Goal: Task Accomplishment & Management: Complete application form

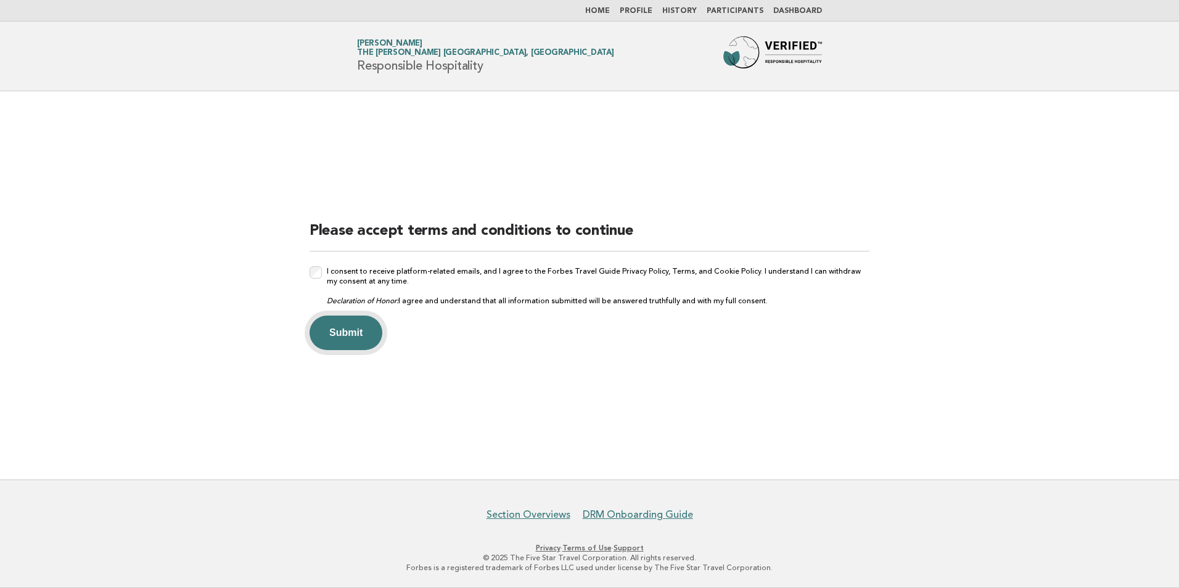
click at [352, 337] on button "Submit" at bounding box center [346, 333] width 73 height 35
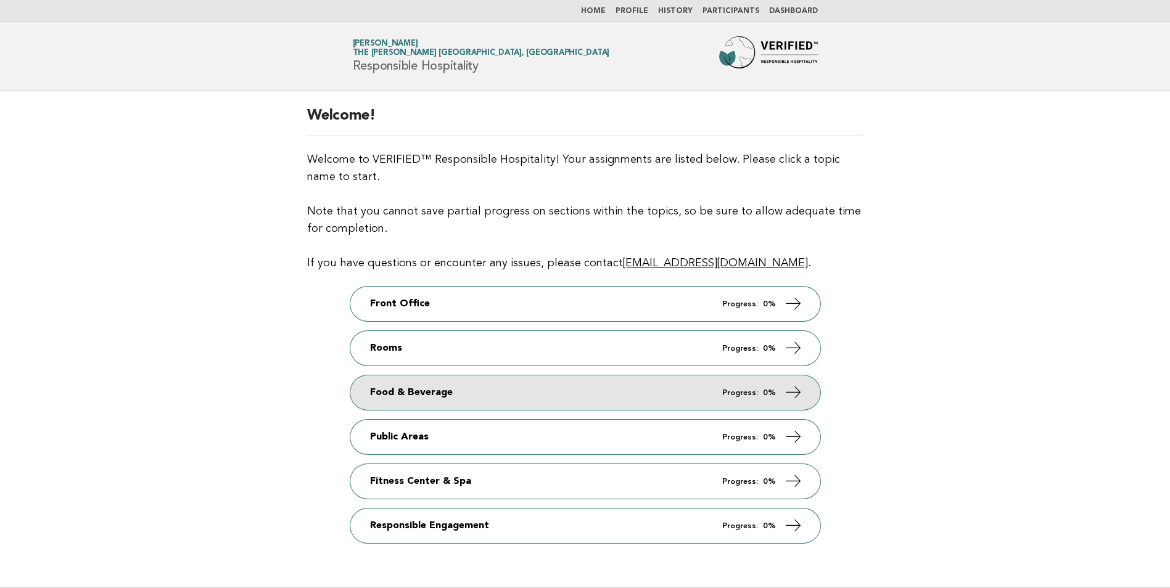
click at [426, 391] on link "Food & Beverage Progress: 0%" at bounding box center [585, 393] width 470 height 35
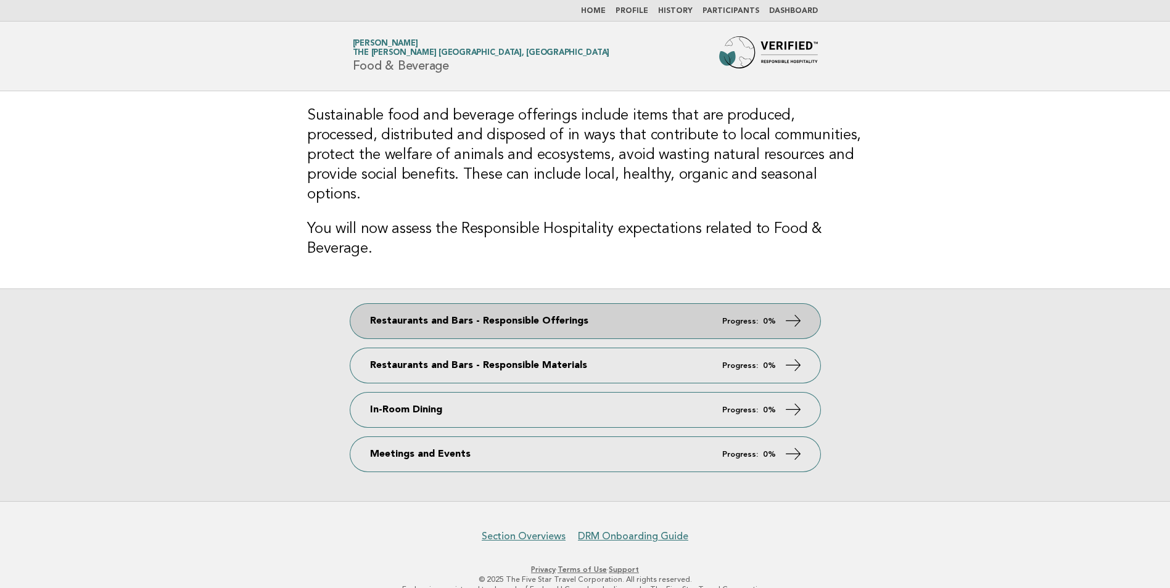
click at [721, 305] on link "Restaurants and Bars - Responsible Offerings Progress: 0%" at bounding box center [585, 321] width 470 height 35
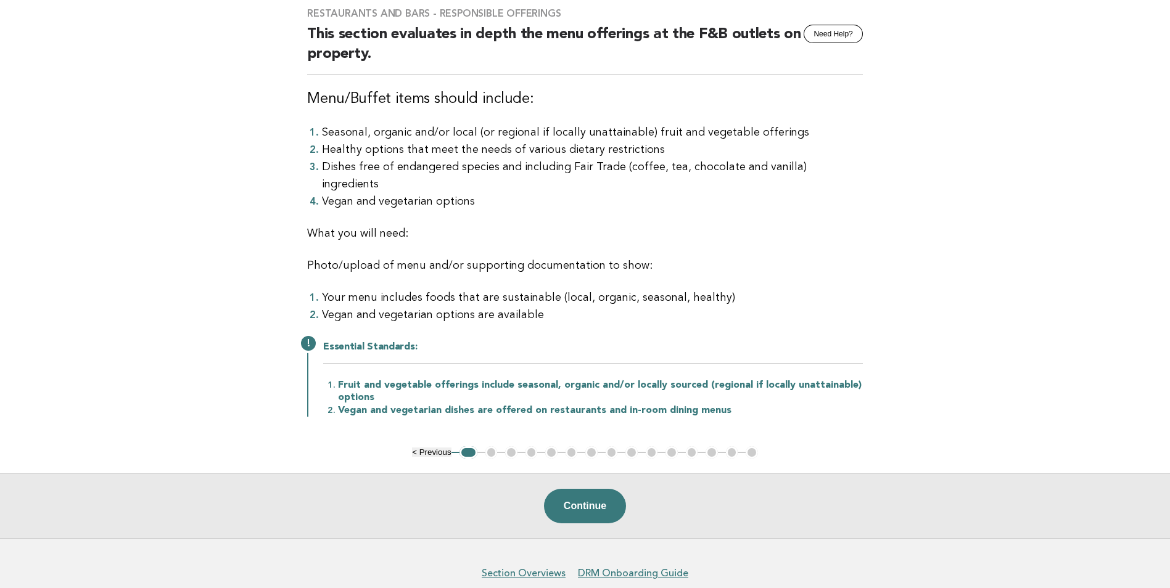
scroll to position [76, 0]
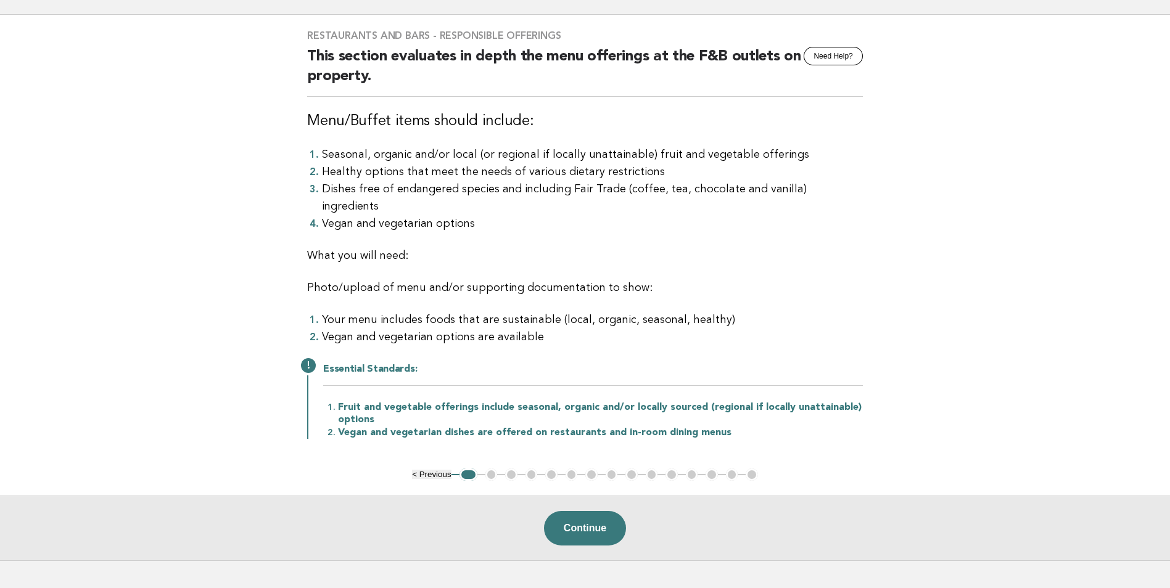
click at [208, 299] on main "Restaurants and Bars - Responsible Offerings Need Help? This section evaluates …" at bounding box center [585, 288] width 1170 height 546
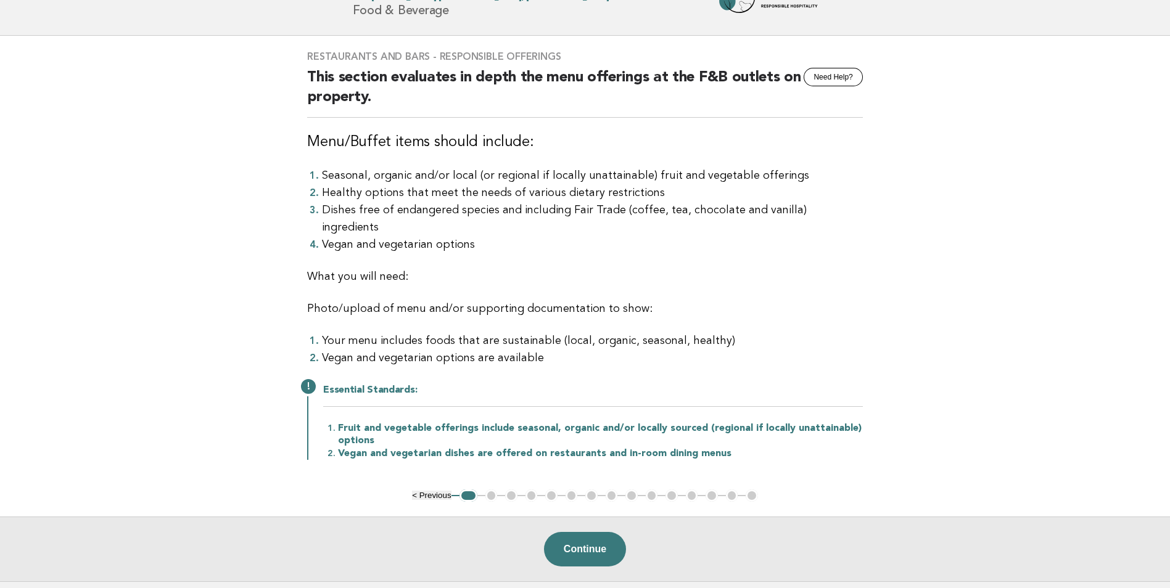
scroll to position [138, 0]
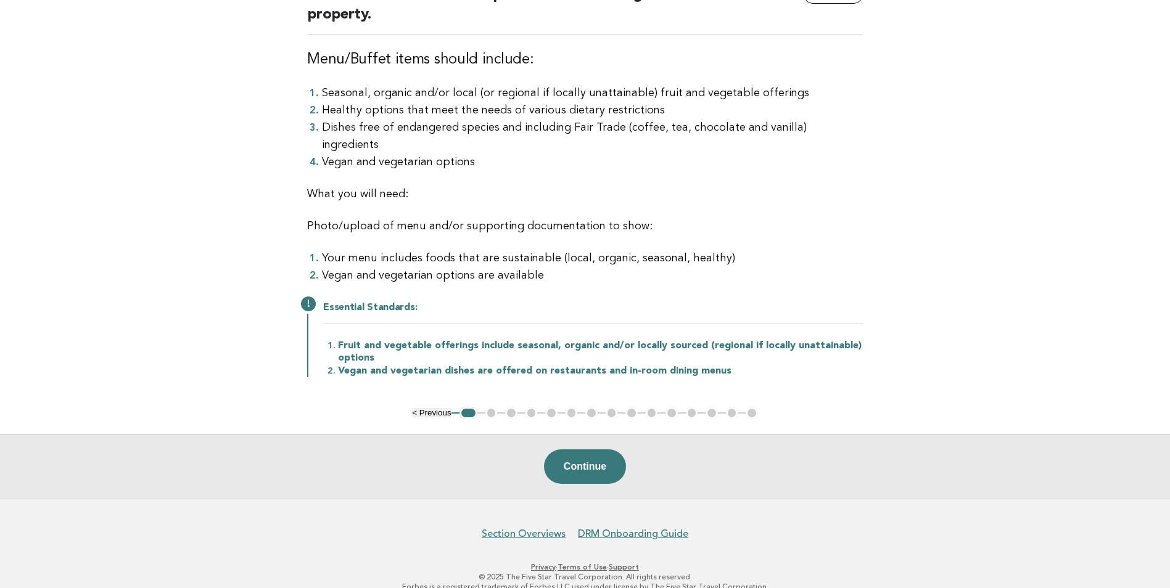
drag, startPoint x: 945, startPoint y: 180, endPoint x: 872, endPoint y: 295, distance: 136.2
click at [942, 179] on main "Restaurants and Bars - Responsible Offerings Need Help? This section evaluates …" at bounding box center [585, 226] width 1170 height 546
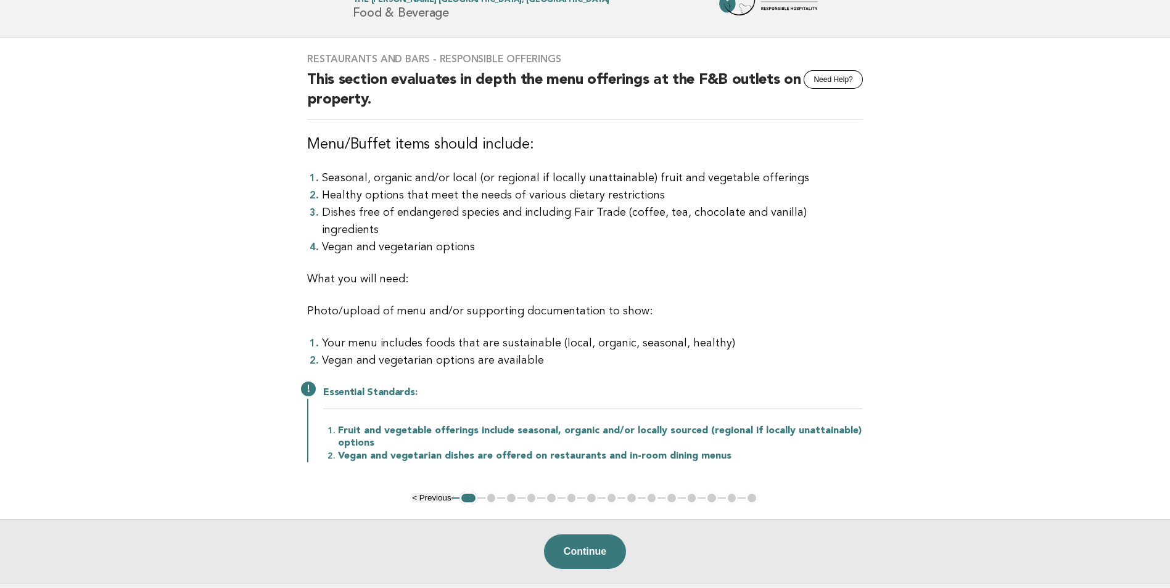
scroll to position [0, 0]
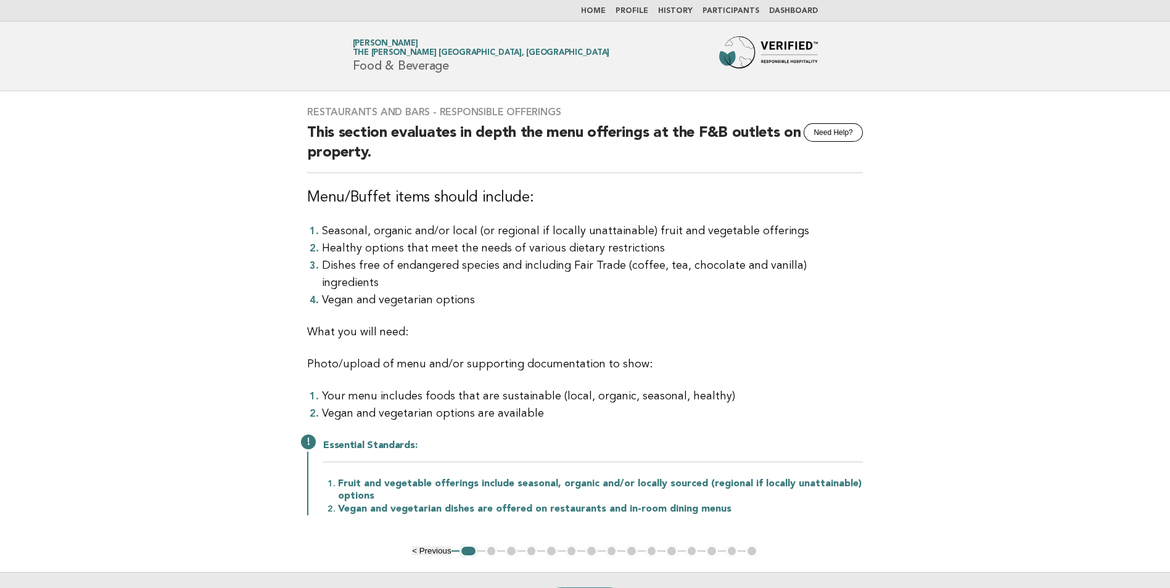
drag, startPoint x: 913, startPoint y: 203, endPoint x: 891, endPoint y: 203, distance: 22.2
click at [908, 195] on main "Restaurants and Bars - Responsible Offerings Need Help? This section evaluates …" at bounding box center [585, 364] width 1170 height 546
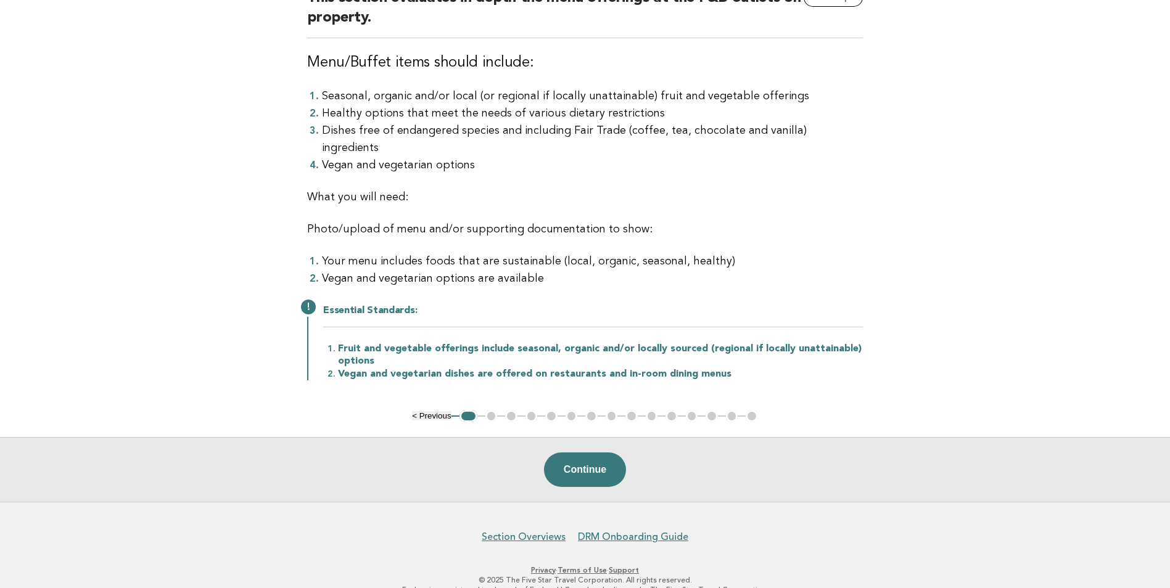
scroll to position [138, 0]
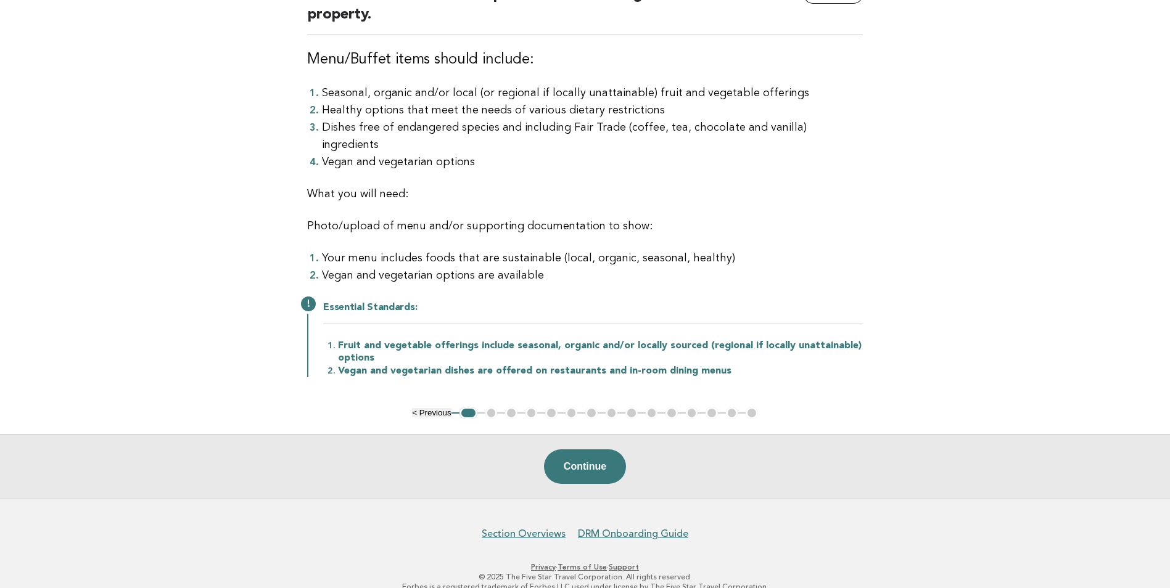
drag, startPoint x: 935, startPoint y: 253, endPoint x: 888, endPoint y: 266, distance: 48.8
click at [935, 251] on main "Restaurants and Bars - Responsible Offerings Need Help? This section evaluates …" at bounding box center [585, 226] width 1170 height 546
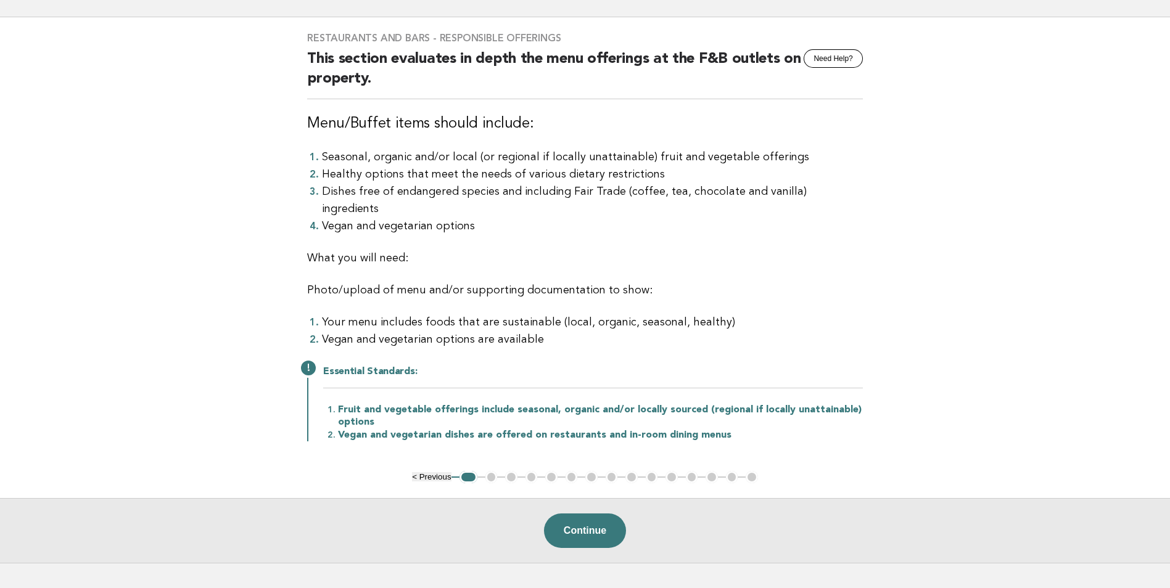
scroll to position [0, 0]
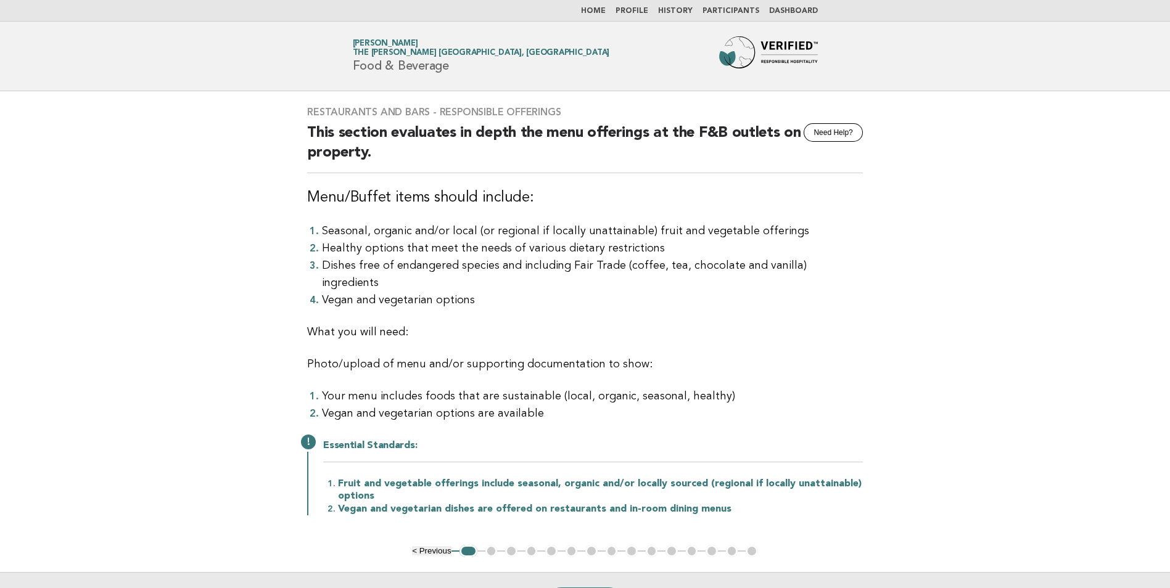
click at [794, 12] on link "Dashboard" at bounding box center [793, 10] width 49 height 7
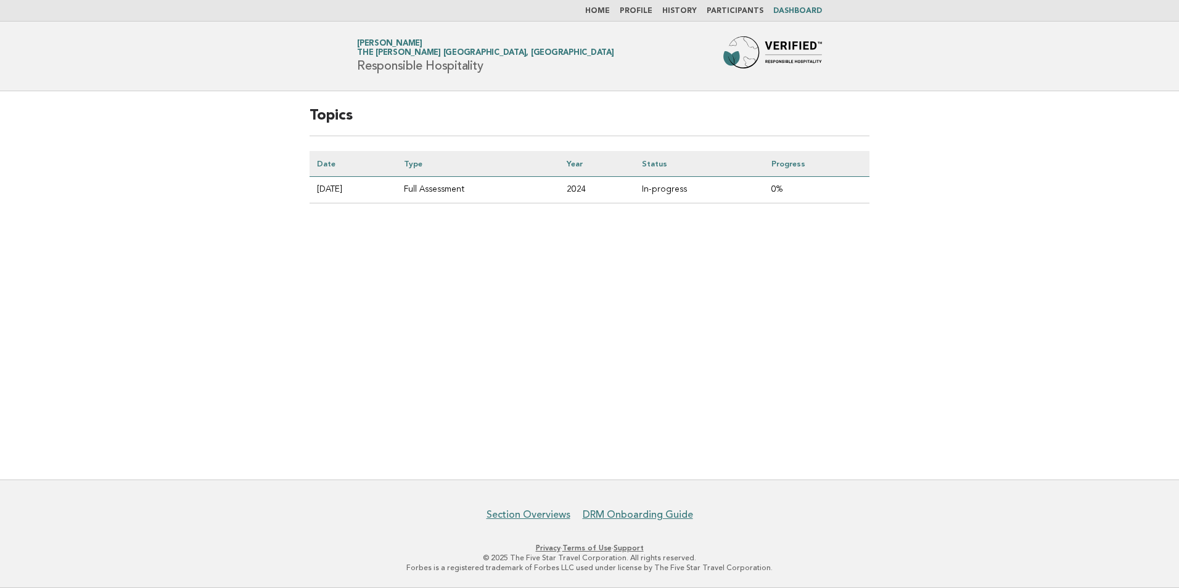
click at [682, 7] on link "History" at bounding box center [679, 10] width 35 height 7
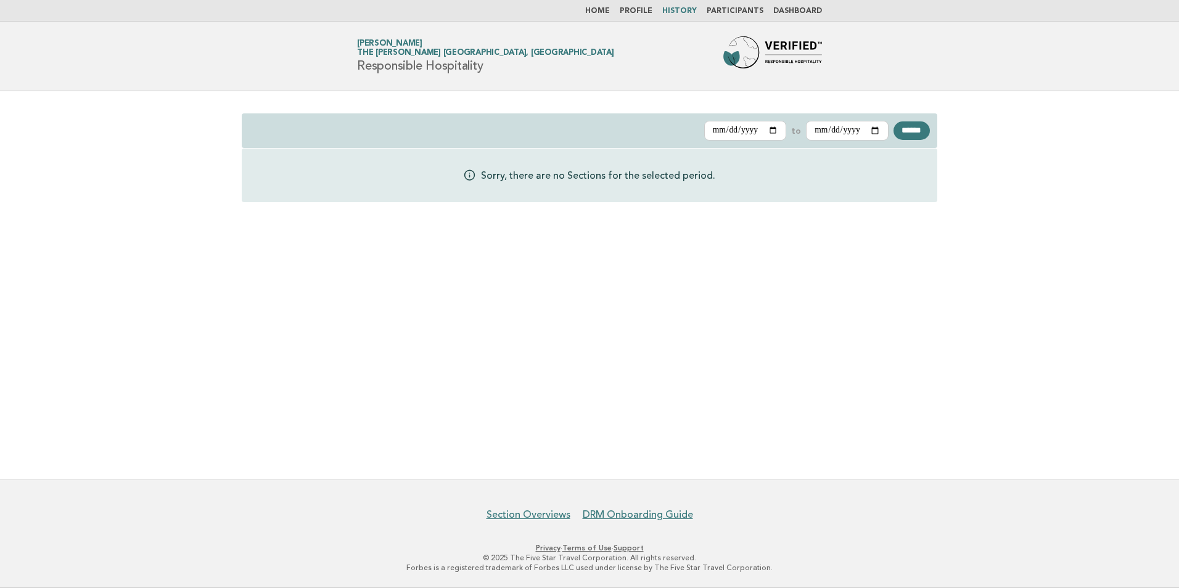
click at [642, 7] on link "Profile" at bounding box center [636, 10] width 33 height 7
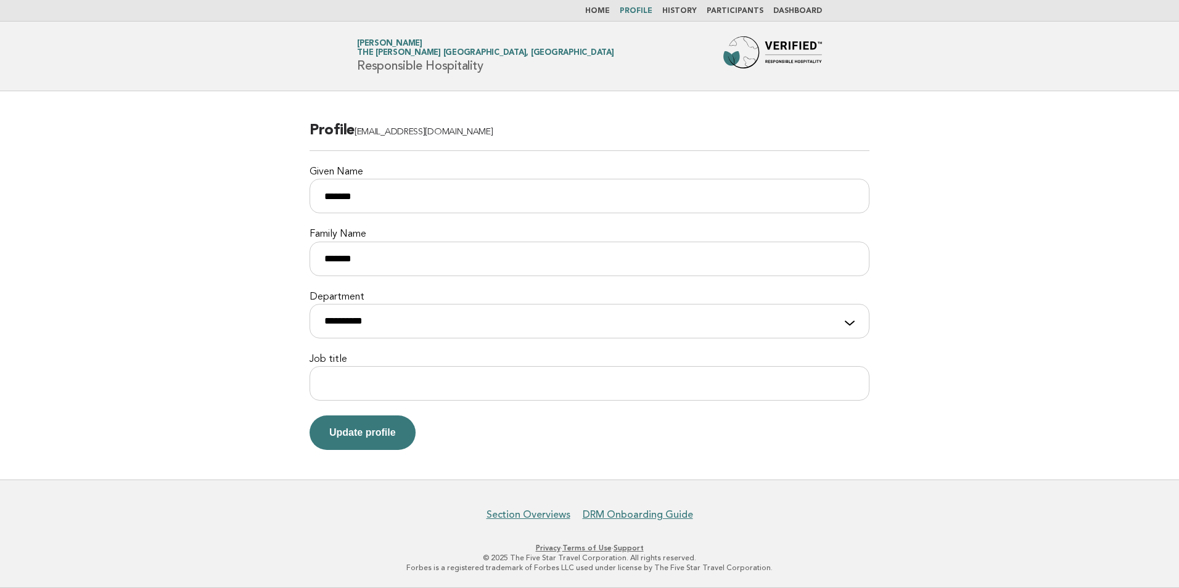
click at [799, 7] on link "Dashboard" at bounding box center [797, 10] width 49 height 7
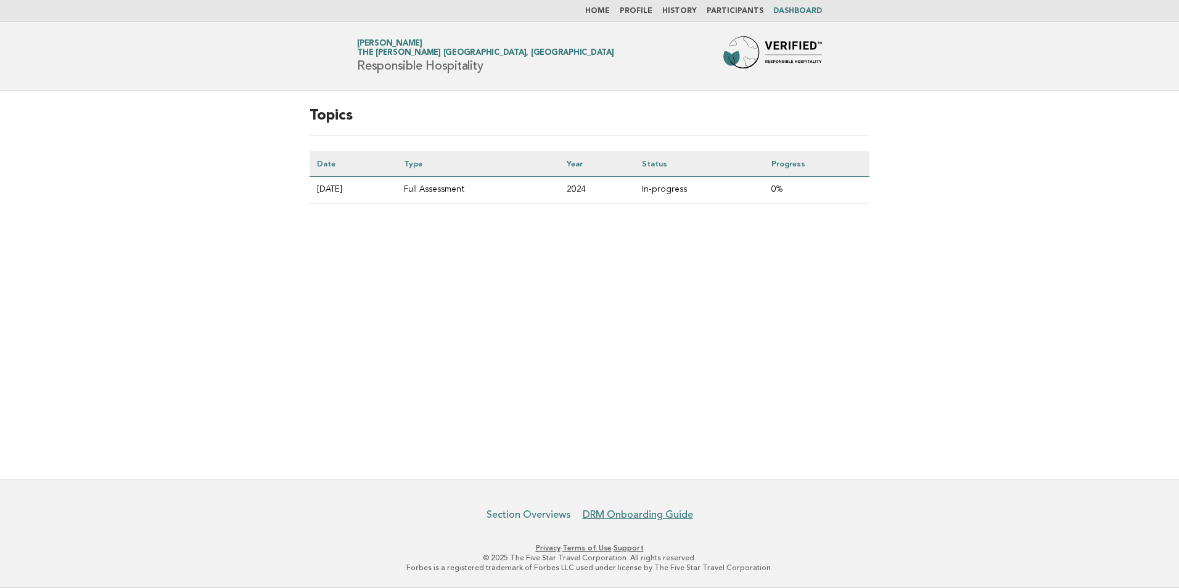
click at [559, 515] on link "Section Overviews" at bounding box center [528, 515] width 84 height 12
drag, startPoint x: 463, startPoint y: 186, endPoint x: 463, endPoint y: 179, distance: 6.8
click at [463, 179] on td "Full Assessment" at bounding box center [477, 190] width 163 height 27
click at [606, 12] on link "Home" at bounding box center [597, 10] width 25 height 7
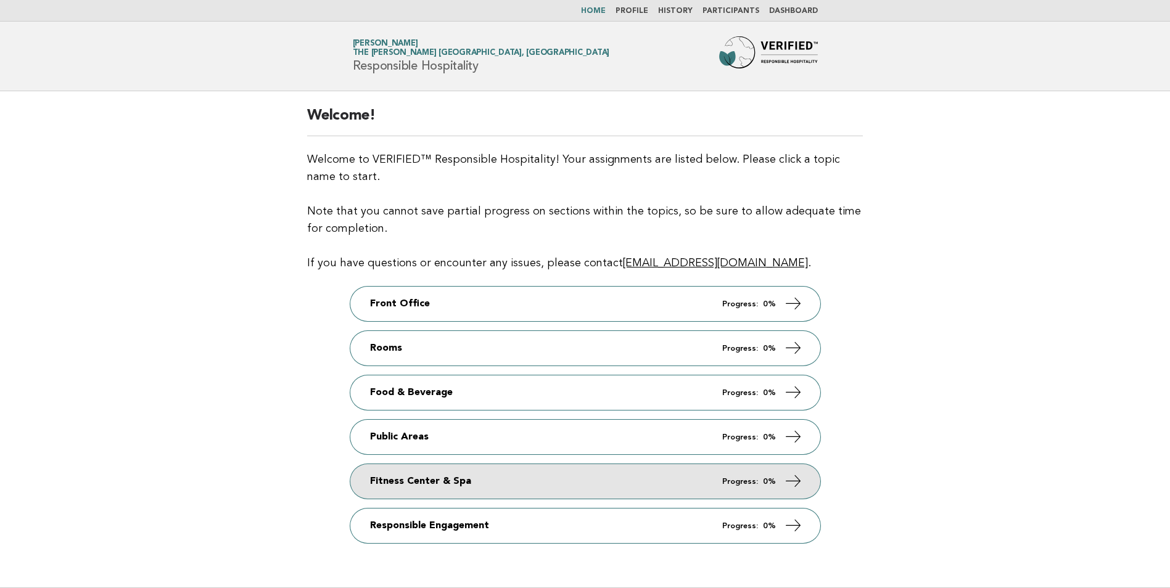
click at [433, 480] on link "Fitness Center & Spa Progress: 0%" at bounding box center [585, 481] width 470 height 35
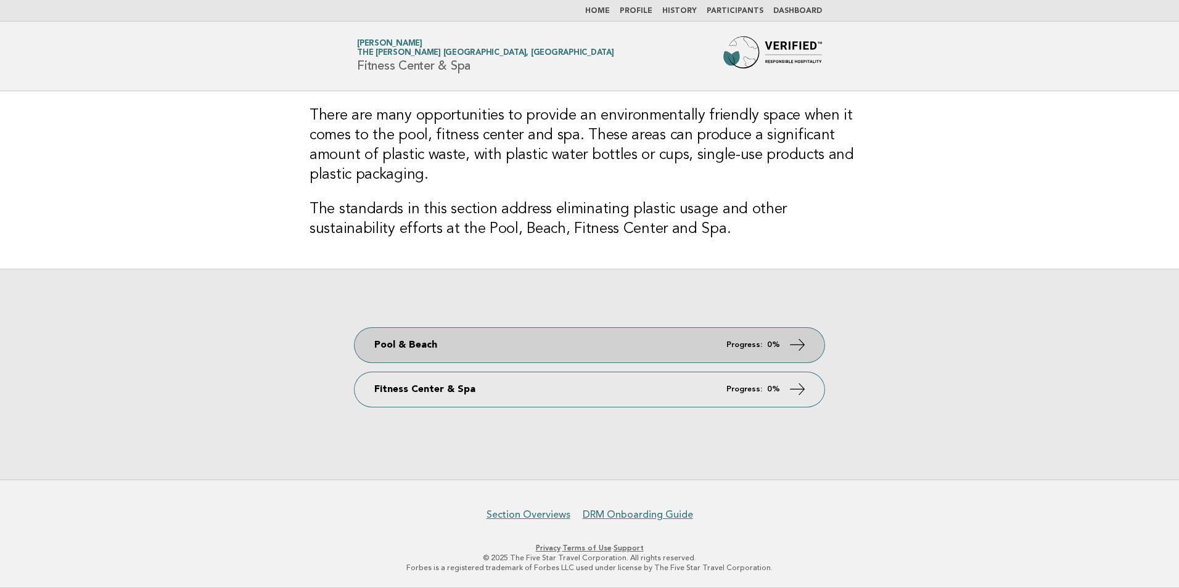
click at [427, 337] on link "Pool & Beach Progress: 0%" at bounding box center [590, 345] width 470 height 35
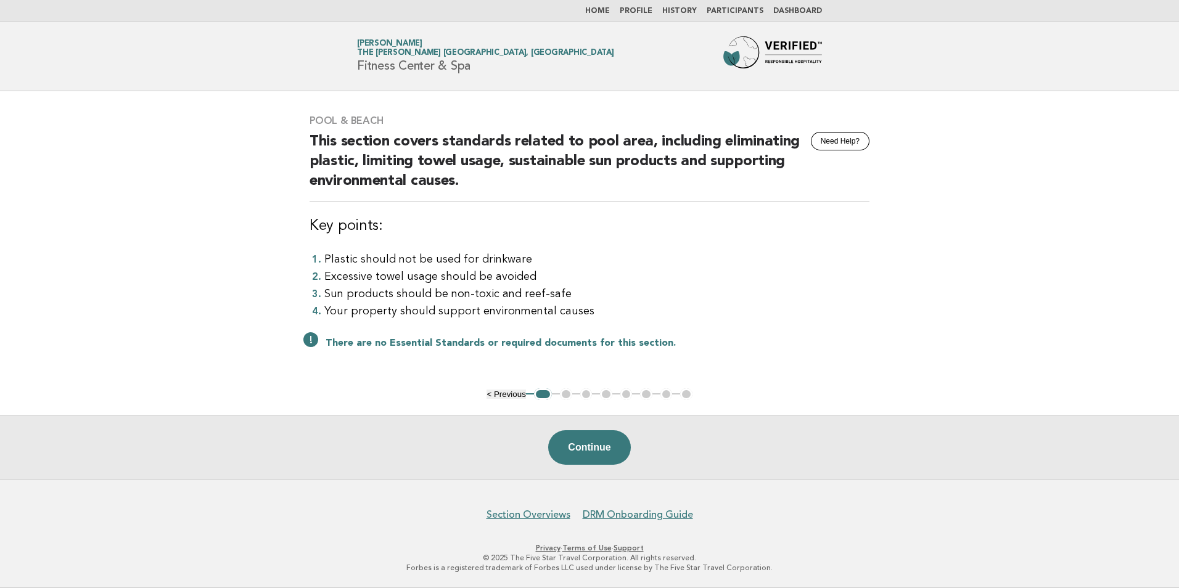
click at [575, 449] on button "Continue" at bounding box center [589, 447] width 82 height 35
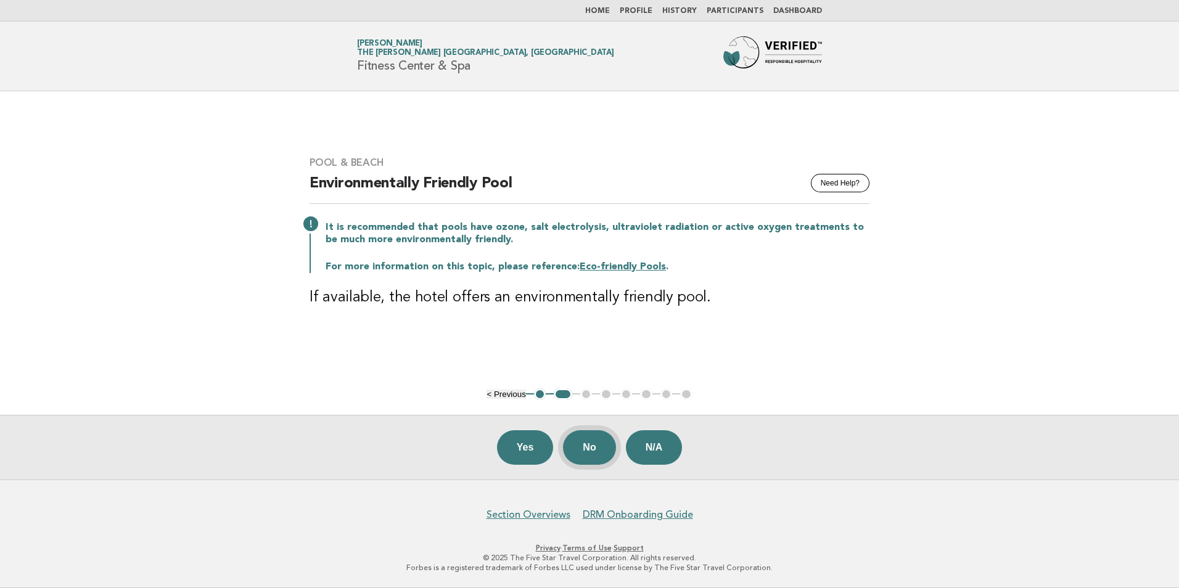
click at [593, 449] on button "No" at bounding box center [589, 447] width 52 height 35
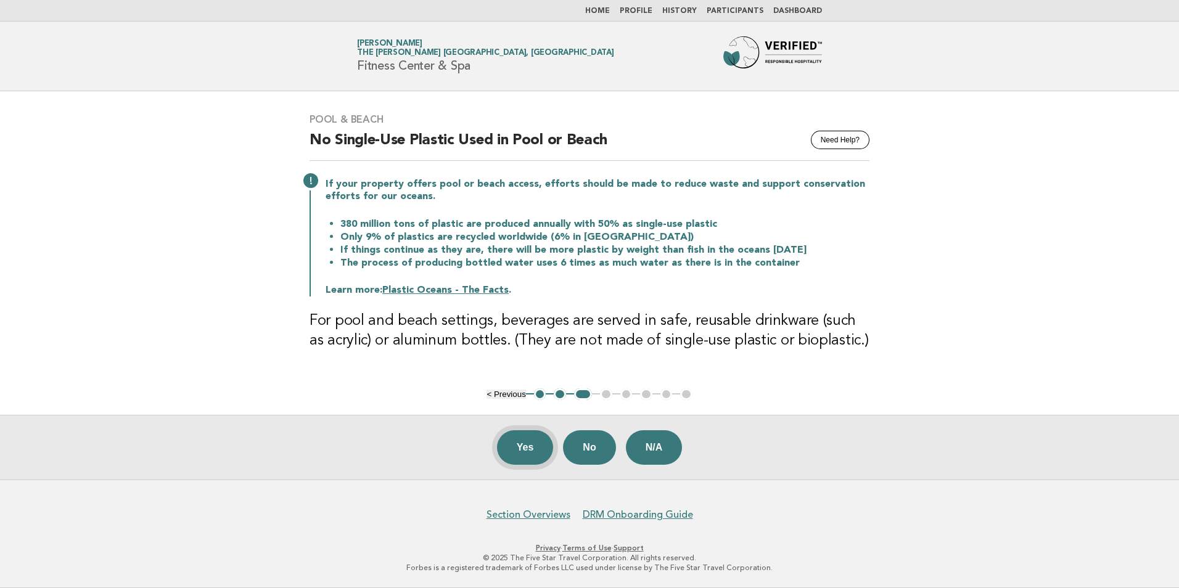
click at [525, 451] on button "Yes" at bounding box center [525, 447] width 57 height 35
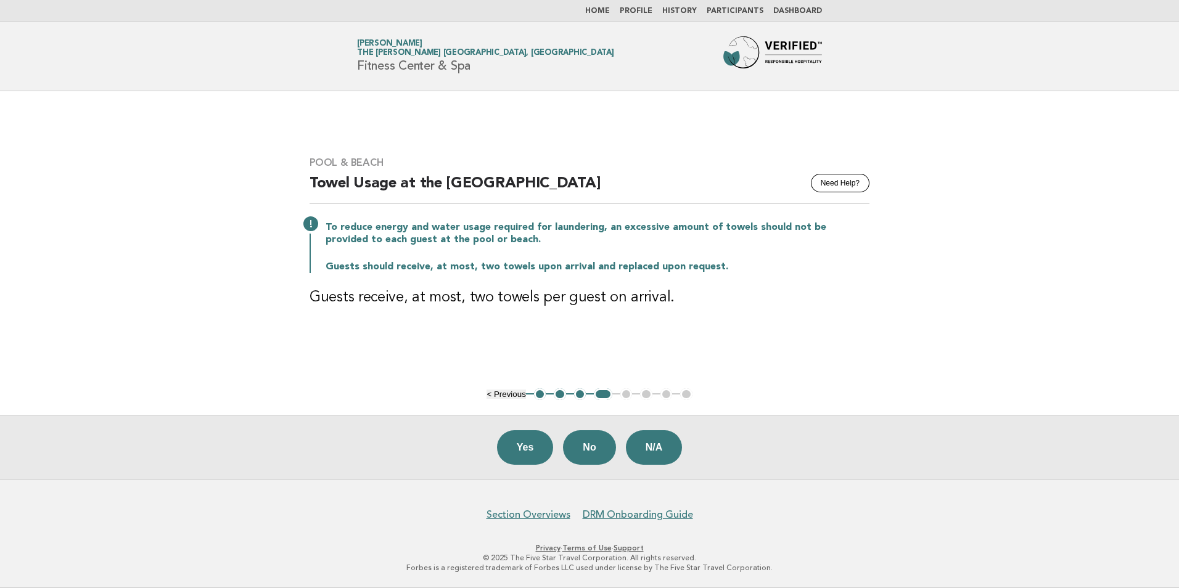
click at [519, 451] on button "Yes" at bounding box center [525, 447] width 57 height 35
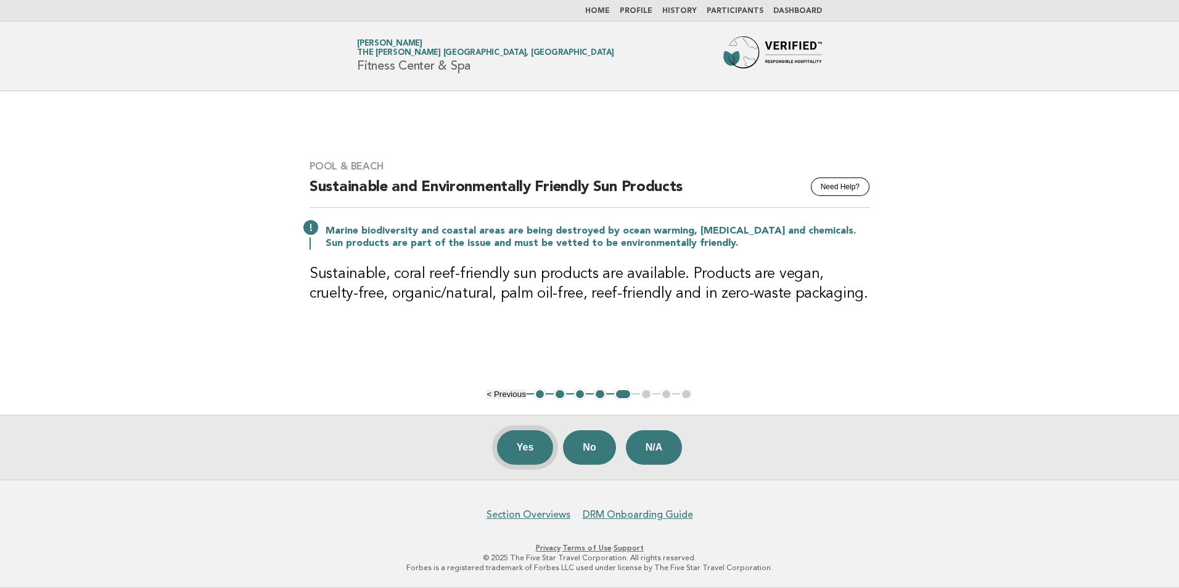
click at [520, 448] on button "Yes" at bounding box center [525, 447] width 57 height 35
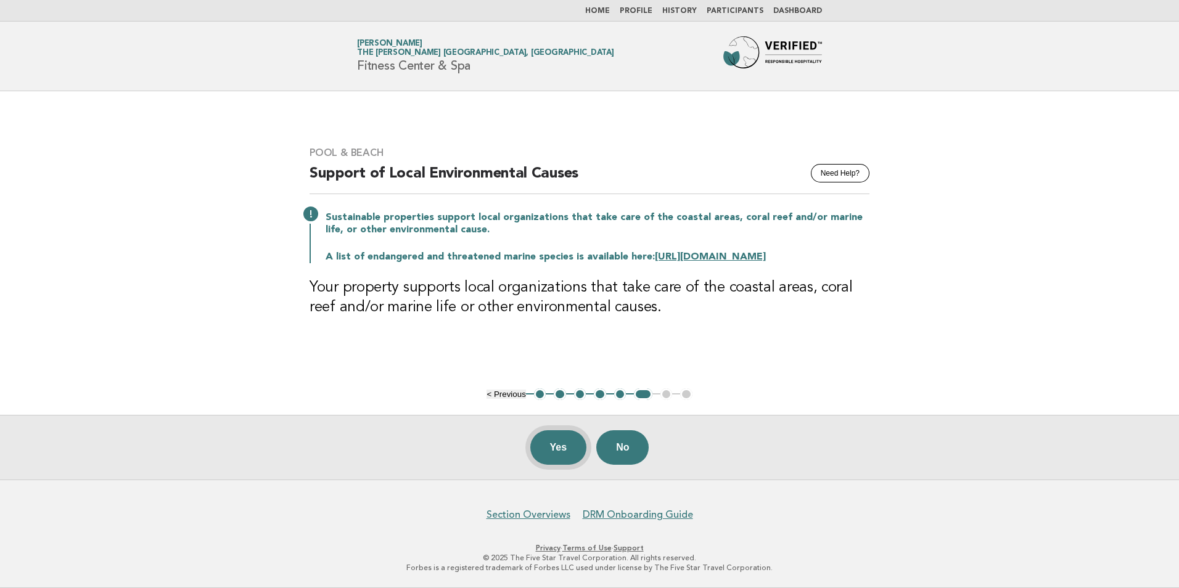
click at [559, 456] on button "Yes" at bounding box center [558, 447] width 57 height 35
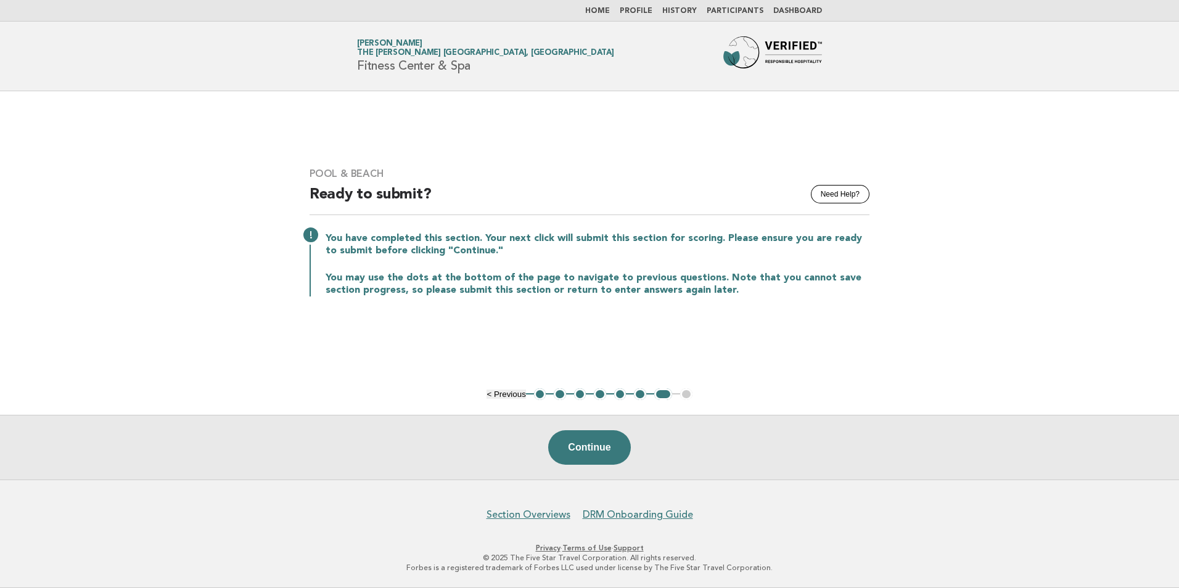
click at [600, 454] on button "Continue" at bounding box center [589, 447] width 82 height 35
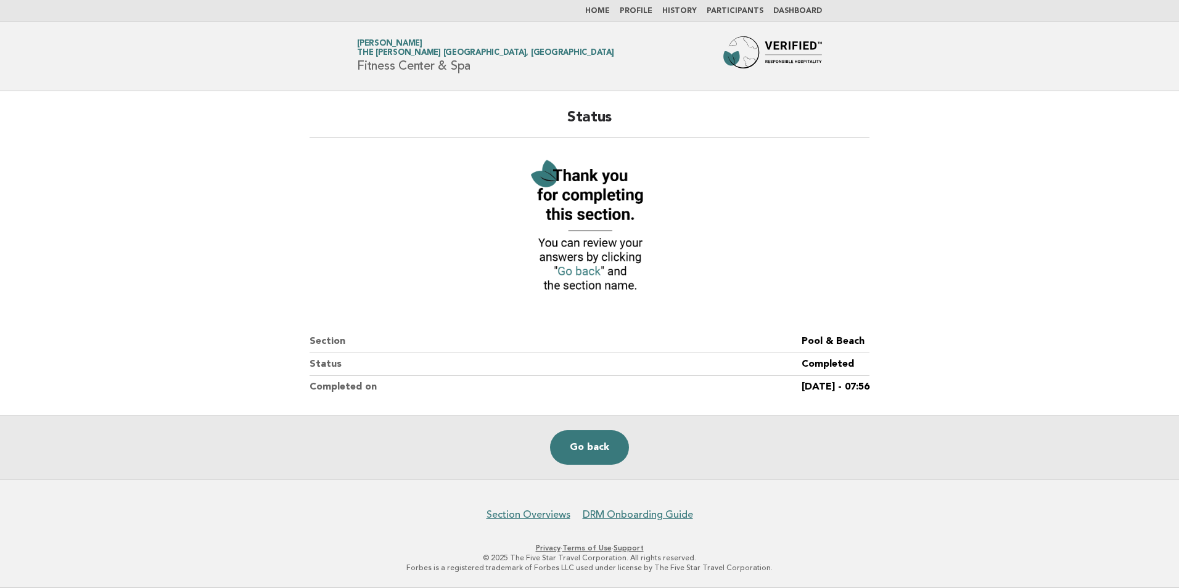
click at [607, 10] on link "Home" at bounding box center [597, 10] width 25 height 7
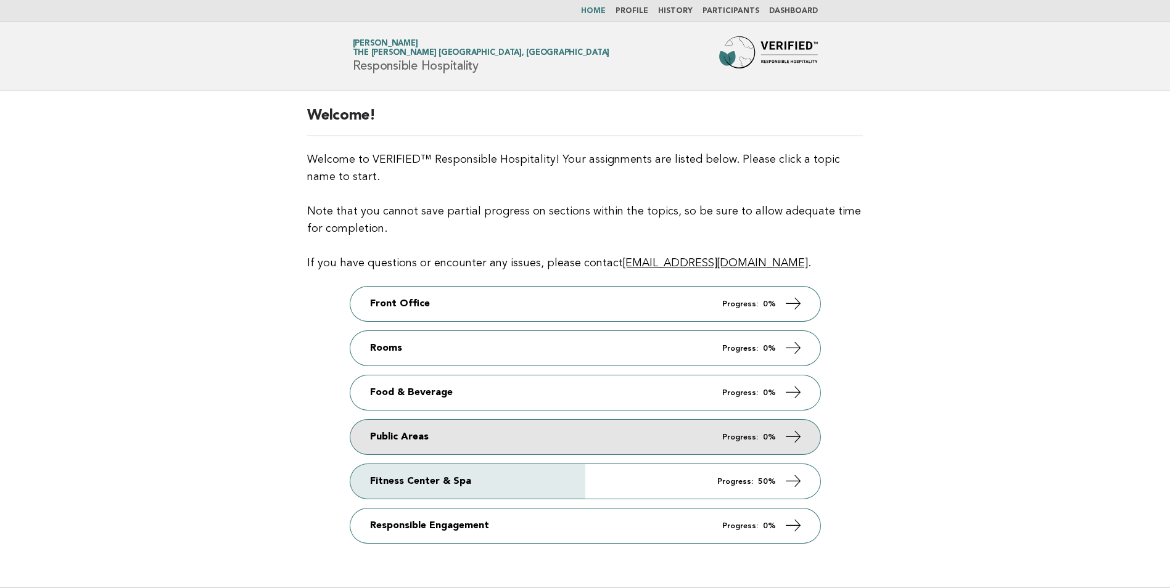
click at [406, 443] on link "Public Areas Progress: 0%" at bounding box center [585, 437] width 470 height 35
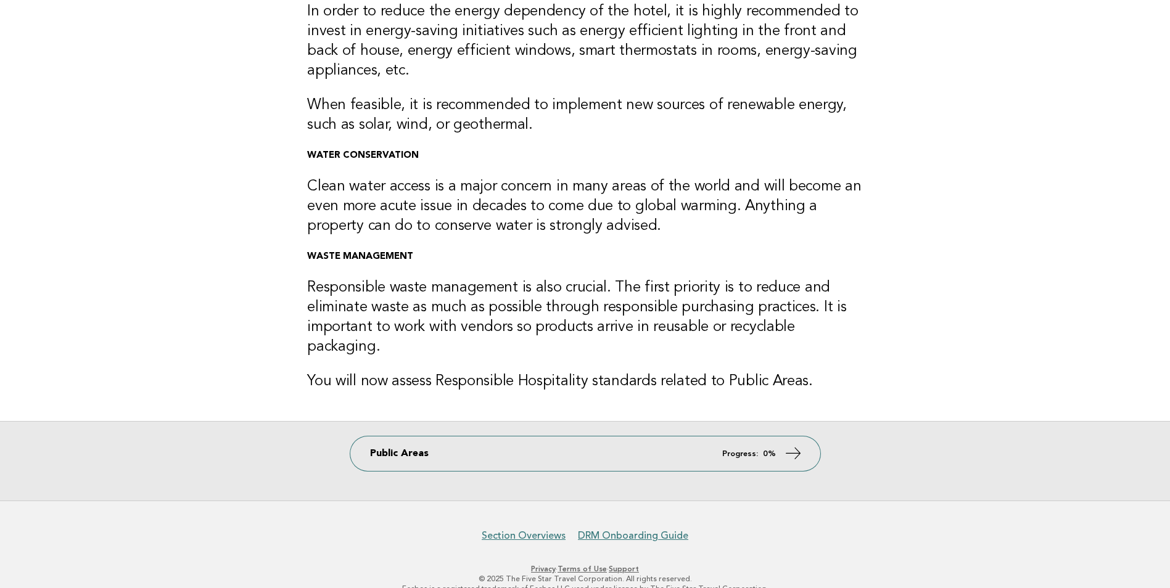
scroll to position [166, 0]
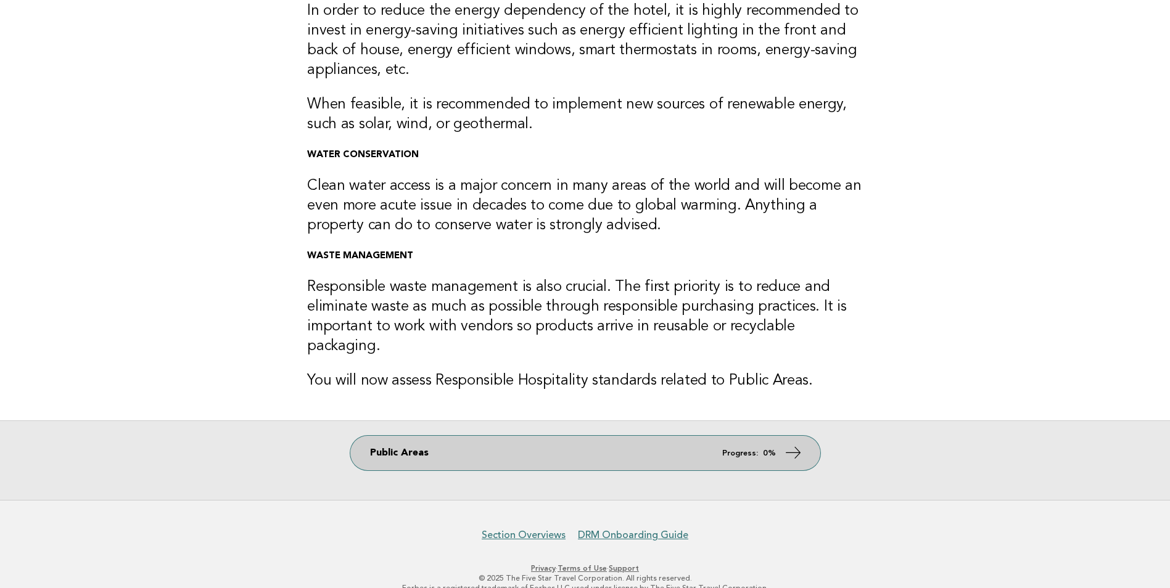
click at [705, 436] on link "Public Areas Progress: 0%" at bounding box center [585, 453] width 470 height 35
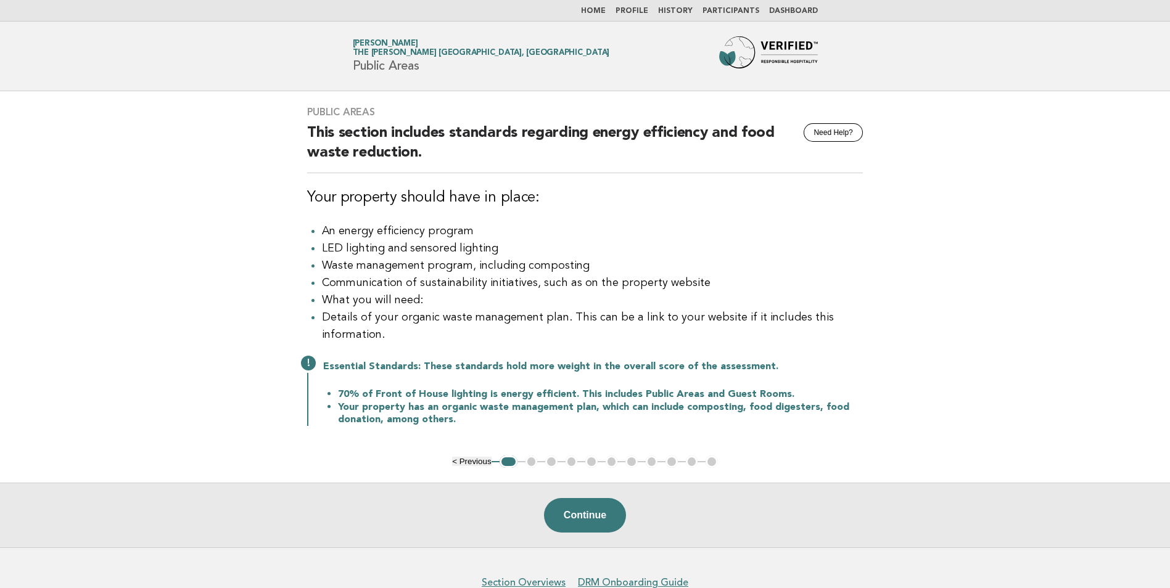
click at [597, 15] on link "Home" at bounding box center [593, 10] width 25 height 7
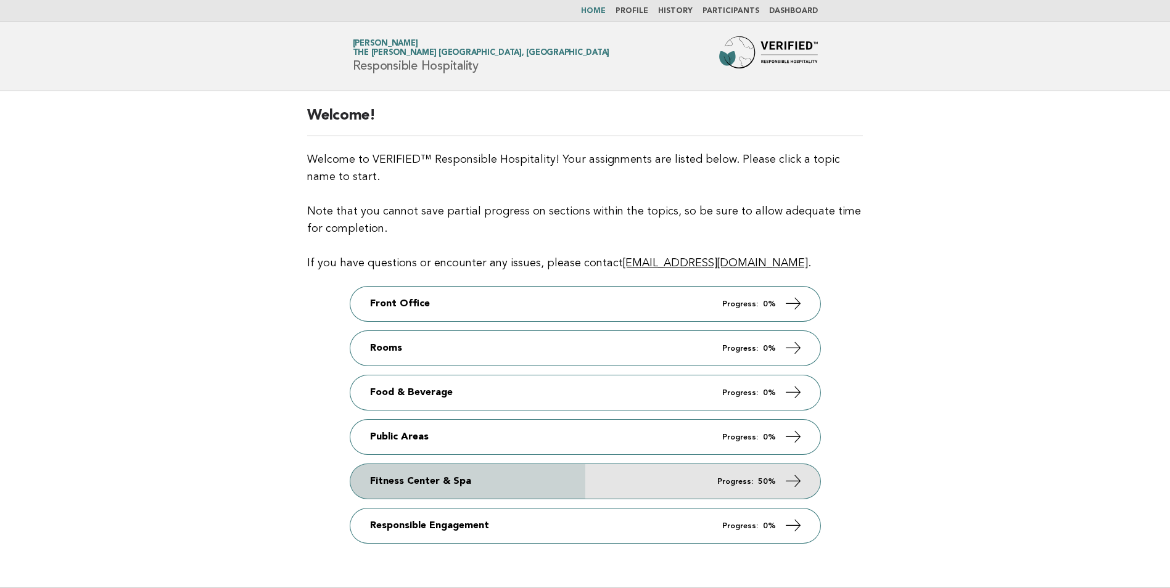
click at [563, 482] on link "Fitness Center & Spa Progress: 50%" at bounding box center [585, 481] width 470 height 35
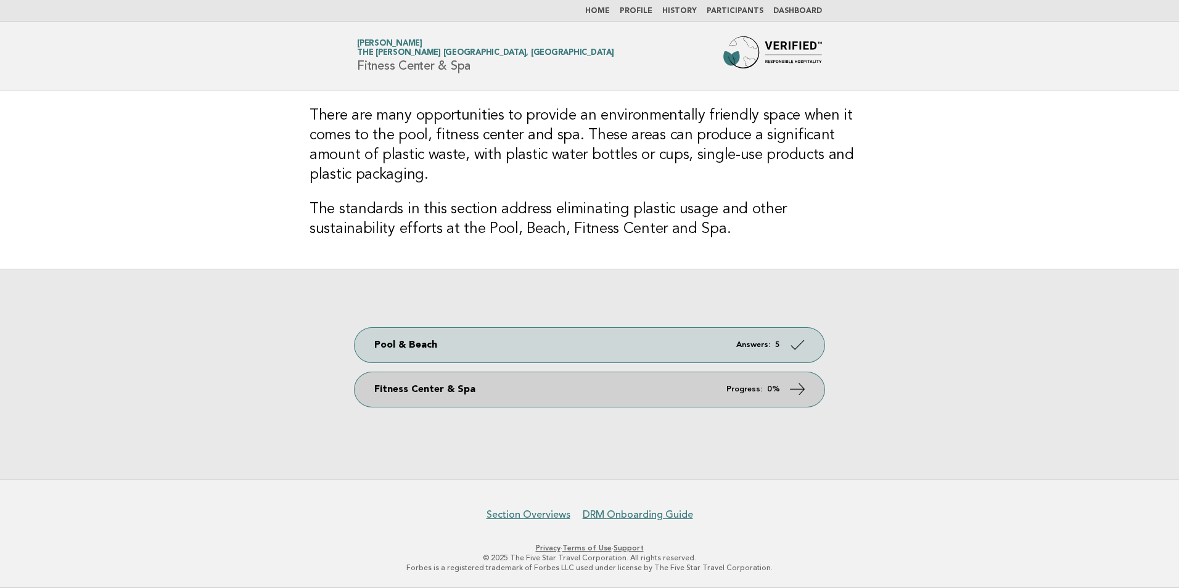
click at [418, 395] on link "Fitness Center & Spa Progress: 0%" at bounding box center [590, 389] width 470 height 35
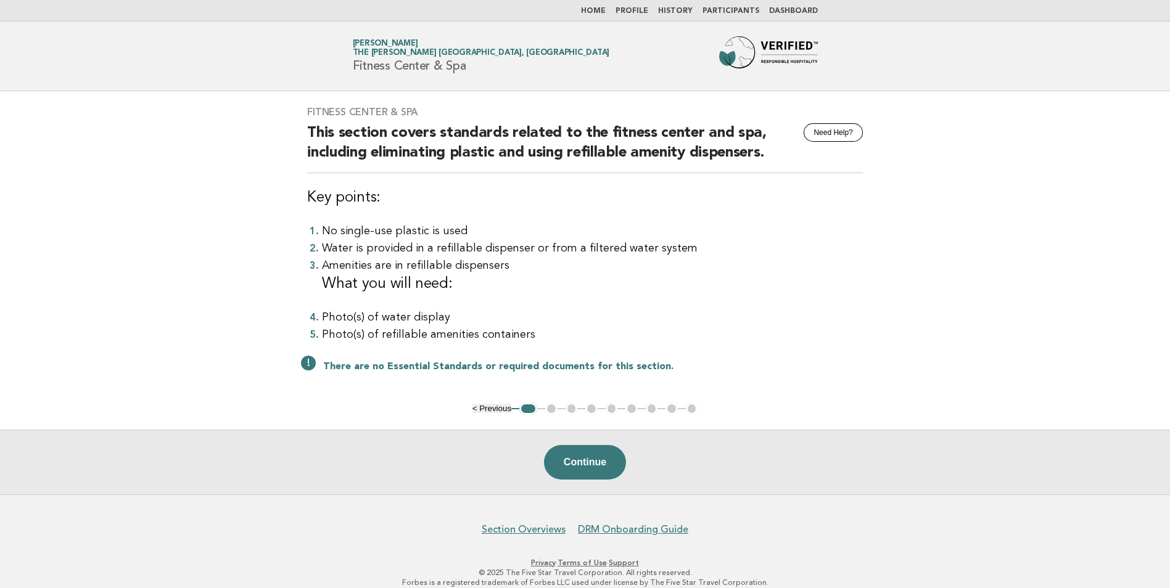
drag, startPoint x: 586, startPoint y: 462, endPoint x: 612, endPoint y: 411, distance: 57.6
click at [585, 461] on button "Continue" at bounding box center [585, 462] width 82 height 35
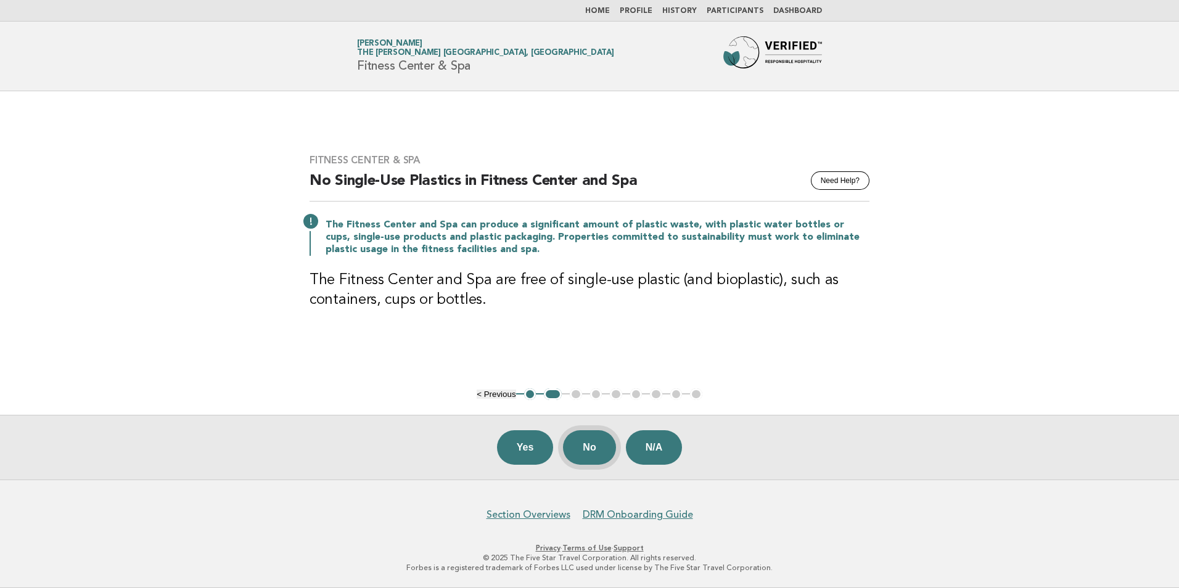
click at [588, 455] on button "No" at bounding box center [589, 447] width 52 height 35
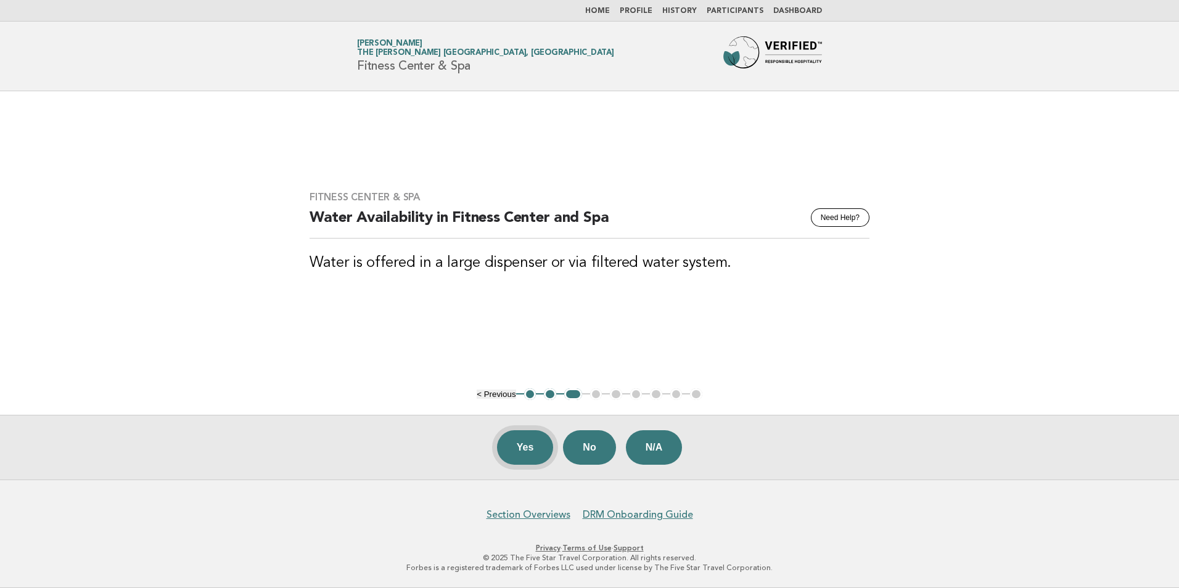
click at [525, 447] on button "Yes" at bounding box center [525, 447] width 57 height 35
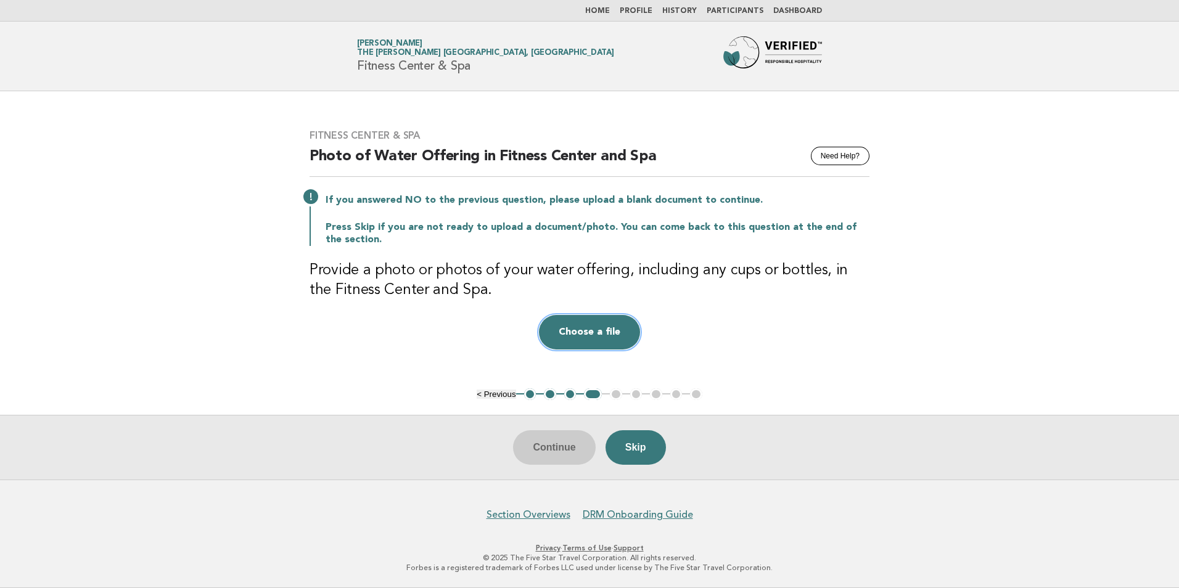
click at [584, 341] on button "Choose a file" at bounding box center [589, 332] width 101 height 35
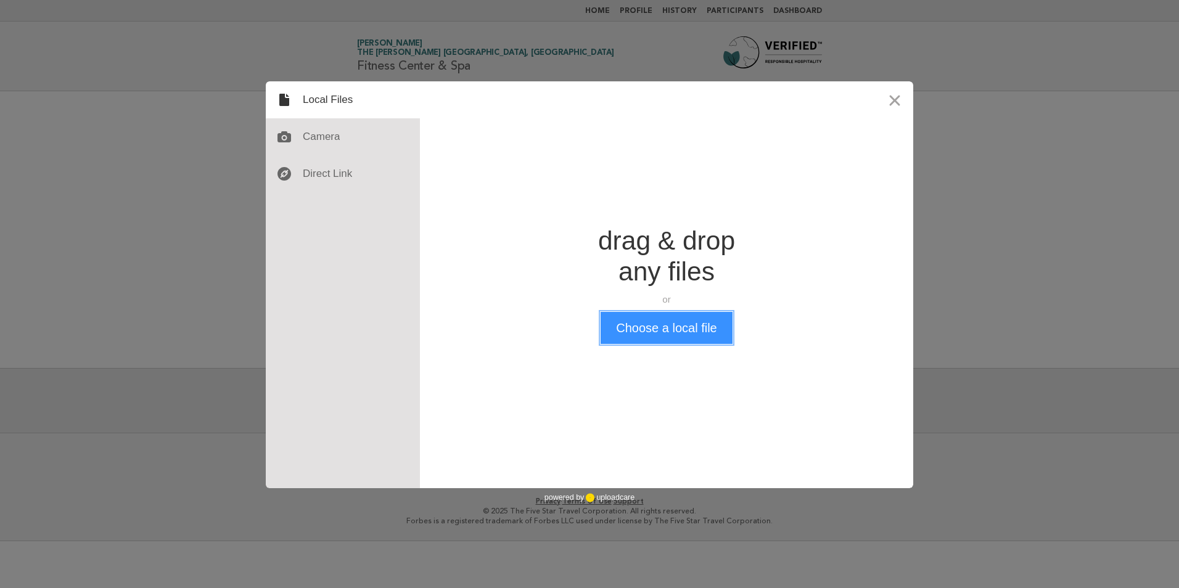
click at [667, 329] on button "Choose a local file" at bounding box center [666, 328] width 131 height 32
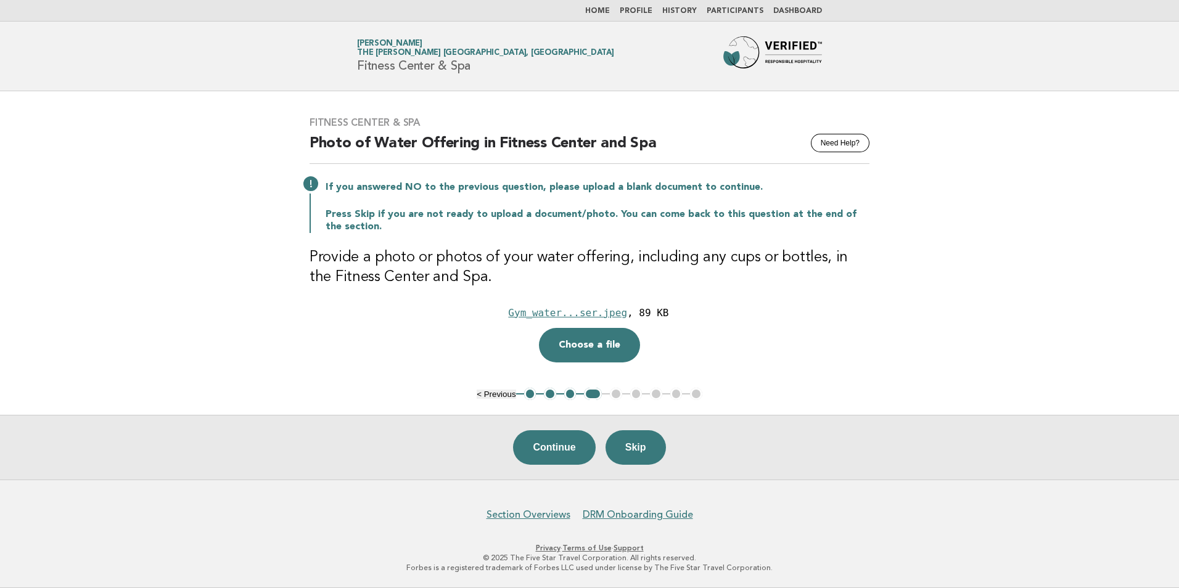
click at [551, 448] on button "Continue" at bounding box center [554, 447] width 82 height 35
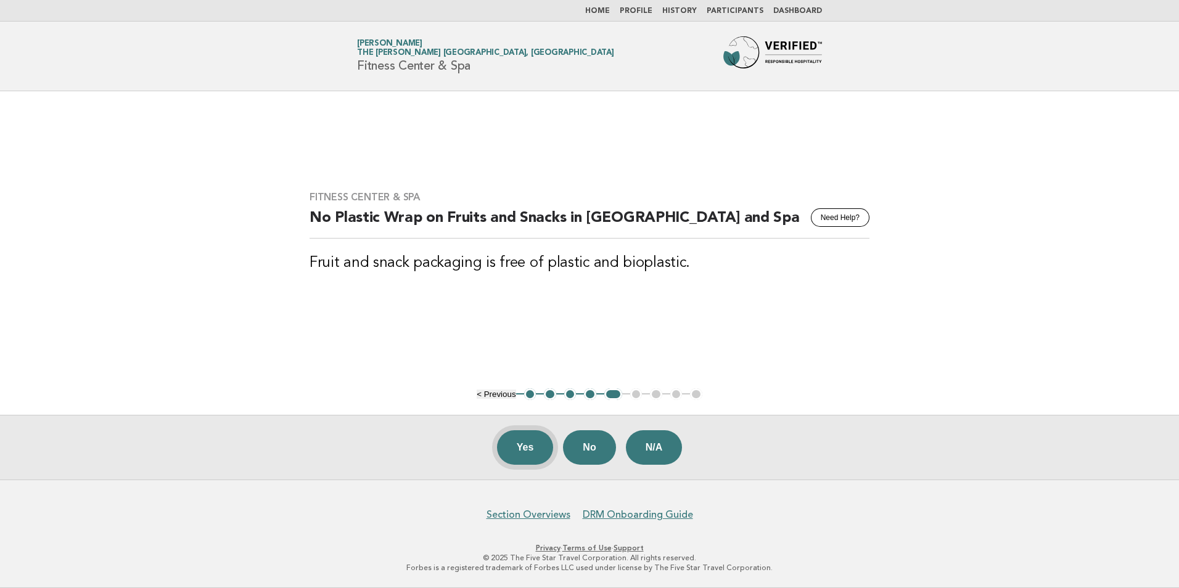
click at [514, 452] on button "Yes" at bounding box center [525, 447] width 57 height 35
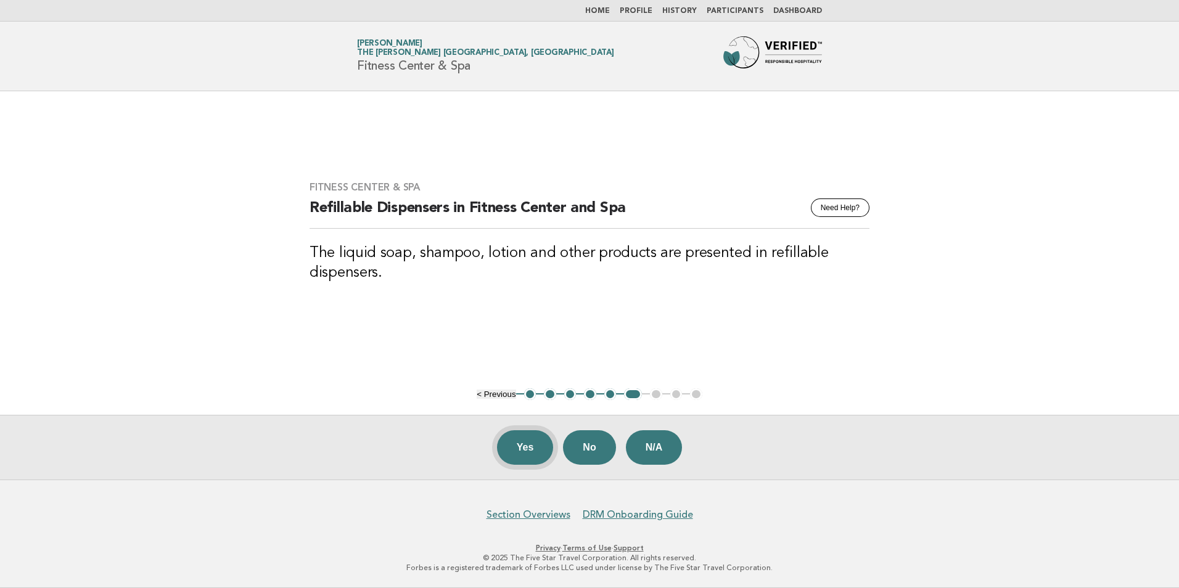
click at [512, 453] on button "Yes" at bounding box center [525, 447] width 57 height 35
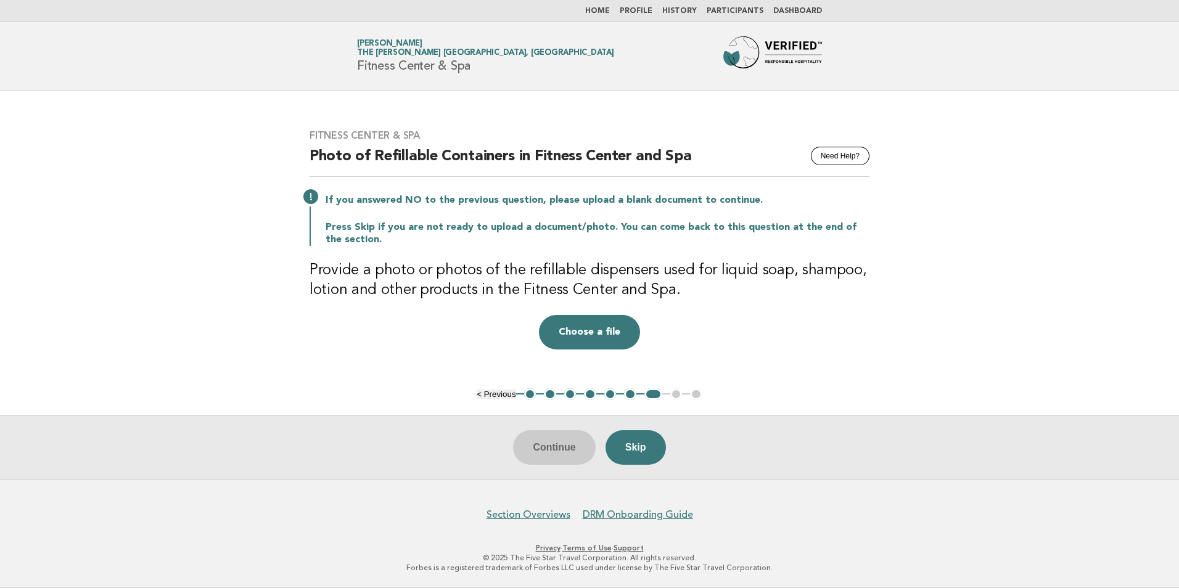
drag, startPoint x: 864, startPoint y: 322, endPoint x: 824, endPoint y: 284, distance: 55.4
click at [852, 310] on div "Fitness Center & Spa Need Help? Photo of Refillable Containers in Fitness Cente…" at bounding box center [589, 240] width 589 height 250
drag, startPoint x: 238, startPoint y: 300, endPoint x: 209, endPoint y: 290, distance: 30.6
click at [236, 300] on main "Fitness Center & Spa Need Help? Photo of Refillable Containers in Fitness Cente…" at bounding box center [589, 285] width 1179 height 388
click at [594, 332] on button "Choose a file" at bounding box center [589, 332] width 101 height 35
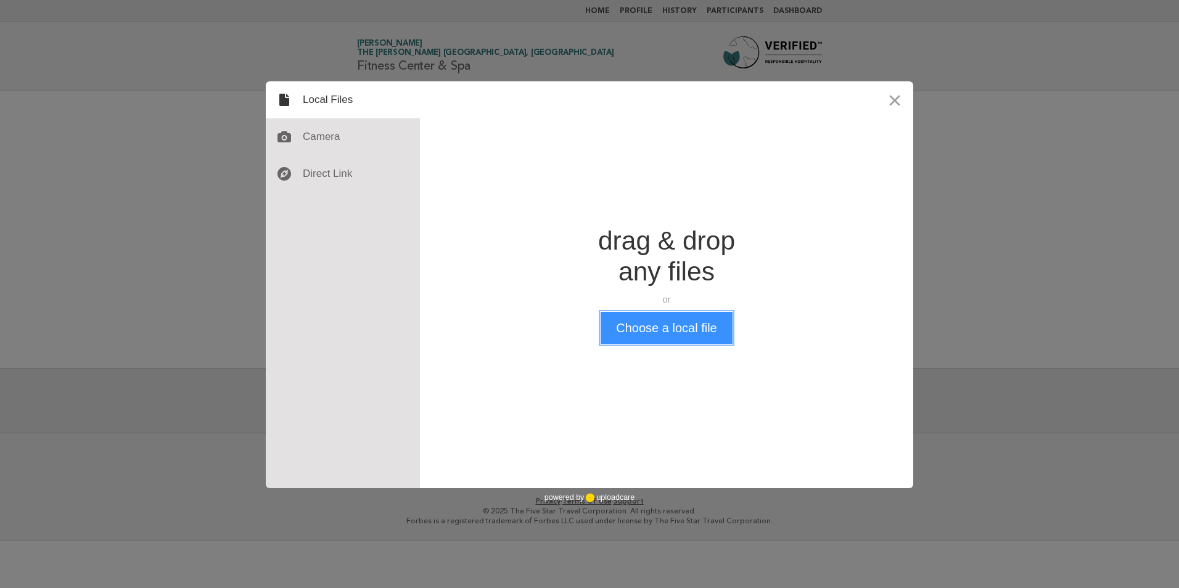
click at [661, 330] on button "Choose a local file" at bounding box center [666, 328] width 131 height 32
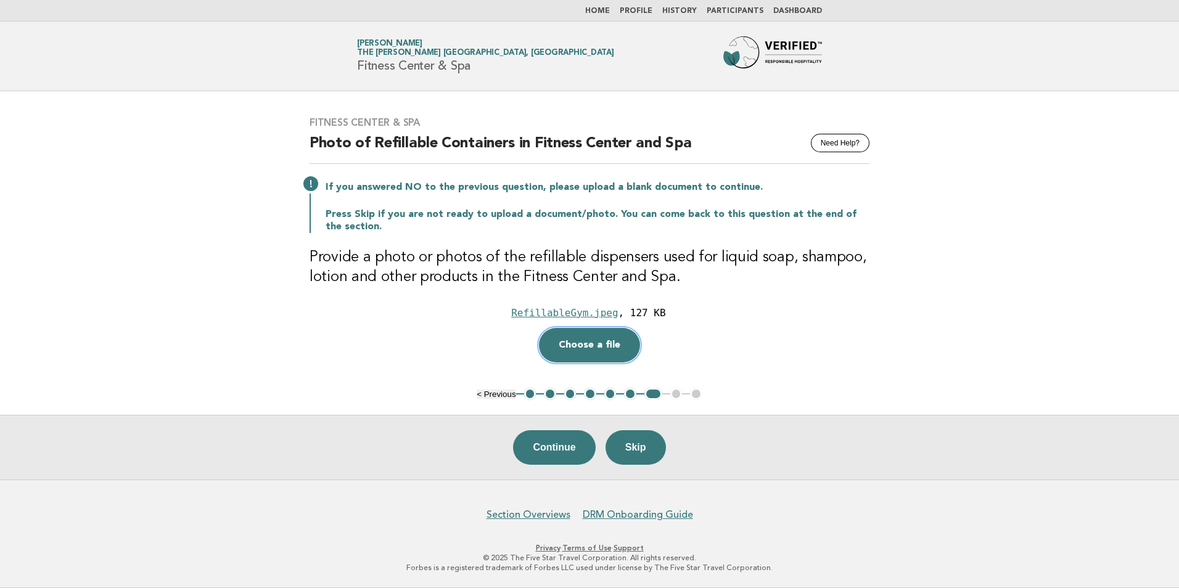
click at [607, 343] on button "Choose a file" at bounding box center [589, 345] width 101 height 35
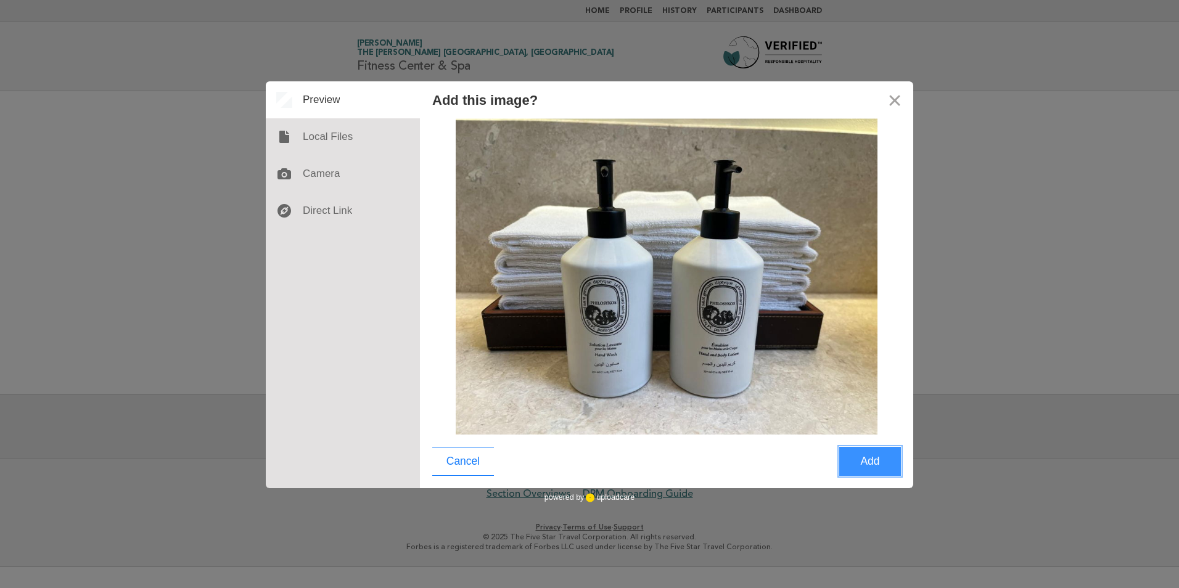
click at [879, 469] on button "Add" at bounding box center [870, 461] width 62 height 29
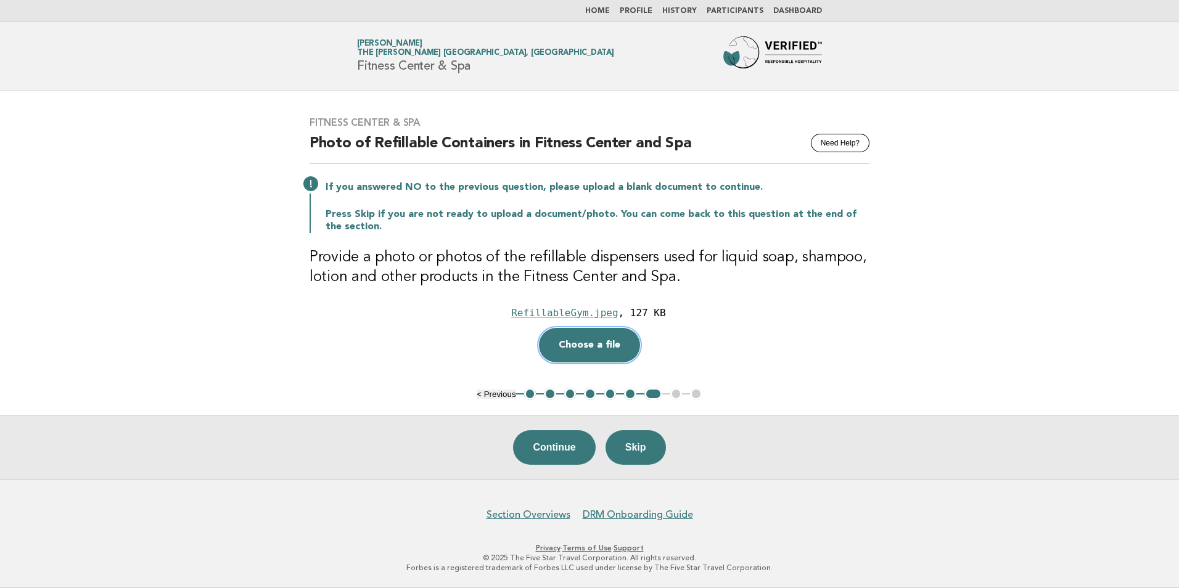
click at [588, 356] on button "Choose a file" at bounding box center [589, 345] width 101 height 35
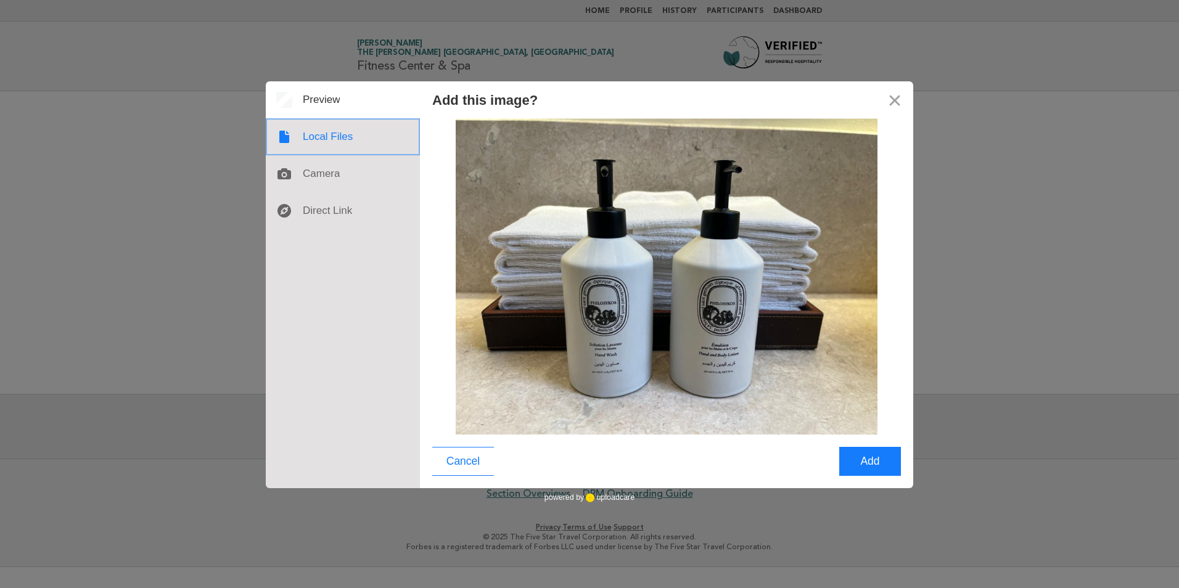
click at [327, 136] on div at bounding box center [343, 136] width 154 height 37
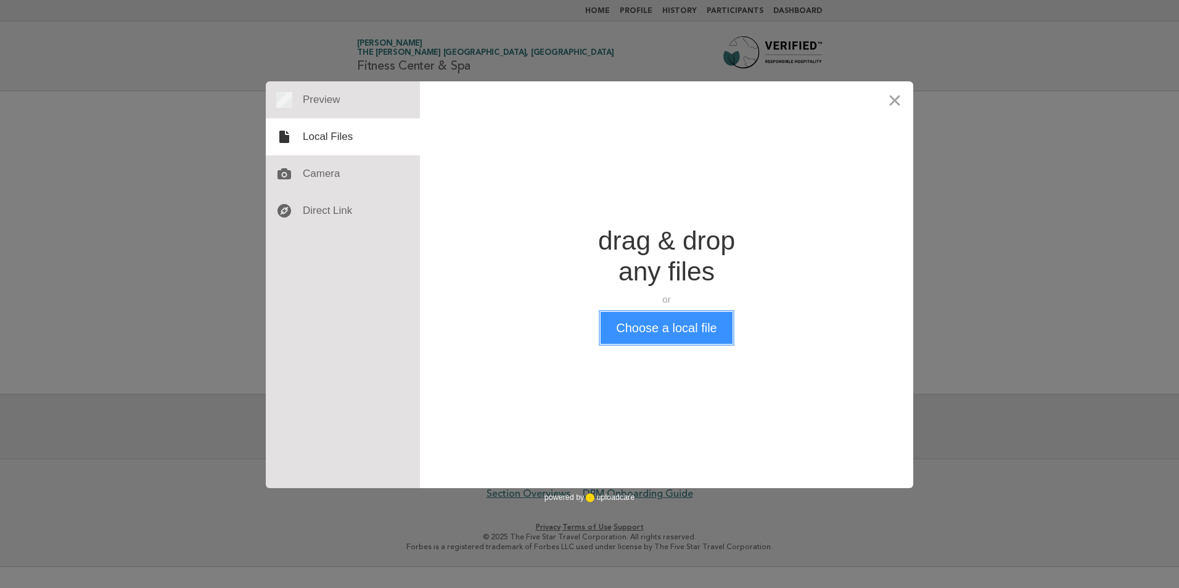
click at [644, 335] on button "Choose a local file" at bounding box center [666, 328] width 131 height 32
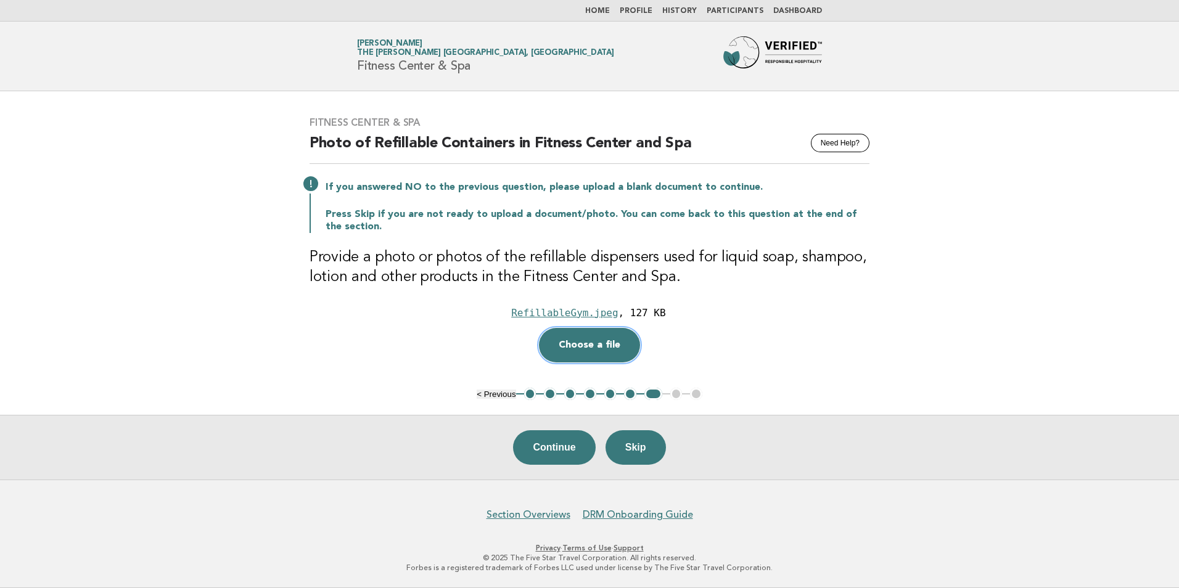
click at [603, 354] on button "Choose a file" at bounding box center [589, 345] width 101 height 35
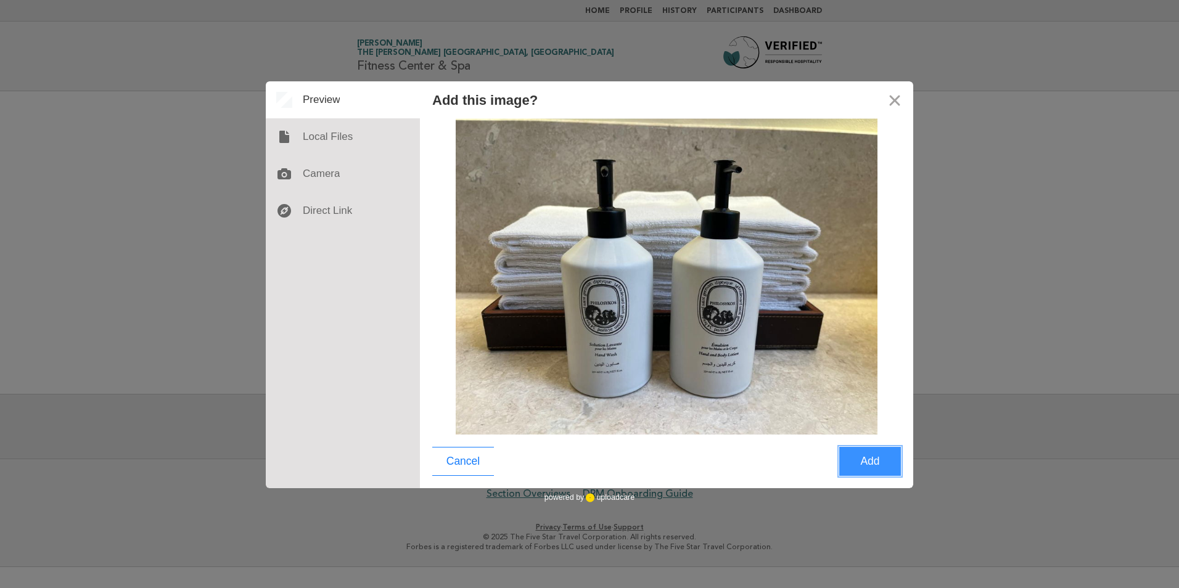
click at [874, 473] on button "Add" at bounding box center [870, 461] width 62 height 29
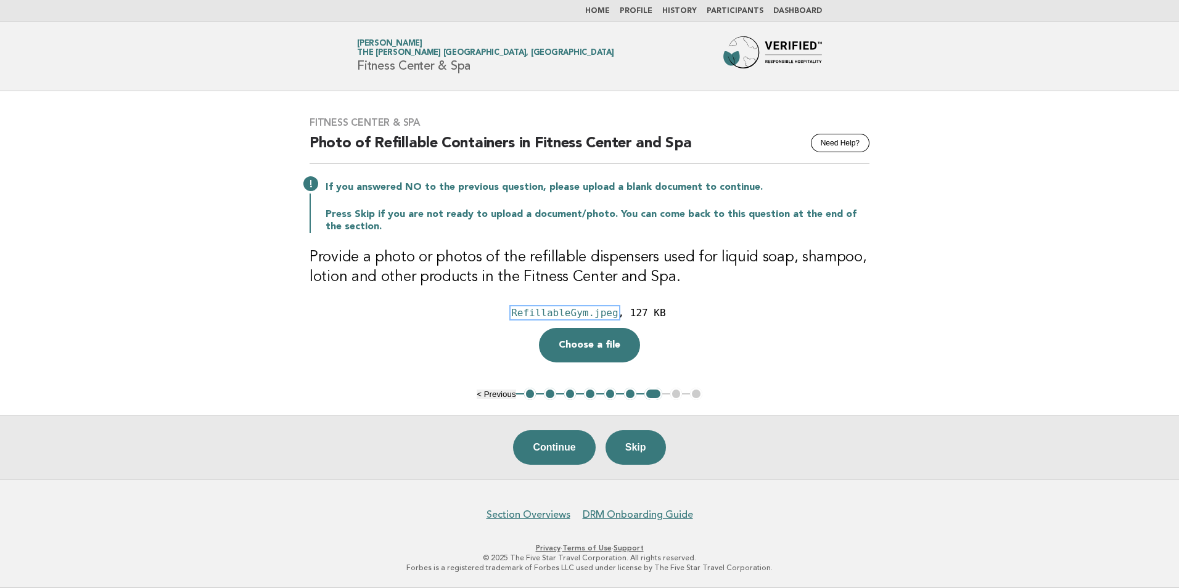
click at [565, 315] on div "RefillableGym.jpeg" at bounding box center [564, 313] width 107 height 12
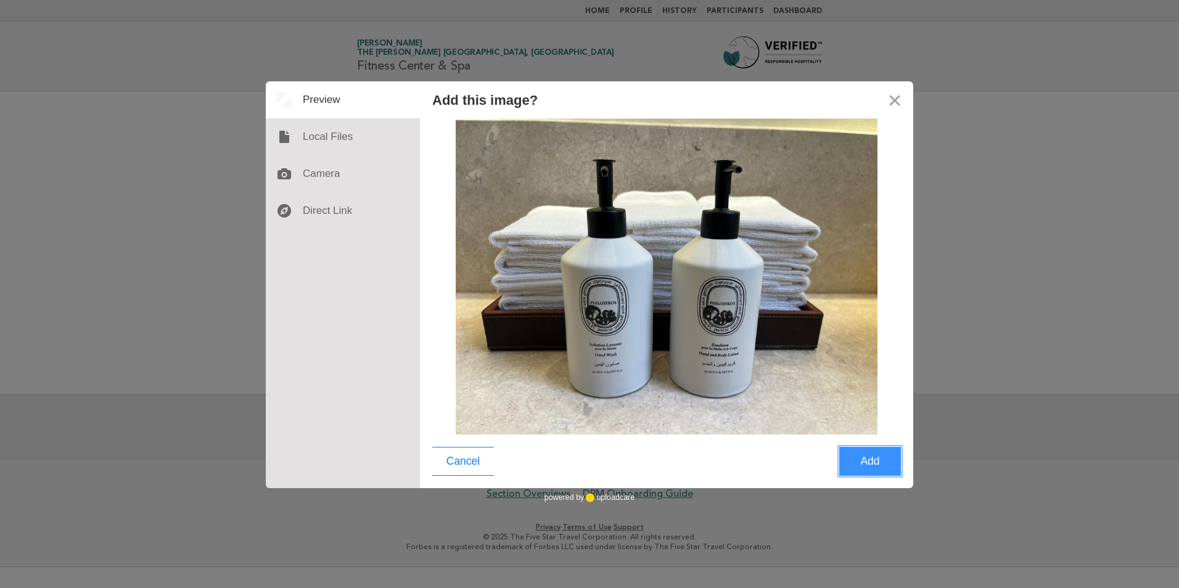
click at [864, 461] on button "Add" at bounding box center [870, 461] width 62 height 29
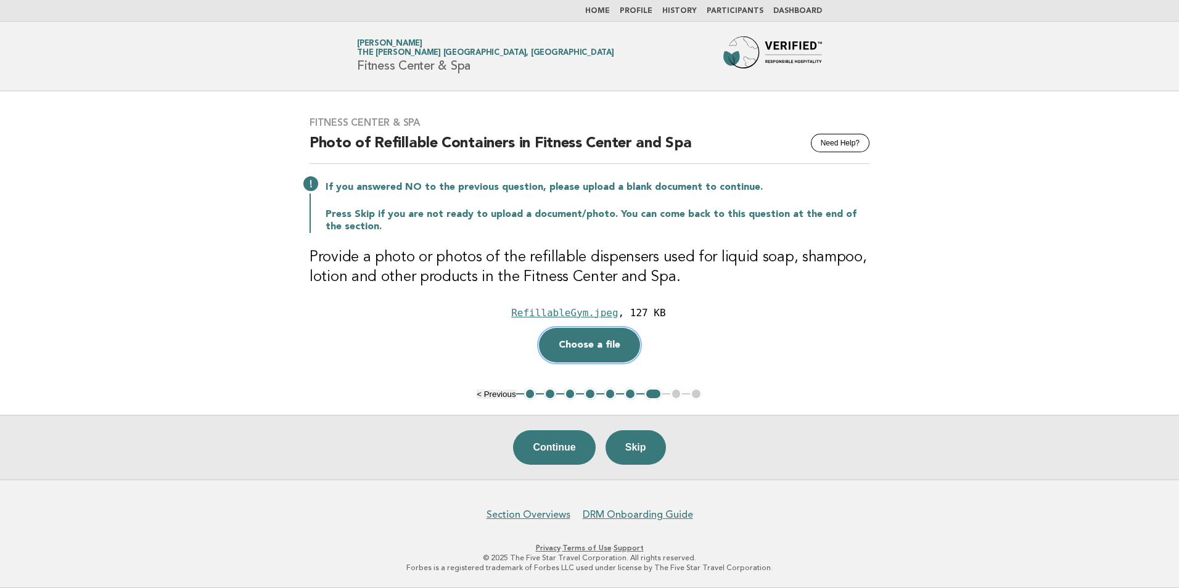
click at [609, 346] on button "Choose a file" at bounding box center [589, 345] width 101 height 35
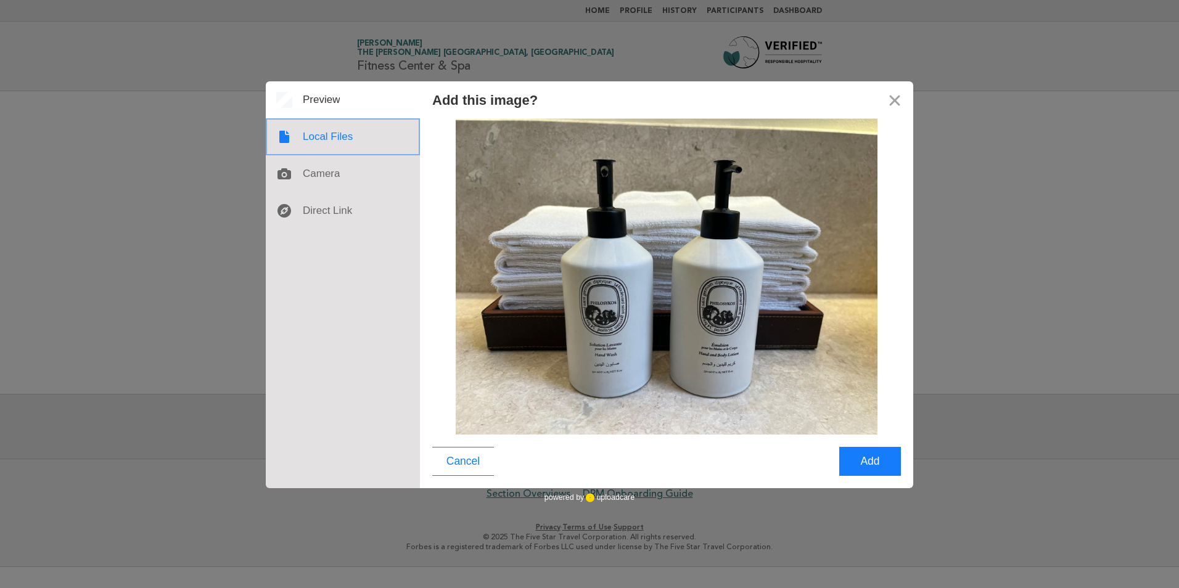
click at [351, 136] on div at bounding box center [343, 136] width 154 height 37
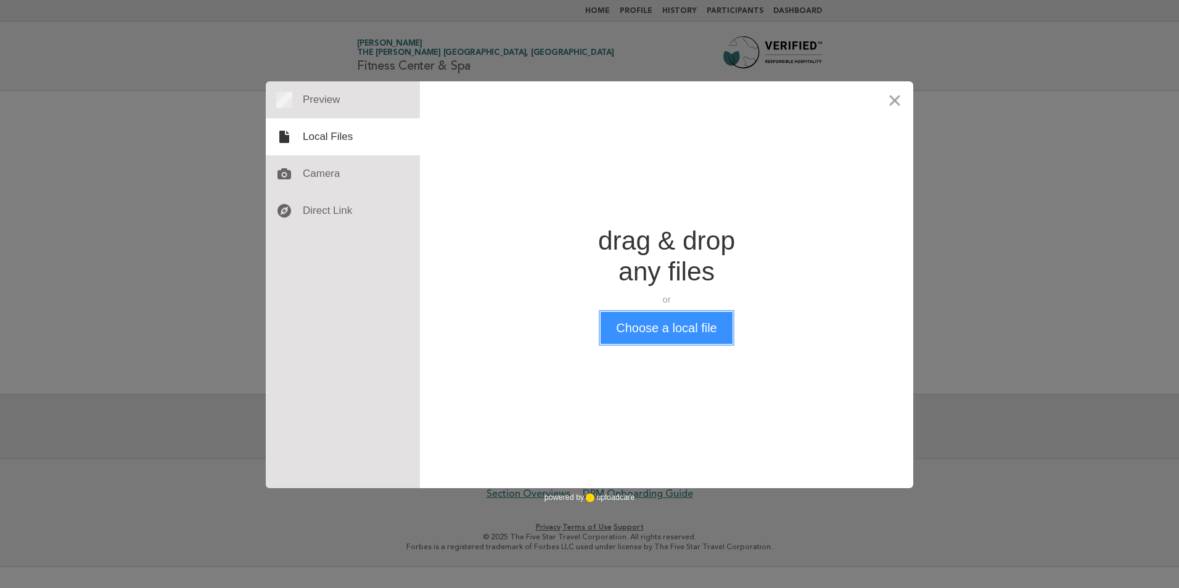
click at [670, 334] on button "Choose a local file" at bounding box center [666, 328] width 131 height 32
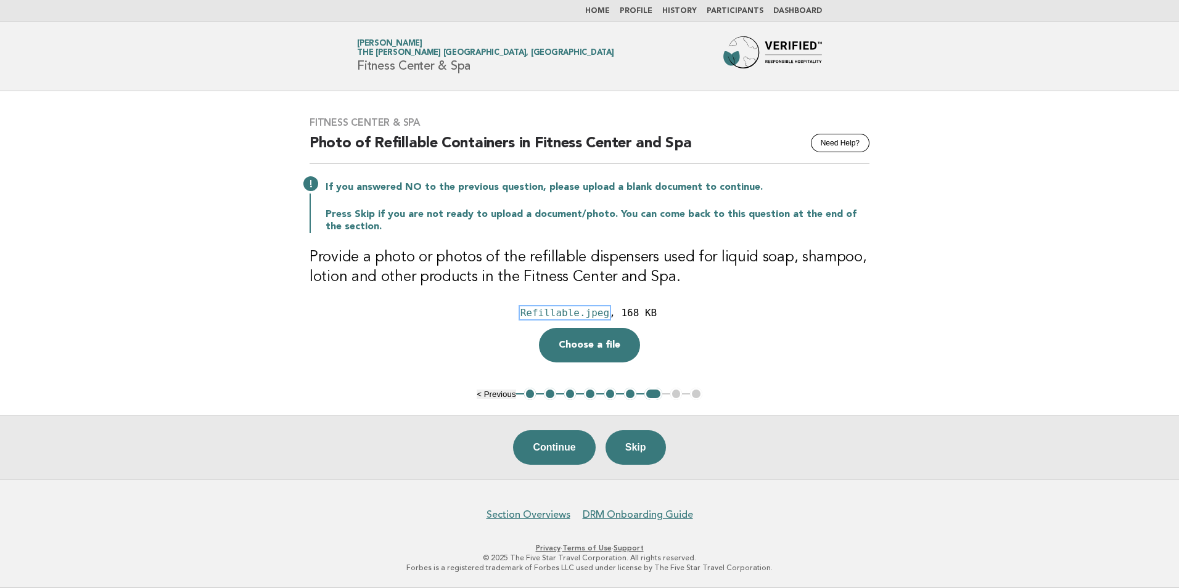
click at [564, 317] on div "Refillable.jpeg" at bounding box center [564, 313] width 89 height 12
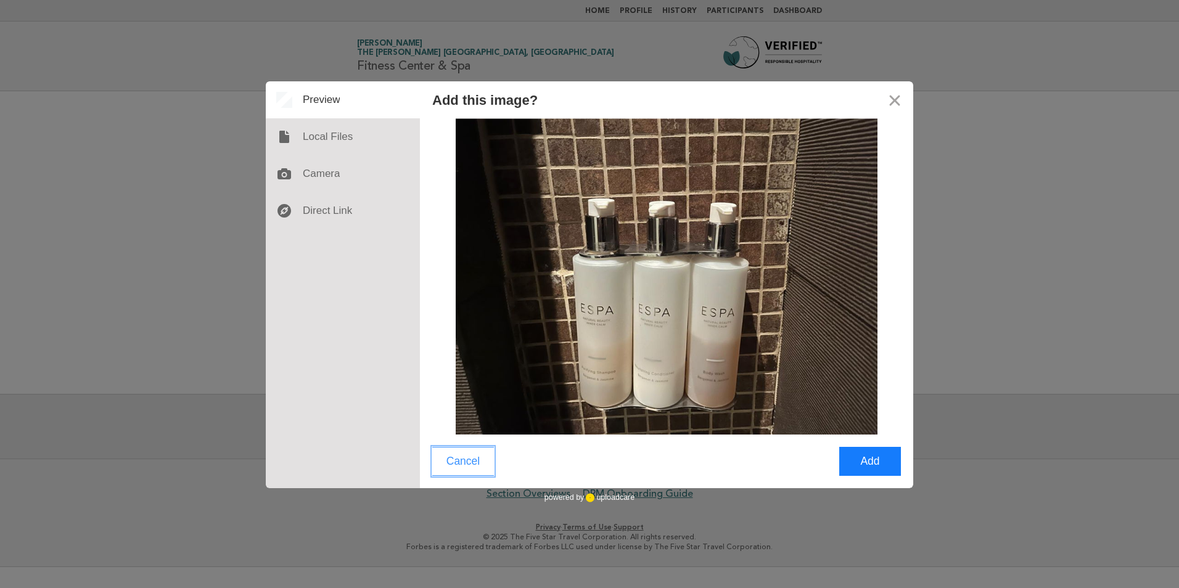
drag, startPoint x: 462, startPoint y: 459, endPoint x: 548, endPoint y: 343, distance: 144.5
click at [464, 456] on button "Cancel" at bounding box center [463, 461] width 62 height 29
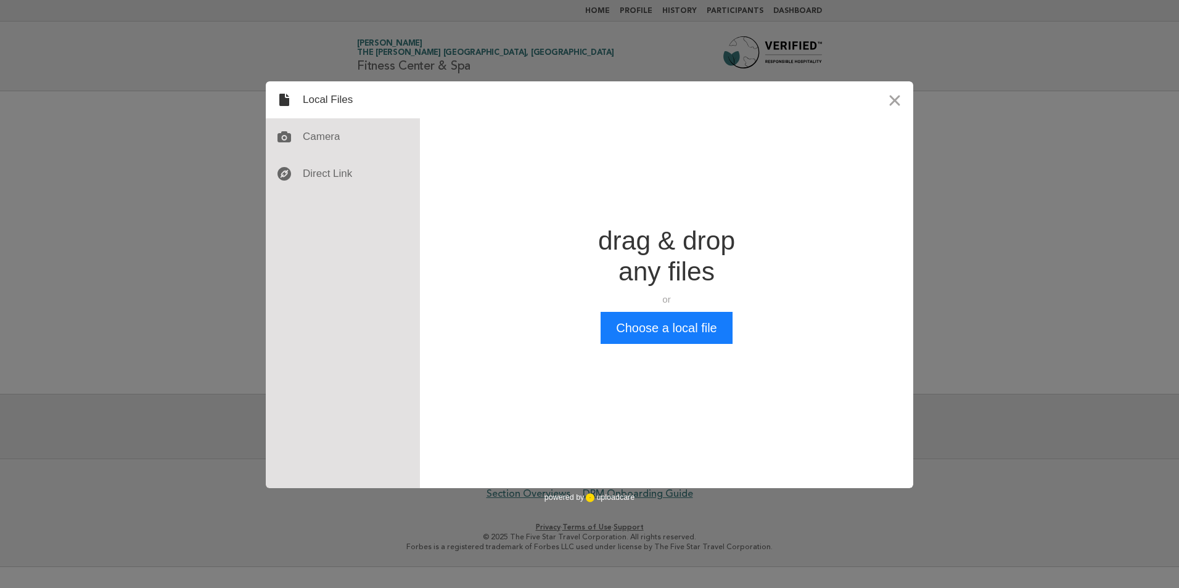
click at [1053, 317] on div "Add this image? Cancel Add Drop a file here drag & drop any files or Upload fil…" at bounding box center [589, 294] width 1179 height 588
drag, startPoint x: 1019, startPoint y: 192, endPoint x: 1006, endPoint y: 191, distance: 13.0
click at [1017, 189] on div "Add this image? Cancel Add Drop a file here drag & drop any files or Upload fil…" at bounding box center [589, 294] width 1179 height 588
click at [675, 228] on div "drag & drop any files" at bounding box center [666, 257] width 137 height 62
click at [675, 329] on button "Choose a local file" at bounding box center [666, 328] width 131 height 32
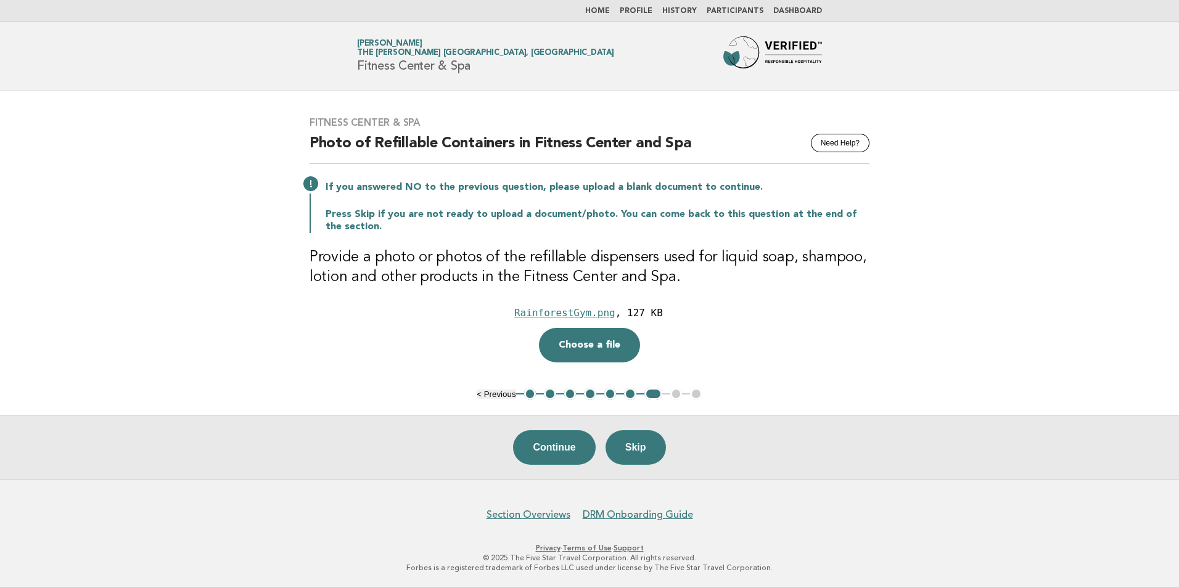
drag, startPoint x: 557, startPoint y: 448, endPoint x: 700, endPoint y: 329, distance: 185.7
click at [557, 446] on button "Continue" at bounding box center [554, 447] width 82 height 35
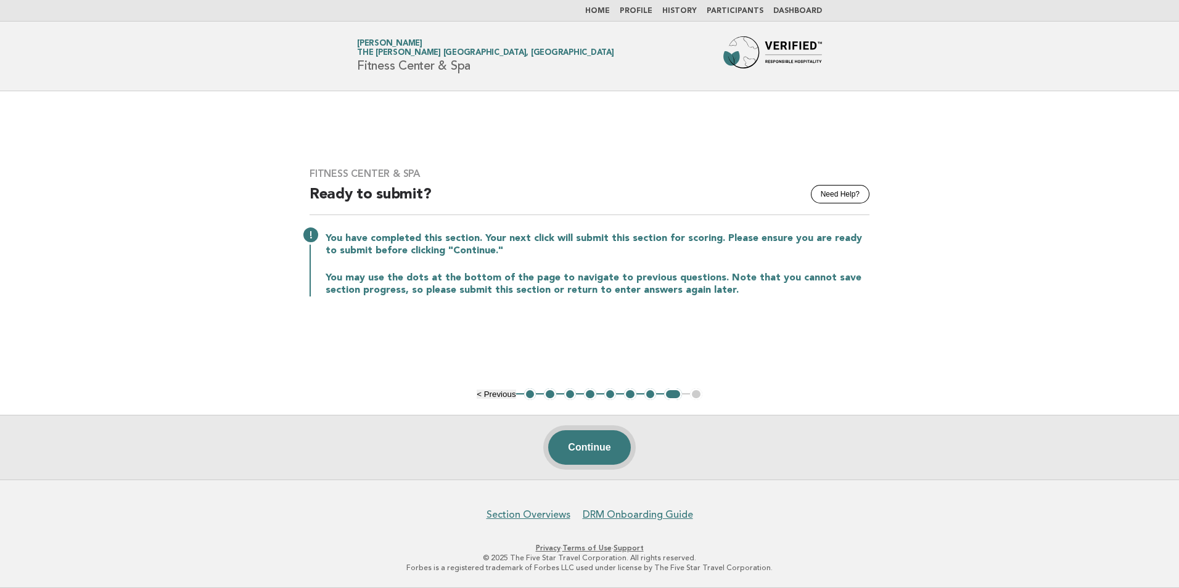
click at [591, 451] on button "Continue" at bounding box center [589, 447] width 82 height 35
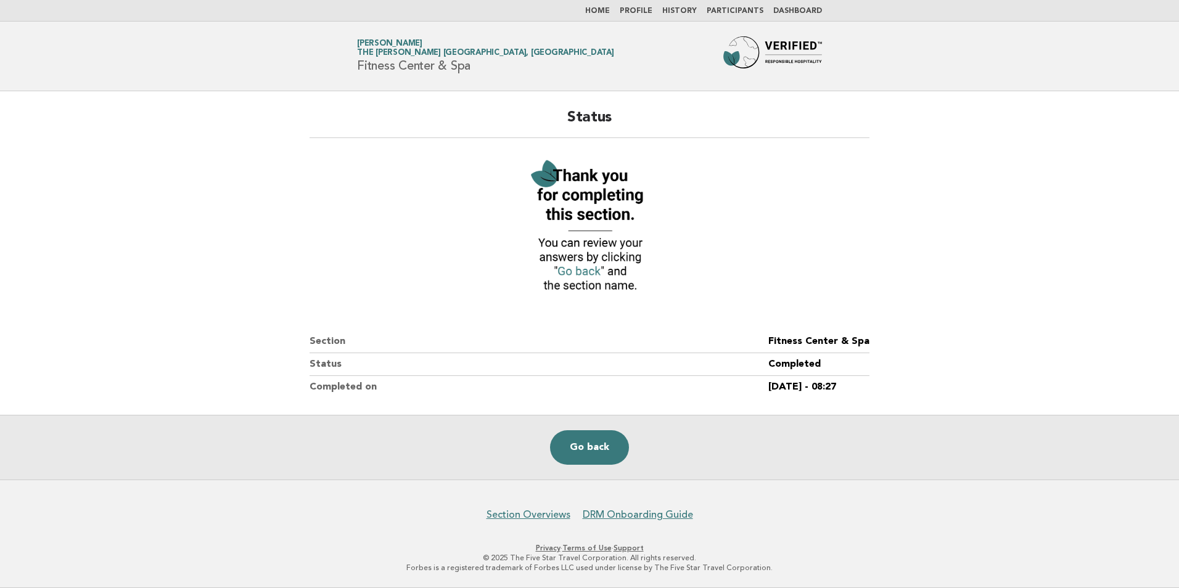
click at [601, 12] on link "Home" at bounding box center [597, 10] width 25 height 7
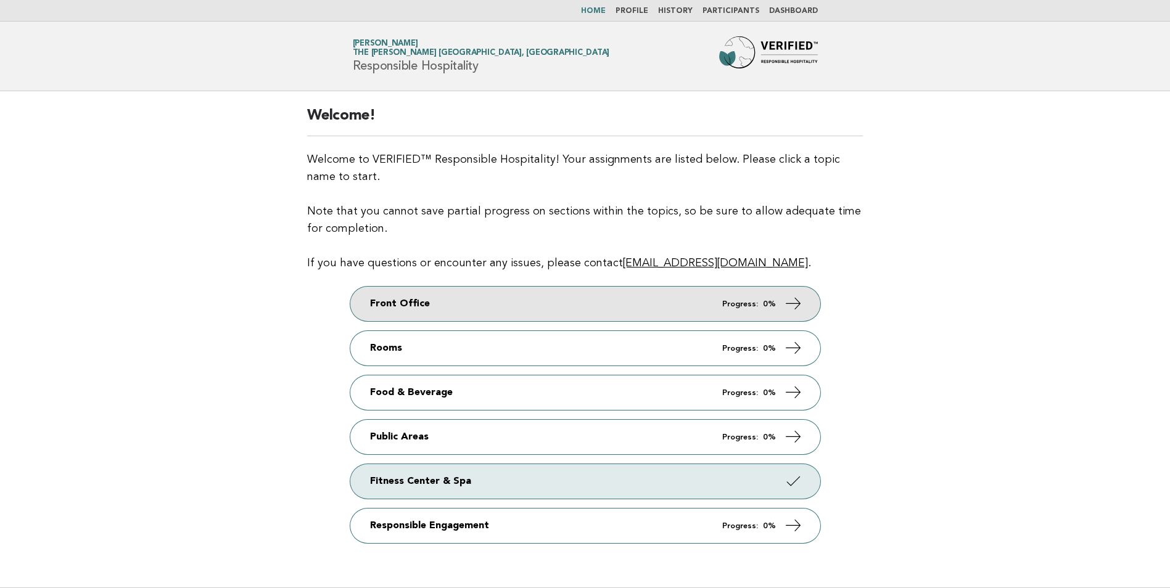
click at [414, 307] on link "Front Office Progress: 0%" at bounding box center [585, 304] width 470 height 35
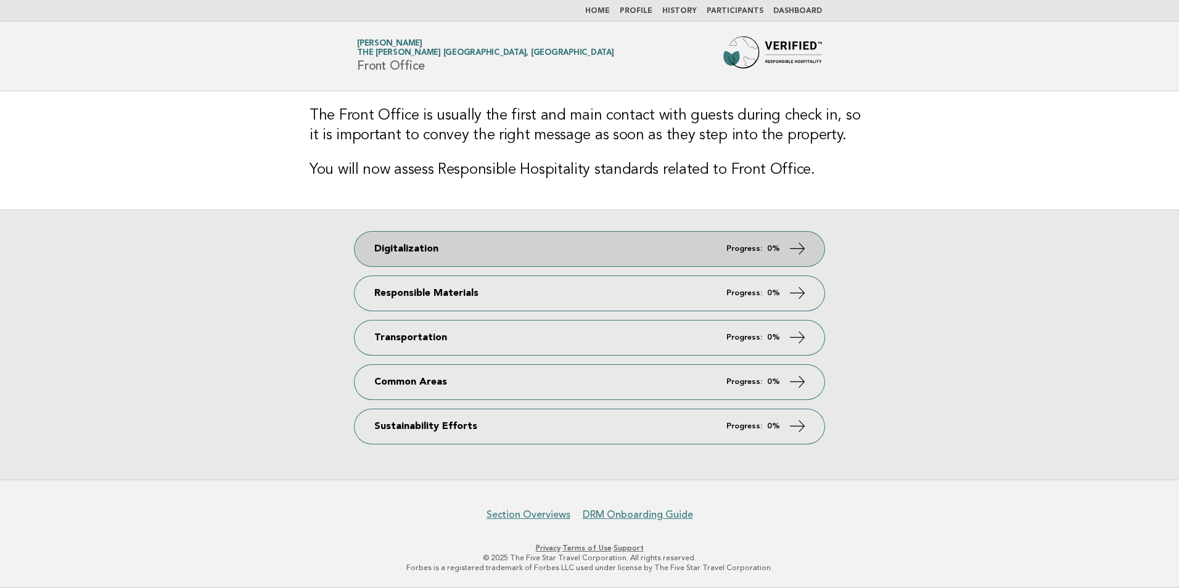
click at [414, 254] on link "Digitalization Progress: 0%" at bounding box center [590, 249] width 470 height 35
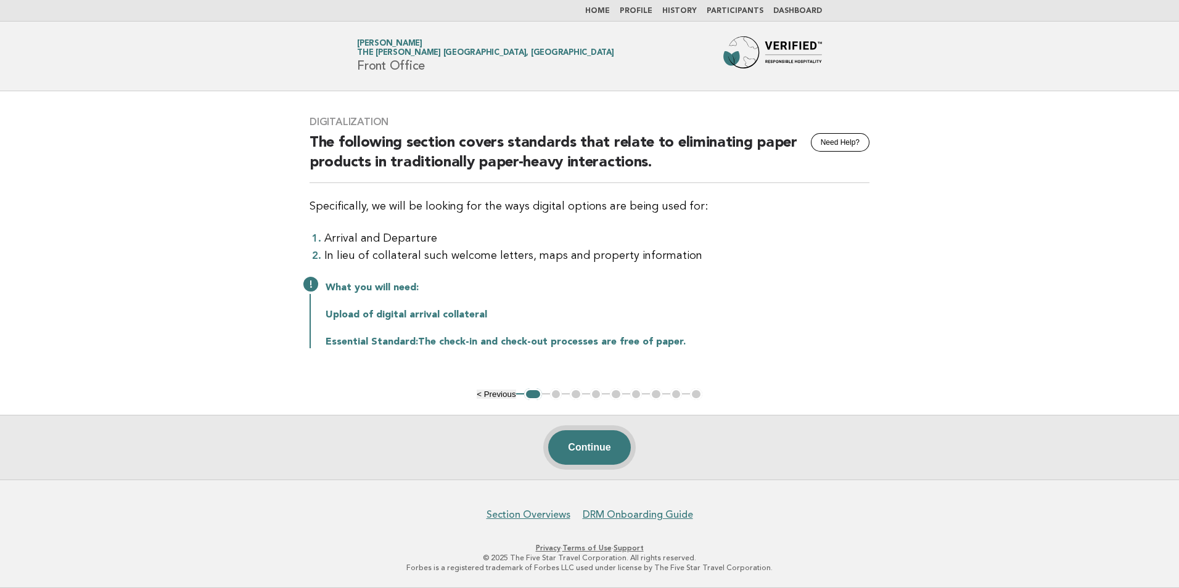
click at [597, 451] on button "Continue" at bounding box center [589, 447] width 82 height 35
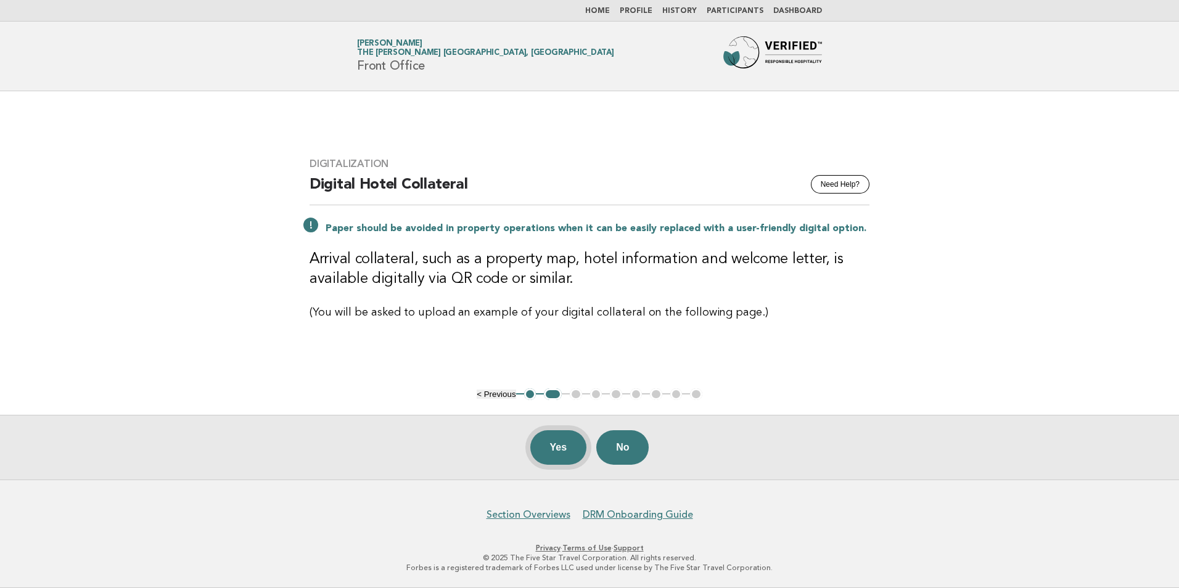
click at [555, 455] on button "Yes" at bounding box center [558, 447] width 57 height 35
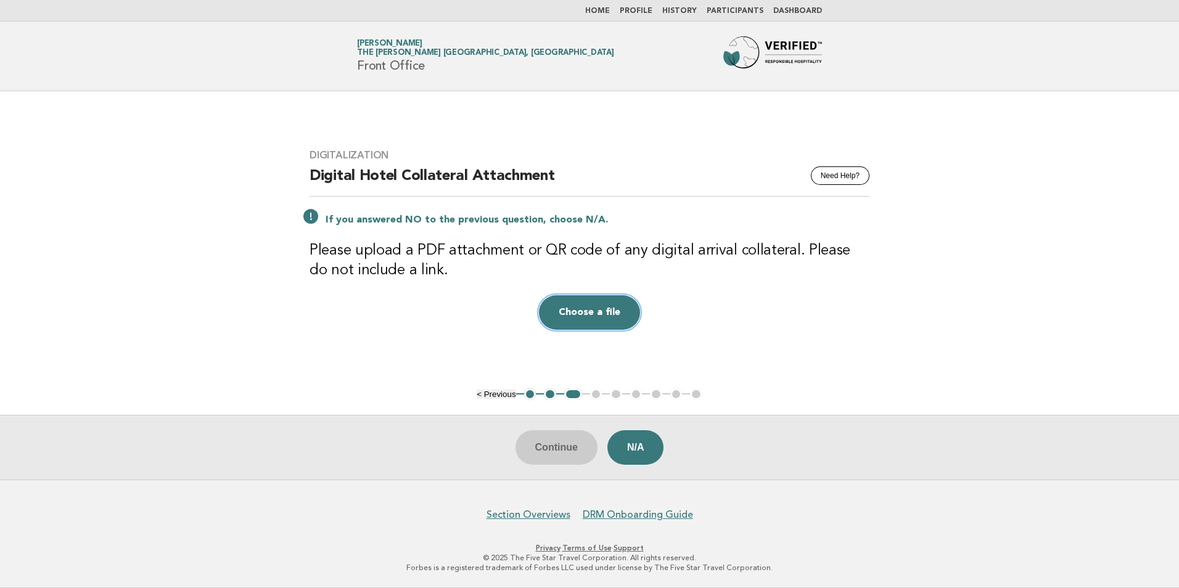
click at [594, 314] on button "Choose a file" at bounding box center [589, 312] width 101 height 35
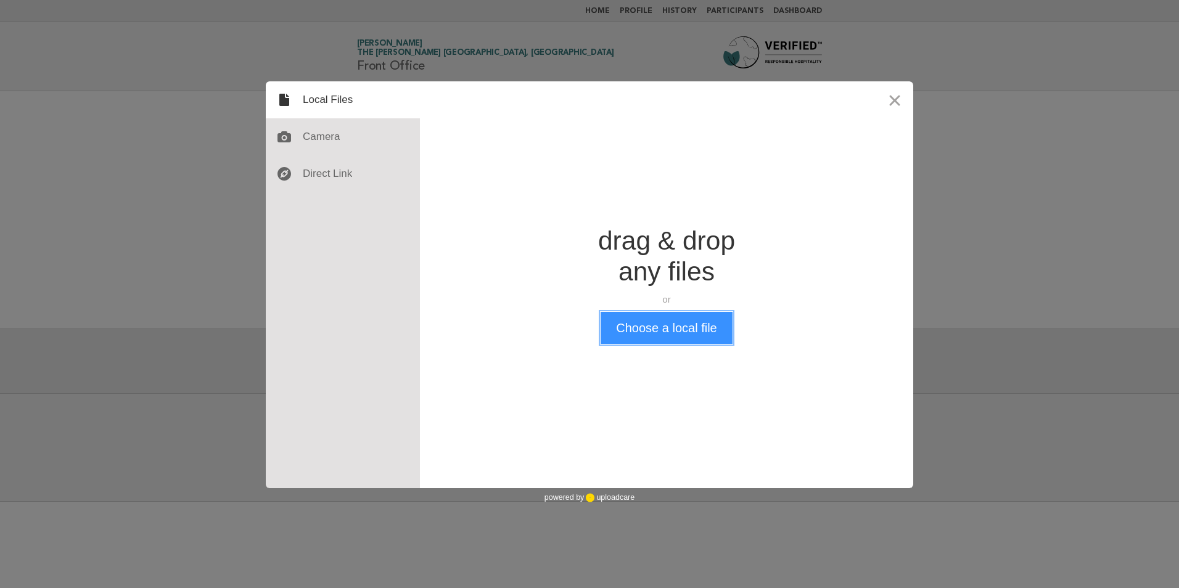
click at [657, 331] on button "Choose a local file" at bounding box center [666, 328] width 131 height 32
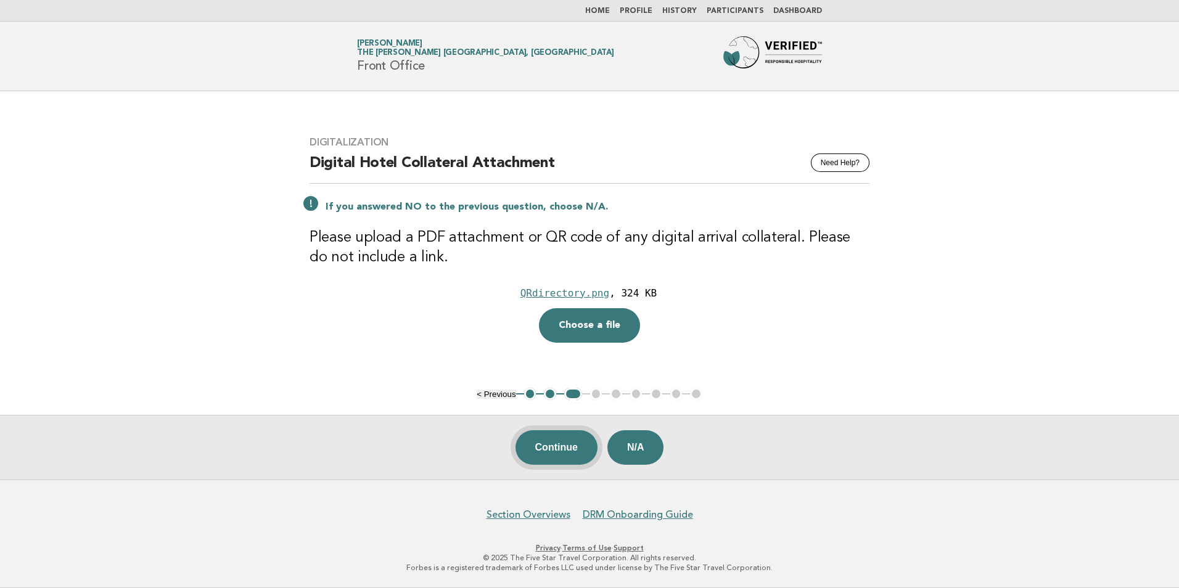
click at [565, 451] on button "Continue" at bounding box center [556, 447] width 82 height 35
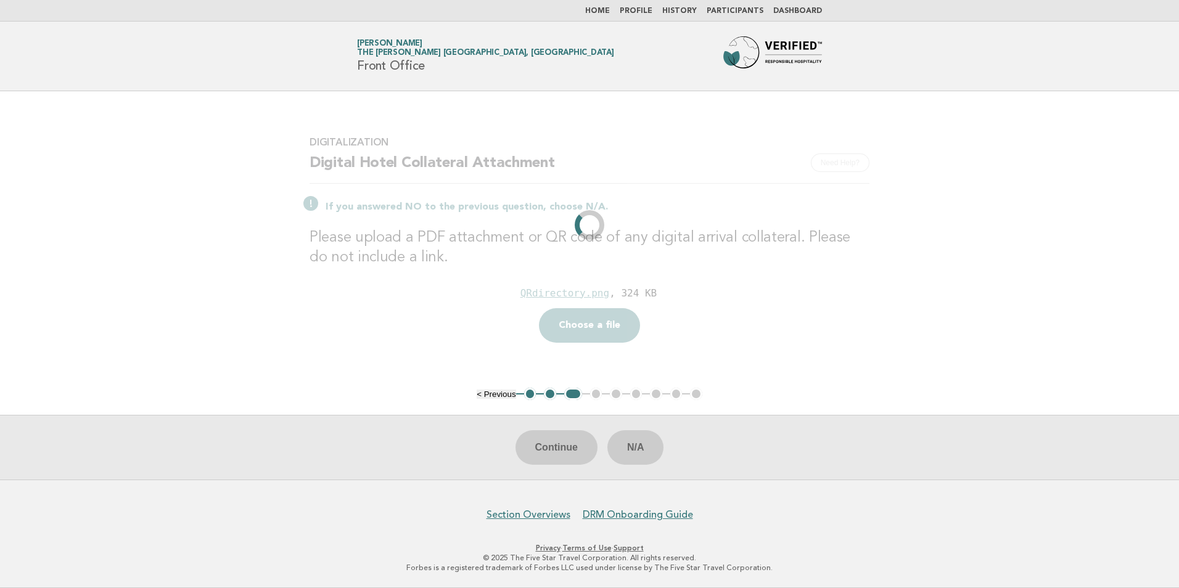
drag, startPoint x: 877, startPoint y: 364, endPoint x: 593, endPoint y: 312, distance: 289.6
click at [821, 329] on main "Digitalization Need Help? Digital Hotel Collateral Attachment If you answered N…" at bounding box center [589, 285] width 1179 height 388
drag, startPoint x: 813, startPoint y: 311, endPoint x: 769, endPoint y: 308, distance: 43.9
click at [797, 309] on div "Drop a file here QRdirectory.png , 324 KB Choose a file Cancel Remove" at bounding box center [590, 312] width 560 height 60
click at [911, 191] on main "Digitalization Need Help? Digital Hotel Collateral Attachment If you answered N…" at bounding box center [589, 285] width 1179 height 388
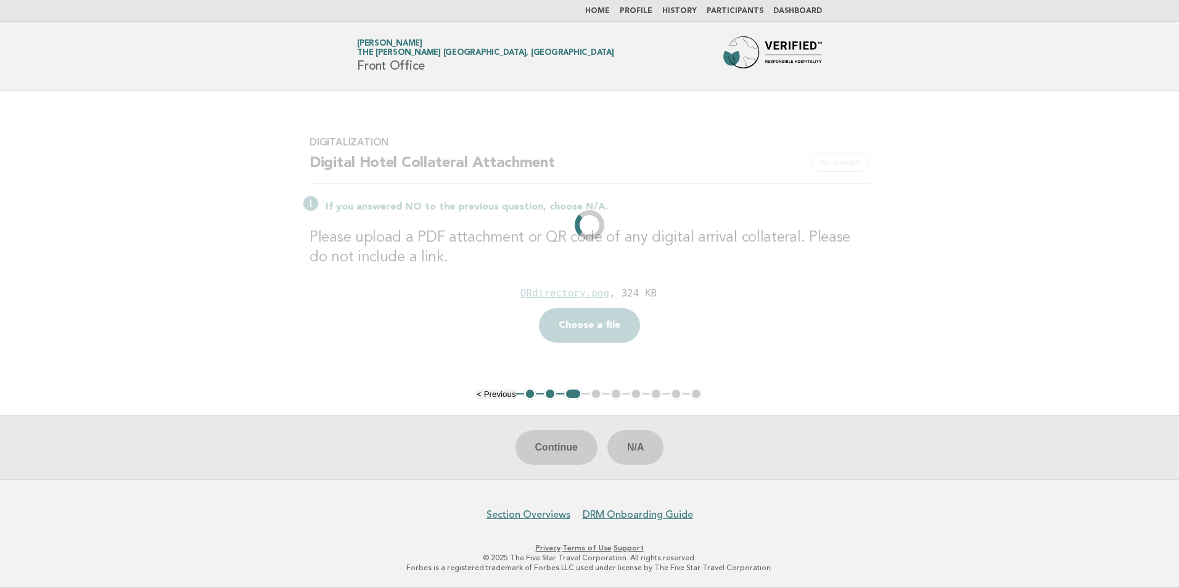
drag, startPoint x: 138, startPoint y: 104, endPoint x: 150, endPoint y: 84, distance: 23.3
click at [150, 84] on body "Home Profile History Participants Dashboard Forbes Travel Guide Mihaela Popescu…" at bounding box center [589, 294] width 1179 height 588
click at [795, 133] on div "Digitalization Need Help? Digital Hotel Collateral Attachment If you answered N…" at bounding box center [589, 239] width 589 height 236
drag, startPoint x: 734, startPoint y: 187, endPoint x: 686, endPoint y: 211, distance: 54.0
click at [734, 184] on div "Digitalization Need Help? Digital Hotel Collateral Attachment If you answered N…" at bounding box center [589, 239] width 589 height 236
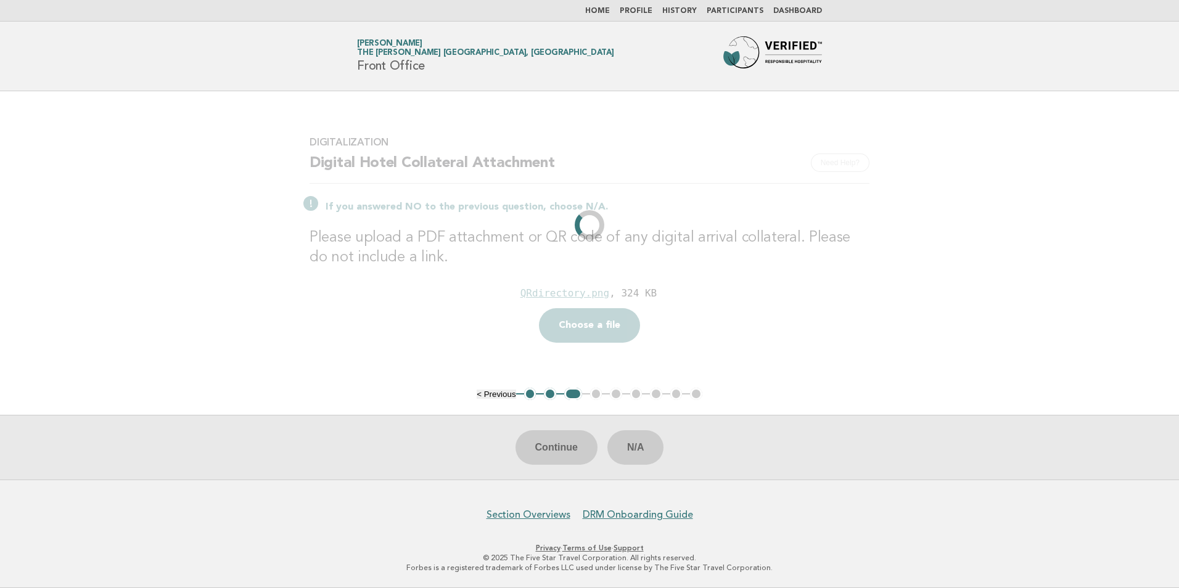
drag, startPoint x: 601, startPoint y: 329, endPoint x: 609, endPoint y: 325, distance: 8.8
click at [609, 325] on div "Drop a file here QRdirectory.png , 324 KB Choose a file Cancel Remove" at bounding box center [590, 312] width 560 height 60
click at [936, 275] on main "Digitalization Need Help? Digital Hotel Collateral Attachment If you answered N…" at bounding box center [589, 285] width 1179 height 388
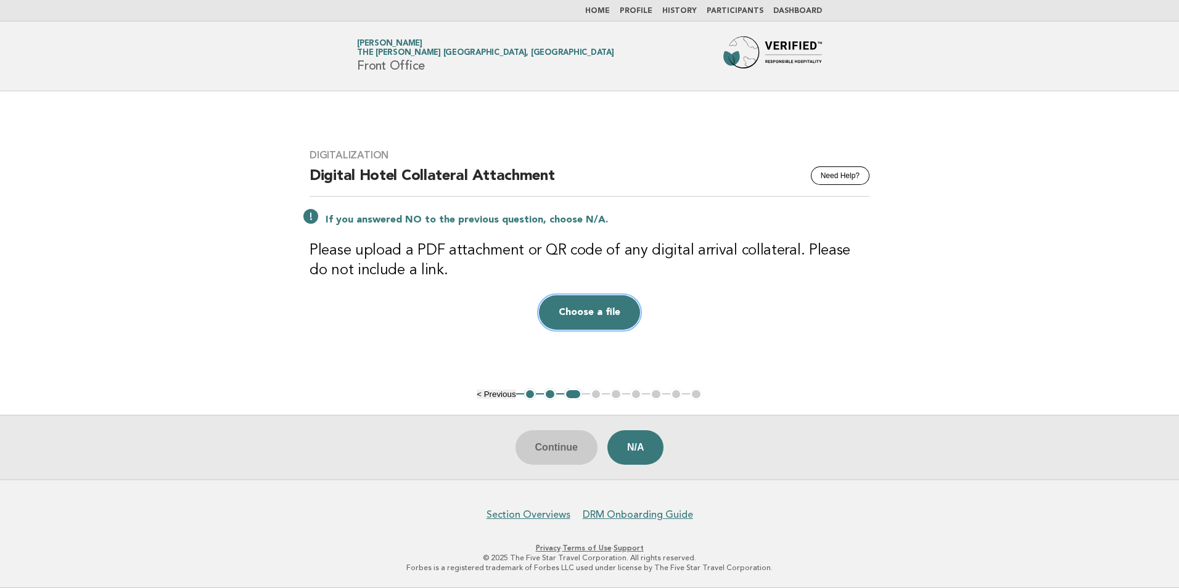
click at [588, 316] on button "Choose a file" at bounding box center [589, 312] width 101 height 35
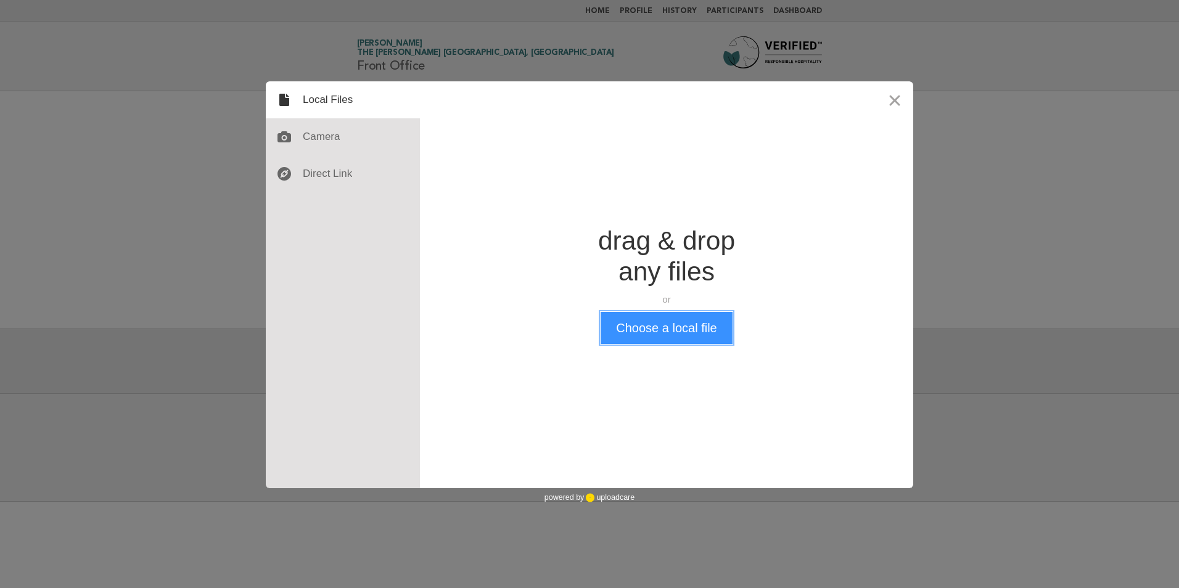
click at [652, 336] on button "Choose a local file" at bounding box center [666, 328] width 131 height 32
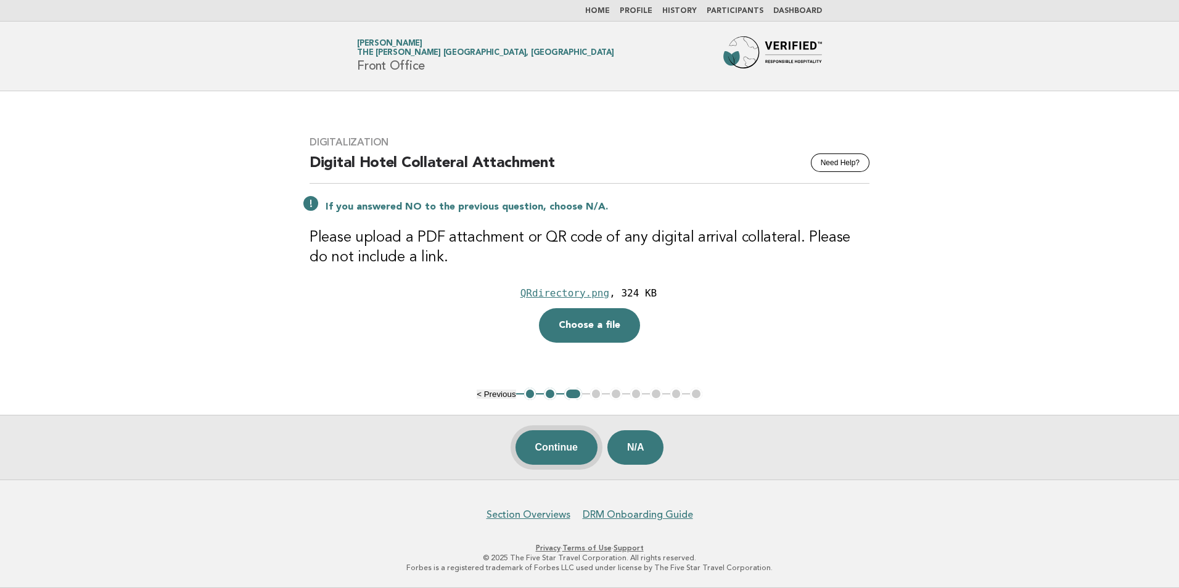
click at [551, 449] on button "Continue" at bounding box center [556, 447] width 82 height 35
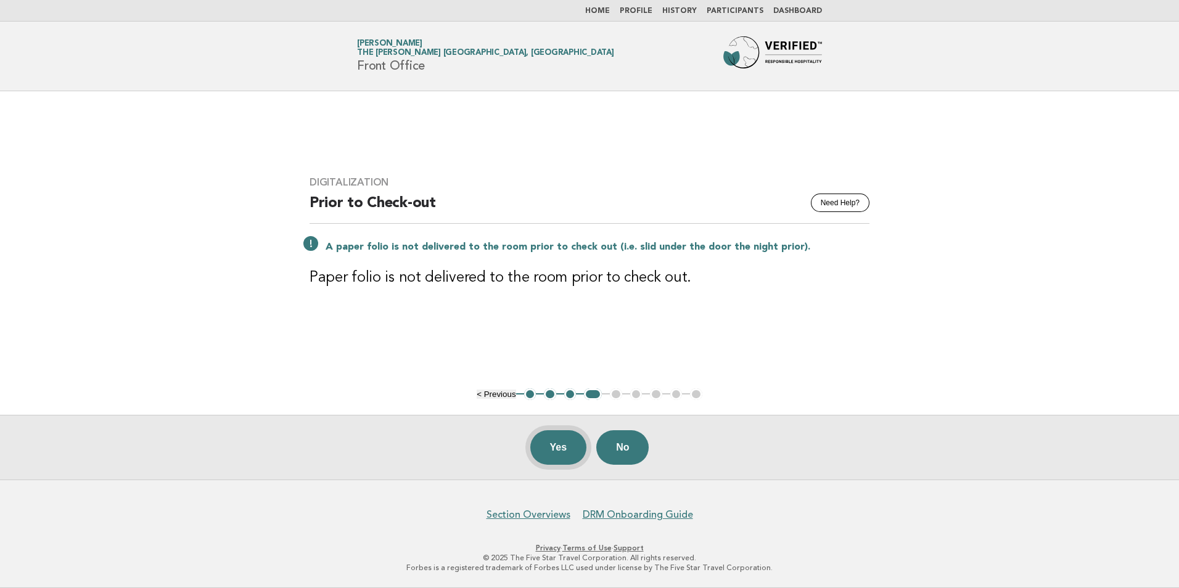
click at [559, 449] on button "Yes" at bounding box center [558, 447] width 57 height 35
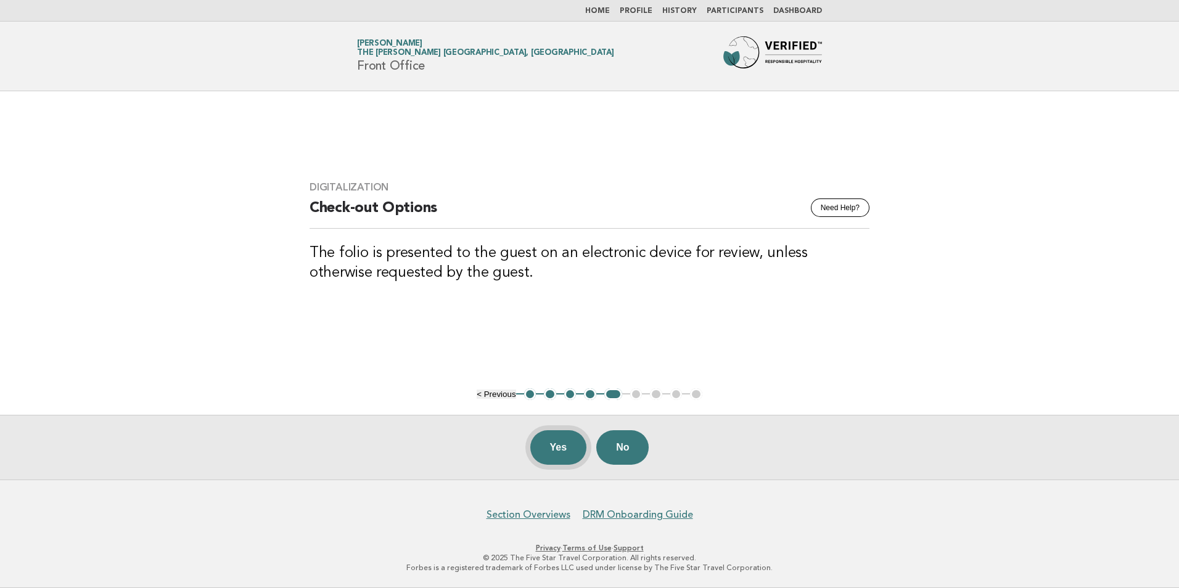
click at [563, 454] on button "Yes" at bounding box center [558, 447] width 57 height 35
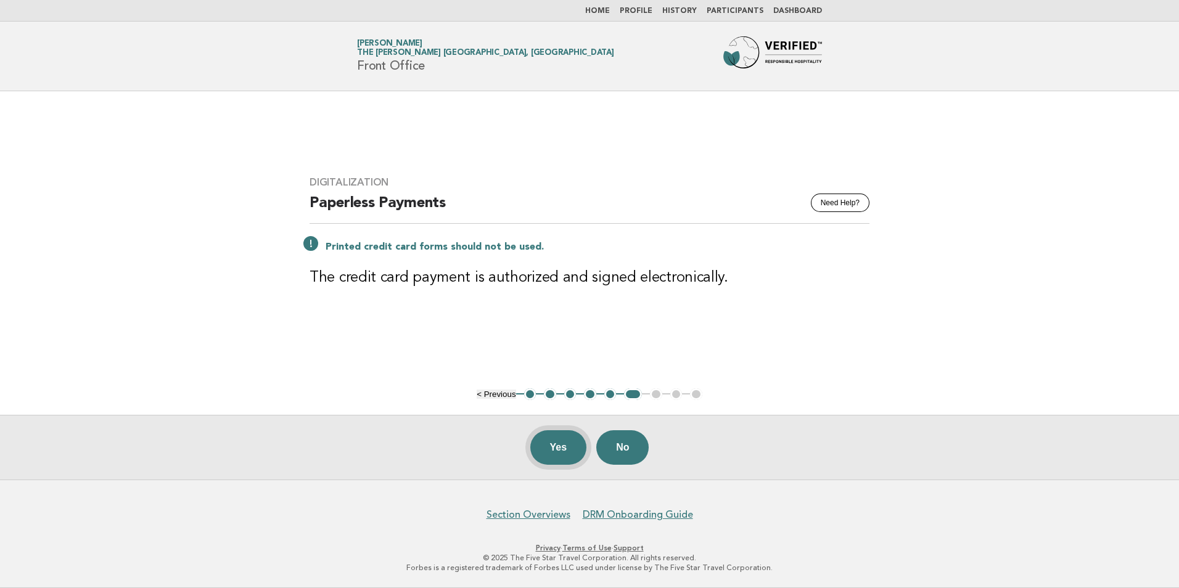
click at [554, 449] on button "Yes" at bounding box center [558, 447] width 57 height 35
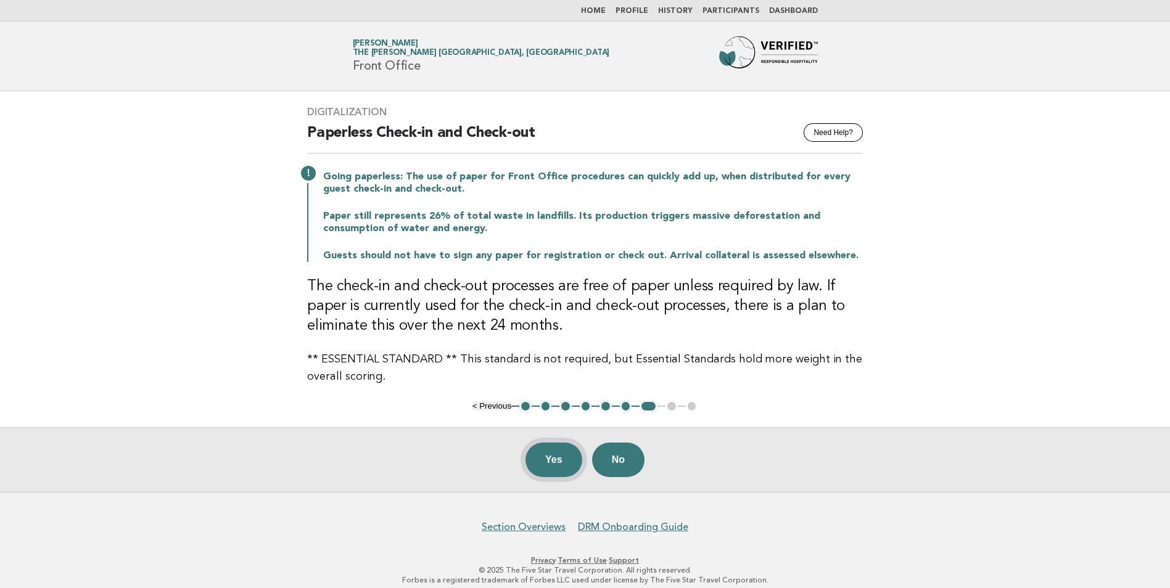
click at [550, 466] on button "Yes" at bounding box center [553, 460] width 57 height 35
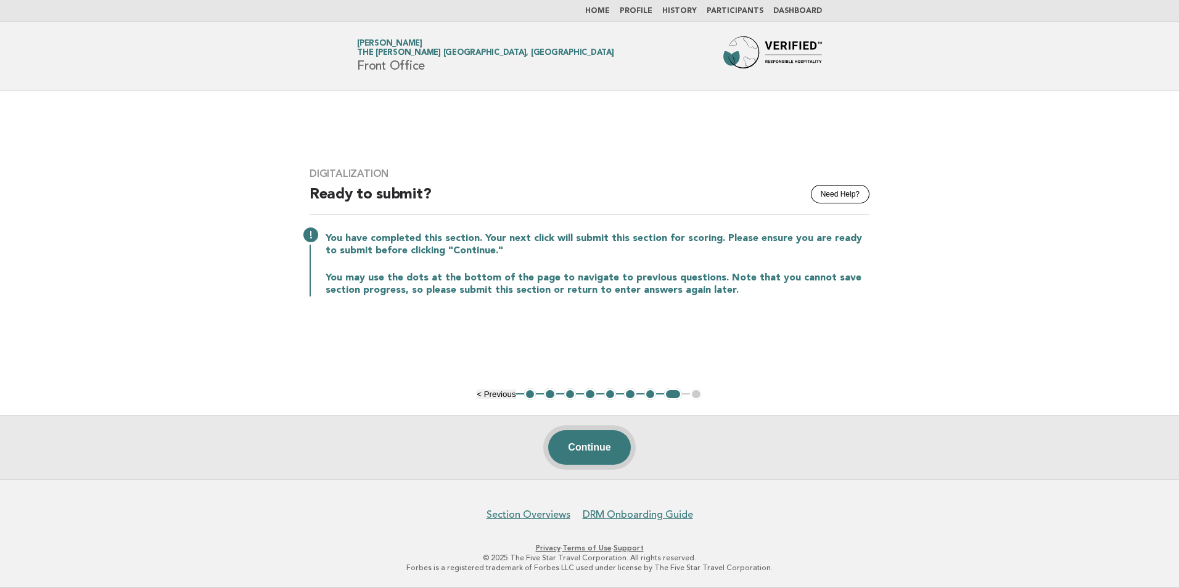
click at [591, 451] on button "Continue" at bounding box center [589, 447] width 82 height 35
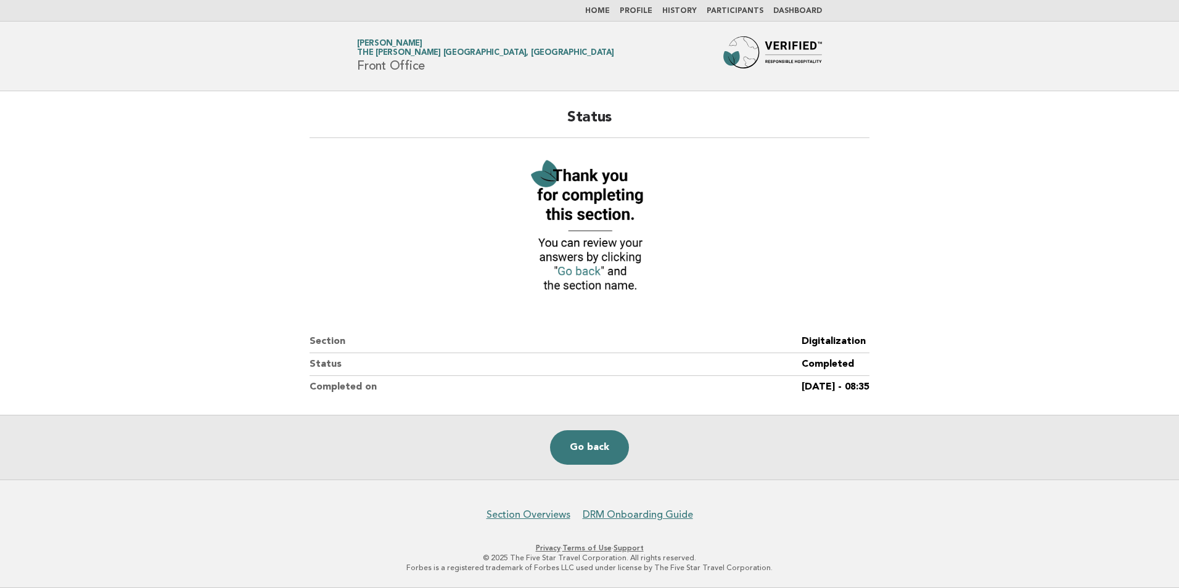
click at [605, 7] on link "Home" at bounding box center [597, 10] width 25 height 7
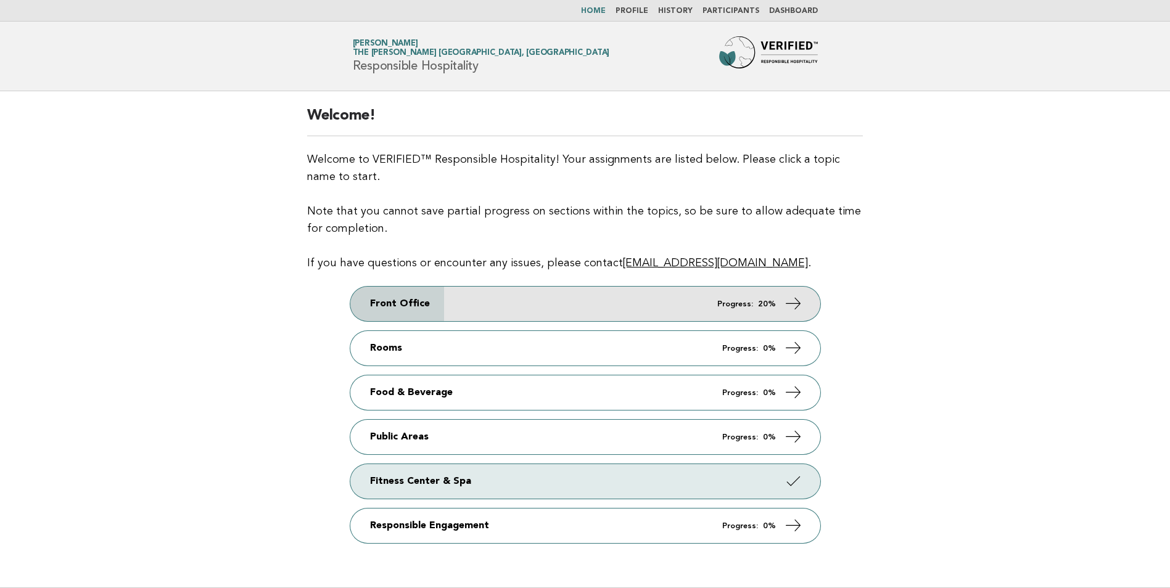
click at [403, 308] on link "Front Office Progress: 20%" at bounding box center [585, 304] width 470 height 35
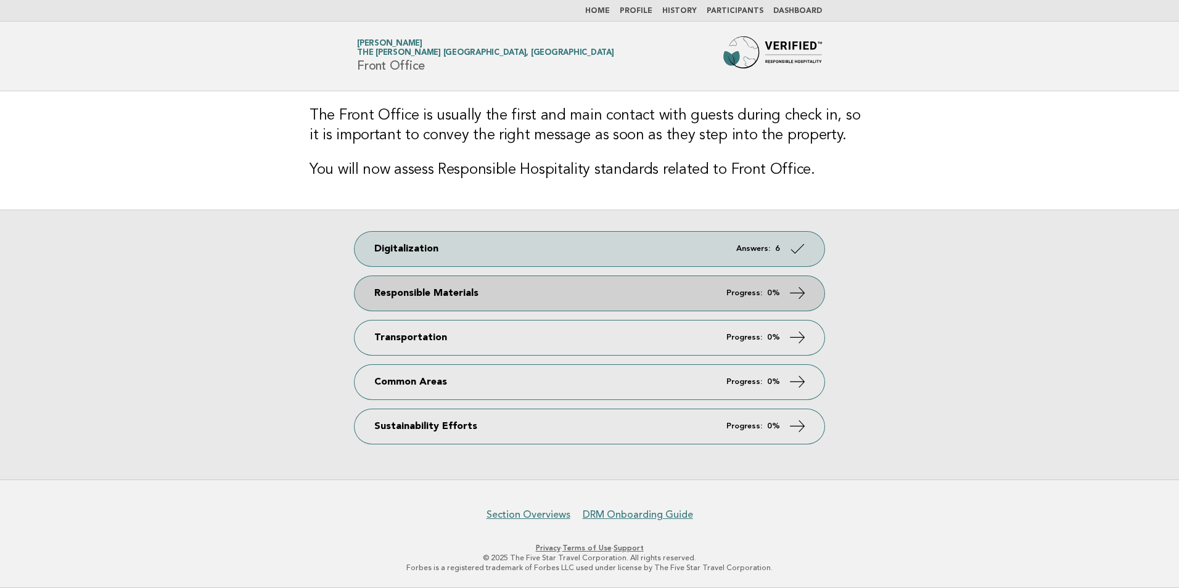
click at [449, 297] on link "Responsible Materials Progress: 0%" at bounding box center [590, 293] width 470 height 35
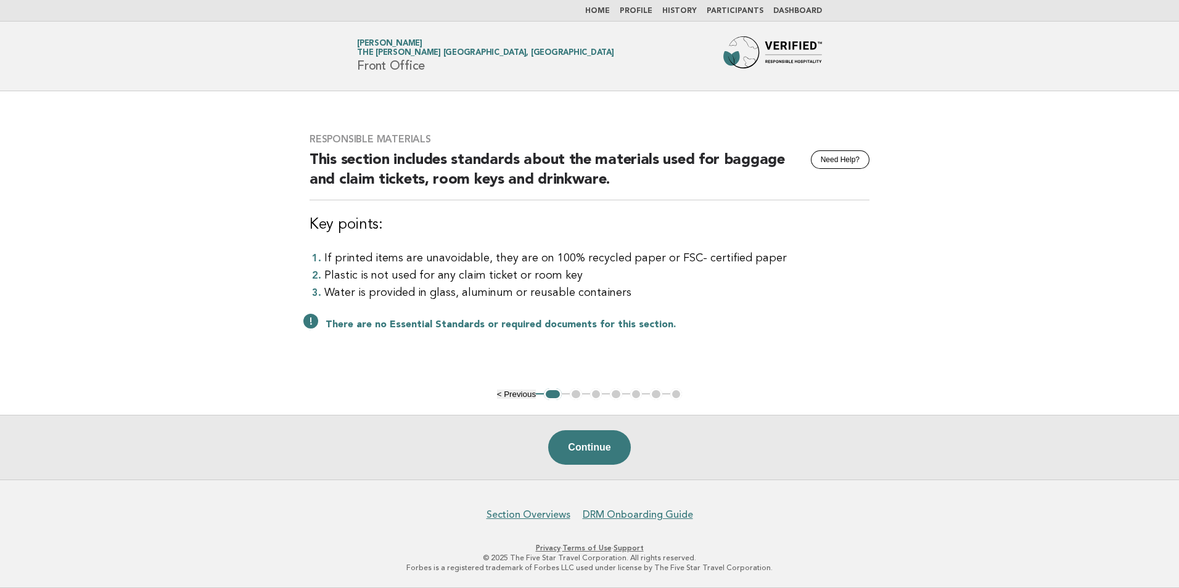
drag, startPoint x: 595, startPoint y: 452, endPoint x: 688, endPoint y: 400, distance: 106.8
click at [596, 450] on button "Continue" at bounding box center [589, 447] width 82 height 35
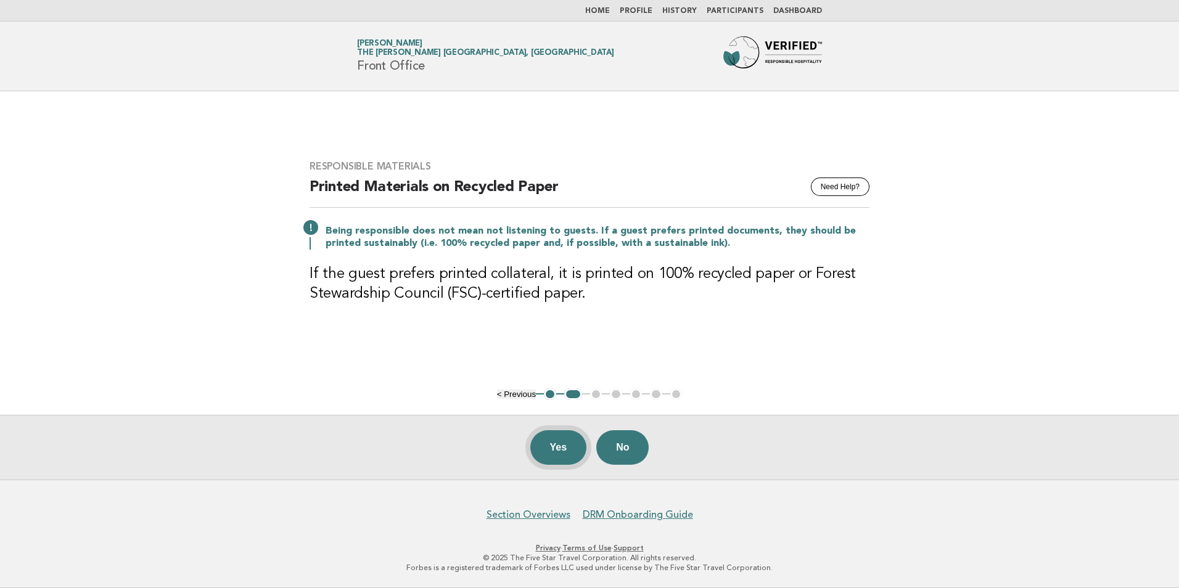
click at [553, 451] on button "Yes" at bounding box center [558, 447] width 57 height 35
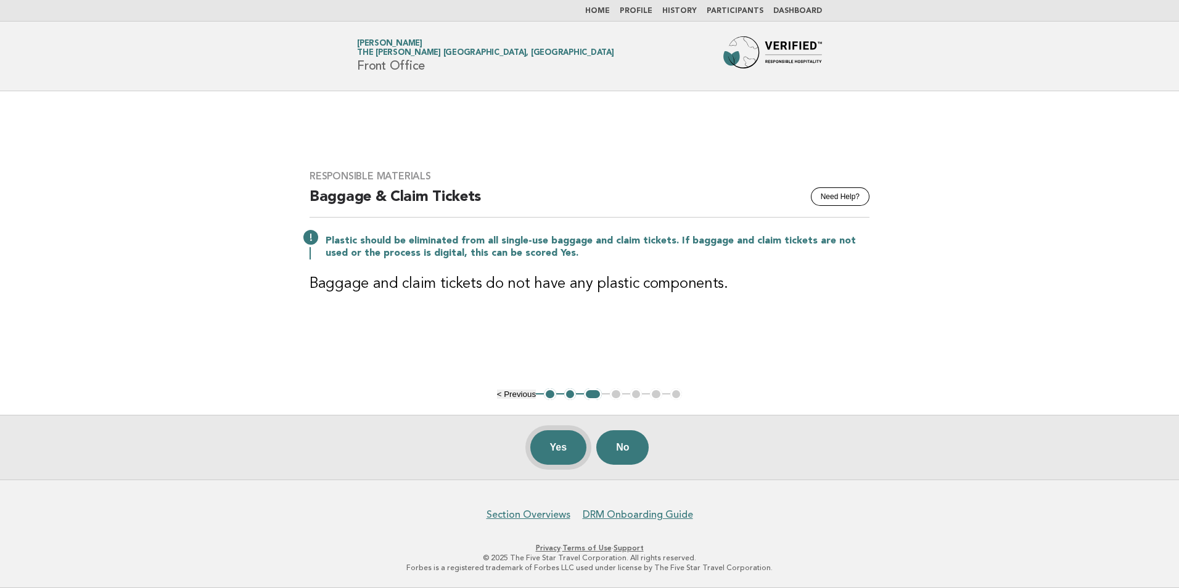
click at [554, 451] on button "Yes" at bounding box center [558, 447] width 57 height 35
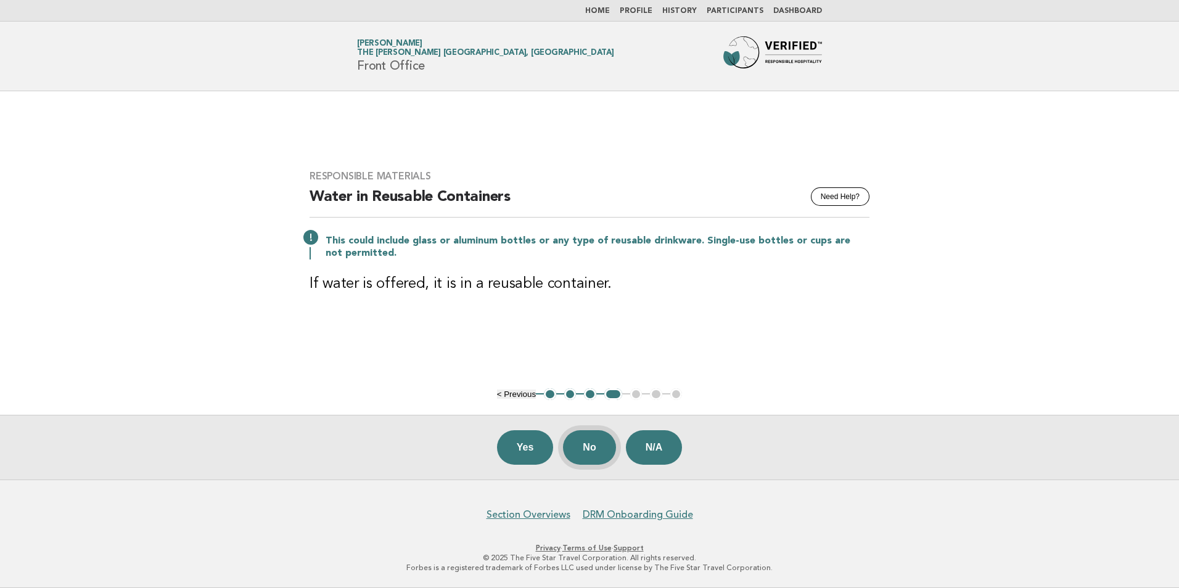
click at [585, 453] on button "No" at bounding box center [589, 447] width 52 height 35
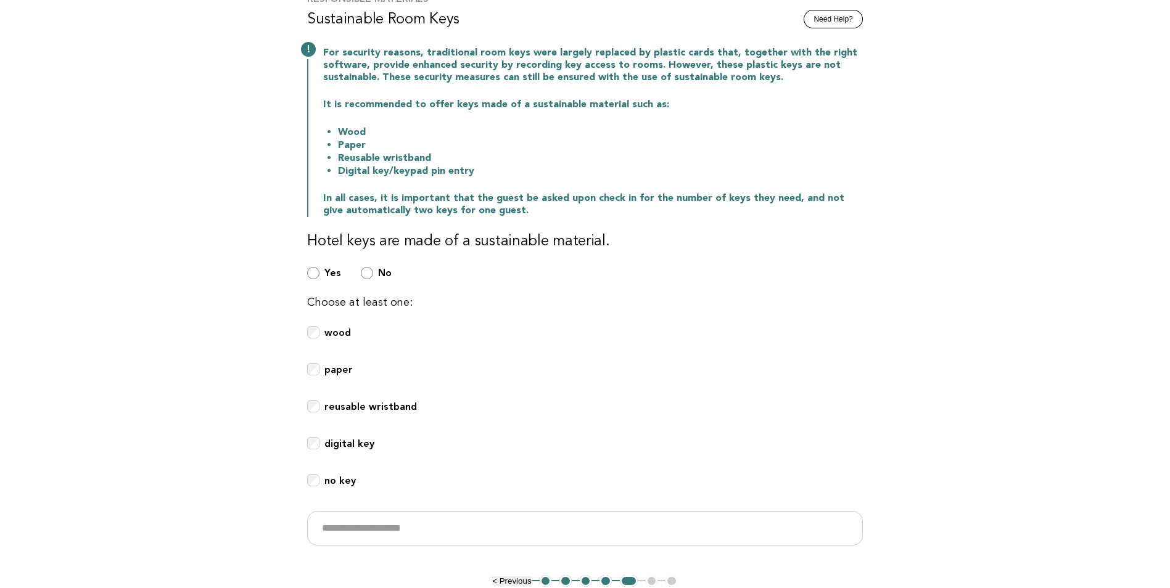
scroll to position [185, 0]
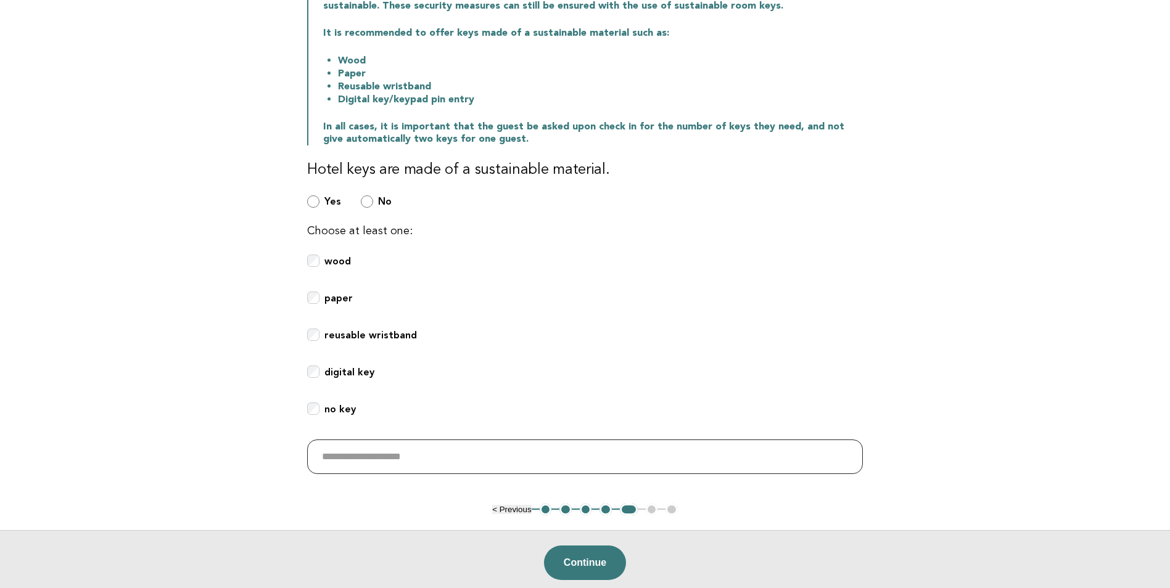
click at [349, 451] on input "text" at bounding box center [585, 457] width 556 height 35
click at [520, 457] on input "**********" at bounding box center [585, 457] width 556 height 35
type input "**********"
drag, startPoint x: 584, startPoint y: 566, endPoint x: 447, endPoint y: 183, distance: 406.6
click at [391, 166] on main "**********" at bounding box center [585, 250] width 1170 height 689
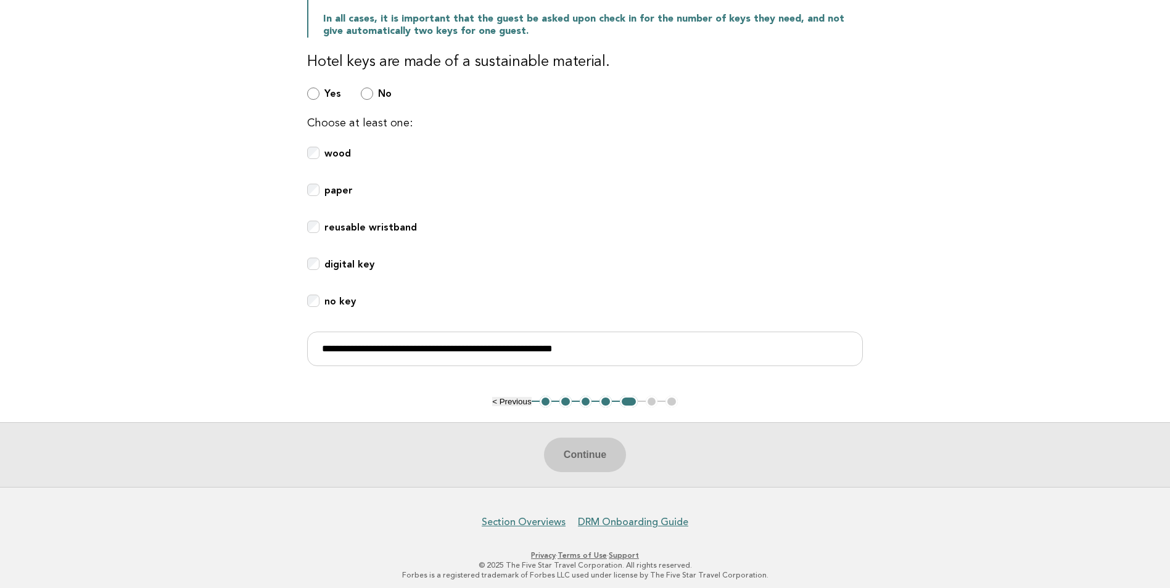
scroll to position [299, 0]
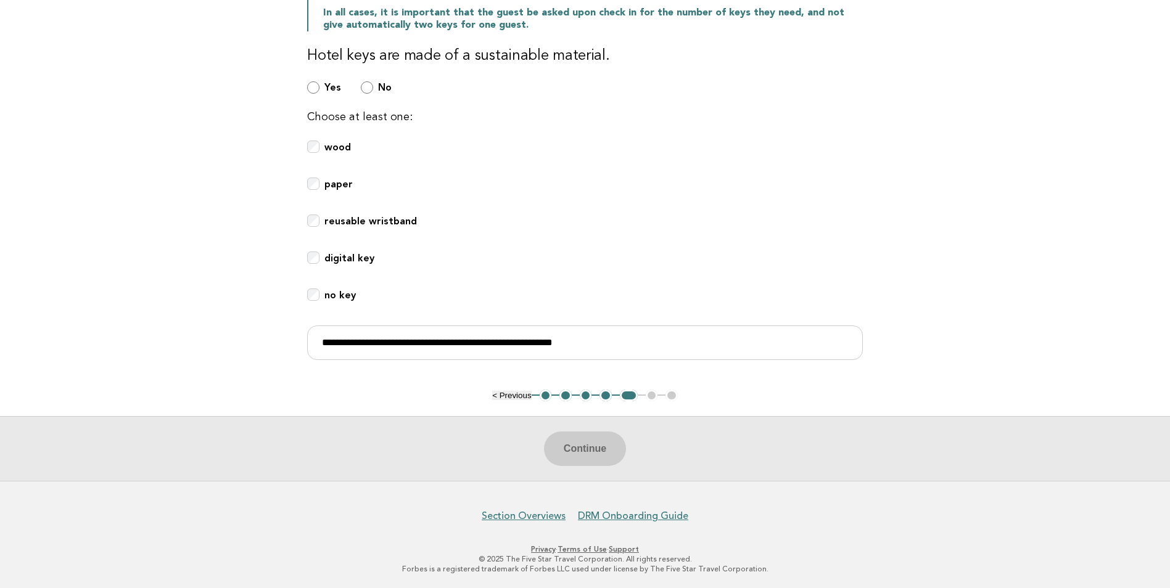
click at [584, 449] on div "Continue" at bounding box center [585, 448] width 1170 height 65
drag, startPoint x: 757, startPoint y: 254, endPoint x: 731, endPoint y: 282, distance: 38.4
click at [742, 268] on div "digital key" at bounding box center [585, 265] width 556 height 27
click at [611, 340] on input "**********" at bounding box center [585, 343] width 556 height 35
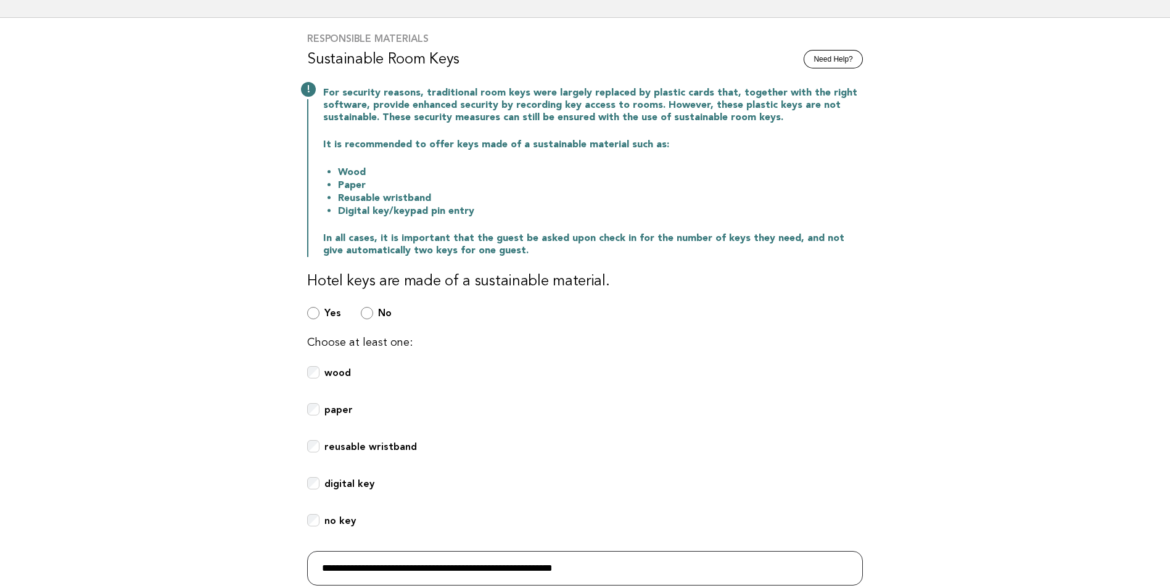
scroll to position [185, 0]
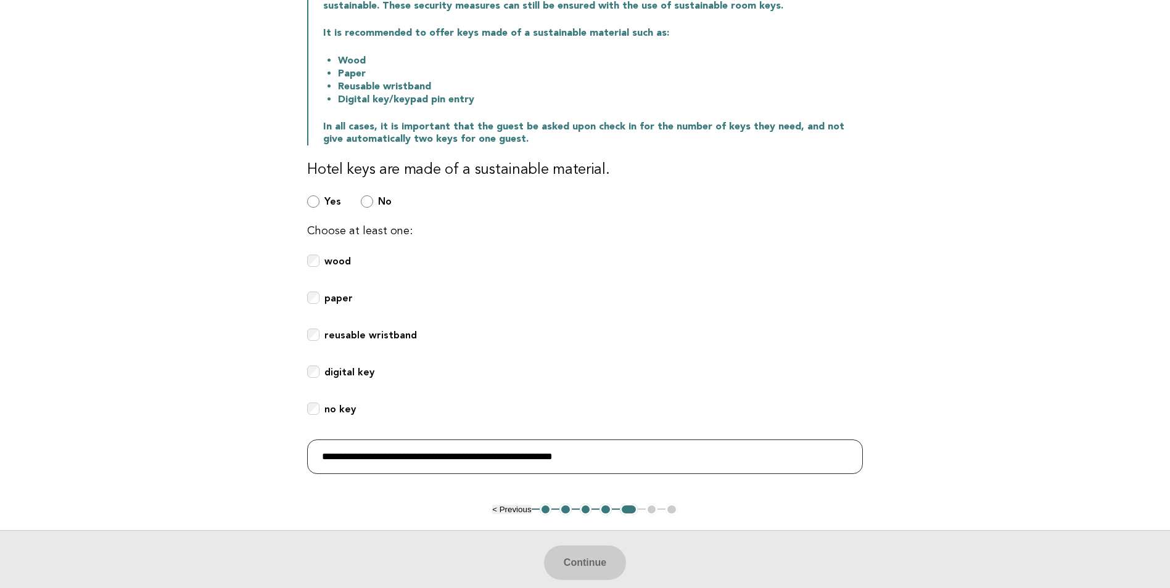
click at [607, 459] on input "**********" at bounding box center [585, 457] width 556 height 35
click at [652, 508] on ul "< Previous 1 2 3 4 5 6 7" at bounding box center [585, 510] width 186 height 12
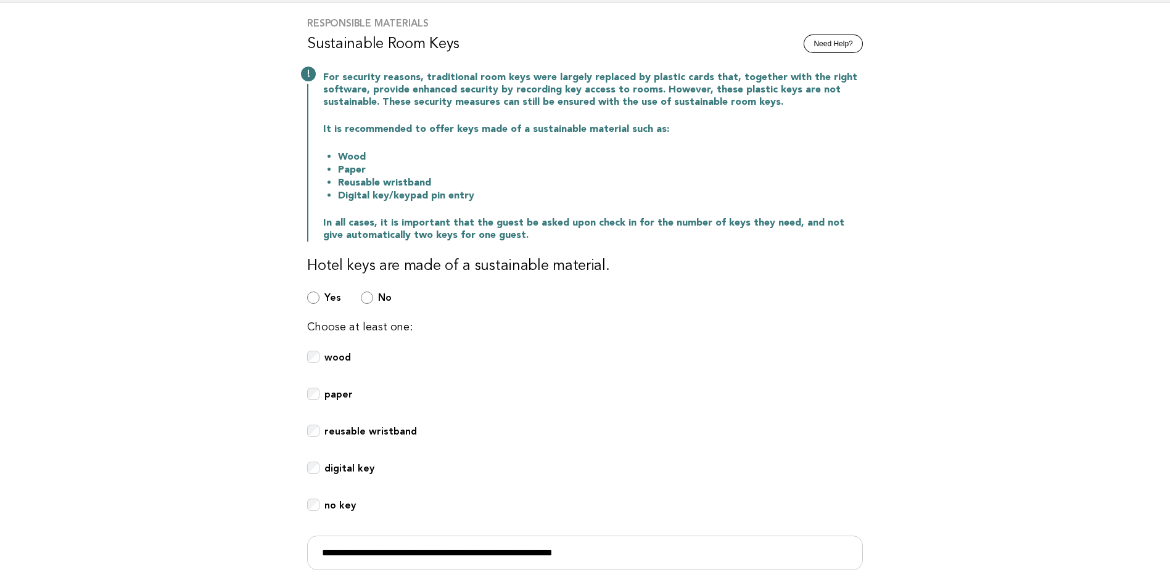
scroll to position [0, 0]
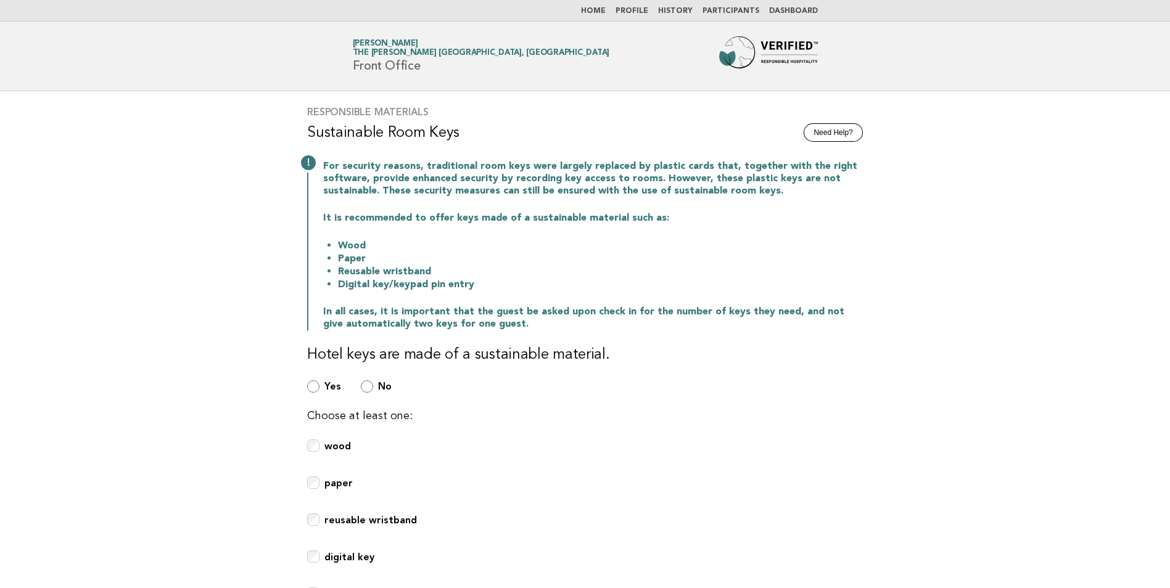
click at [930, 257] on main "**********" at bounding box center [585, 435] width 1170 height 689
drag, startPoint x: 924, startPoint y: 260, endPoint x: 879, endPoint y: 261, distance: 45.6
click at [920, 261] on main "**********" at bounding box center [585, 435] width 1170 height 689
drag, startPoint x: 408, startPoint y: 121, endPoint x: 390, endPoint y: 137, distance: 23.1
click at [406, 121] on div "**********" at bounding box center [584, 389] width 585 height 597
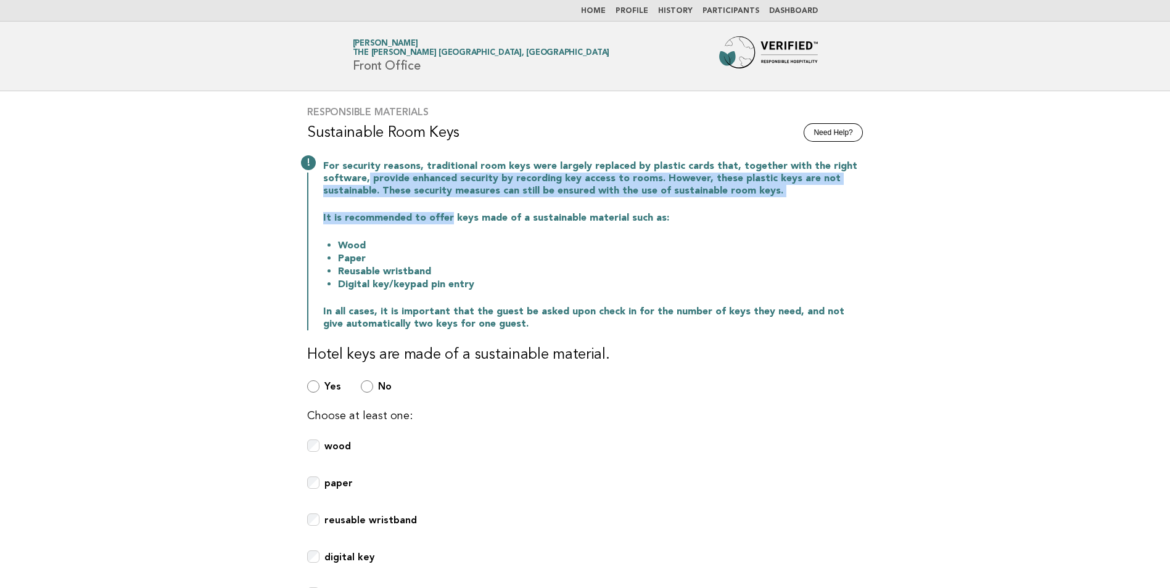
drag, startPoint x: 393, startPoint y: 183, endPoint x: 447, endPoint y: 199, distance: 56.6
click at [447, 199] on div "For security reasons, traditional room keys were largely replaced by plastic ca…" at bounding box center [585, 244] width 556 height 173
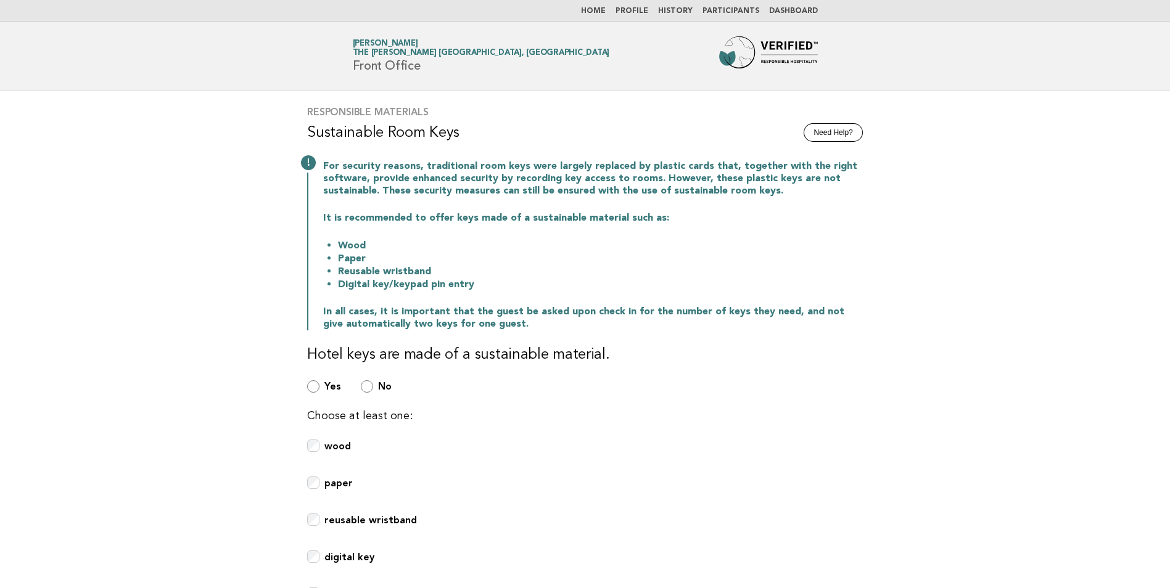
drag, startPoint x: 447, startPoint y: 199, endPoint x: 819, endPoint y: 229, distance: 373.6
click at [823, 230] on div "For security reasons, traditional room keys were largely replaced by plastic ca…" at bounding box center [585, 244] width 556 height 173
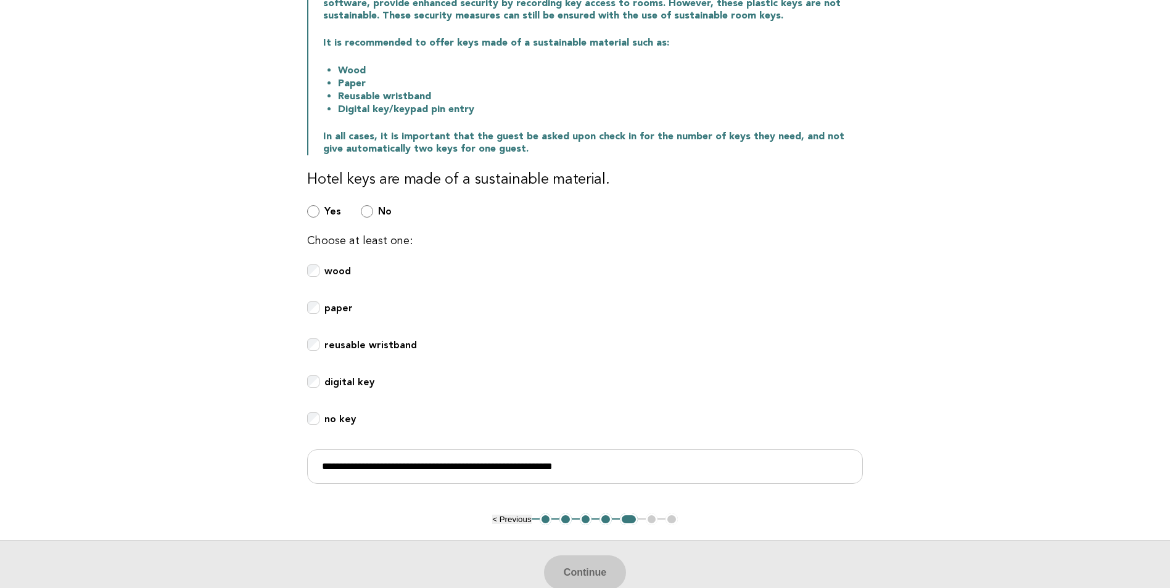
scroll to position [185, 0]
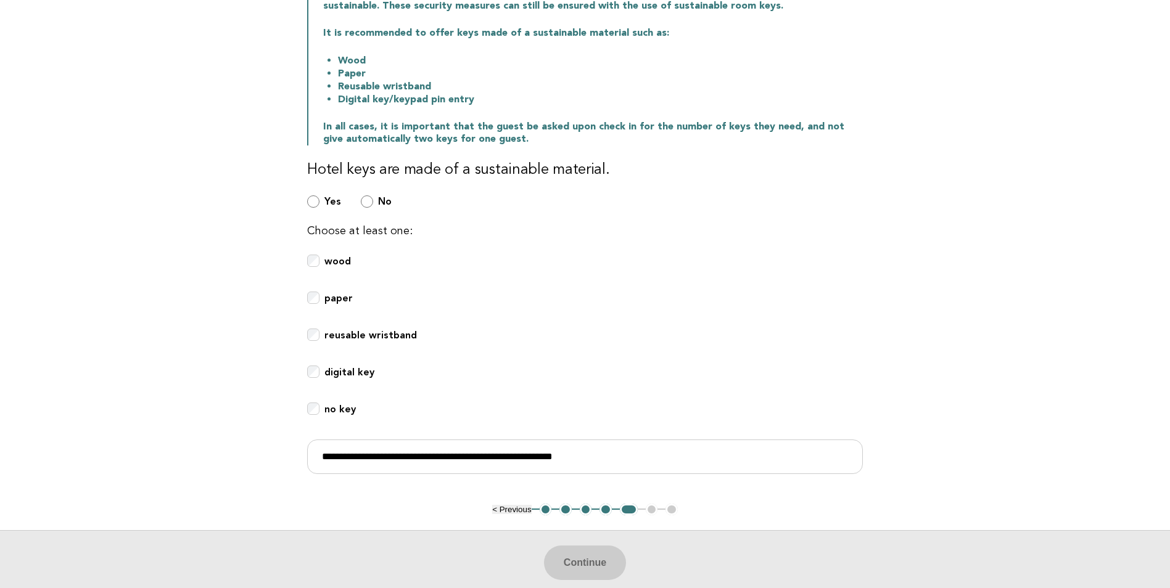
click at [412, 168] on h3 "Hotel keys are made of a sustainable material." at bounding box center [585, 170] width 556 height 20
drag, startPoint x: 412, startPoint y: 168, endPoint x: 761, endPoint y: 165, distance: 349.0
click at [765, 166] on h3 "Hotel keys are made of a sustainable material." at bounding box center [585, 170] width 556 height 20
click at [610, 512] on button "4" at bounding box center [605, 510] width 12 height 12
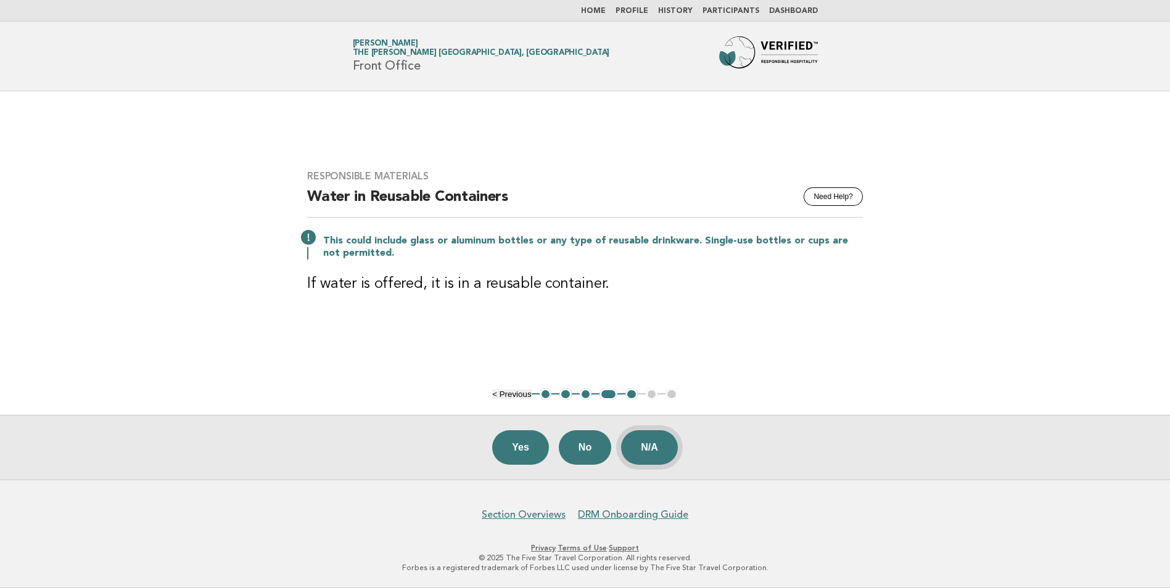
scroll to position [0, 0]
click at [590, 454] on button "No" at bounding box center [589, 447] width 52 height 35
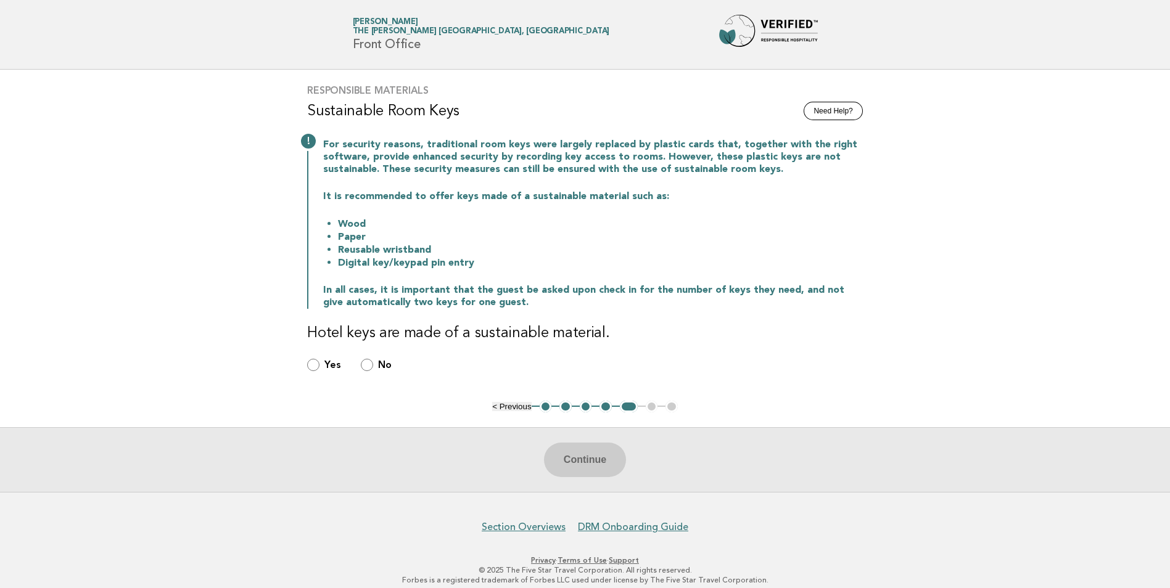
scroll to position [33, 0]
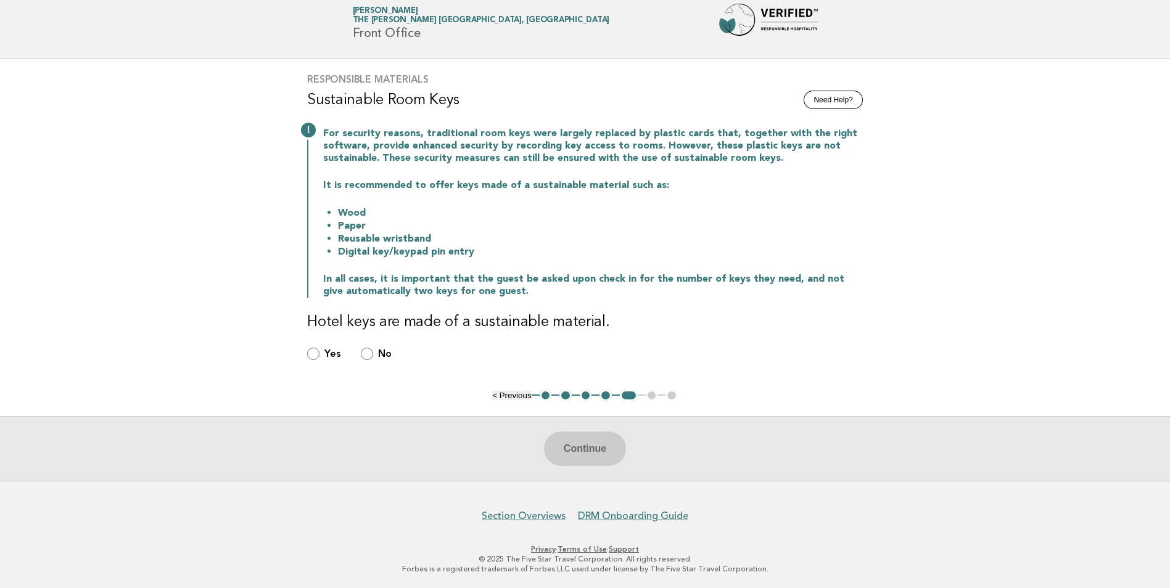
click at [318, 359] on div "Yes" at bounding box center [324, 354] width 34 height 14
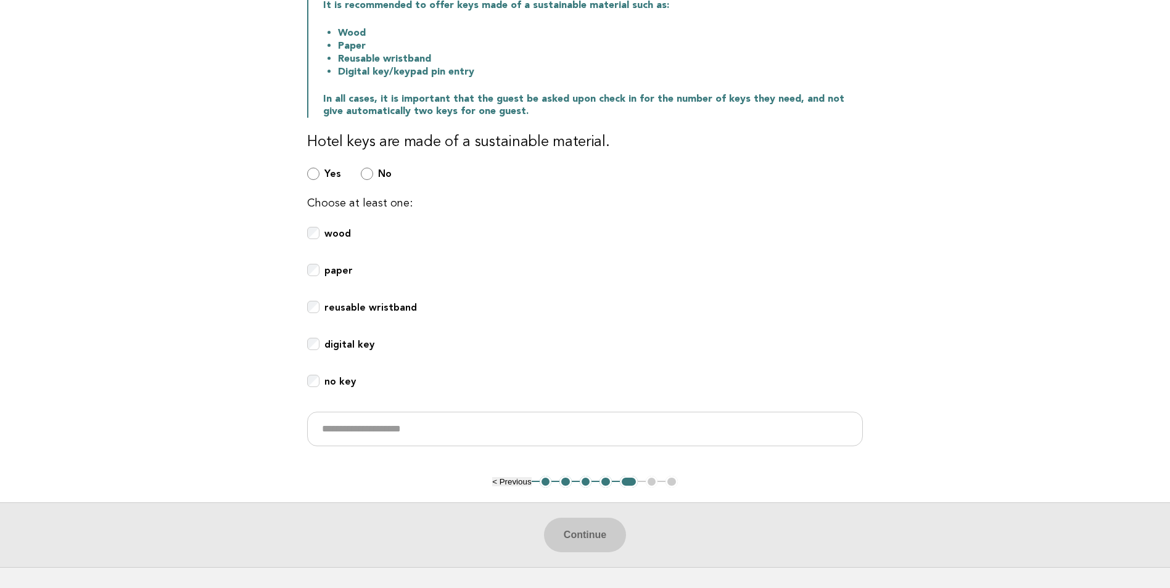
scroll to position [218, 0]
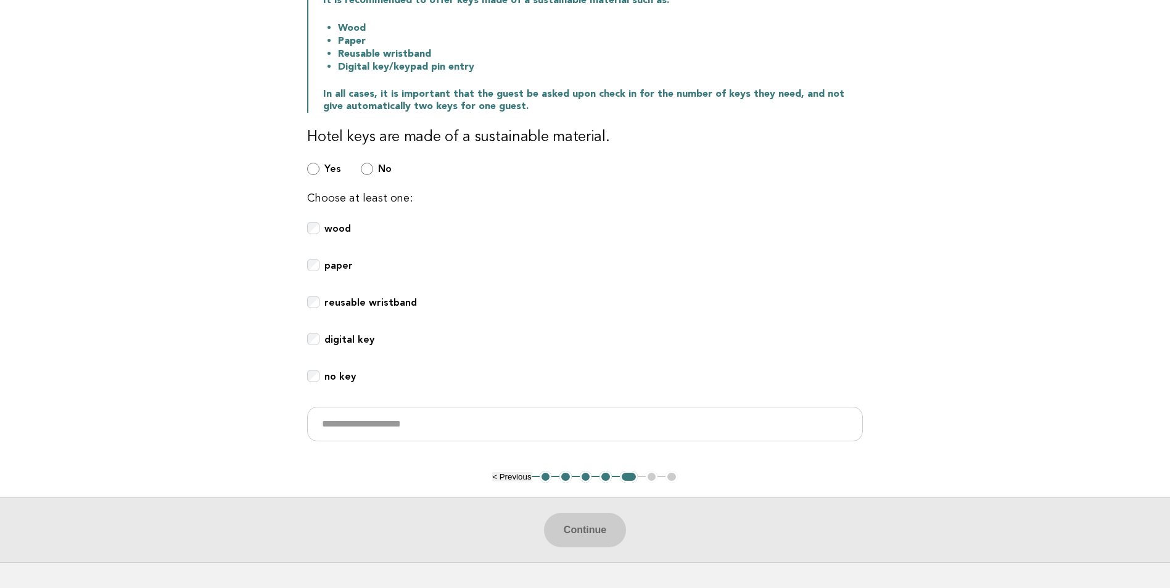
click at [316, 345] on div "digital key" at bounding box center [585, 346] width 556 height 27
click at [312, 345] on div "digital key" at bounding box center [585, 346] width 556 height 27
click at [363, 419] on input "text" at bounding box center [585, 424] width 556 height 35
type input "**********"
click at [584, 535] on button "Continue" at bounding box center [585, 530] width 82 height 35
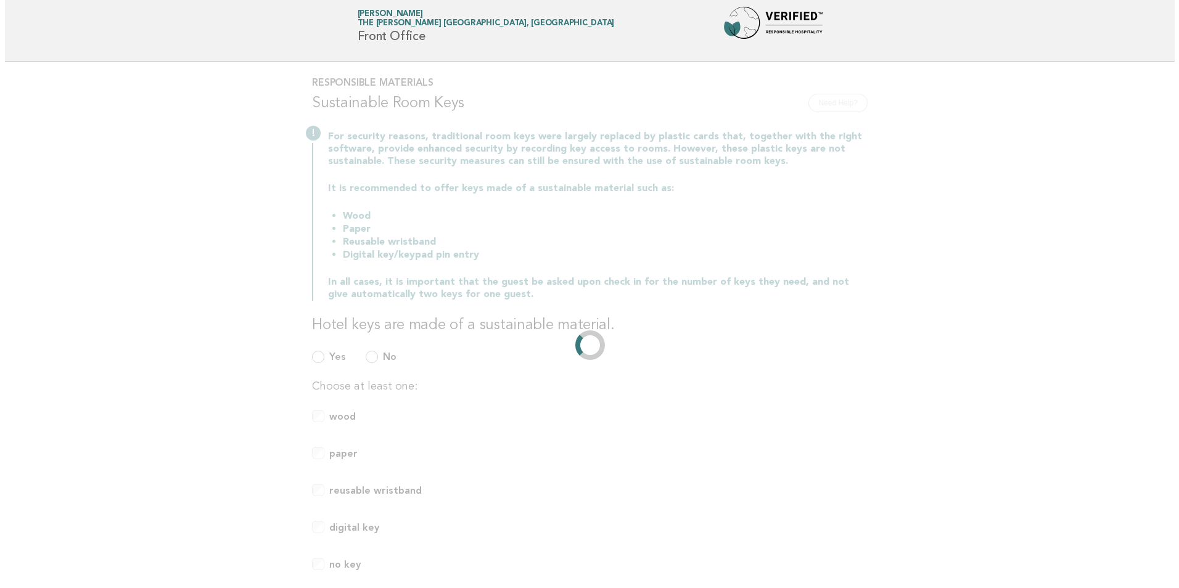
scroll to position [0, 0]
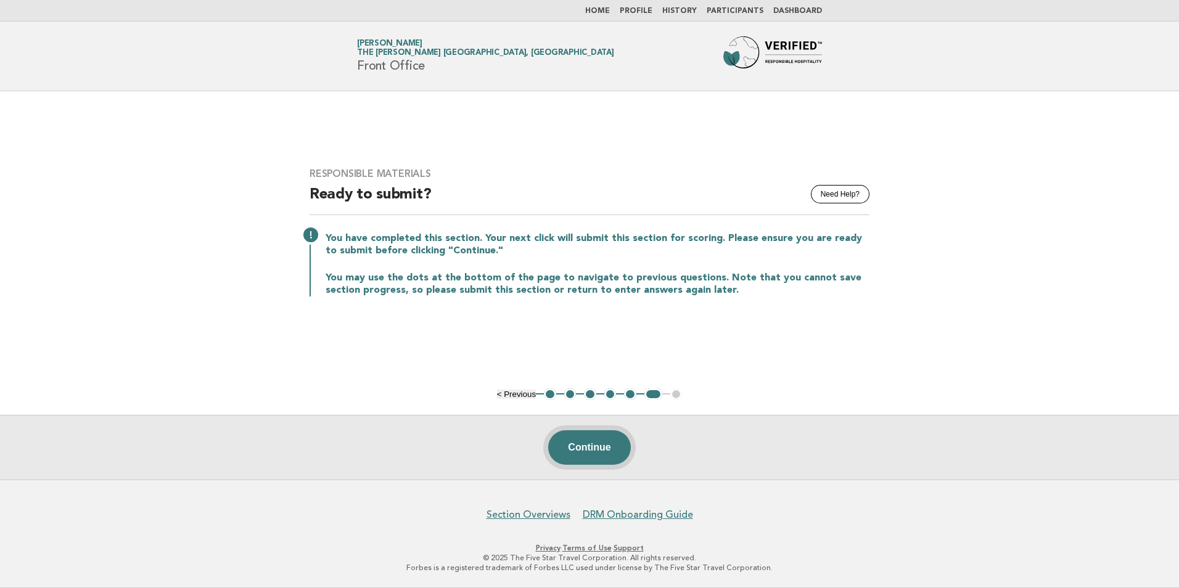
click at [591, 457] on button "Continue" at bounding box center [589, 447] width 82 height 35
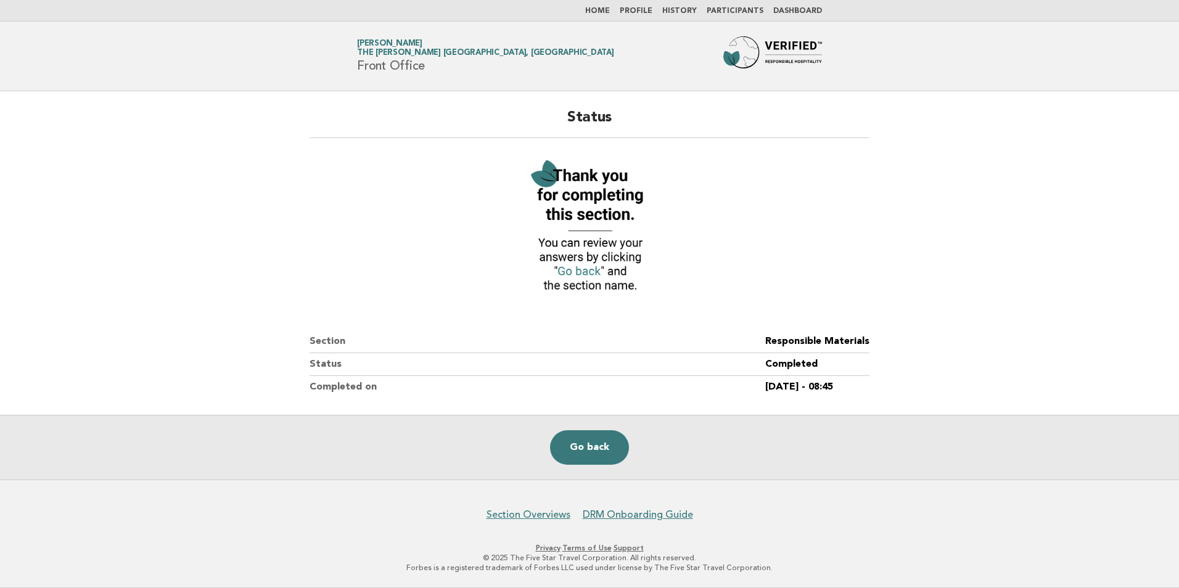
click at [607, 8] on link "Home" at bounding box center [597, 10] width 25 height 7
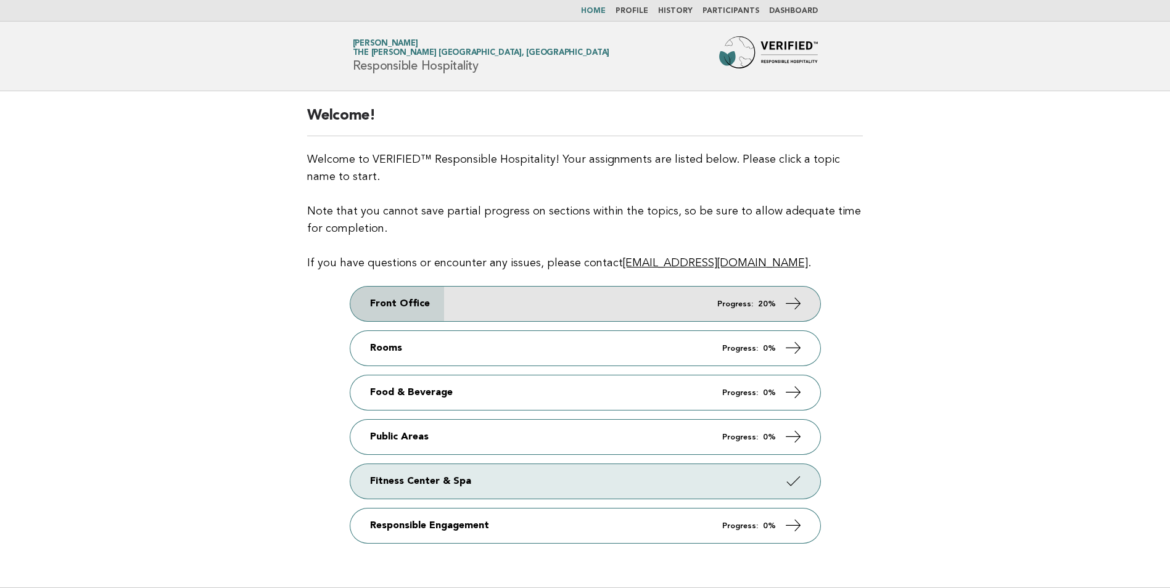
click at [494, 302] on link "Front Office Progress: 20%" at bounding box center [585, 304] width 470 height 35
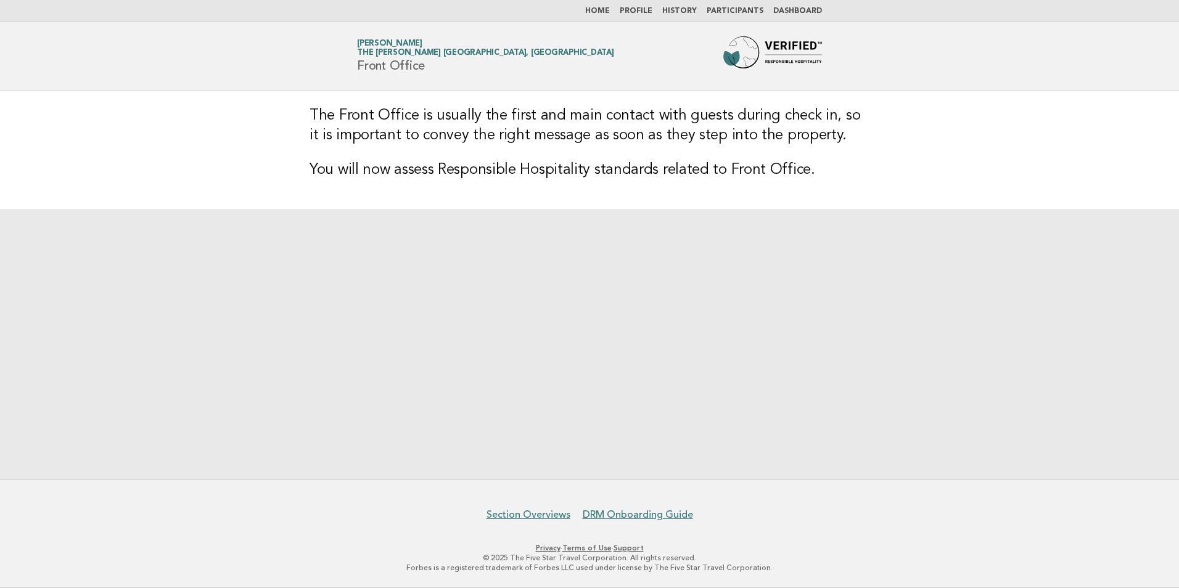
click at [604, 127] on h3 "The Front Office is usually the first and main contact with guests during check…" at bounding box center [590, 125] width 560 height 39
click at [735, 141] on h3 "The Front Office is usually the first and main contact with guests during check…" at bounding box center [590, 125] width 560 height 39
drag, startPoint x: 956, startPoint y: 192, endPoint x: 949, endPoint y: 196, distance: 8.3
click at [950, 194] on main "The Front Office is usually the first and main contact with guests during check…" at bounding box center [589, 285] width 1179 height 388
drag, startPoint x: 752, startPoint y: 163, endPoint x: 742, endPoint y: 142, distance: 23.5
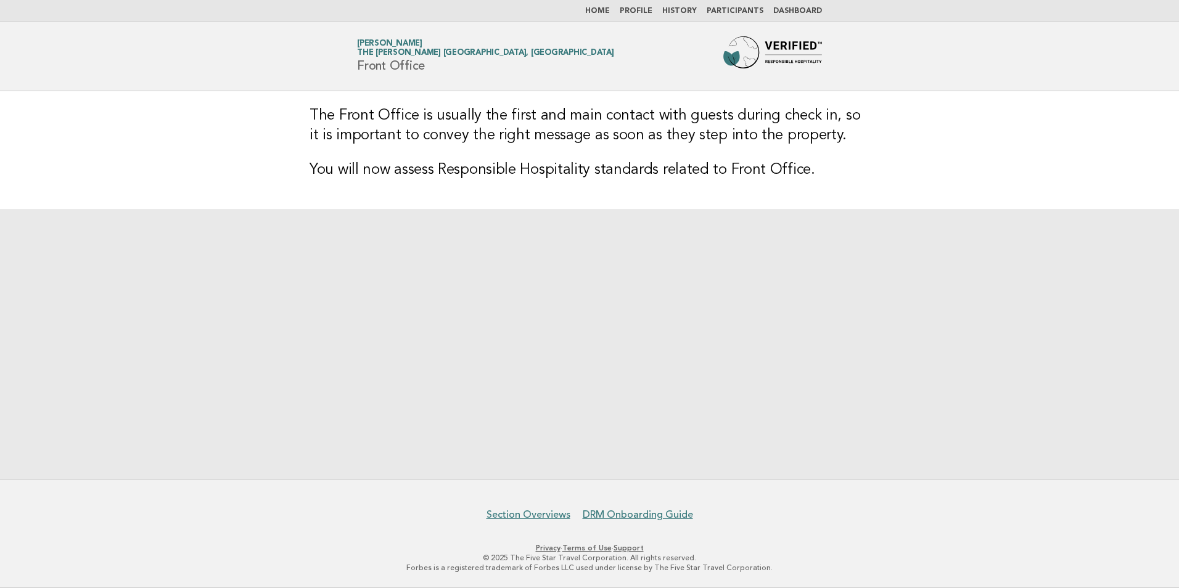
click at [748, 150] on div "The Front Office is usually the first and main contact with guests during check…" at bounding box center [589, 150] width 589 height 118
click at [610, 10] on link "Home" at bounding box center [597, 10] width 25 height 7
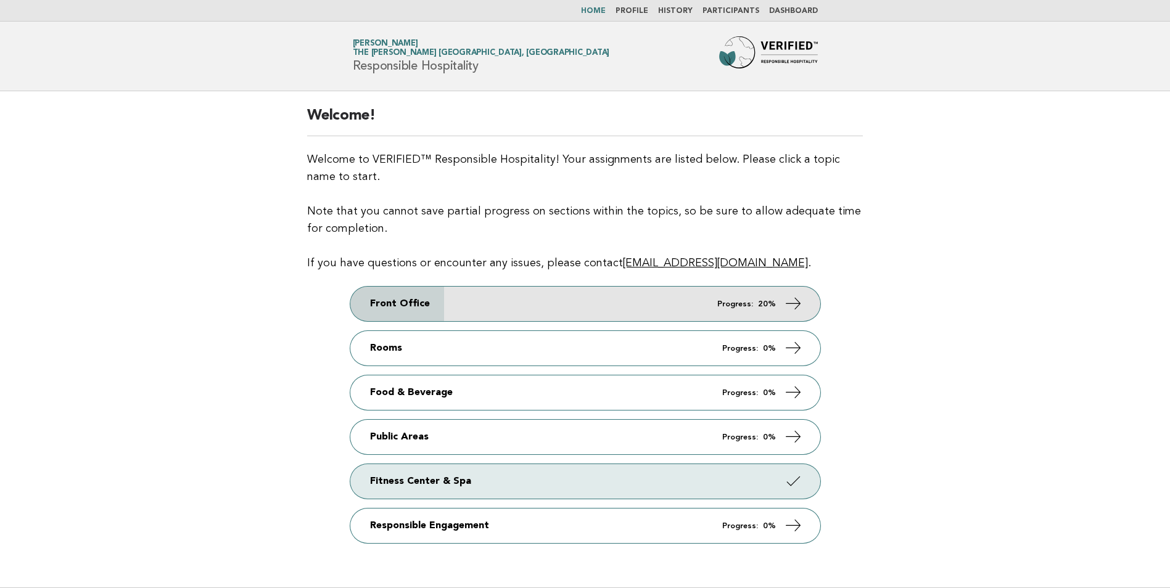
click at [387, 302] on link "Front Office Progress: 20%" at bounding box center [585, 304] width 470 height 35
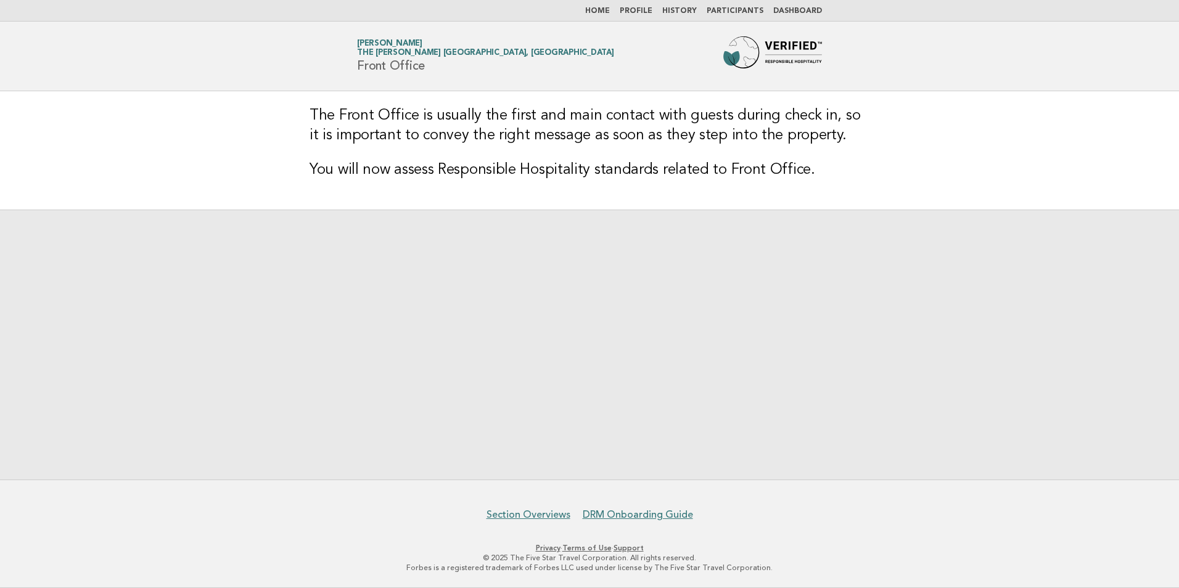
click at [604, 8] on link "Home" at bounding box center [597, 10] width 25 height 7
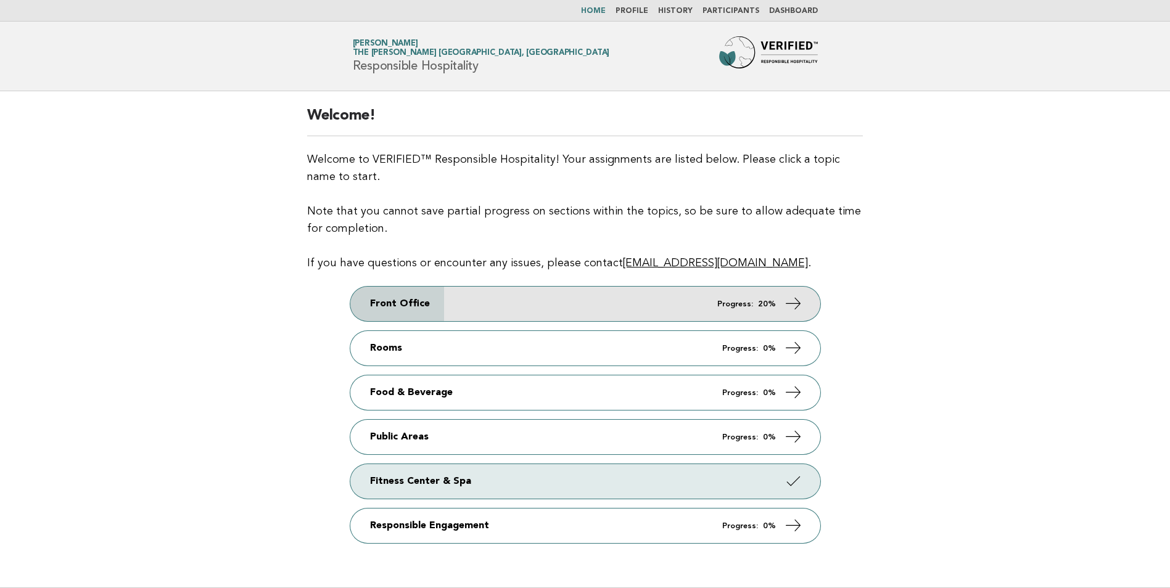
click at [363, 300] on link "Front Office Progress: 20%" at bounding box center [585, 304] width 470 height 35
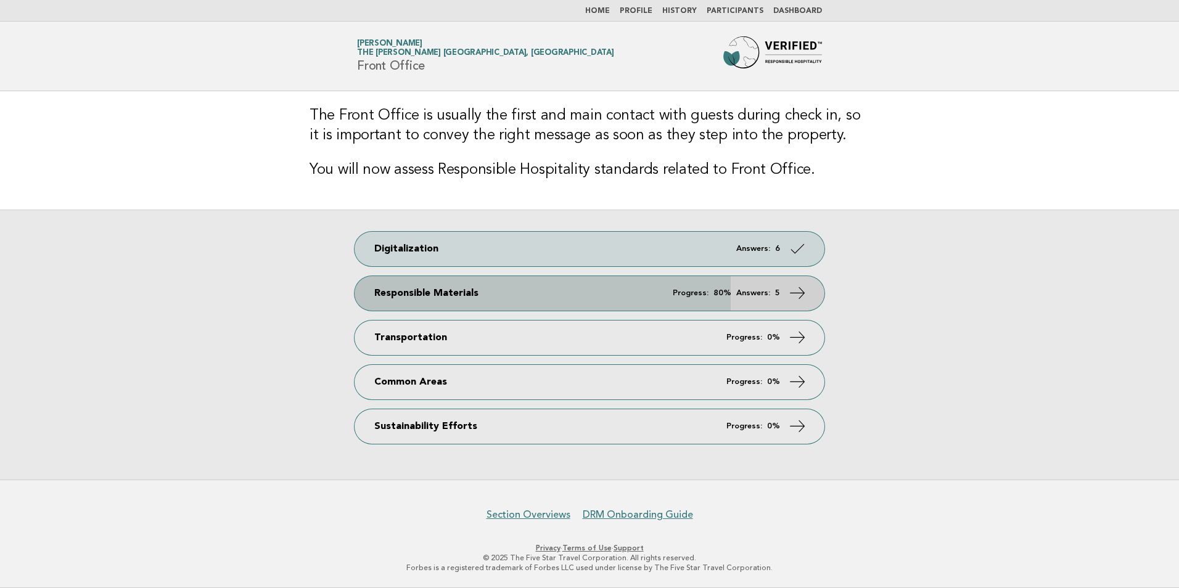
click at [387, 295] on link "Responsible Materials Progress: 80% Answers: 5" at bounding box center [590, 293] width 470 height 35
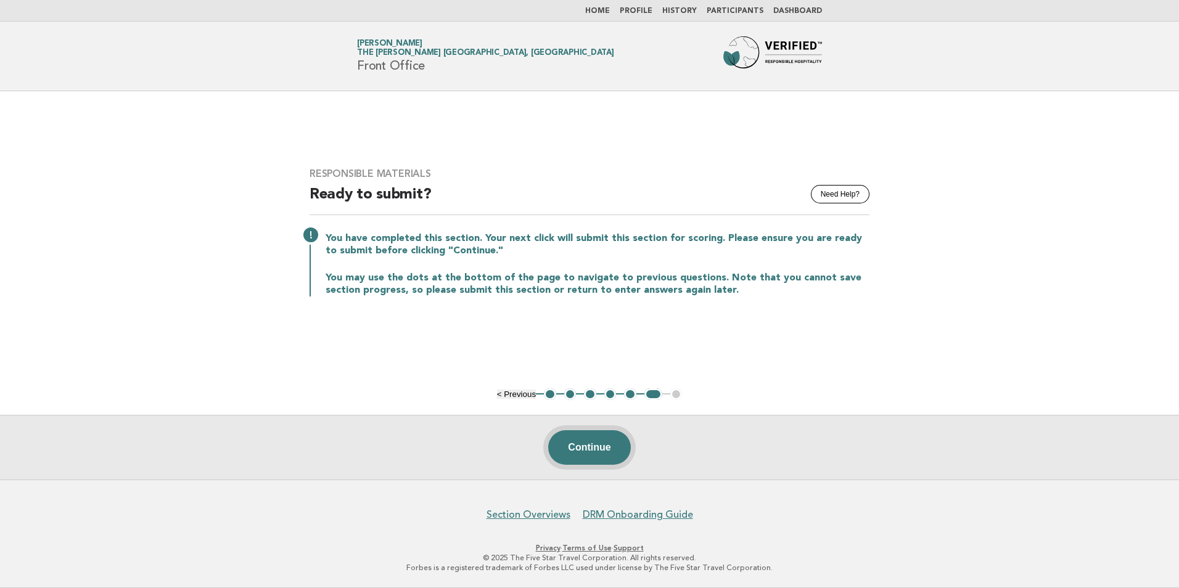
click at [581, 452] on button "Continue" at bounding box center [589, 447] width 82 height 35
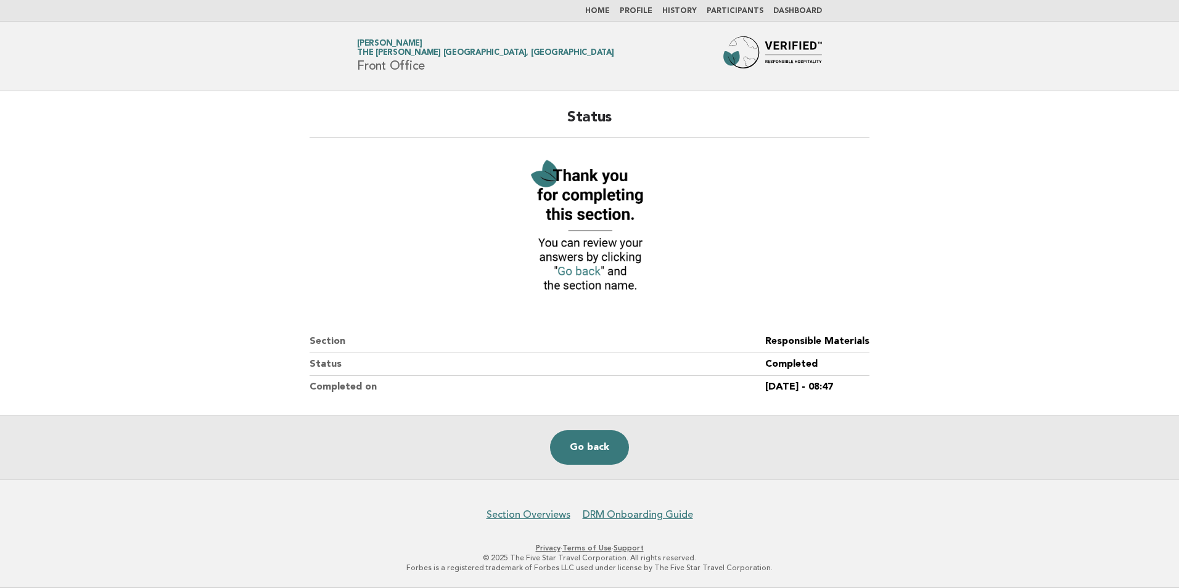
click at [607, 9] on link "Home" at bounding box center [597, 10] width 25 height 7
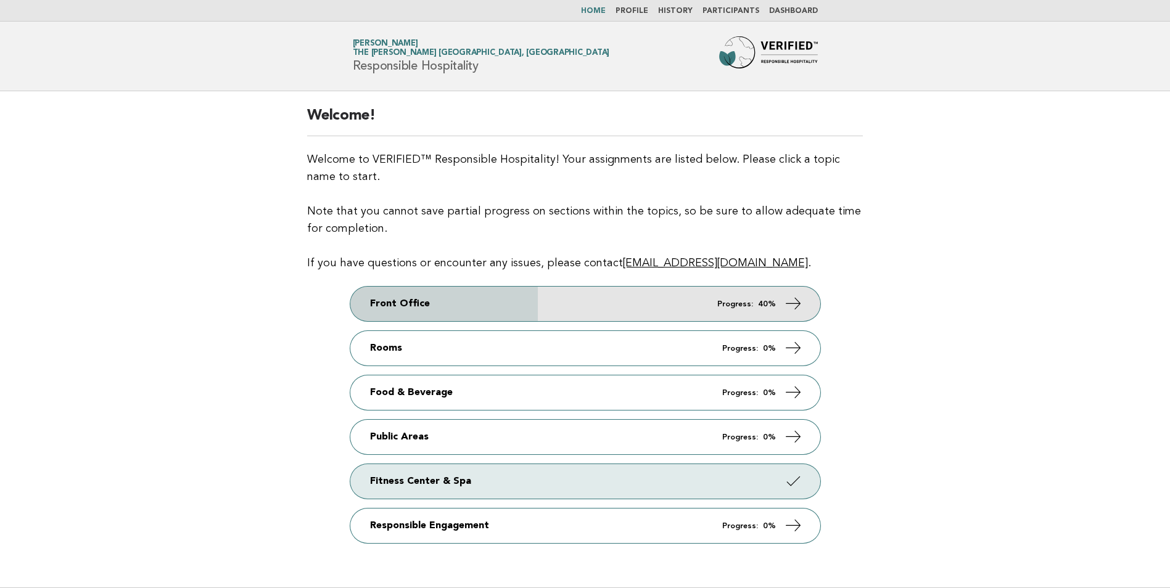
click at [374, 308] on link "Front Office Progress: 40%" at bounding box center [585, 304] width 470 height 35
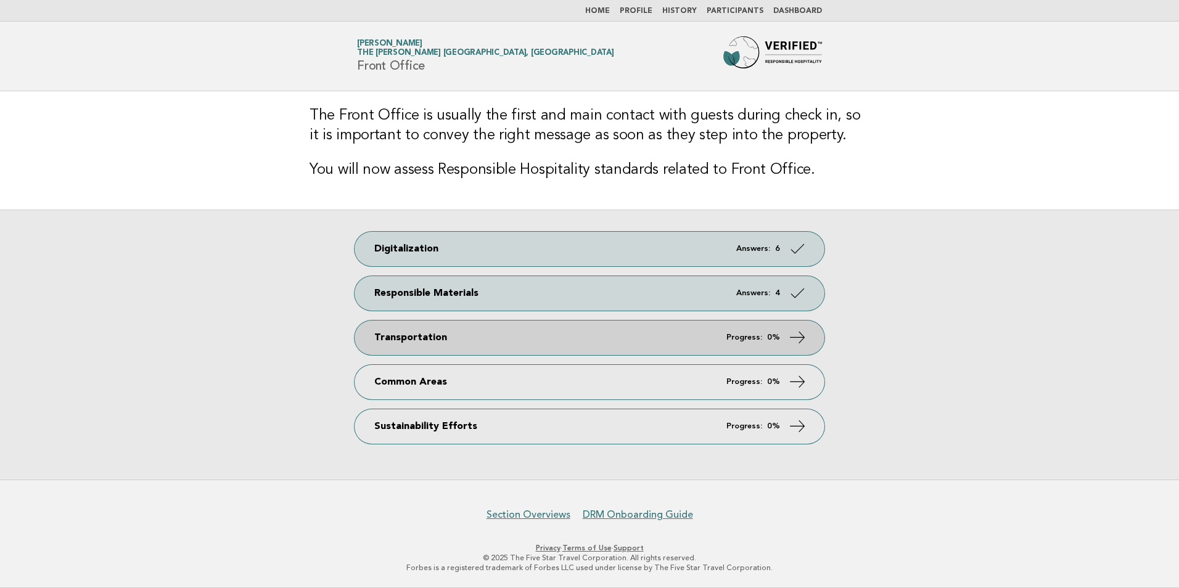
click at [372, 343] on link "Transportation Progress: 0%" at bounding box center [590, 338] width 470 height 35
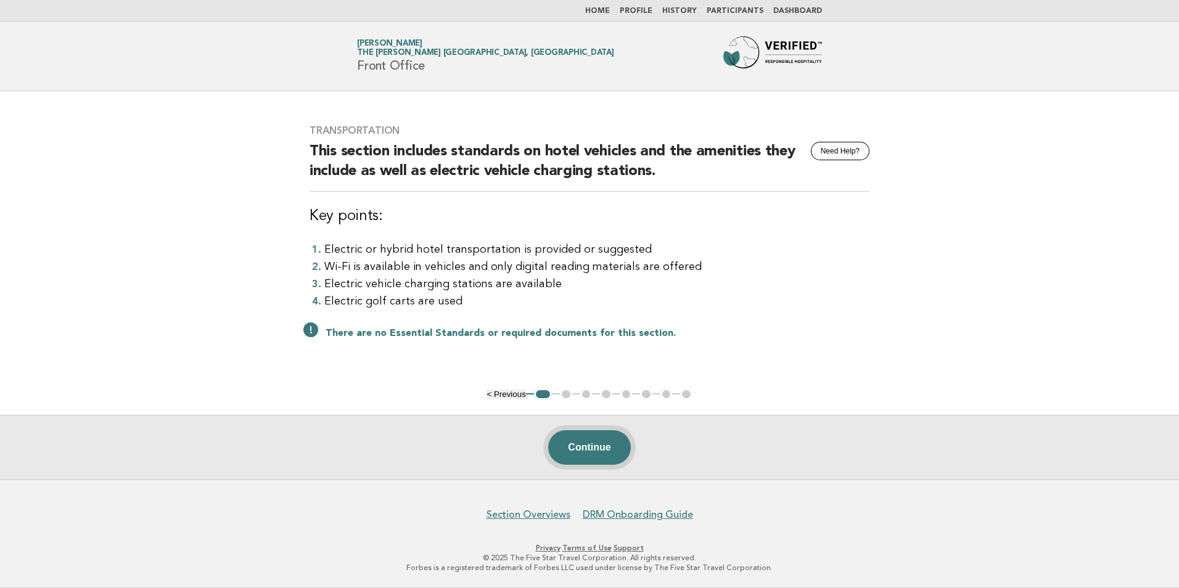
click at [581, 455] on button "Continue" at bounding box center [589, 447] width 82 height 35
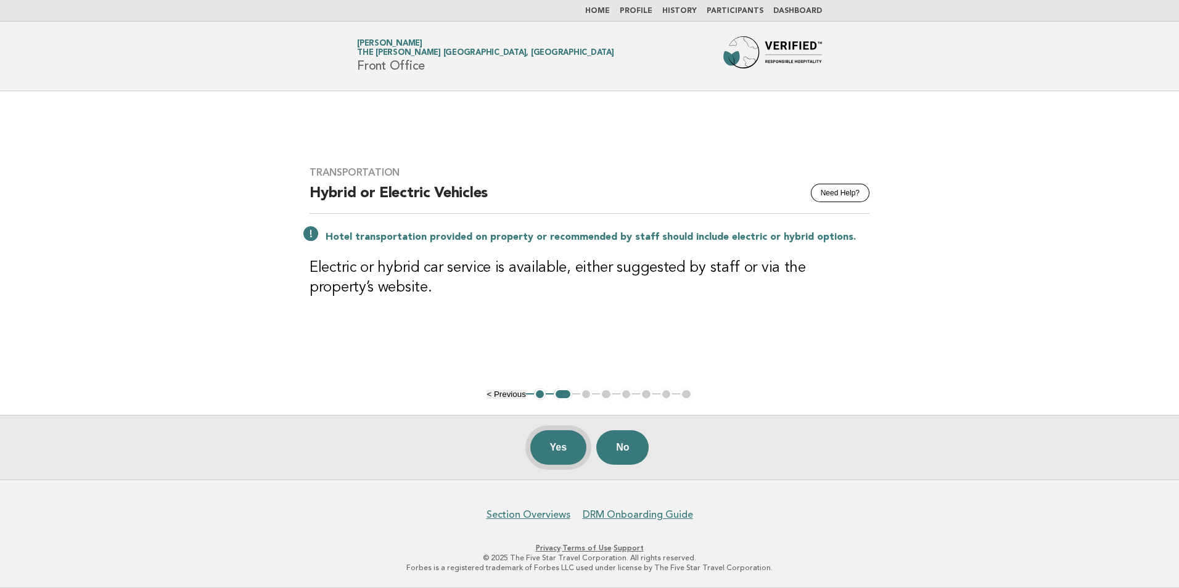
click at [544, 453] on button "Yes" at bounding box center [558, 447] width 57 height 35
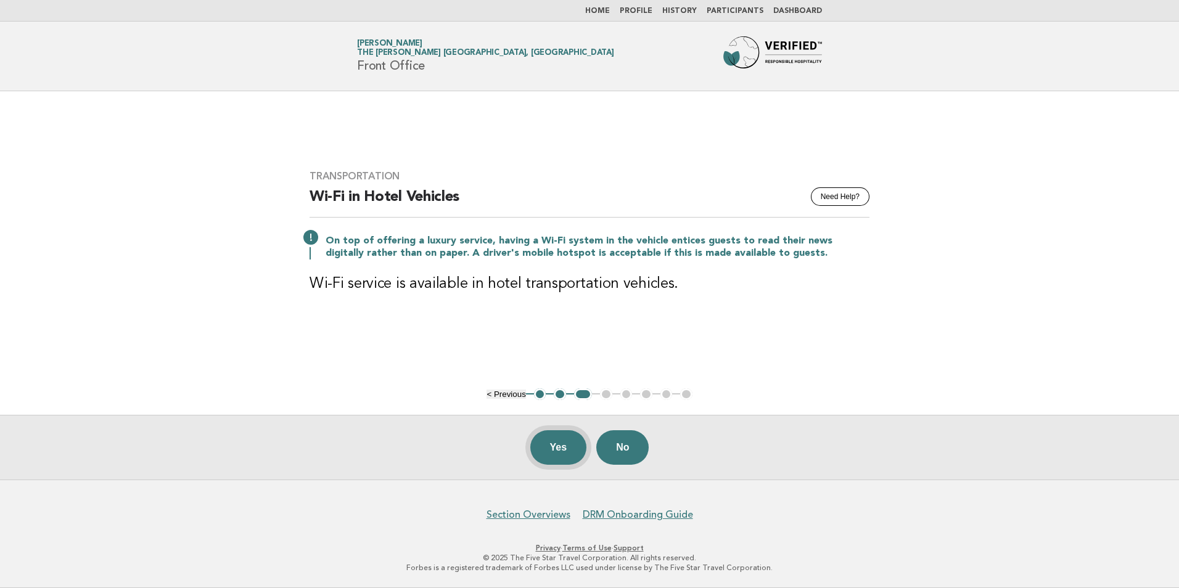
click at [551, 449] on button "Yes" at bounding box center [558, 447] width 57 height 35
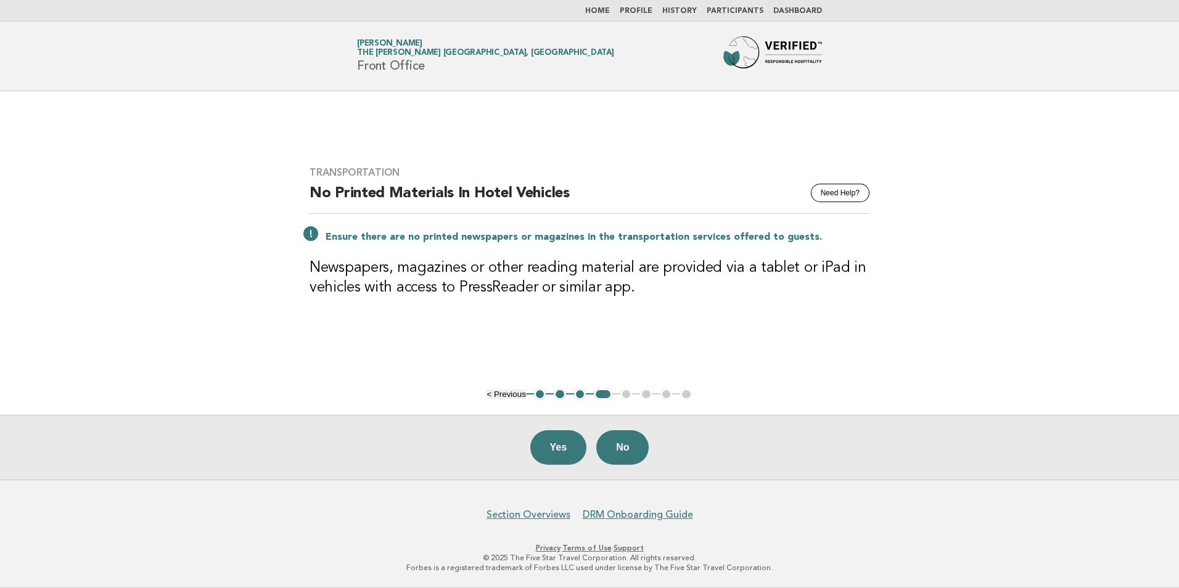
click at [68, 195] on main "Transportation Need Help? No Printed Materials In Hotel Vehicles Ensure there a…" at bounding box center [589, 285] width 1179 height 388
click at [557, 396] on button "2" at bounding box center [560, 394] width 12 height 12
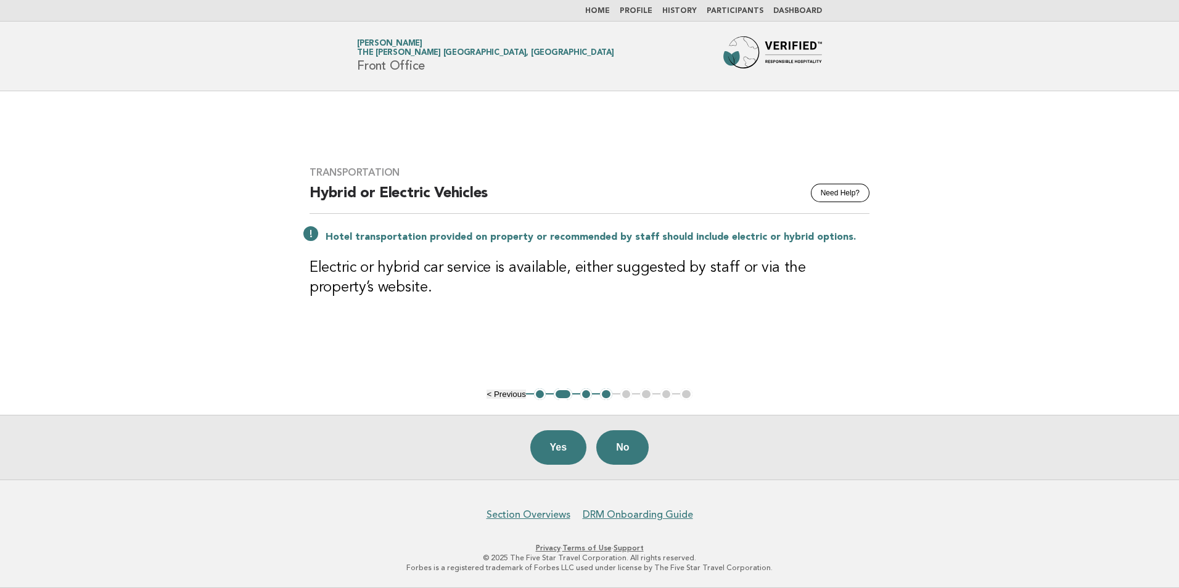
click at [538, 398] on button "1" at bounding box center [540, 394] width 12 height 12
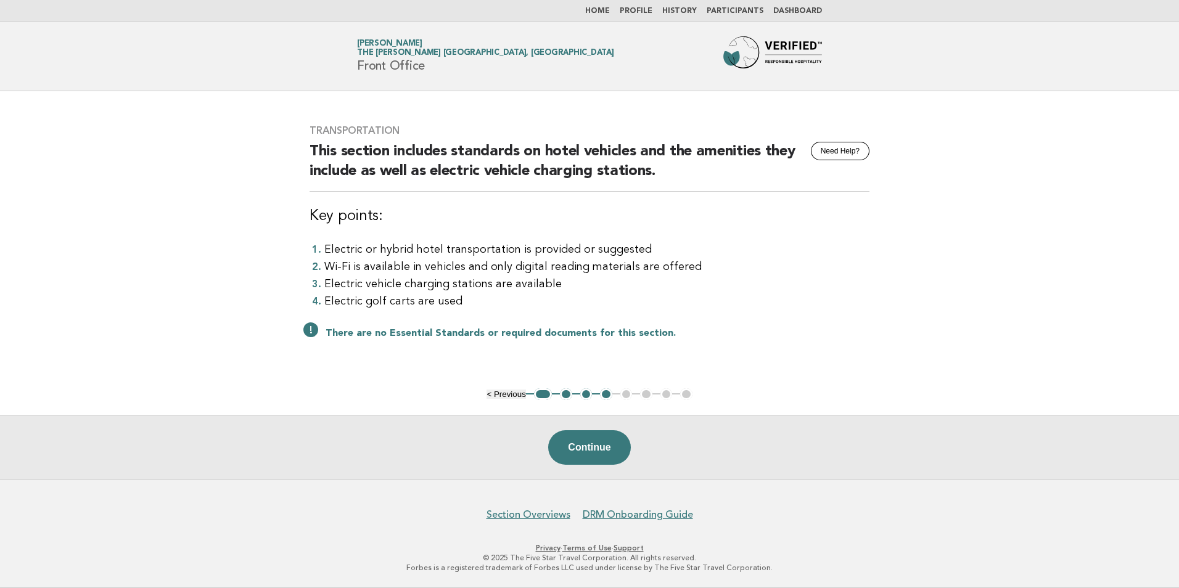
click at [587, 396] on button "3" at bounding box center [586, 394] width 12 height 12
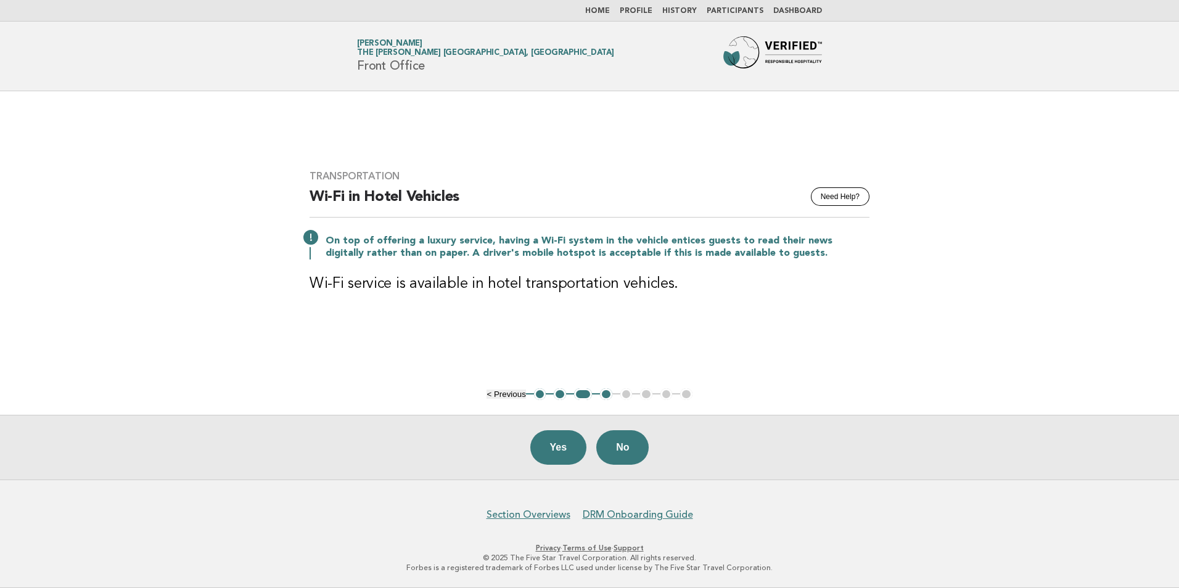
drag, startPoint x: 608, startPoint y: 396, endPoint x: 668, endPoint y: 382, distance: 61.9
click at [608, 395] on button "4" at bounding box center [606, 394] width 12 height 12
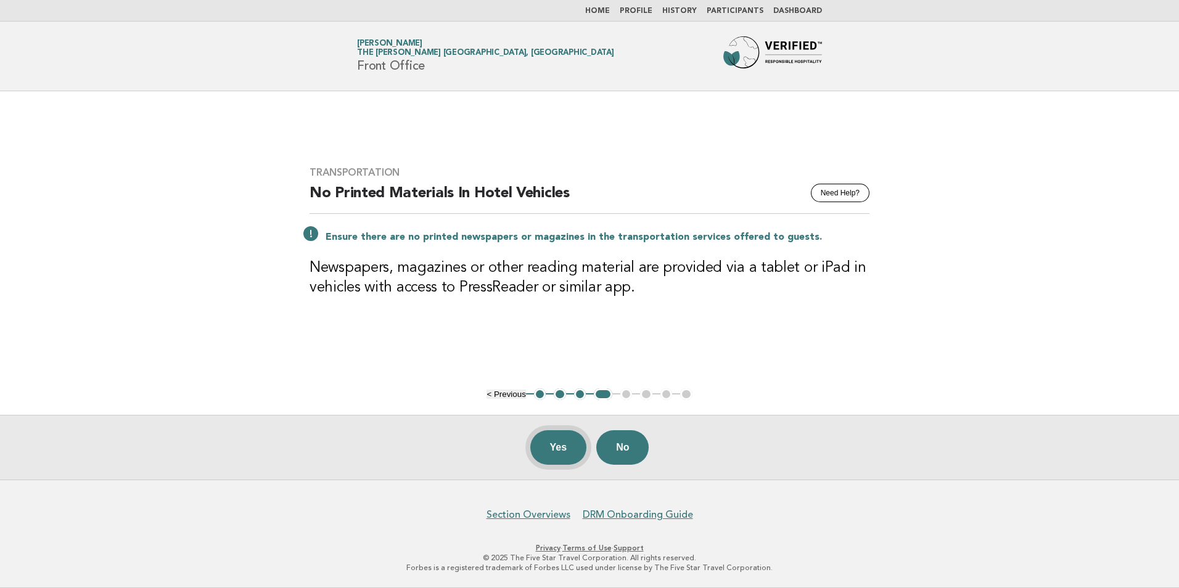
drag, startPoint x: 563, startPoint y: 454, endPoint x: 568, endPoint y: 448, distance: 8.4
click at [562, 454] on button "Yes" at bounding box center [558, 447] width 57 height 35
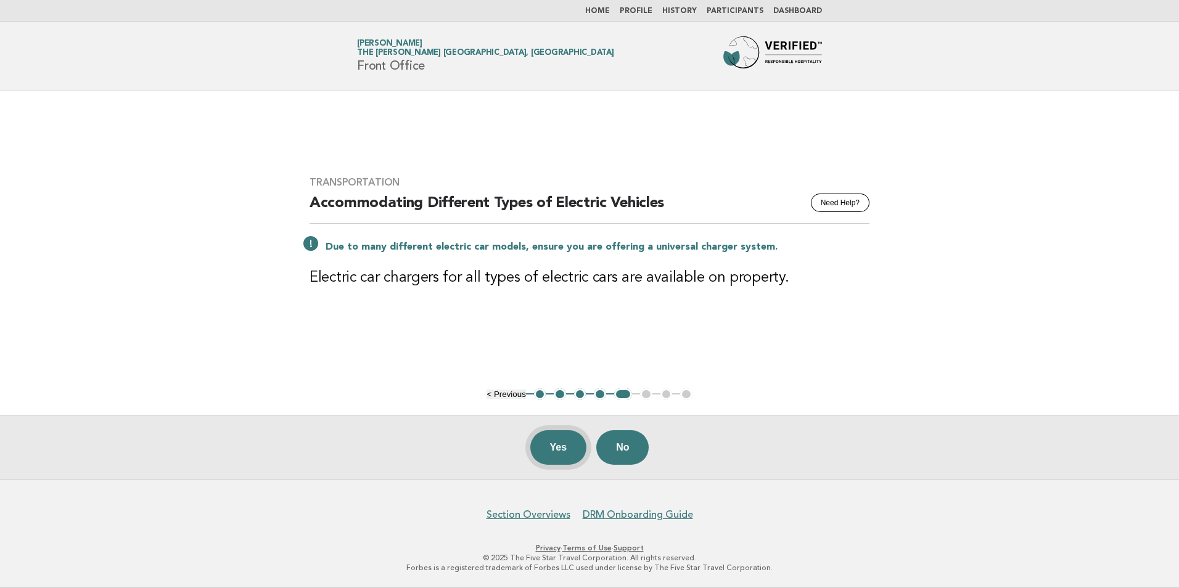
drag, startPoint x: 553, startPoint y: 452, endPoint x: 543, endPoint y: 458, distance: 12.2
click at [543, 458] on button "Yes" at bounding box center [558, 447] width 57 height 35
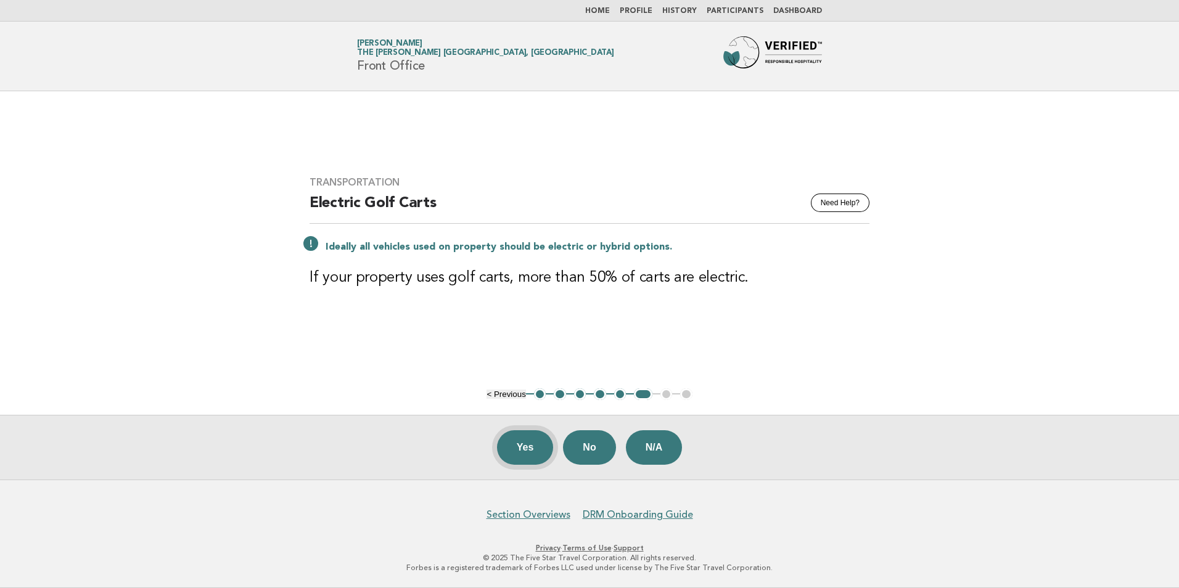
click at [522, 446] on button "Yes" at bounding box center [525, 447] width 57 height 35
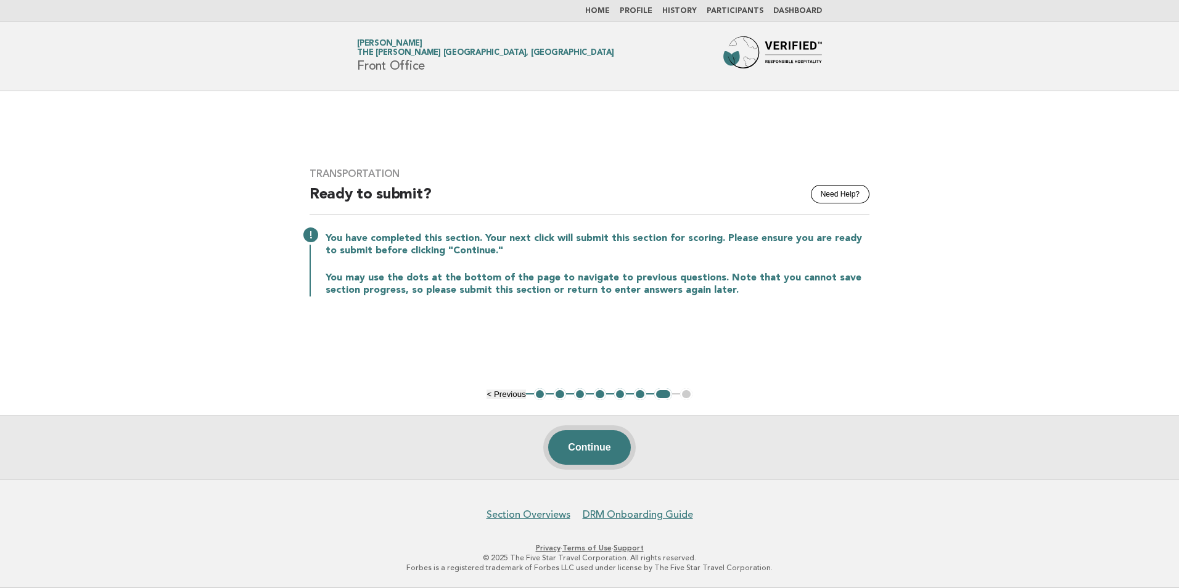
click at [567, 454] on button "Continue" at bounding box center [589, 447] width 82 height 35
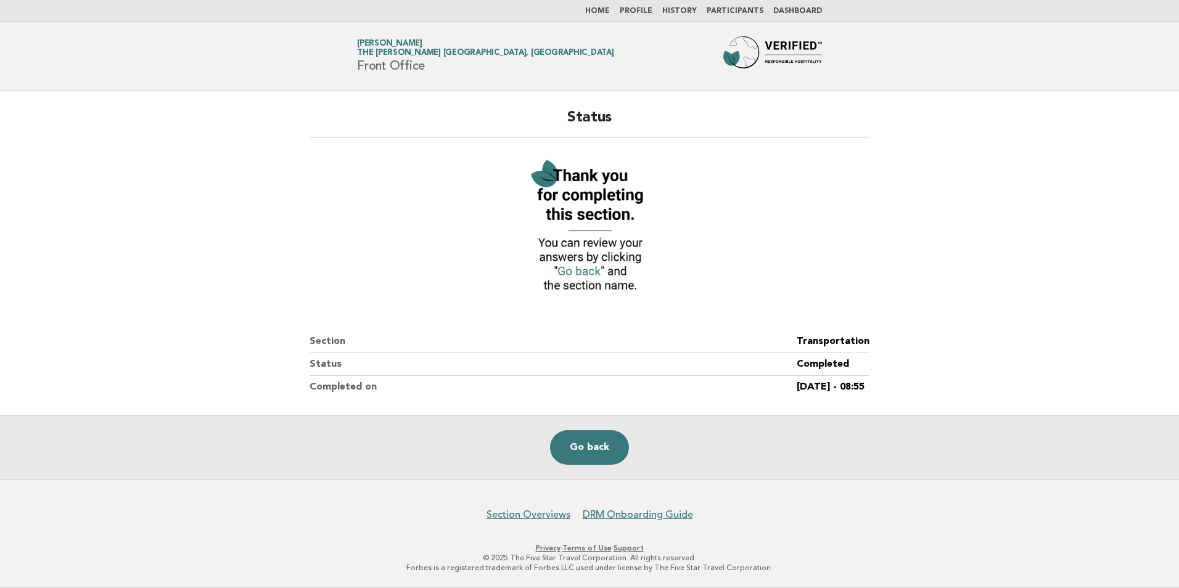
click at [597, 12] on link "Home" at bounding box center [597, 10] width 25 height 7
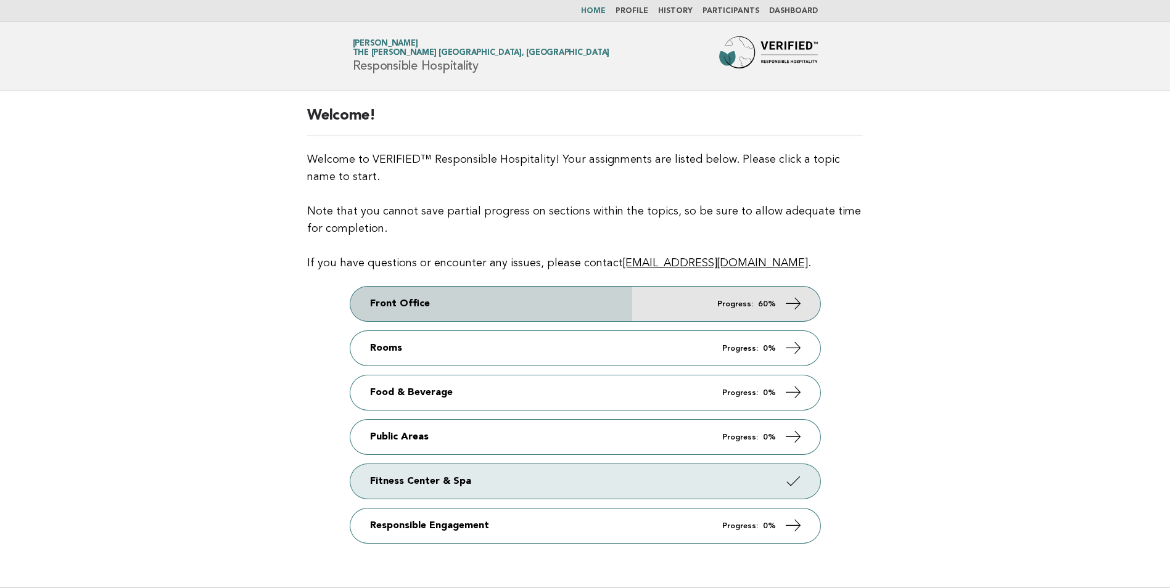
click at [376, 304] on link "Front Office Progress: 60%" at bounding box center [585, 304] width 470 height 35
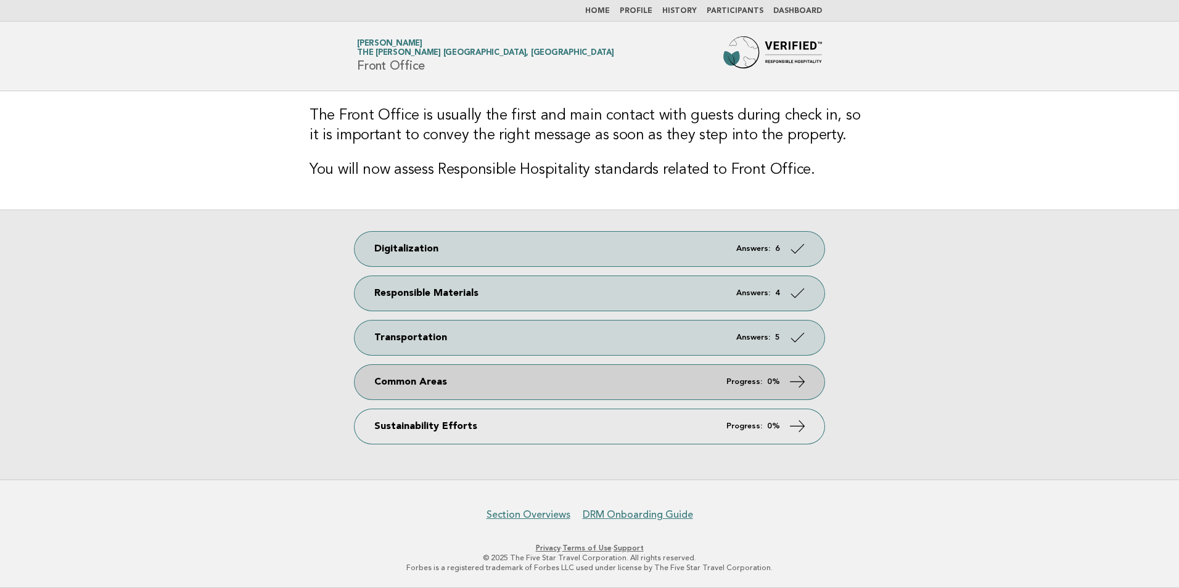
click at [370, 382] on link "Common Areas Progress: 0%" at bounding box center [590, 382] width 470 height 35
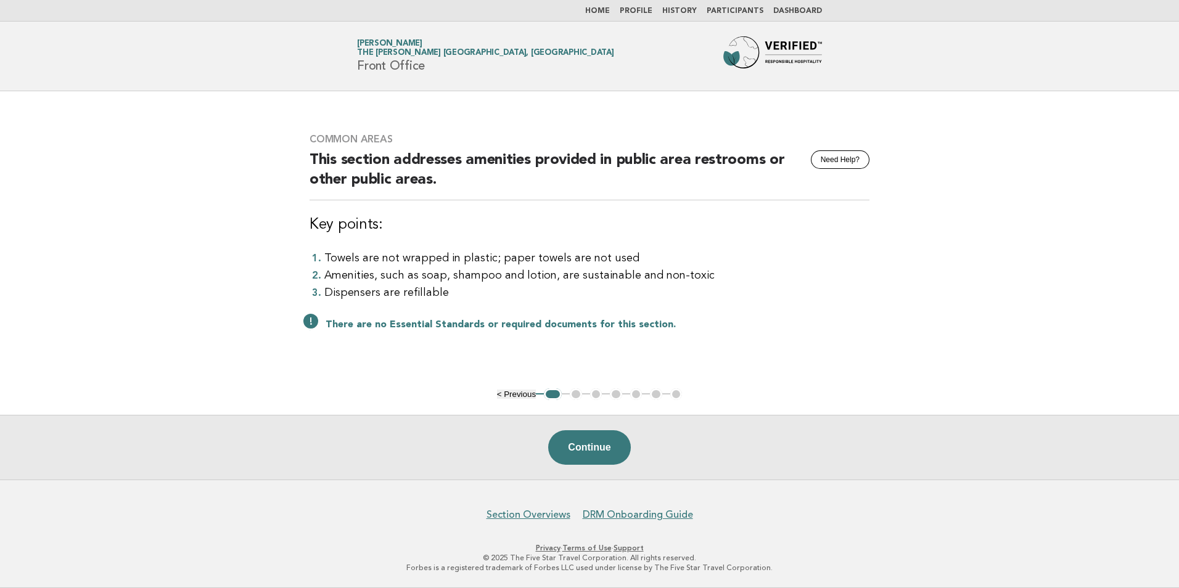
click at [585, 459] on button "Continue" at bounding box center [589, 447] width 82 height 35
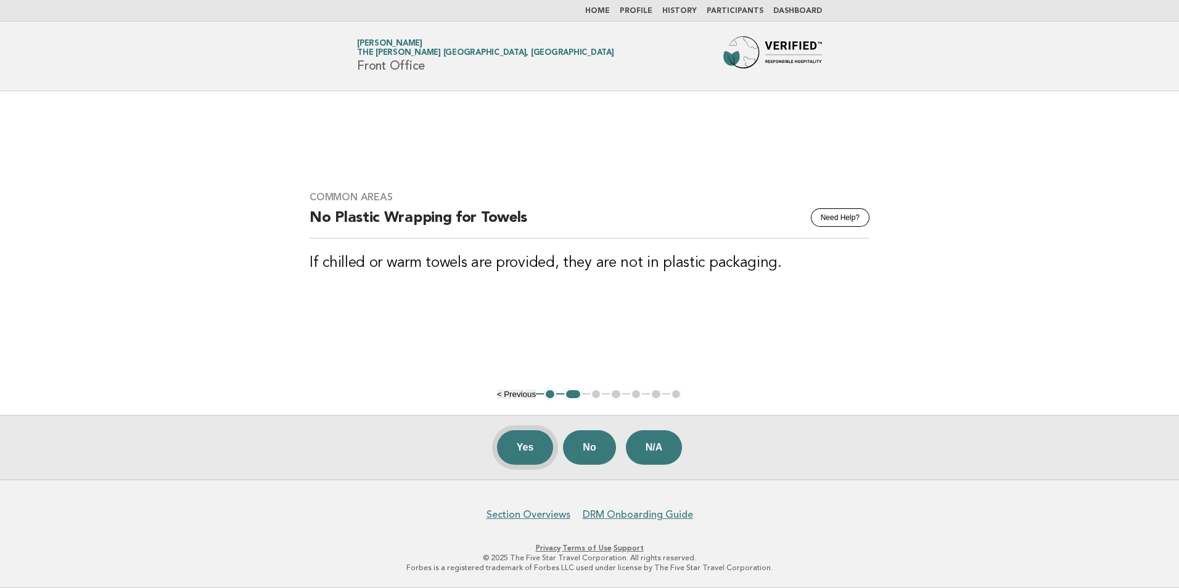
click at [515, 449] on button "Yes" at bounding box center [525, 447] width 57 height 35
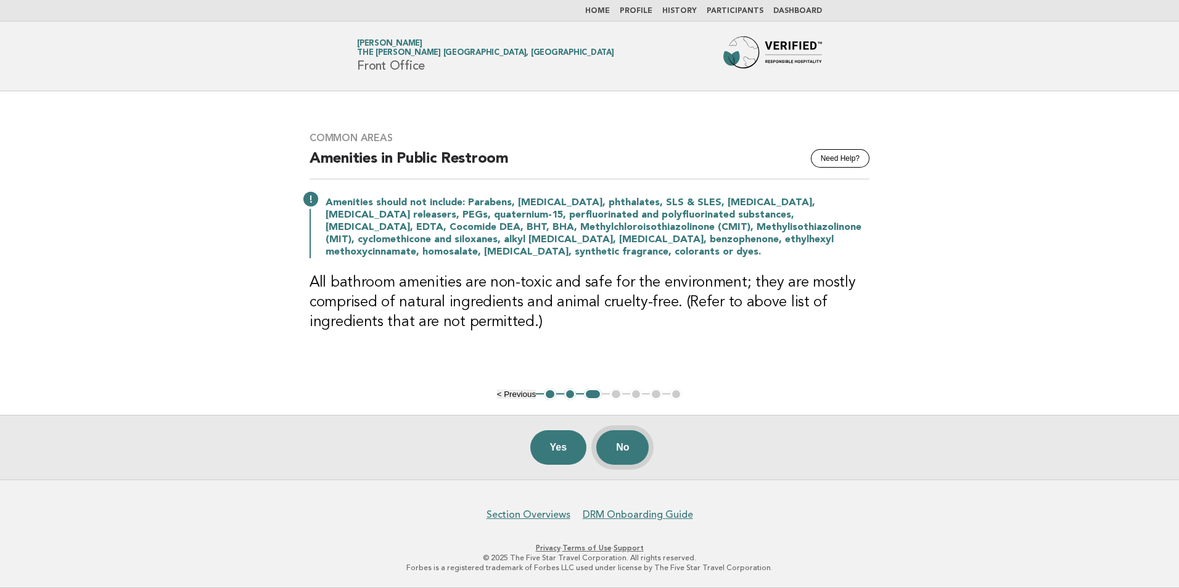
click at [621, 456] on button "No" at bounding box center [622, 447] width 52 height 35
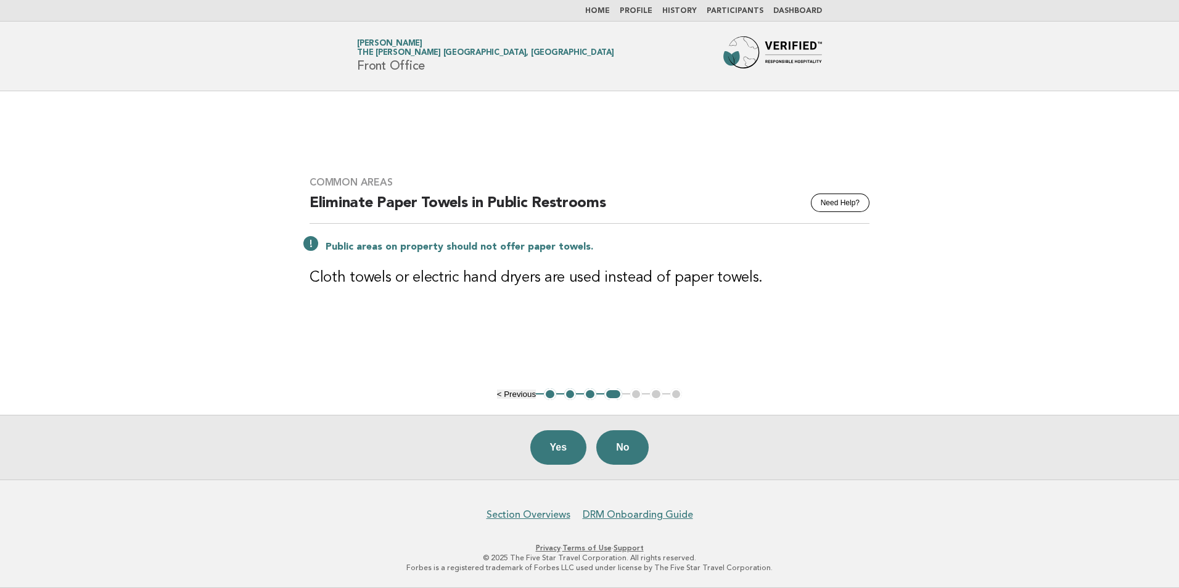
click at [549, 450] on button "Yes" at bounding box center [558, 447] width 57 height 35
click at [548, 452] on button "Yes" at bounding box center [558, 447] width 57 height 35
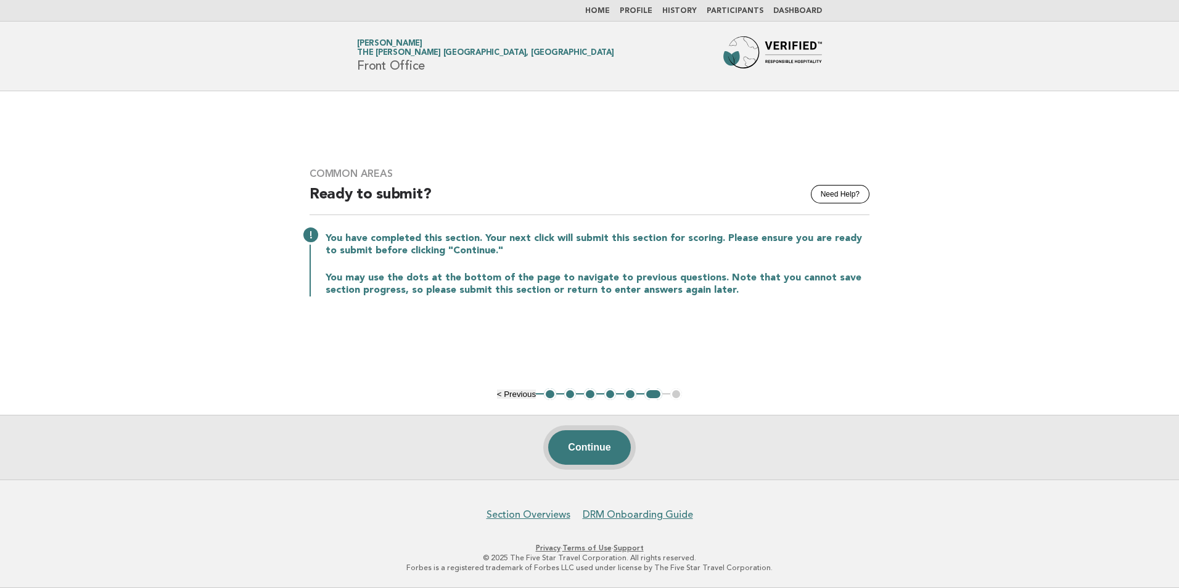
click at [585, 448] on button "Continue" at bounding box center [589, 447] width 82 height 35
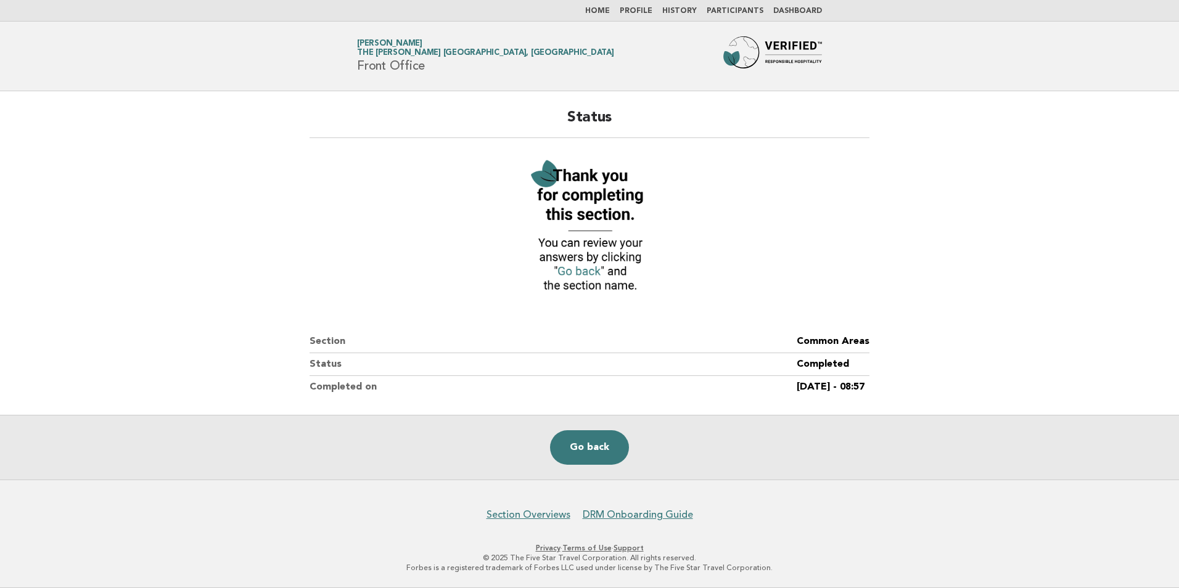
drag, startPoint x: 605, startPoint y: 8, endPoint x: 619, endPoint y: 36, distance: 31.2
click at [604, 8] on link "Home" at bounding box center [597, 10] width 25 height 7
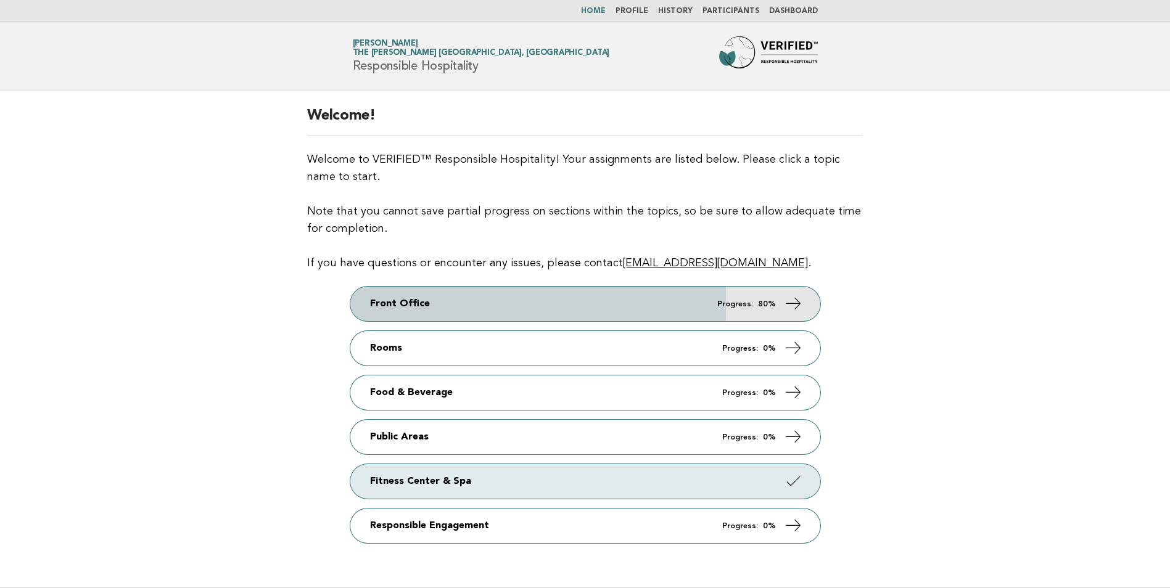
click at [374, 306] on link "Front Office Progress: 80%" at bounding box center [585, 304] width 470 height 35
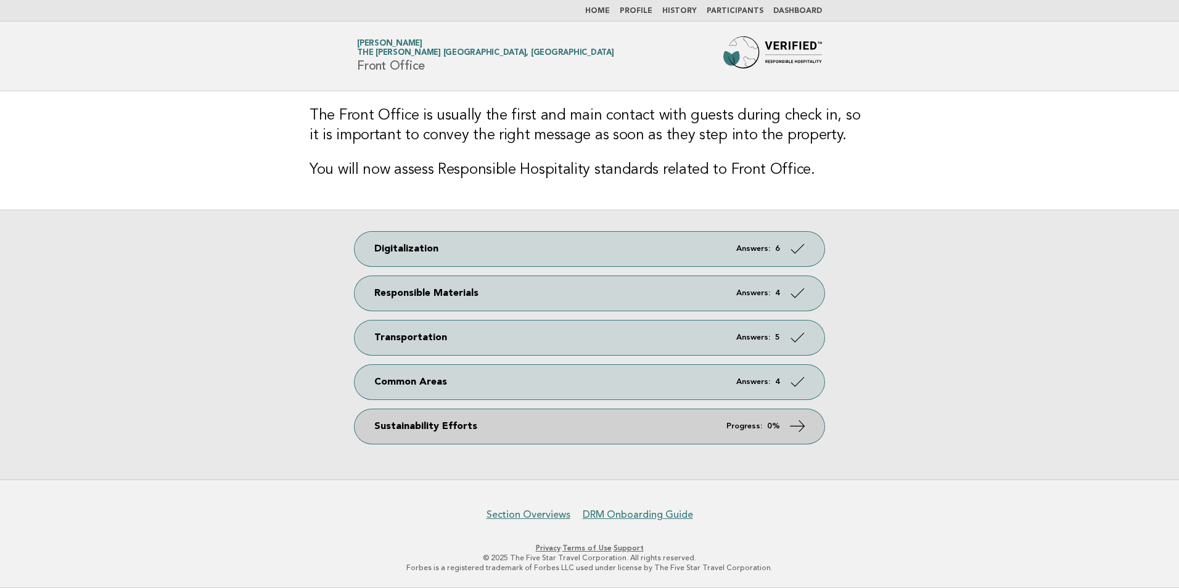
click at [373, 430] on link "Sustainability Efforts Progress: 0%" at bounding box center [590, 426] width 470 height 35
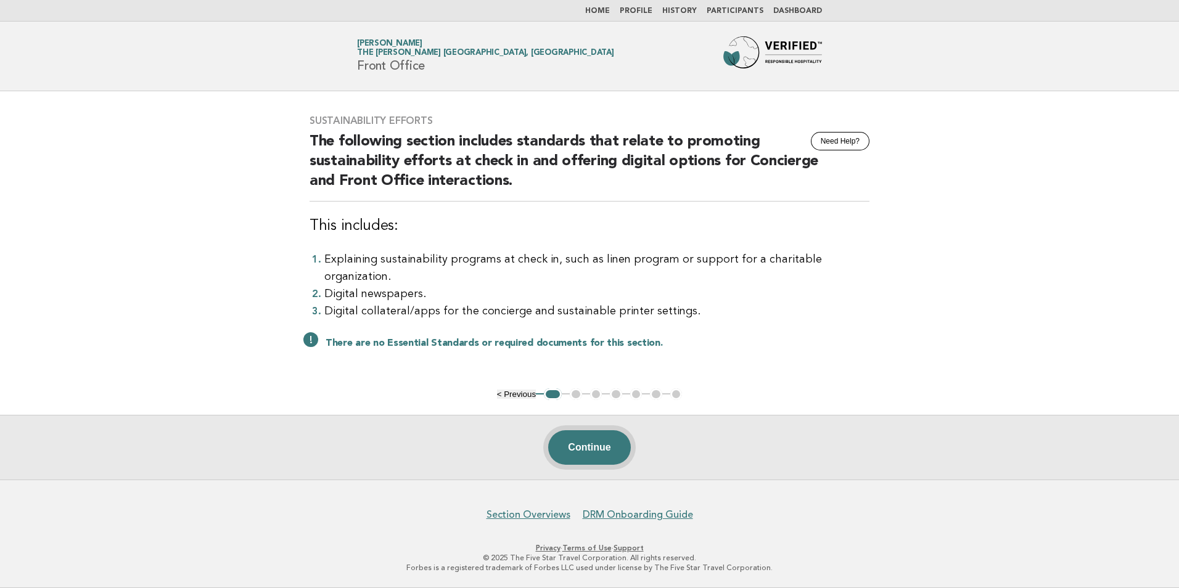
click at [583, 451] on button "Continue" at bounding box center [589, 447] width 82 height 35
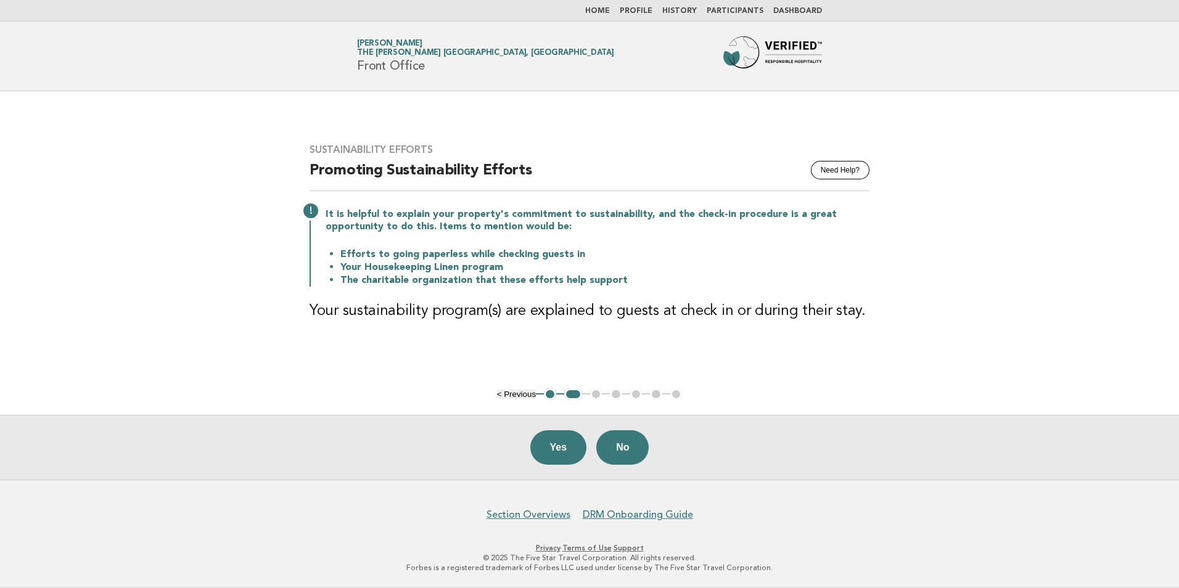
drag, startPoint x: 560, startPoint y: 449, endPoint x: 602, endPoint y: 440, distance: 42.2
click at [560, 449] on button "Yes" at bounding box center [558, 447] width 57 height 35
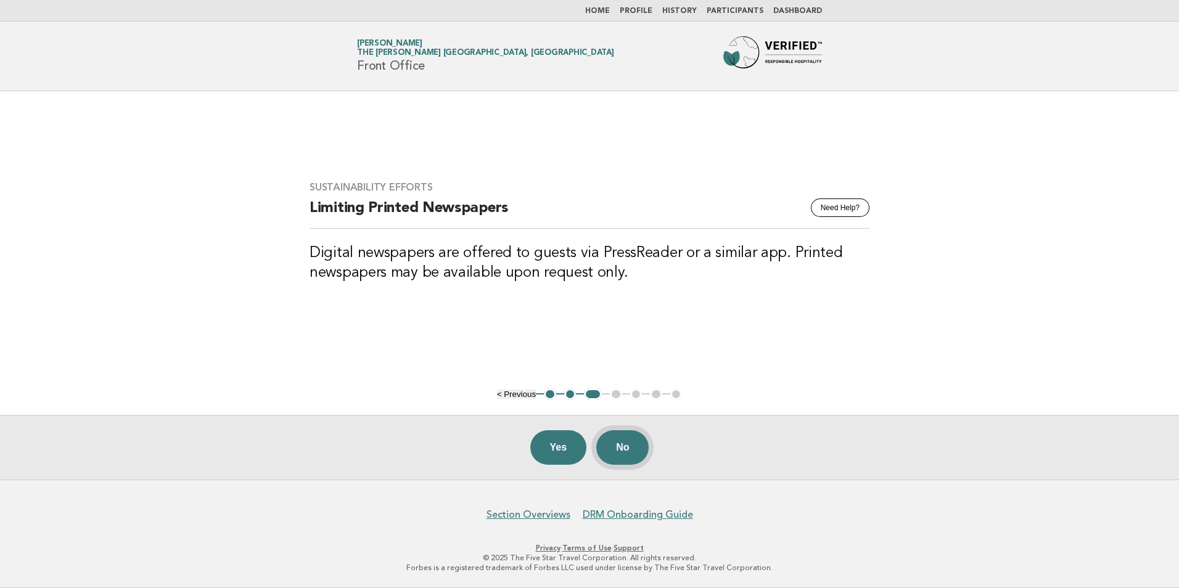
click at [617, 447] on button "No" at bounding box center [622, 447] width 52 height 35
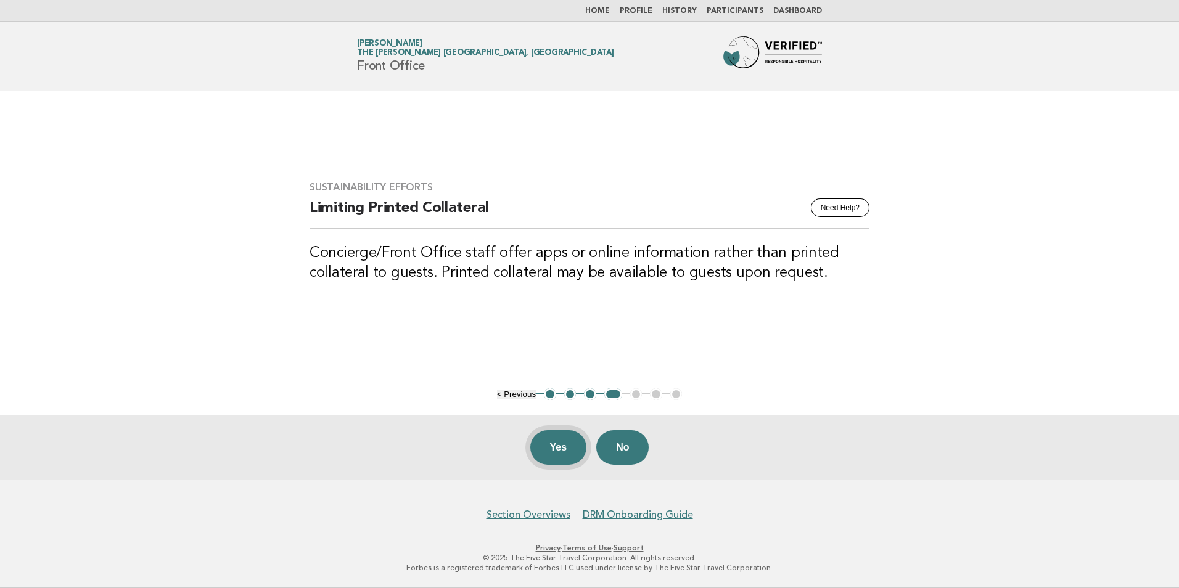
click at [557, 450] on button "Yes" at bounding box center [558, 447] width 57 height 35
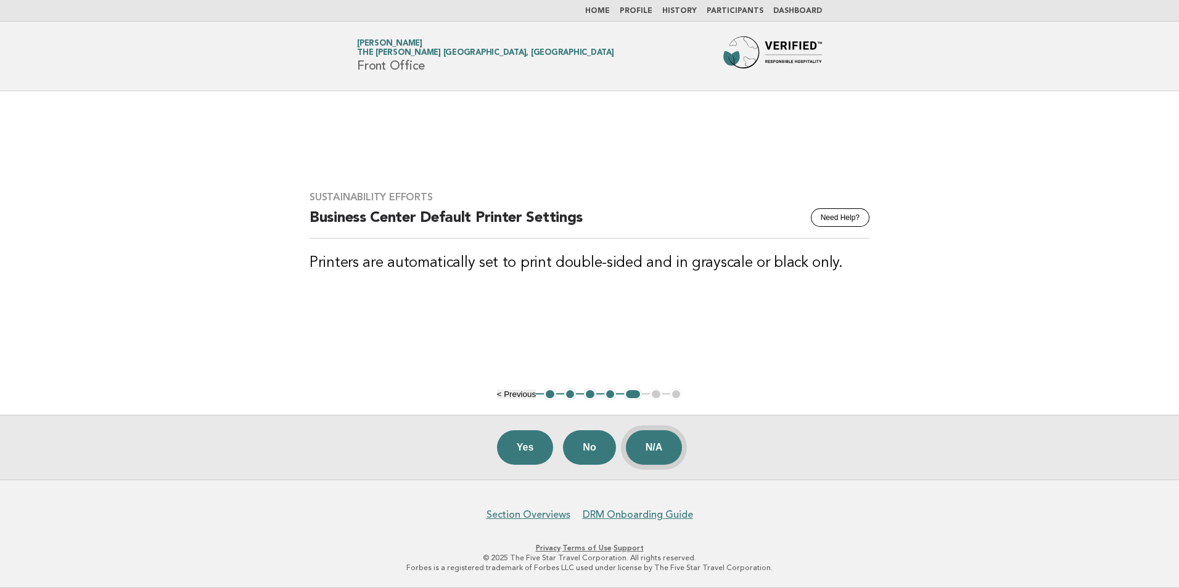
click at [660, 450] on button "N/A" at bounding box center [654, 447] width 57 height 35
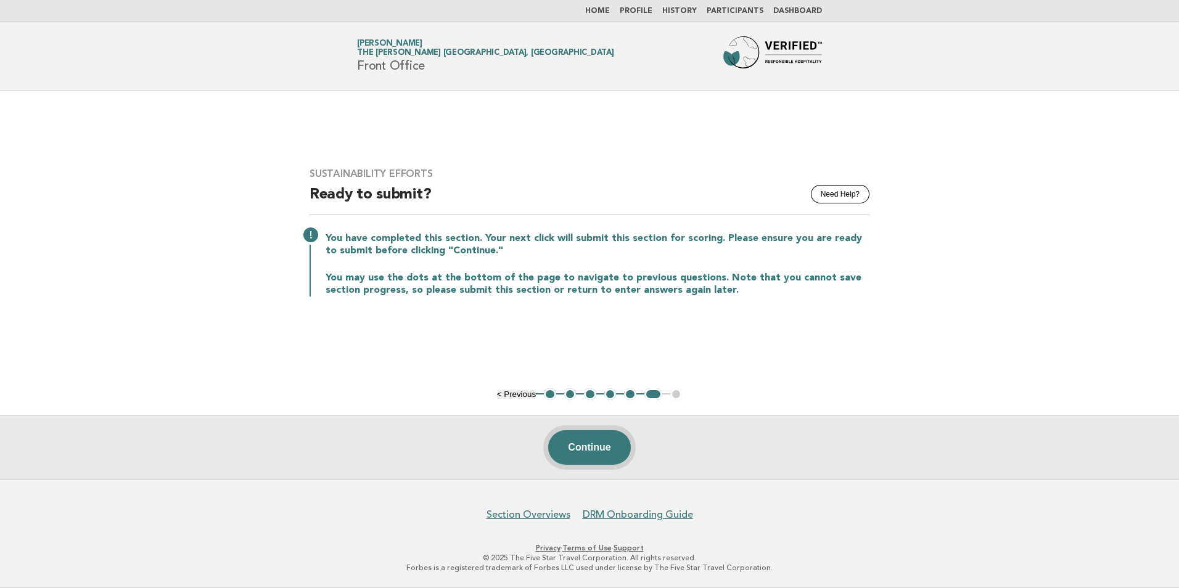
click at [574, 455] on button "Continue" at bounding box center [589, 447] width 82 height 35
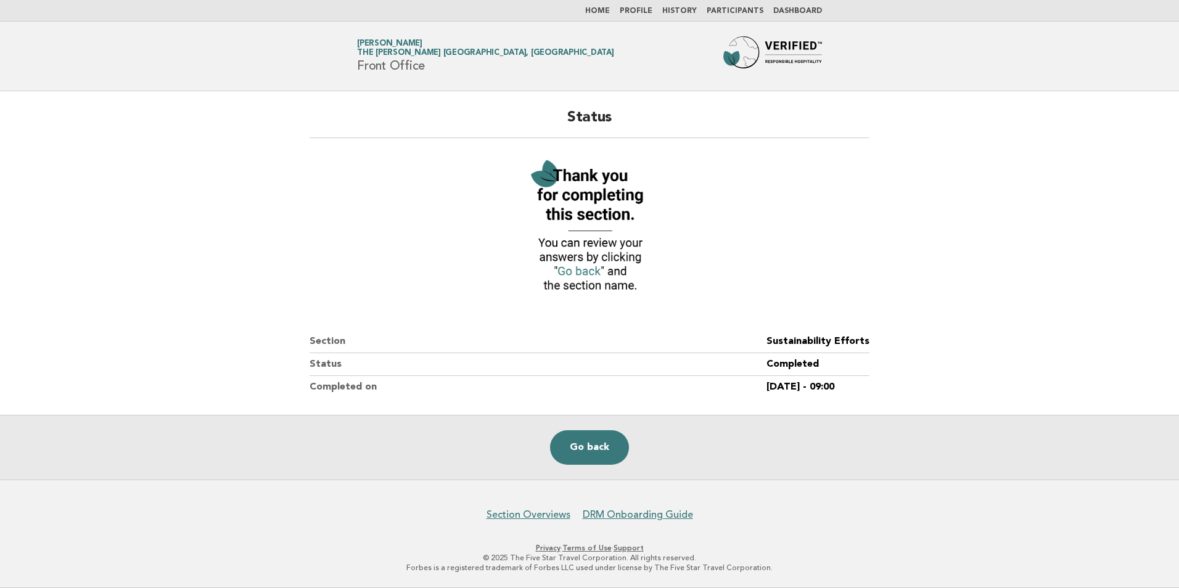
click at [604, 9] on link "Home" at bounding box center [597, 10] width 25 height 7
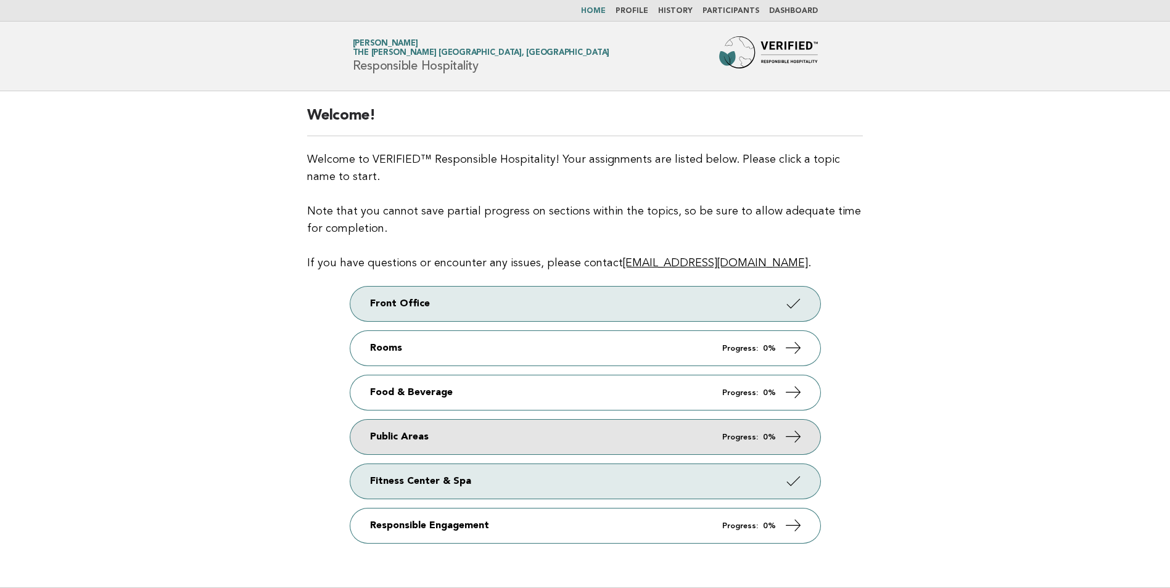
click at [359, 437] on link "Public Areas Progress: 0%" at bounding box center [585, 437] width 470 height 35
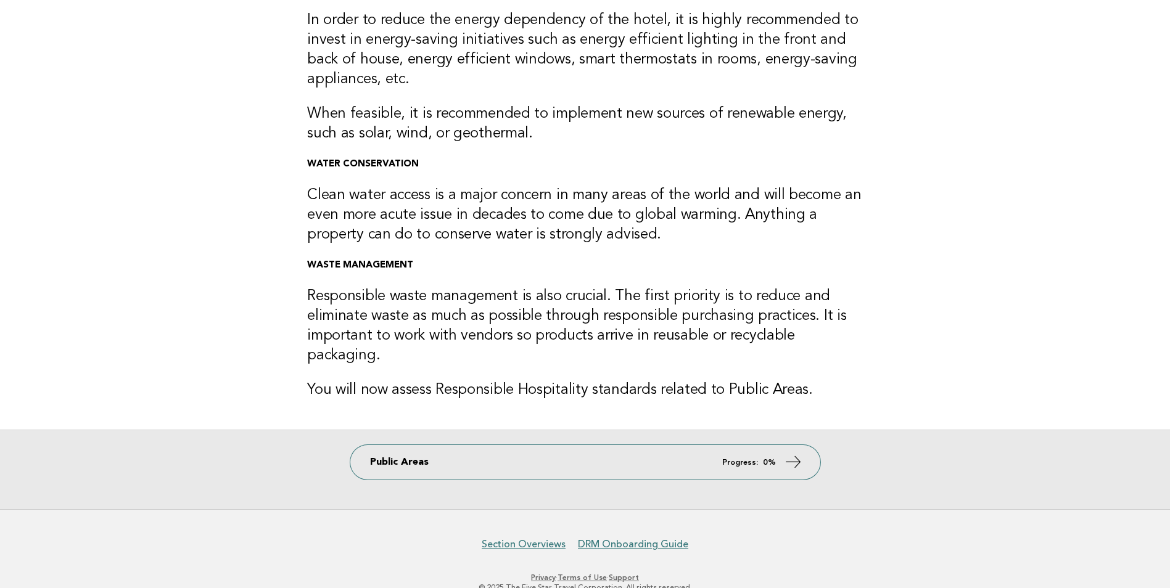
scroll to position [166, 0]
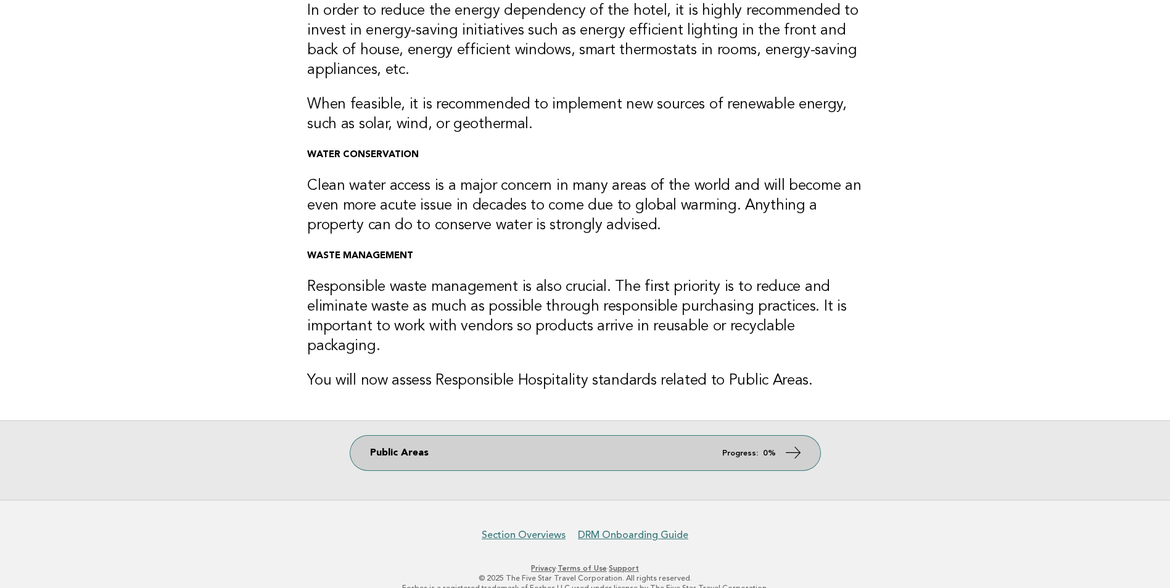
click at [378, 438] on link "Public Areas Progress: 0%" at bounding box center [585, 453] width 470 height 35
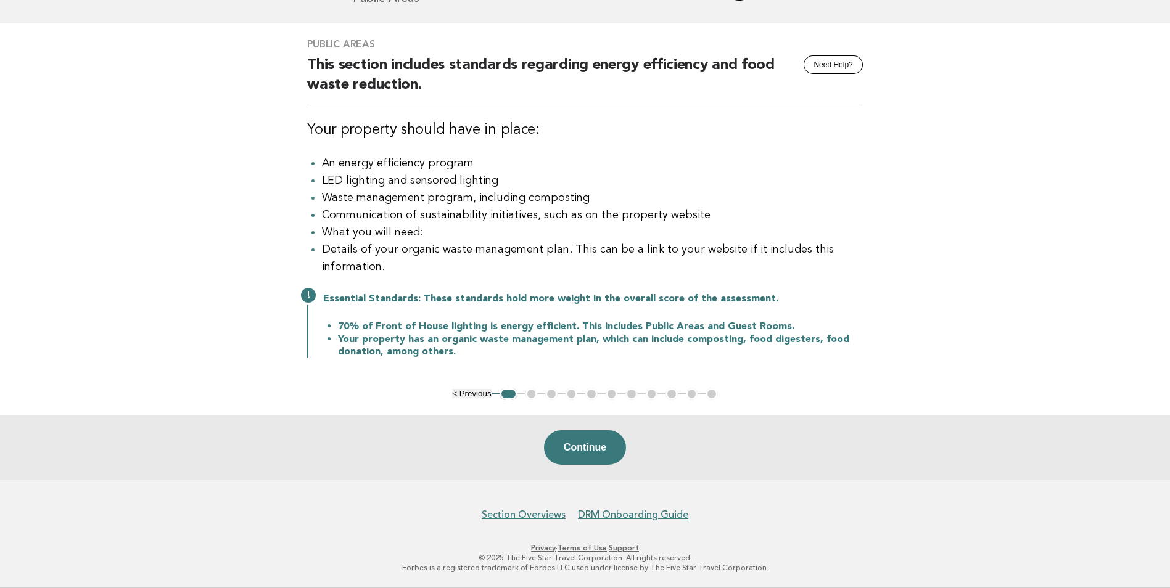
scroll to position [71, 0]
click at [566, 455] on button "Continue" at bounding box center [585, 447] width 82 height 35
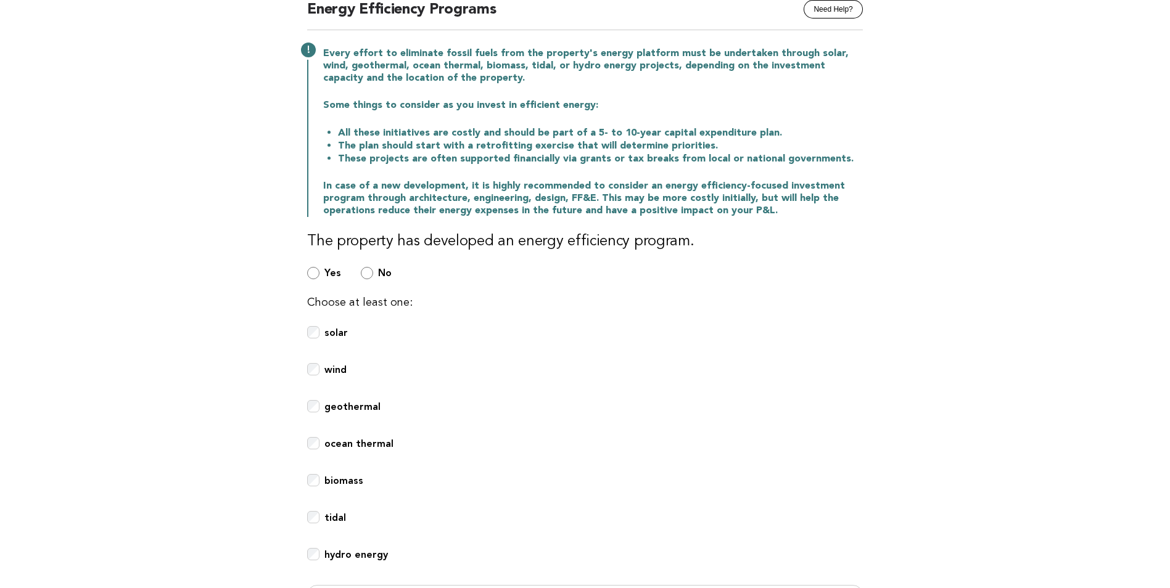
scroll to position [0, 0]
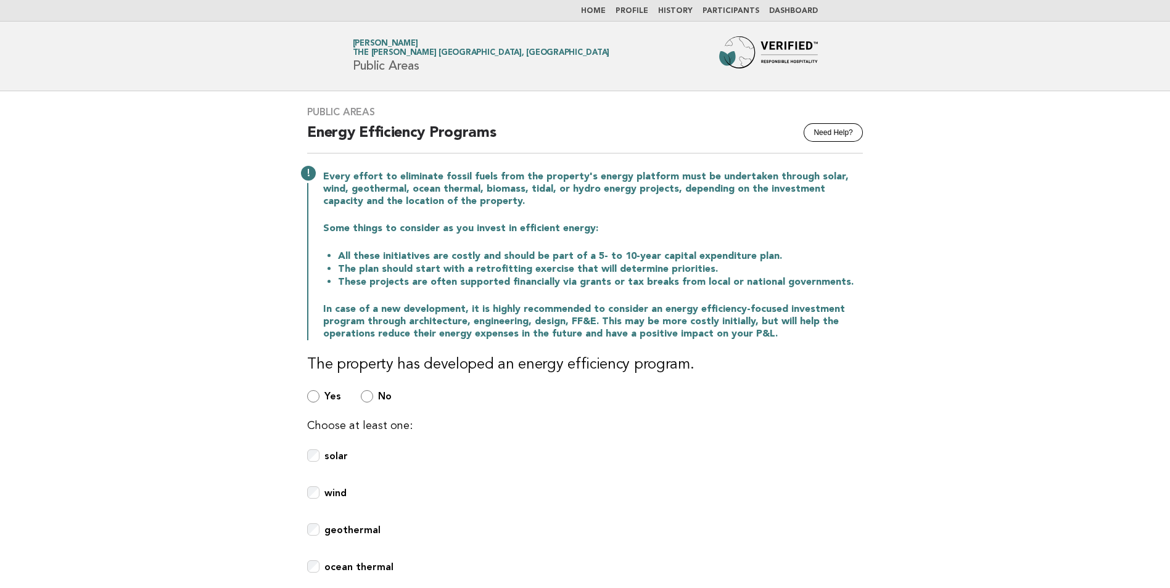
drag, startPoint x: 948, startPoint y: 290, endPoint x: 796, endPoint y: 234, distance: 162.3
click at [941, 293] on main "Public Areas Need Help? Energy Efficiency Programs Every effort to eliminate fo…" at bounding box center [585, 477] width 1170 height 773
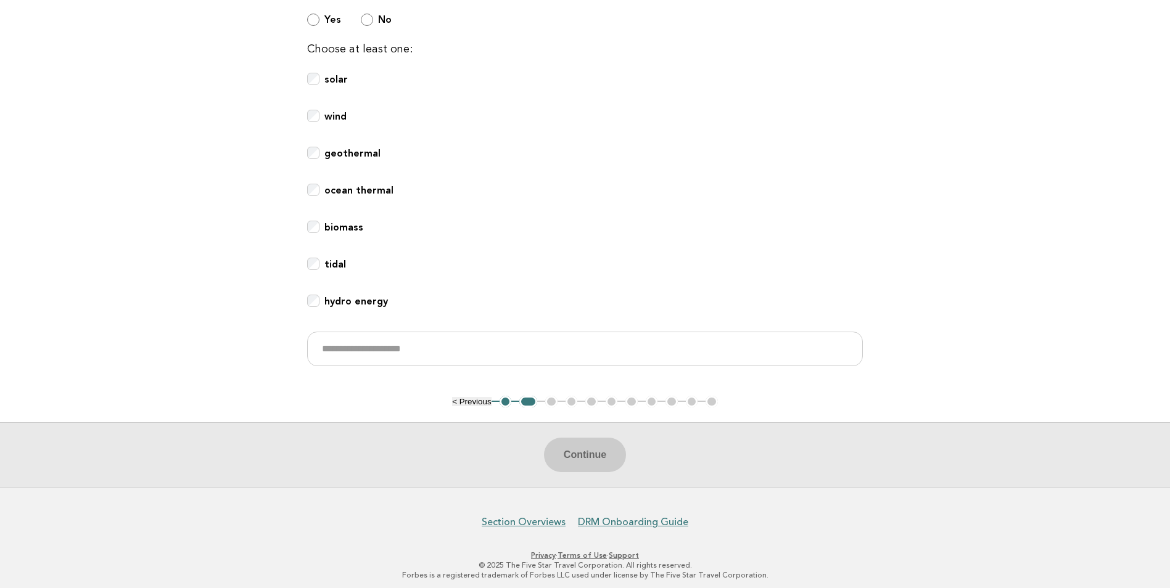
scroll to position [383, 0]
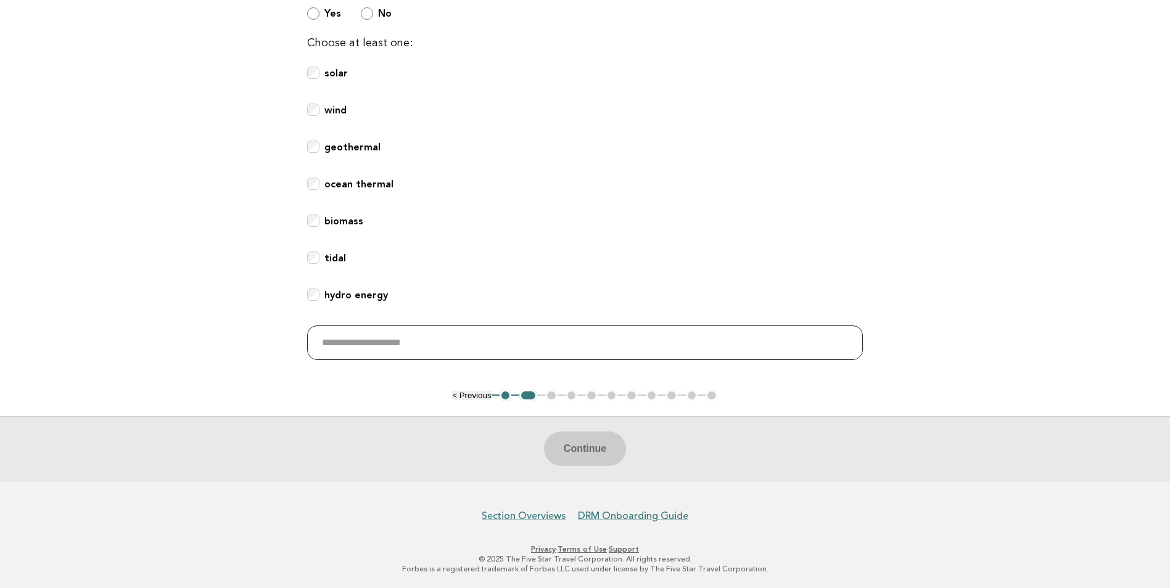
click at [366, 337] on input "text" at bounding box center [585, 343] width 556 height 35
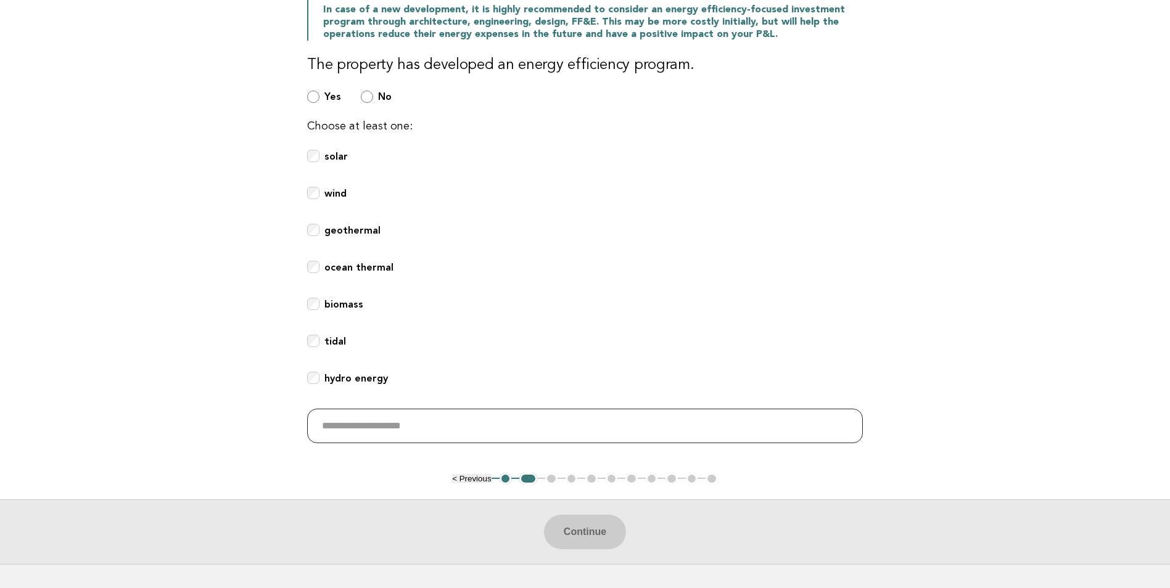
scroll to position [260, 0]
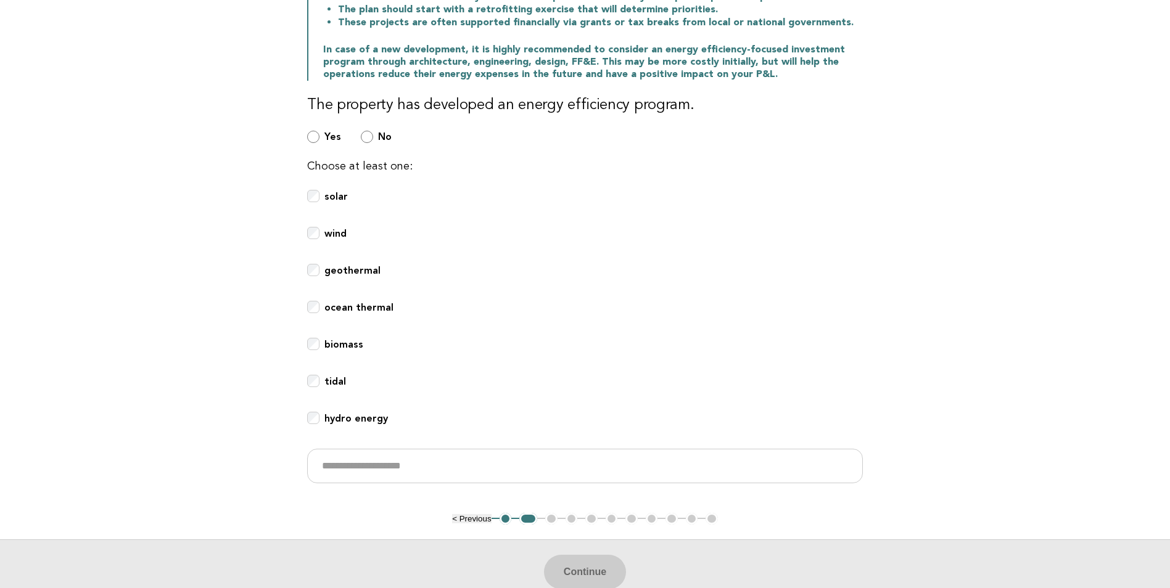
click at [943, 245] on main "Public Areas Need Help? Energy Efficiency Programs Every effort to eliminate fo…" at bounding box center [585, 218] width 1170 height 773
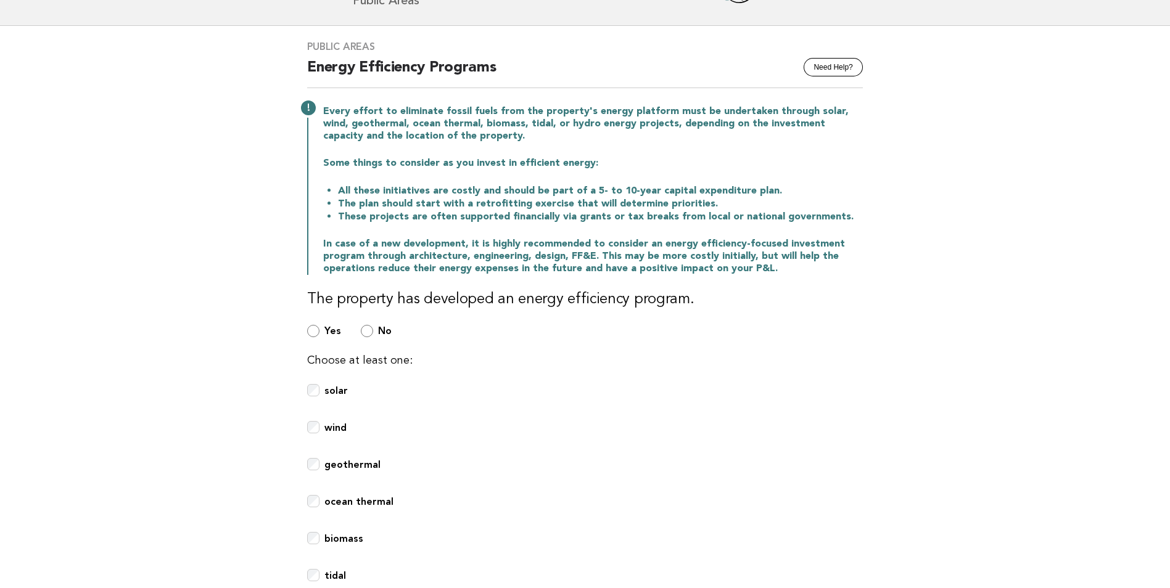
scroll to position [0, 0]
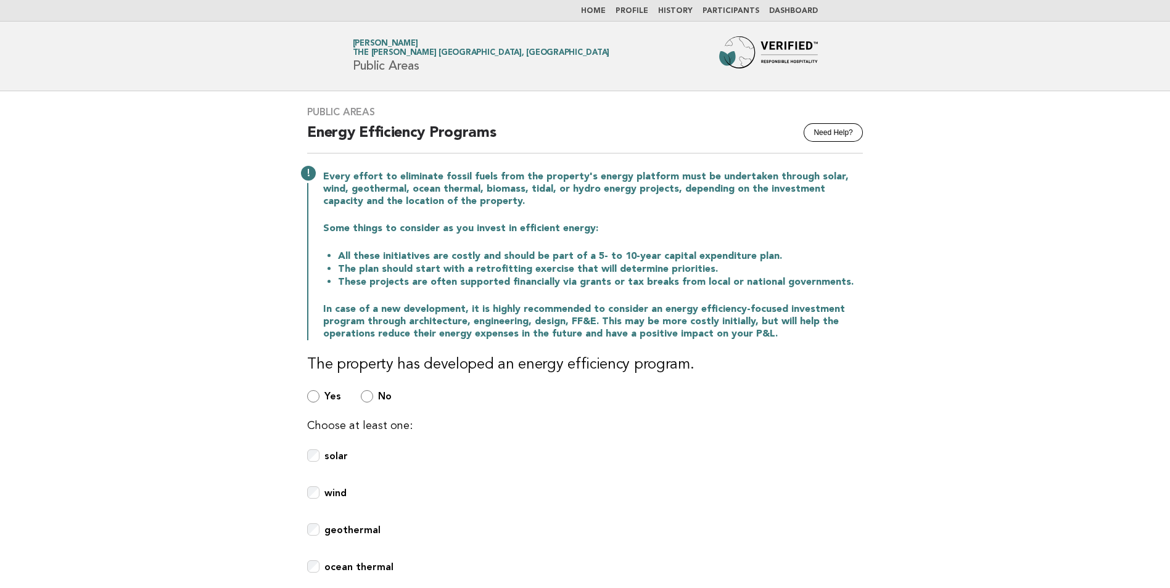
click at [604, 9] on link "Home" at bounding box center [593, 10] width 25 height 7
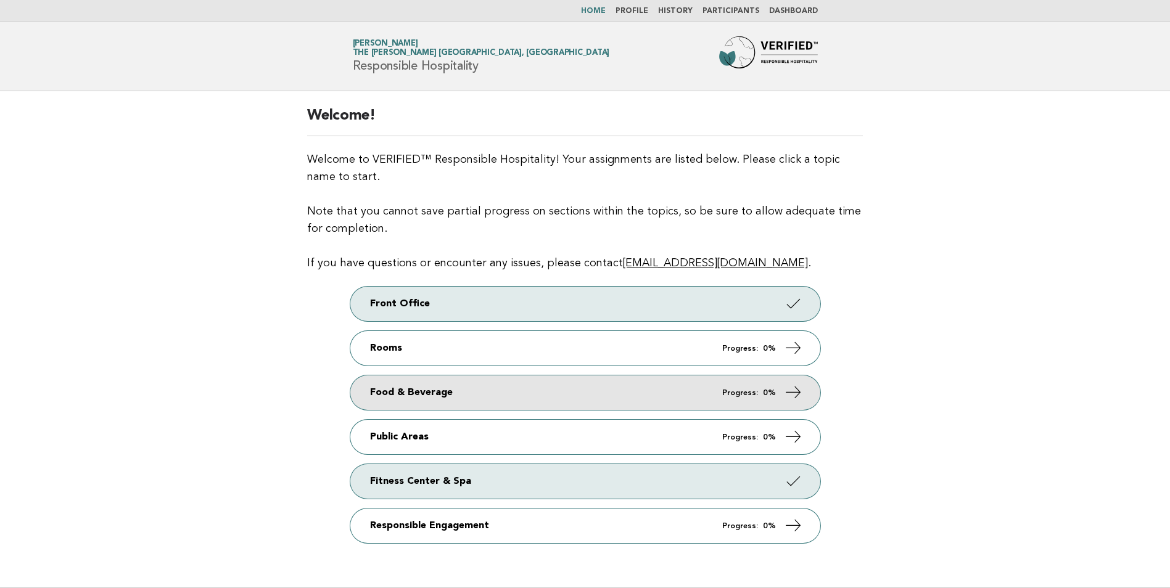
click at [364, 392] on link "Food & Beverage Progress: 0%" at bounding box center [585, 393] width 470 height 35
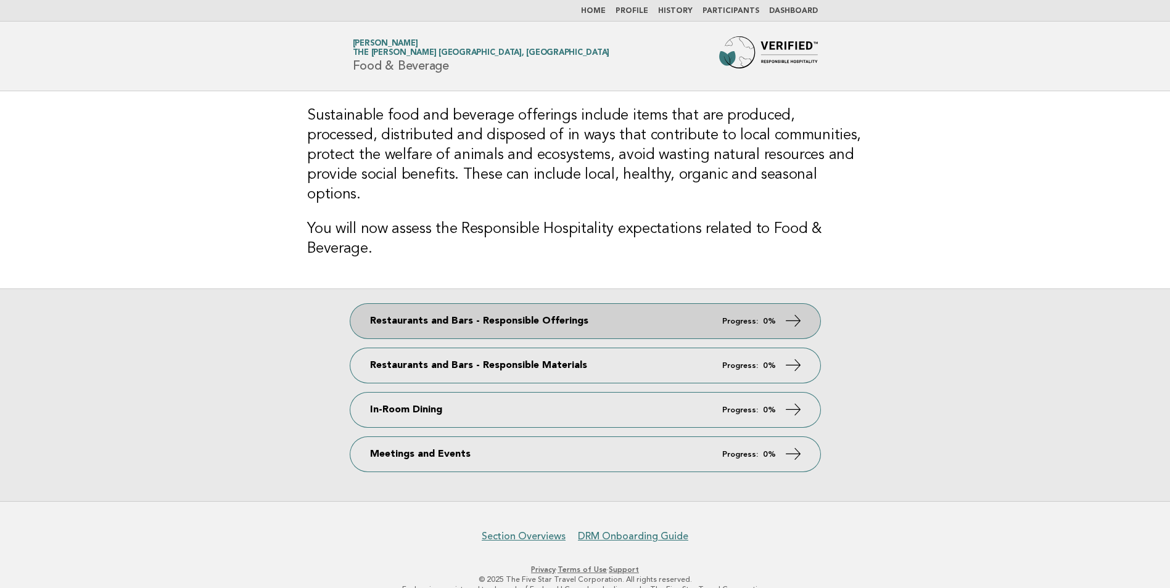
click at [363, 308] on link "Restaurants and Bars - Responsible Offerings Progress: 0%" at bounding box center [585, 321] width 470 height 35
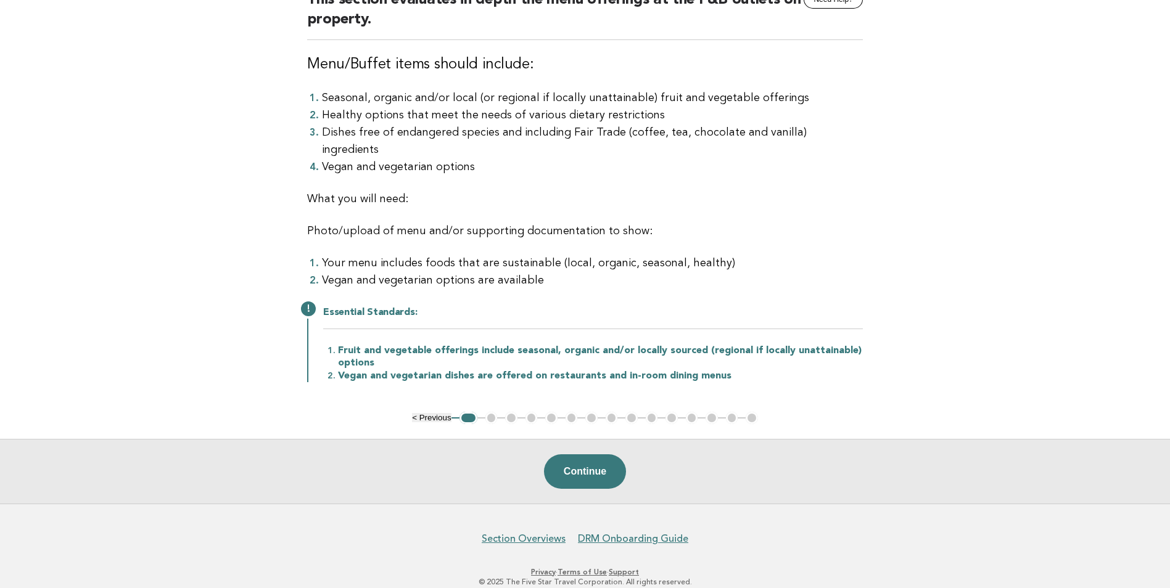
scroll to position [138, 0]
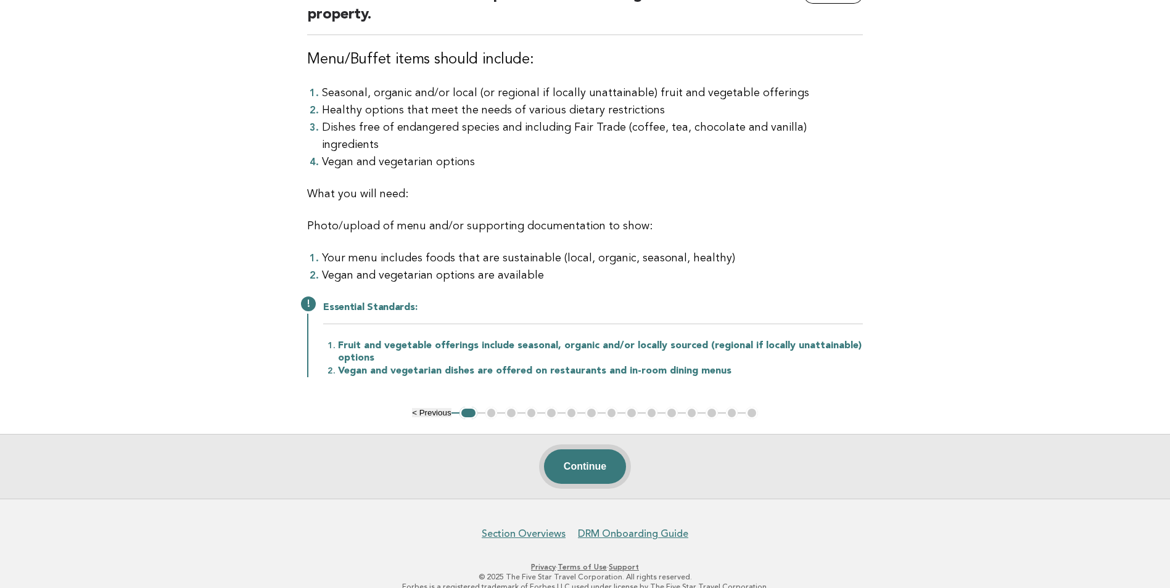
click at [562, 451] on button "Continue" at bounding box center [585, 466] width 82 height 35
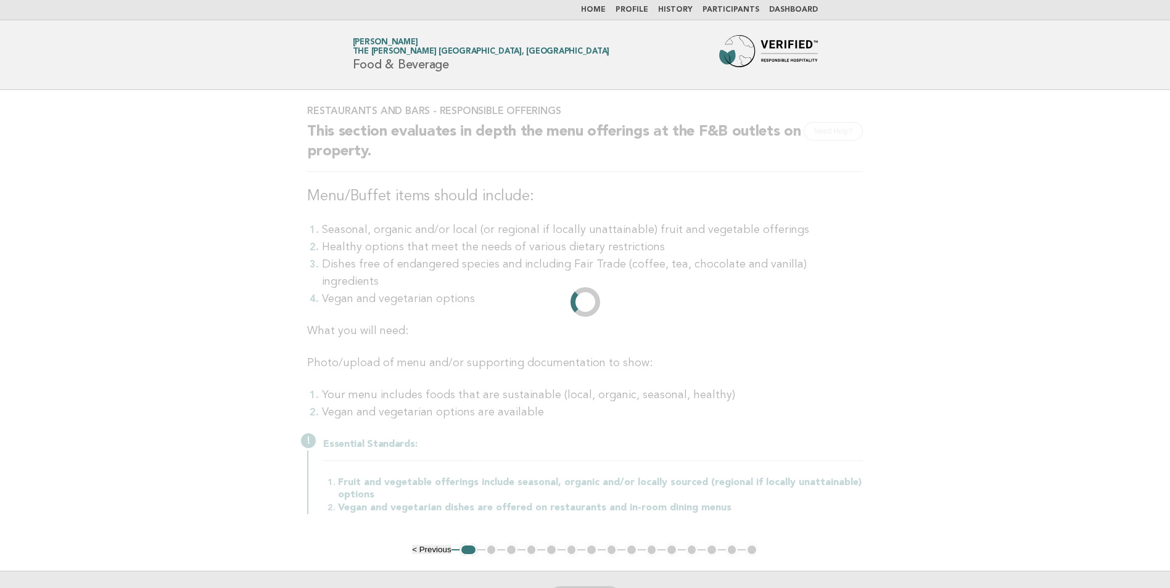
scroll to position [0, 0]
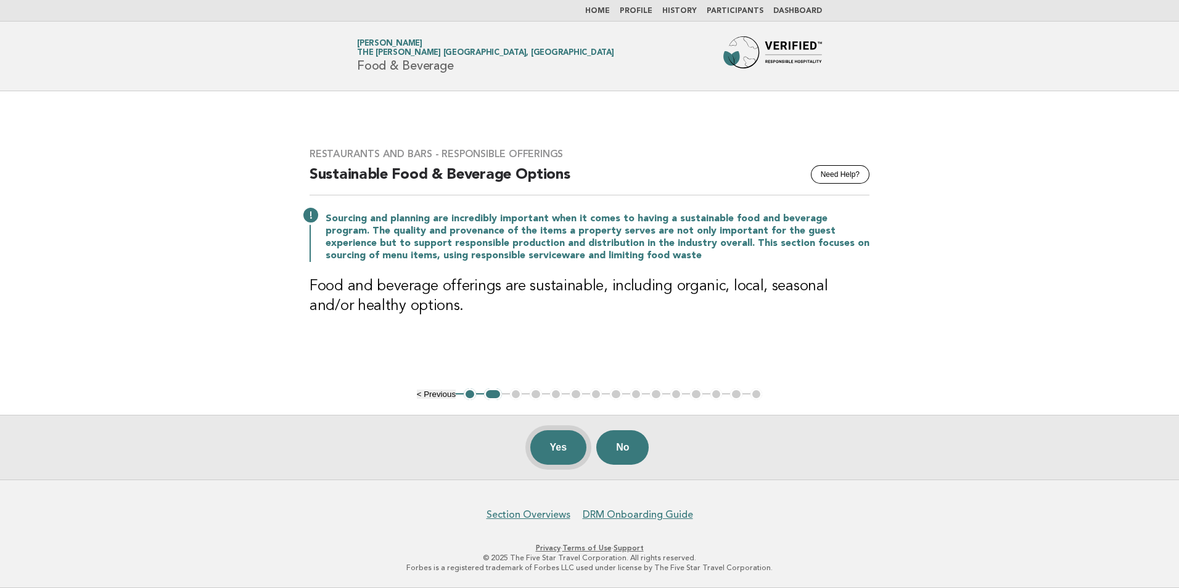
click at [546, 446] on button "Yes" at bounding box center [558, 447] width 57 height 35
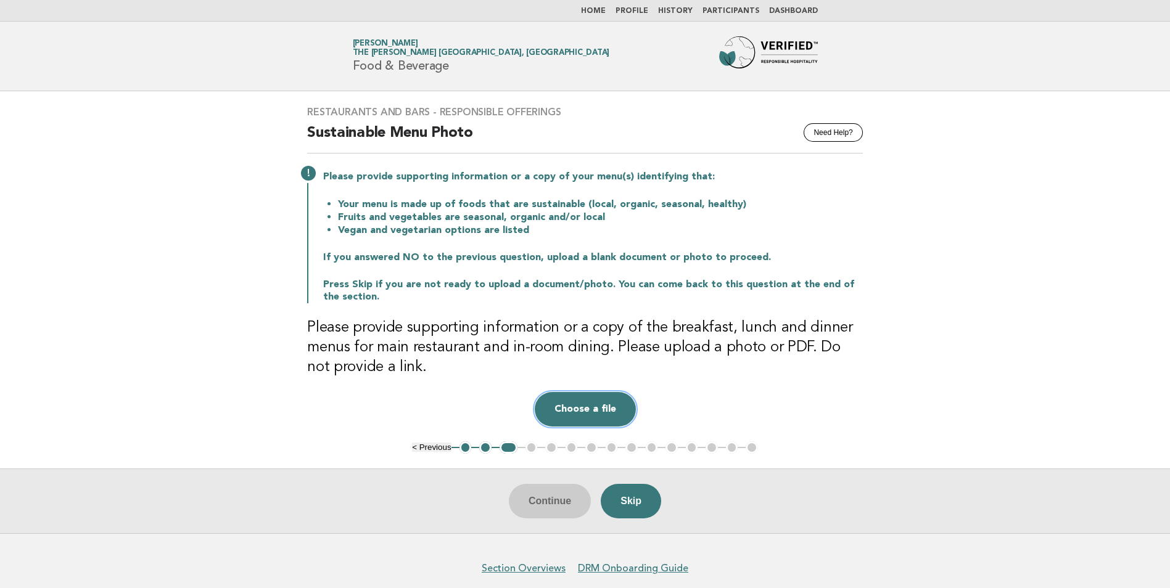
click at [587, 411] on button "Choose a file" at bounding box center [585, 409] width 101 height 35
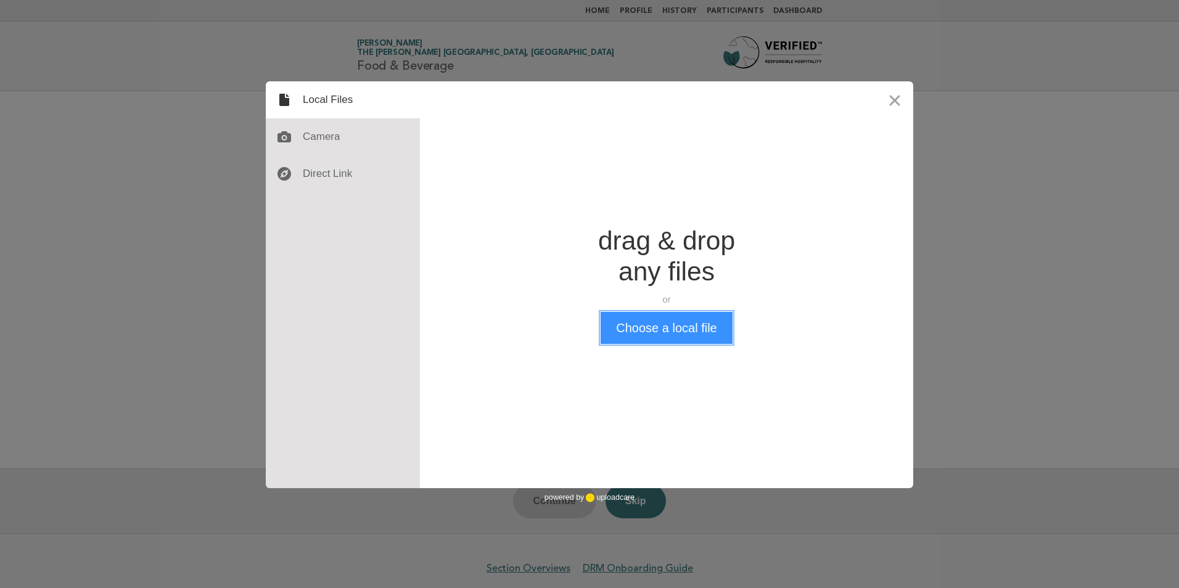
click at [650, 330] on button "Choose a local file" at bounding box center [666, 328] width 131 height 32
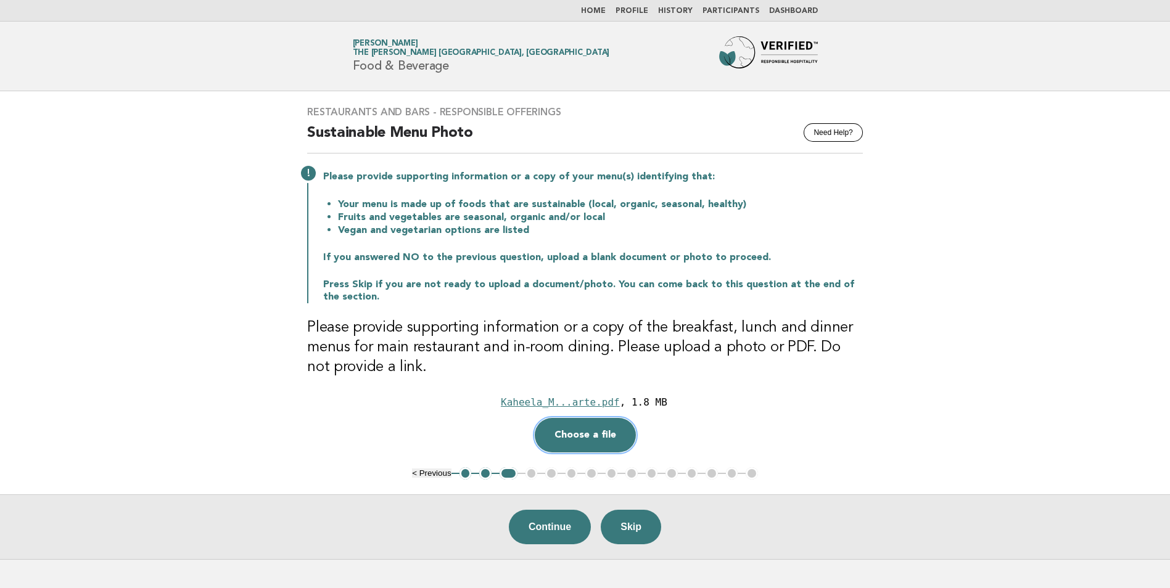
click at [552, 449] on button "Choose a file" at bounding box center [585, 435] width 101 height 35
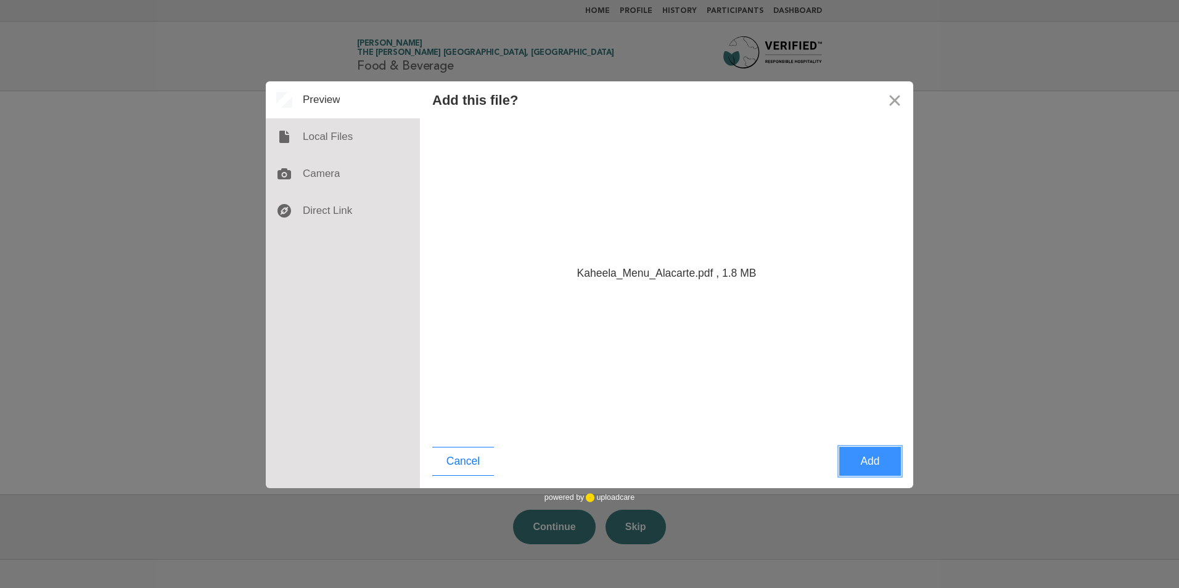
drag, startPoint x: 868, startPoint y: 461, endPoint x: 888, endPoint y: 454, distance: 20.7
click at [867, 458] on button "Add" at bounding box center [870, 461] width 62 height 29
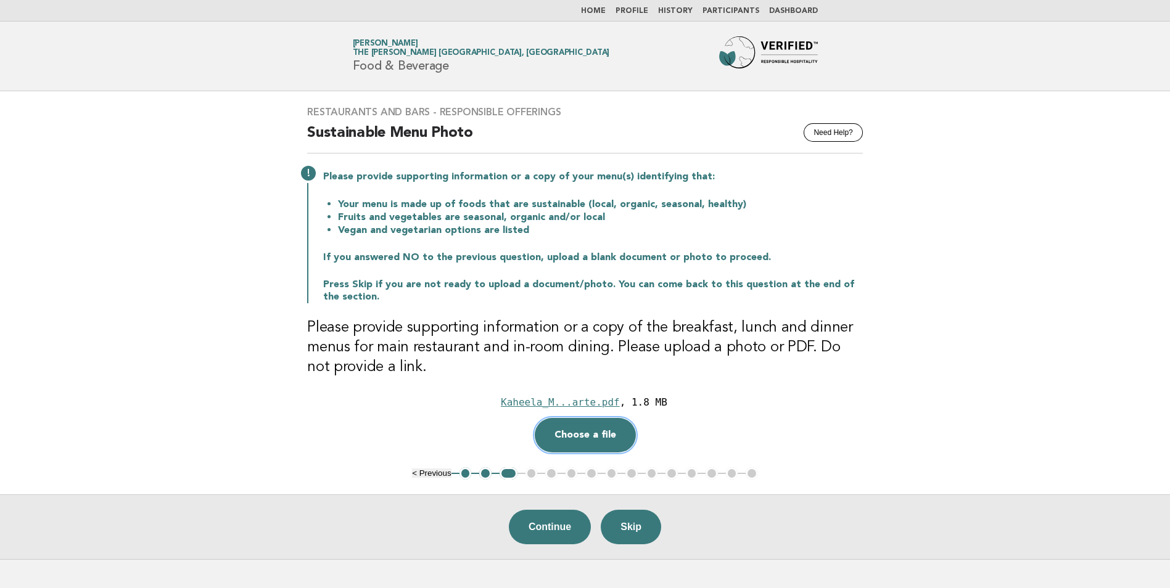
click at [581, 438] on button "Choose a file" at bounding box center [585, 435] width 101 height 35
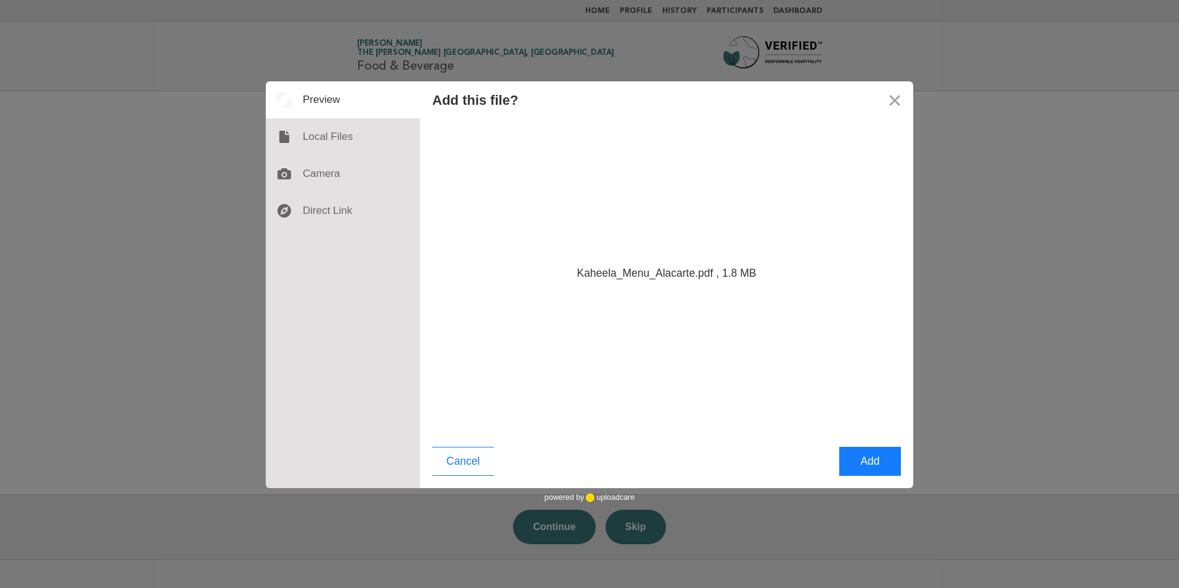
drag, startPoint x: 895, startPoint y: 101, endPoint x: 999, endPoint y: 121, distance: 105.6
click at [895, 99] on button "Close" at bounding box center [894, 99] width 37 height 37
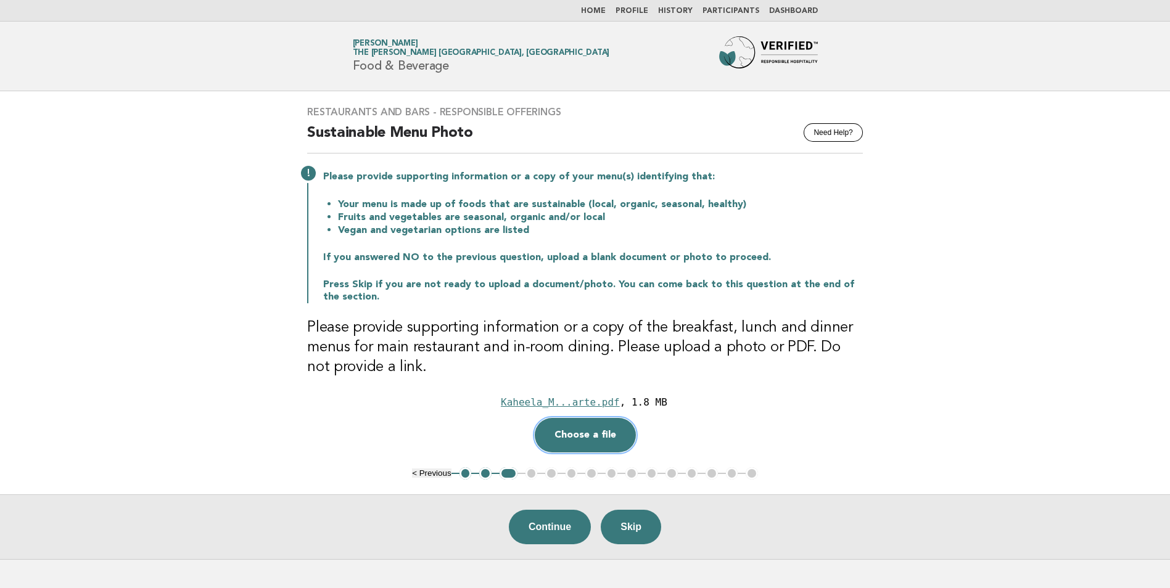
click at [576, 438] on button "Choose a file" at bounding box center [585, 435] width 101 height 35
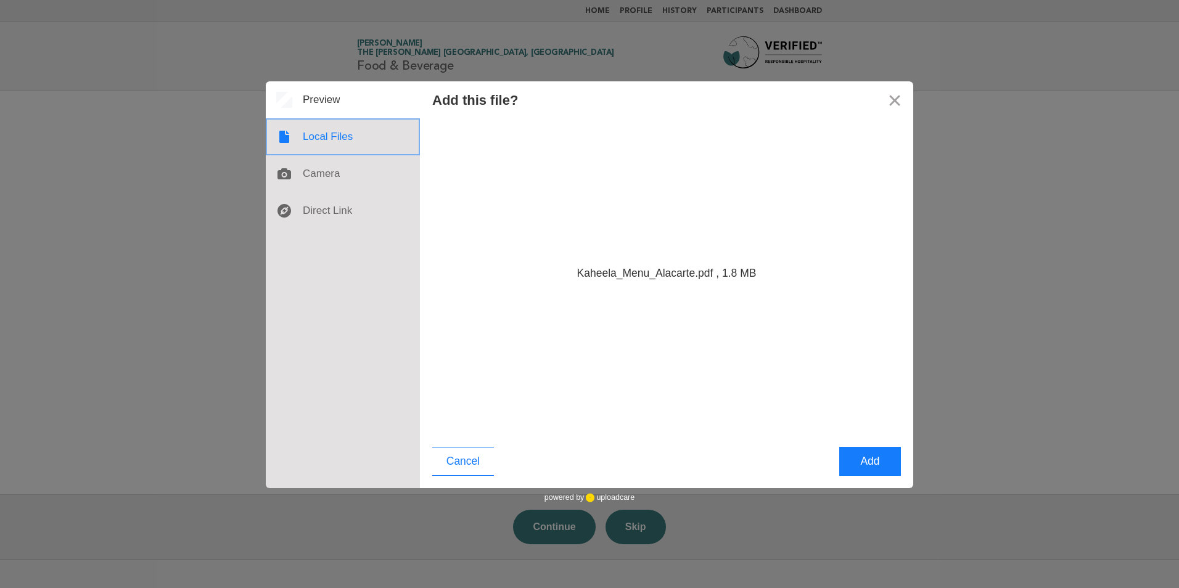
drag, startPoint x: 337, startPoint y: 131, endPoint x: 594, endPoint y: 169, distance: 259.2
click at [339, 131] on div at bounding box center [343, 136] width 154 height 37
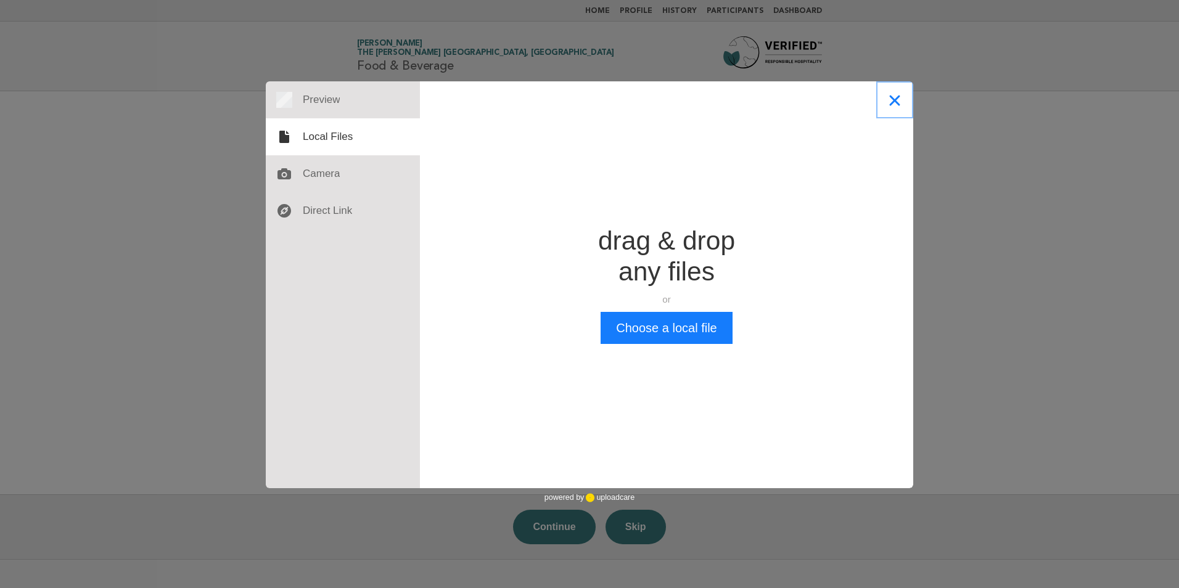
drag, startPoint x: 897, startPoint y: 104, endPoint x: 831, endPoint y: 273, distance: 181.9
click at [898, 103] on button "Close" at bounding box center [894, 99] width 37 height 37
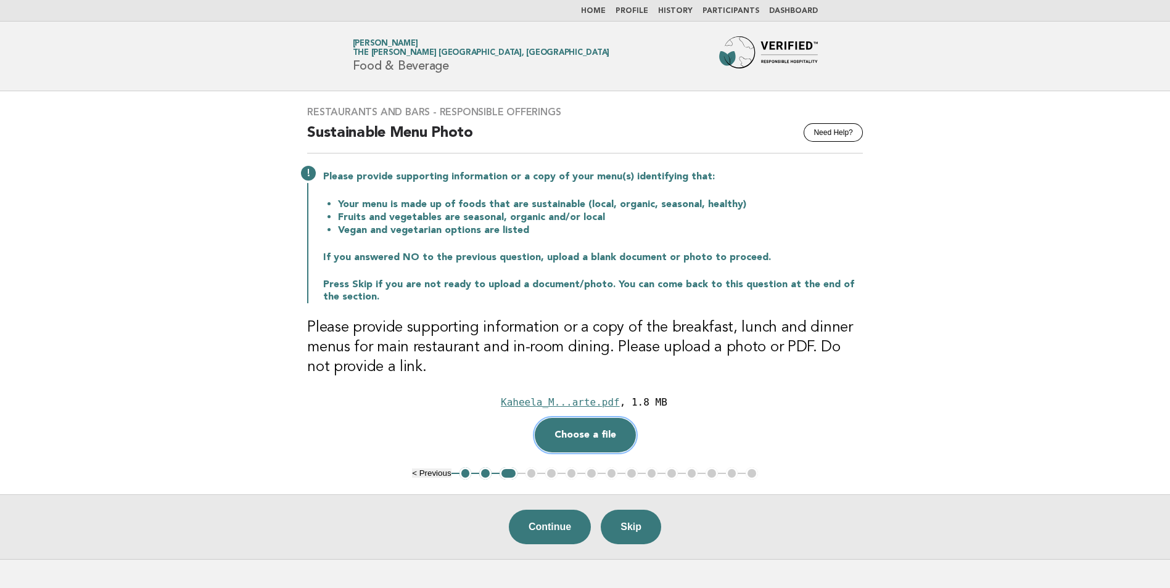
click at [577, 437] on button "Choose a file" at bounding box center [585, 435] width 101 height 35
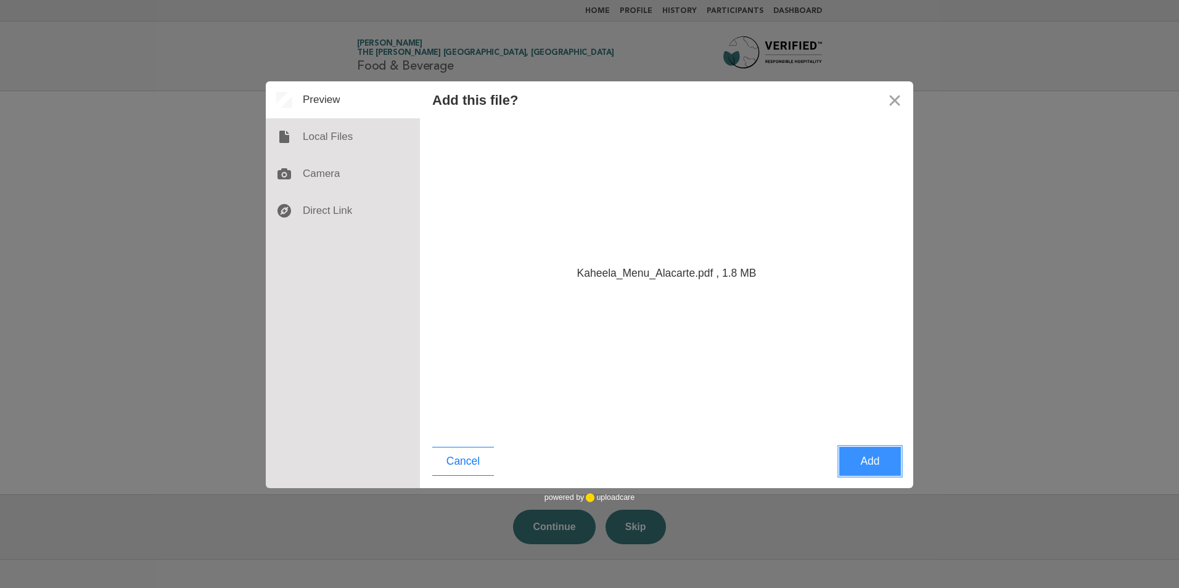
click at [864, 459] on button "Add" at bounding box center [870, 461] width 62 height 29
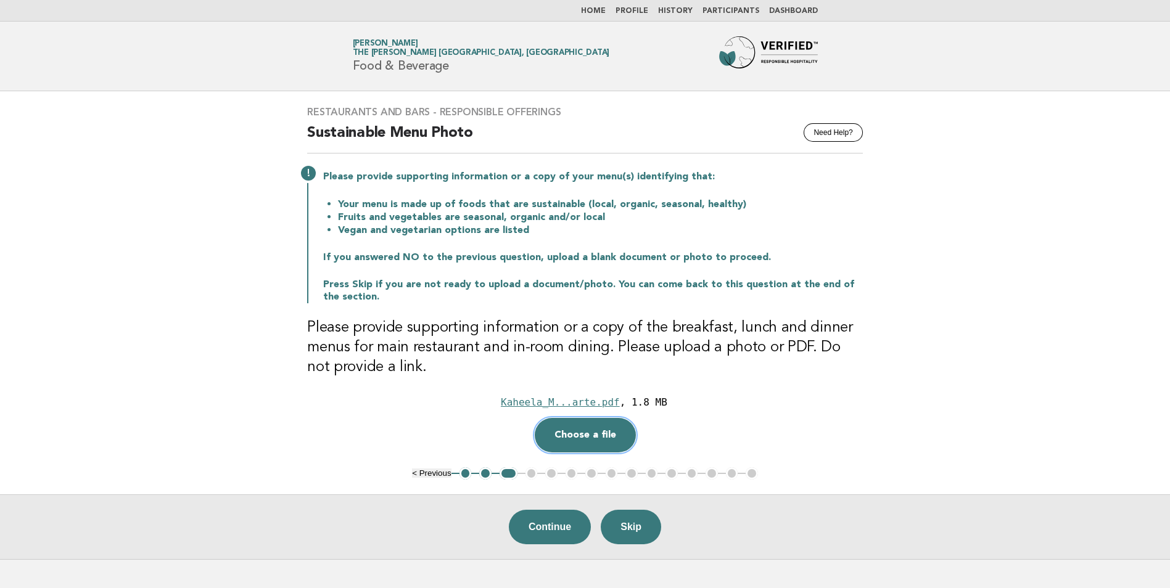
click at [572, 438] on button "Choose a file" at bounding box center [585, 435] width 101 height 35
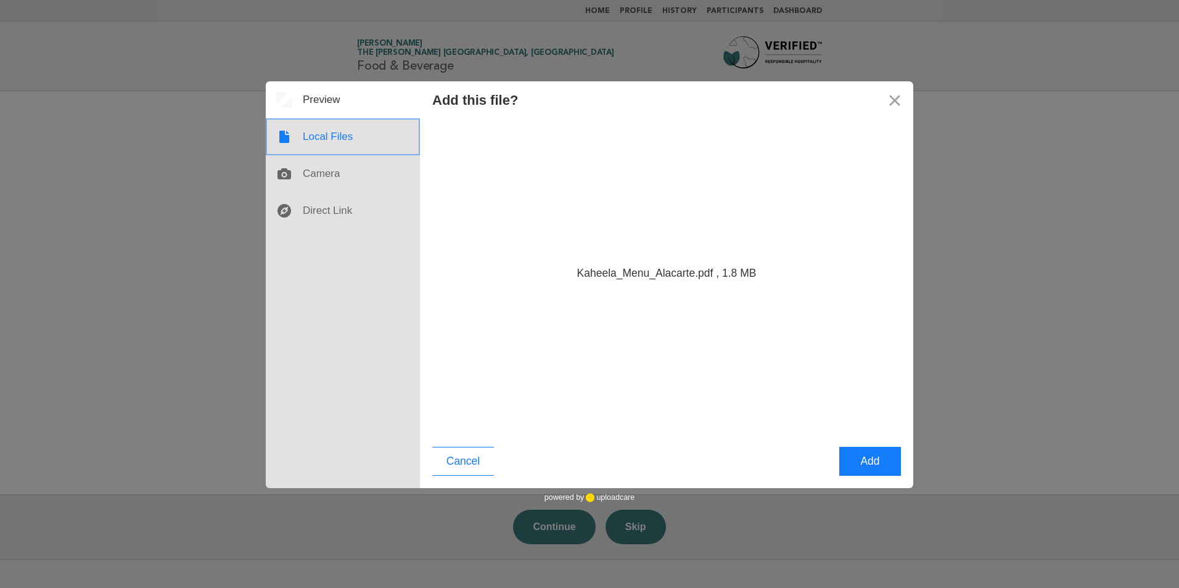
click at [326, 140] on div at bounding box center [343, 136] width 154 height 37
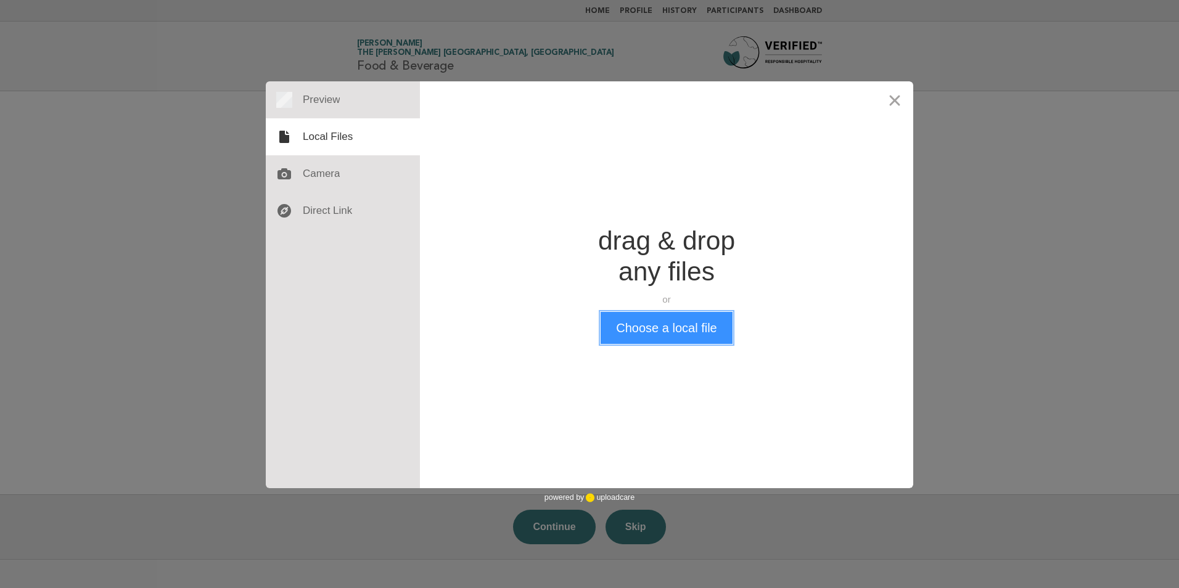
click at [667, 333] on button "Choose a local file" at bounding box center [666, 328] width 131 height 32
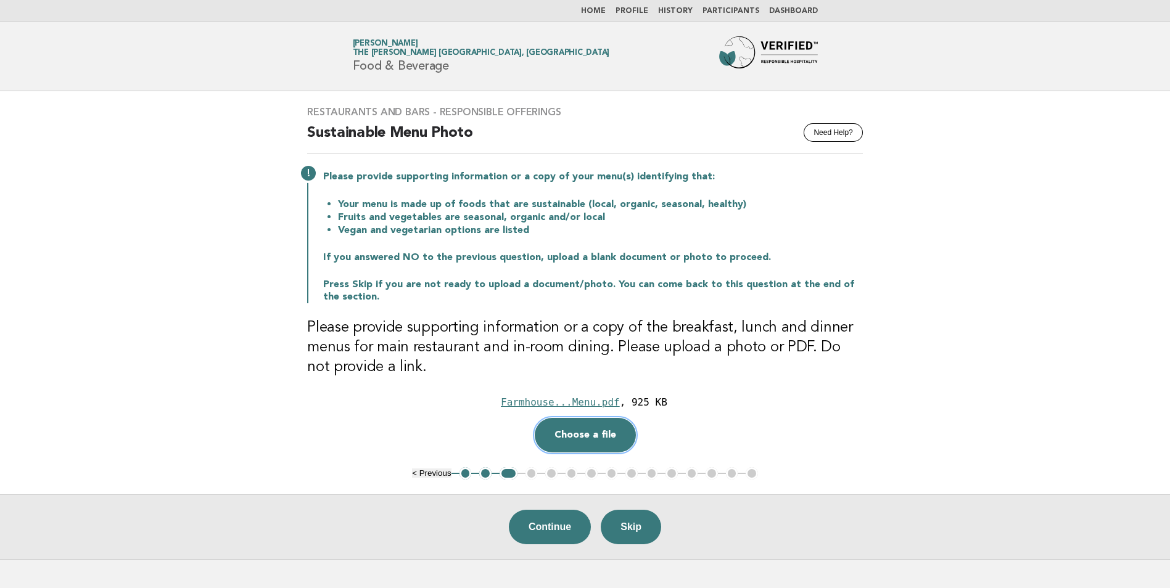
click at [582, 442] on button "Choose a file" at bounding box center [585, 435] width 101 height 35
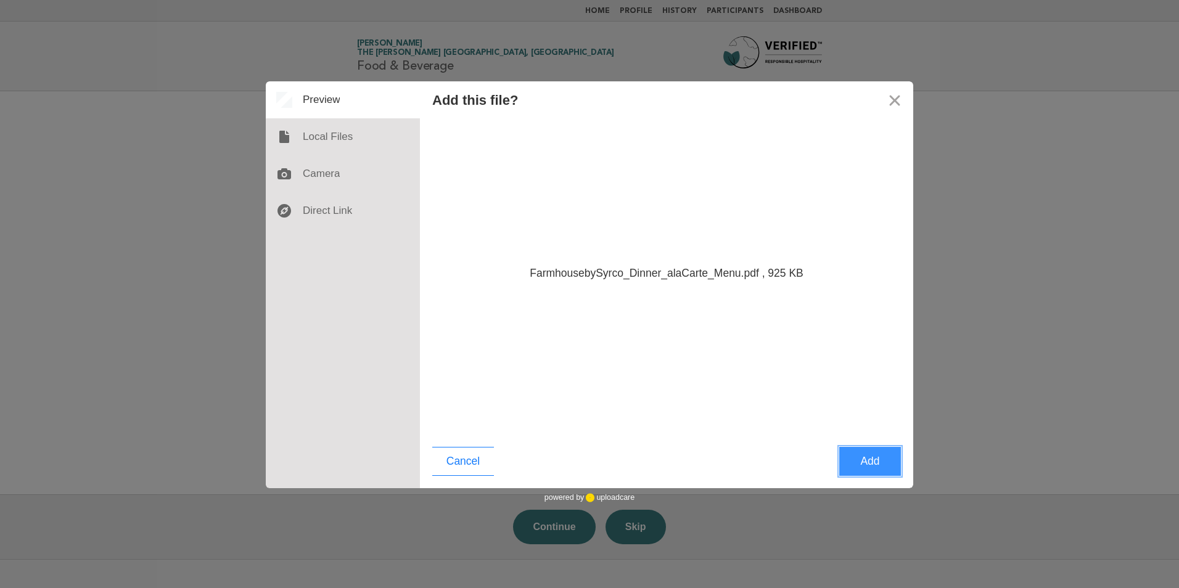
click at [865, 460] on button "Add" at bounding box center [870, 461] width 62 height 29
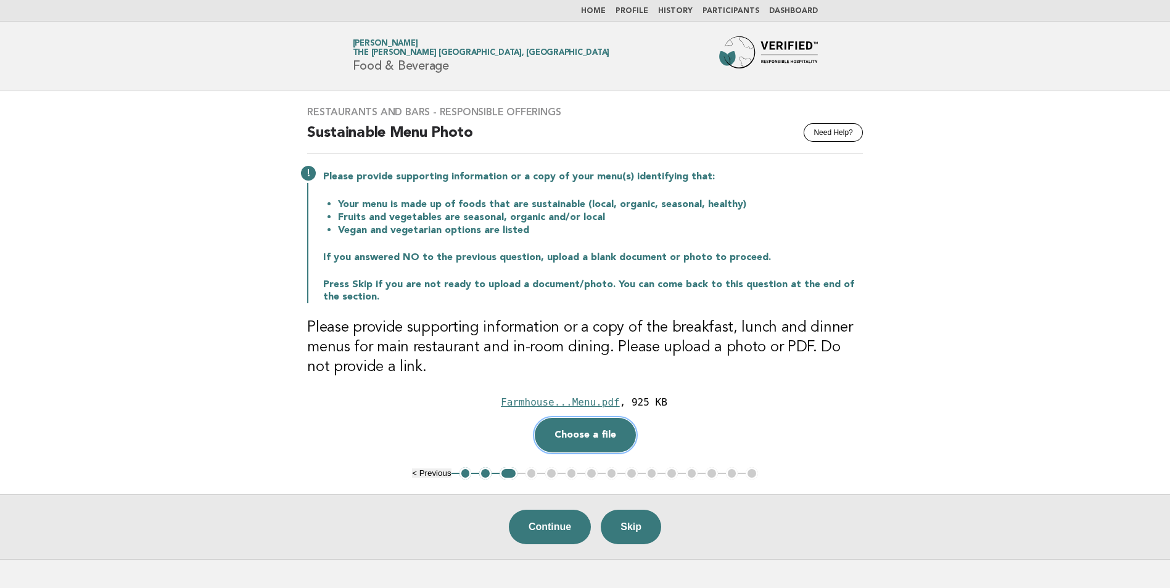
scroll to position [62, 0]
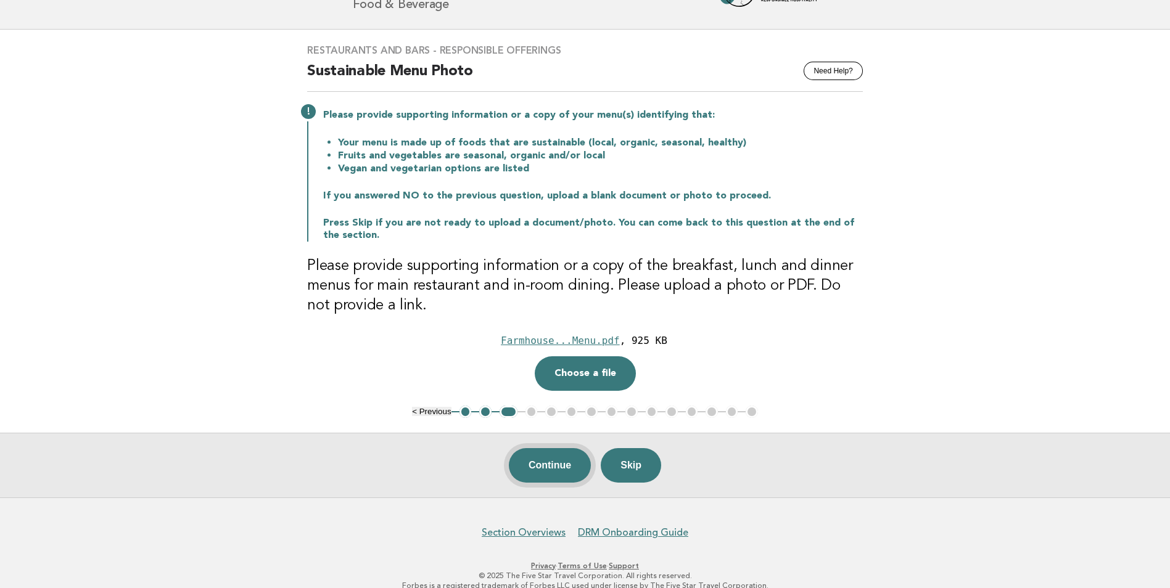
click at [541, 474] on button "Continue" at bounding box center [550, 465] width 82 height 35
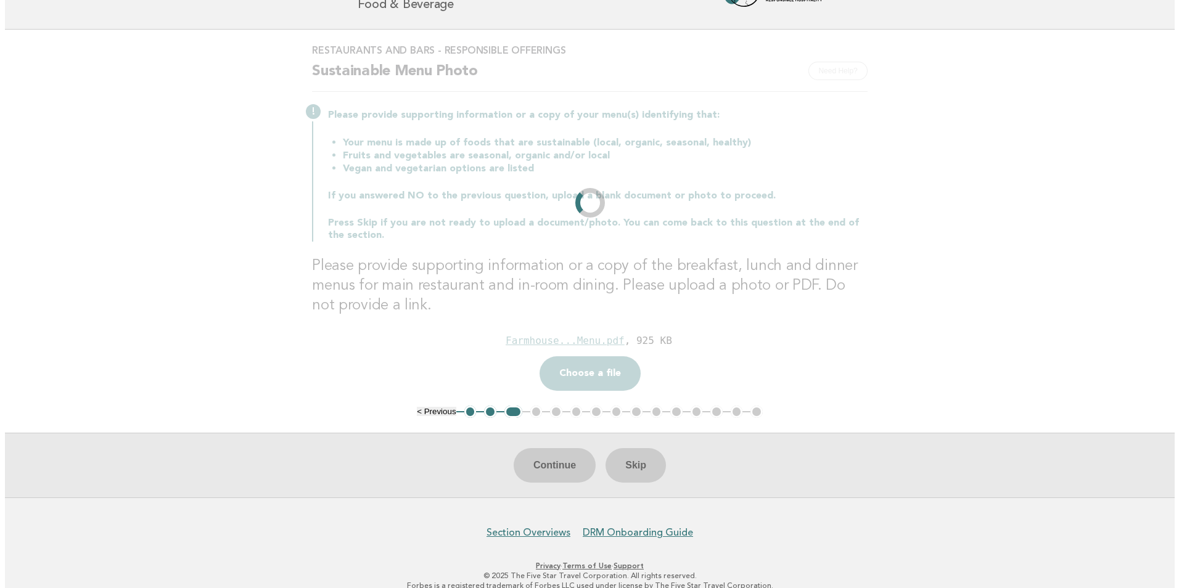
scroll to position [0, 0]
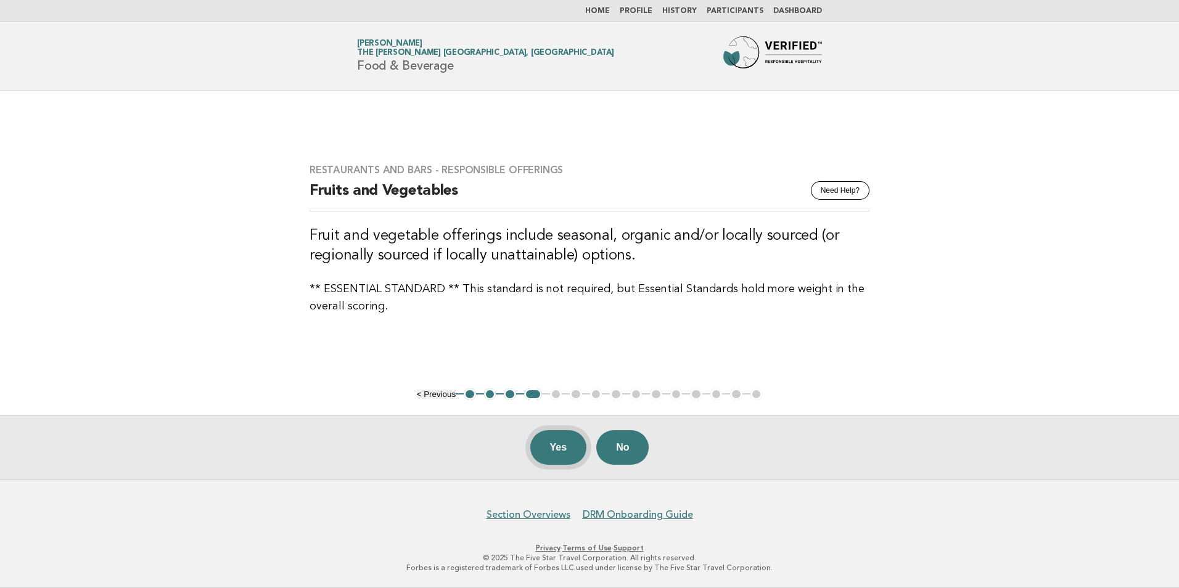
click at [553, 452] on button "Yes" at bounding box center [558, 447] width 57 height 35
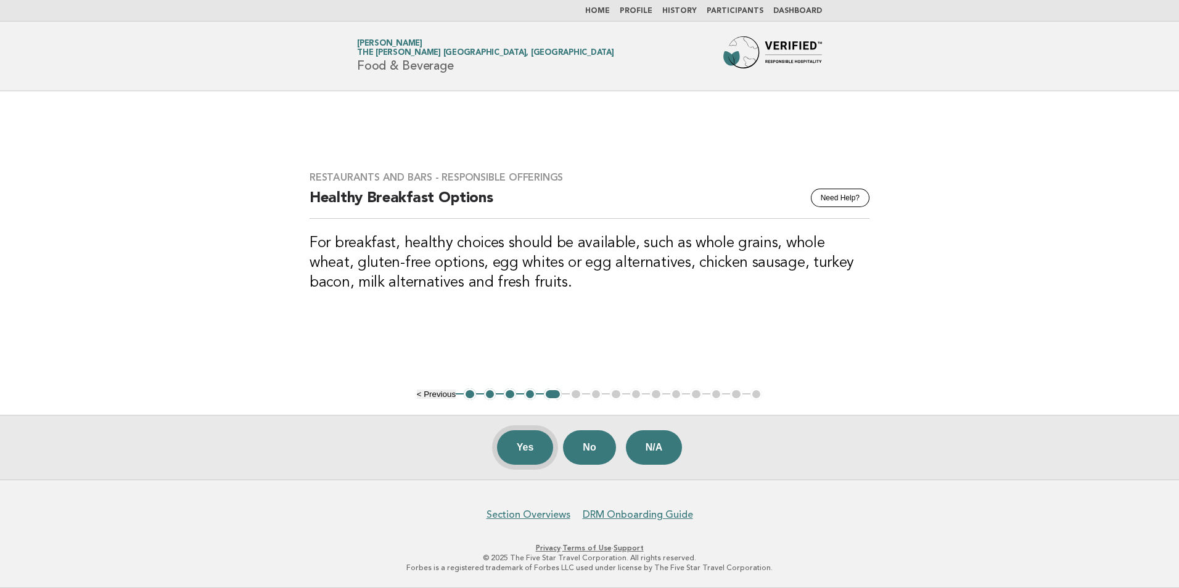
click at [523, 457] on button "Yes" at bounding box center [525, 447] width 57 height 35
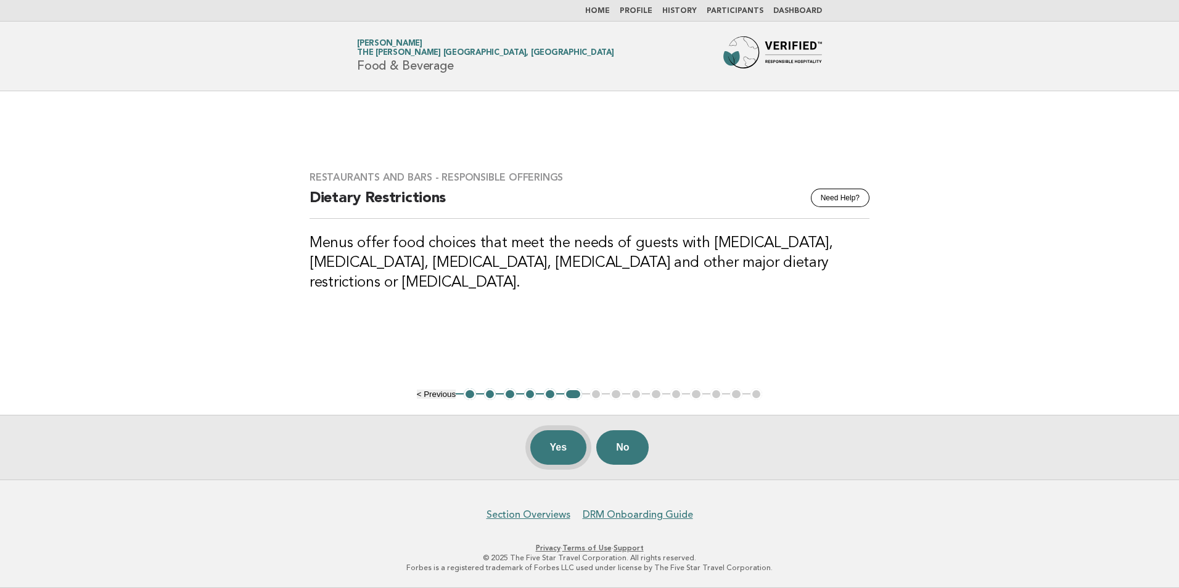
click at [557, 451] on button "Yes" at bounding box center [558, 447] width 57 height 35
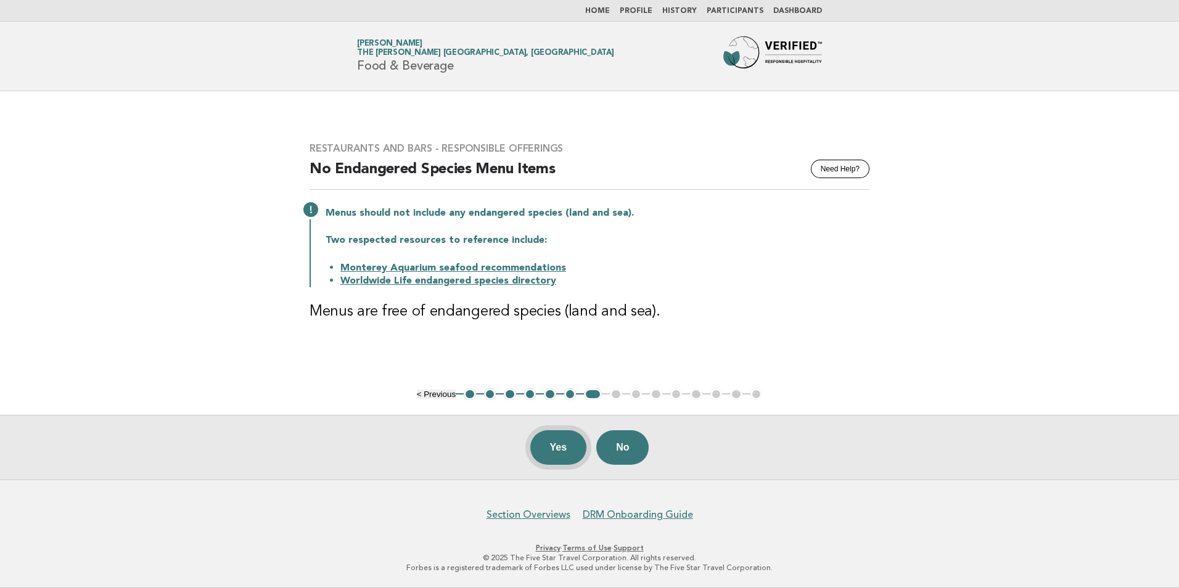
click at [558, 454] on button "Yes" at bounding box center [558, 447] width 57 height 35
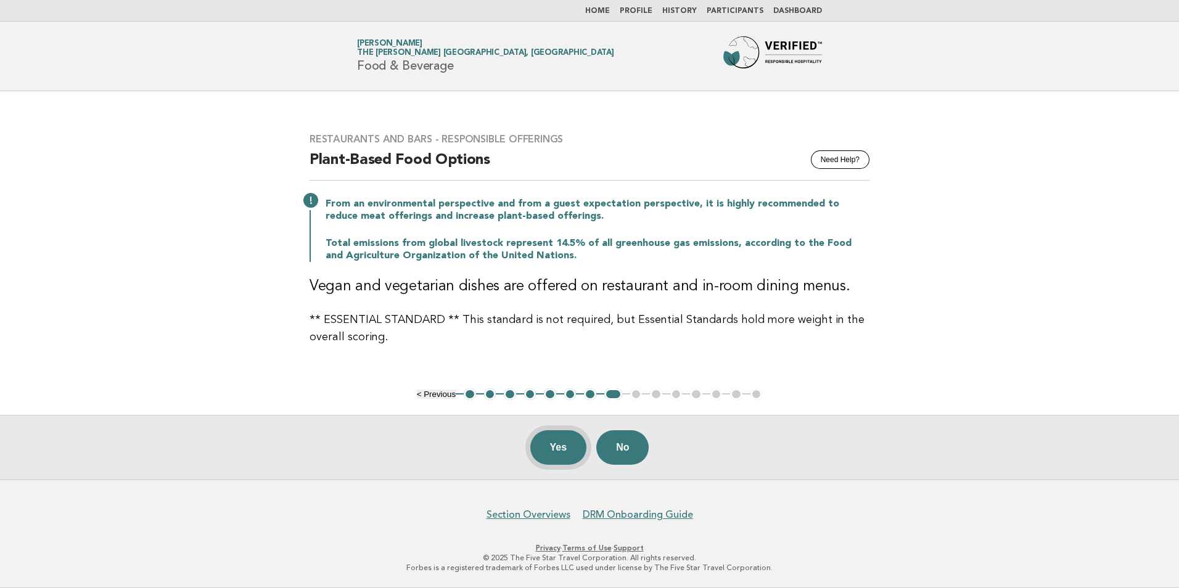
click at [556, 458] on button "Yes" at bounding box center [558, 447] width 57 height 35
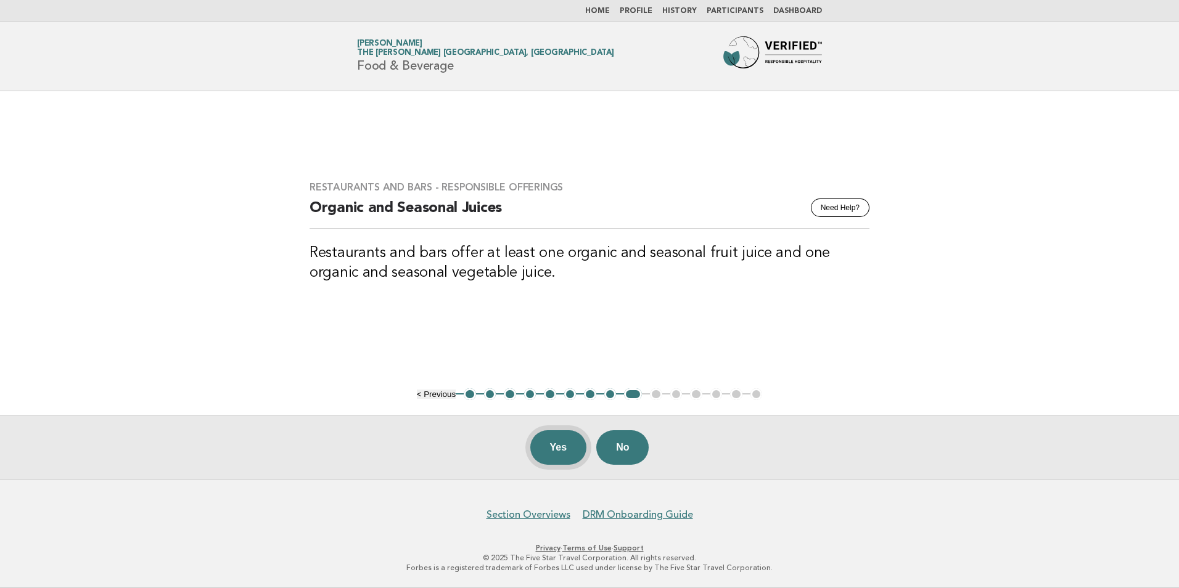
click at [555, 454] on button "Yes" at bounding box center [558, 447] width 57 height 35
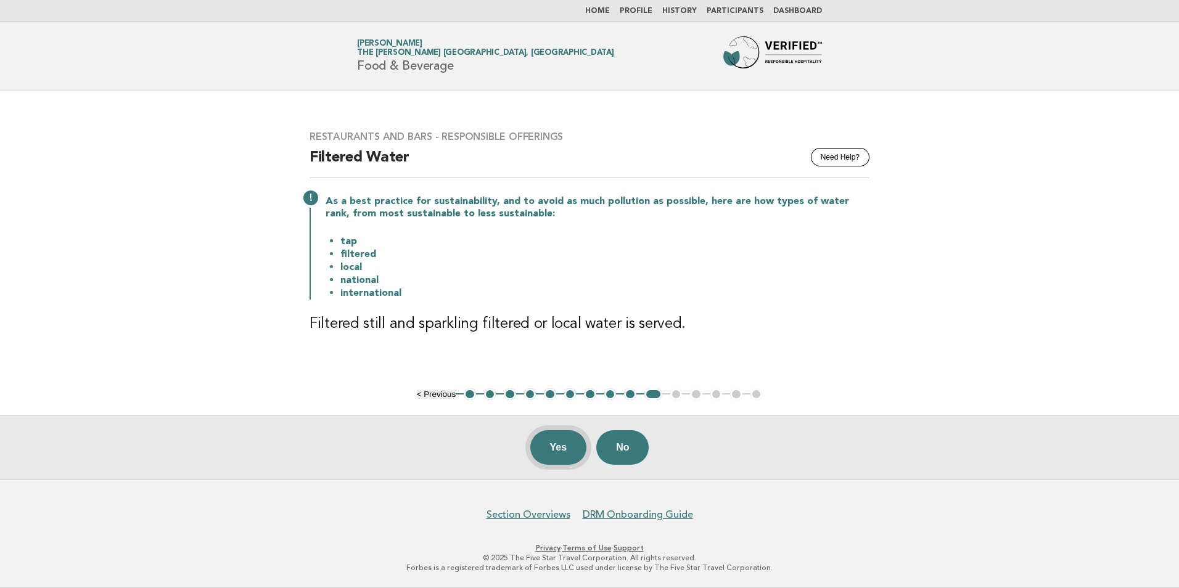
click at [552, 450] on button "Yes" at bounding box center [558, 447] width 57 height 35
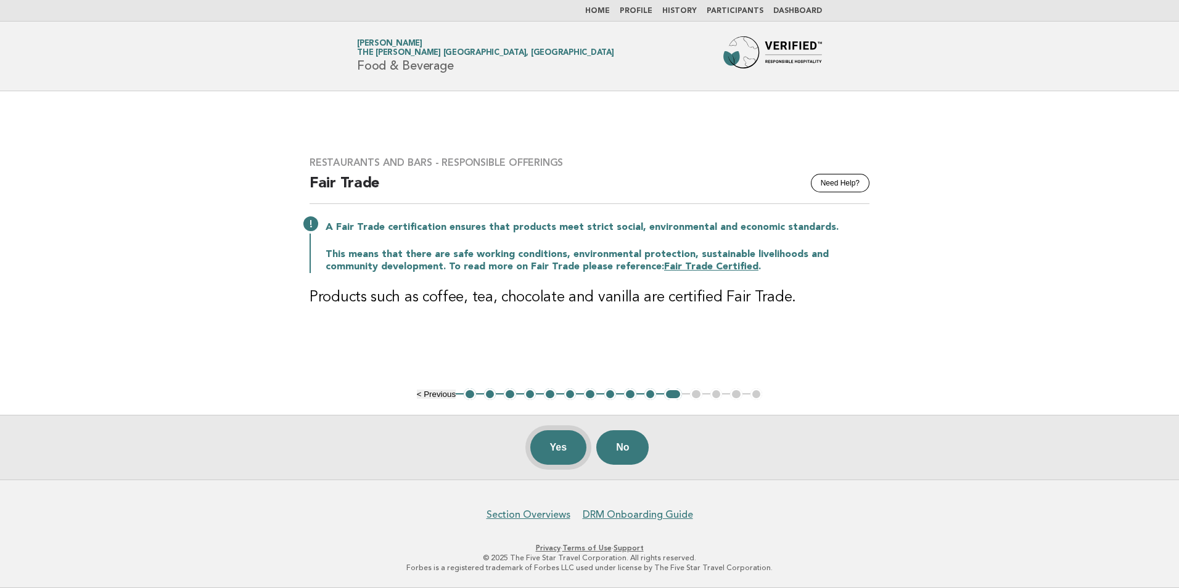
click at [558, 446] on button "Yes" at bounding box center [558, 447] width 57 height 35
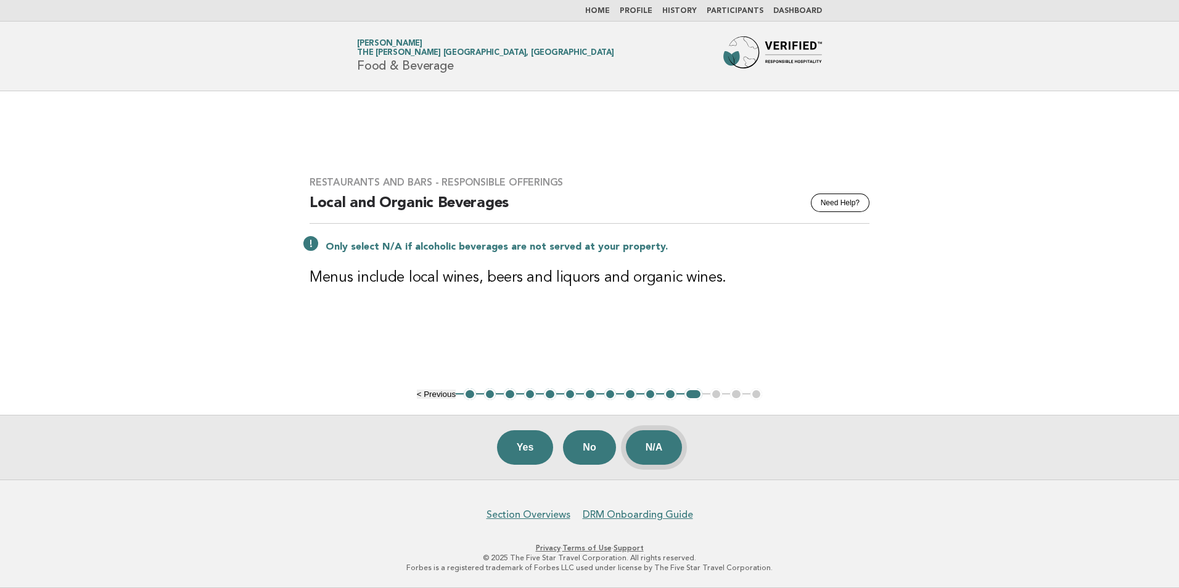
click at [668, 453] on button "N/A" at bounding box center [654, 447] width 57 height 35
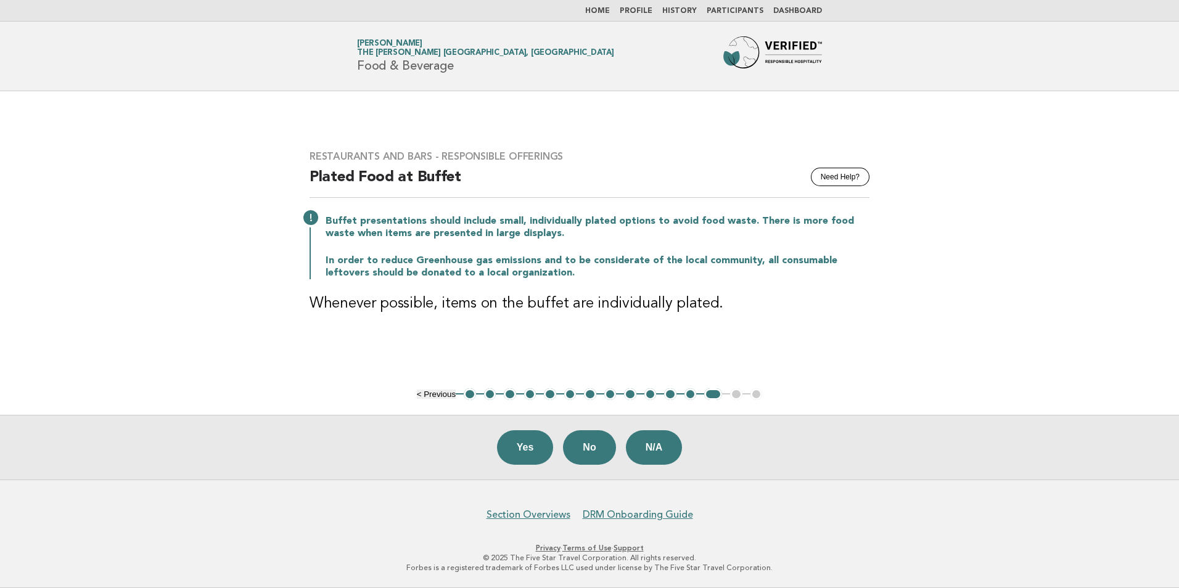
click at [514, 457] on button "Yes" at bounding box center [525, 447] width 57 height 35
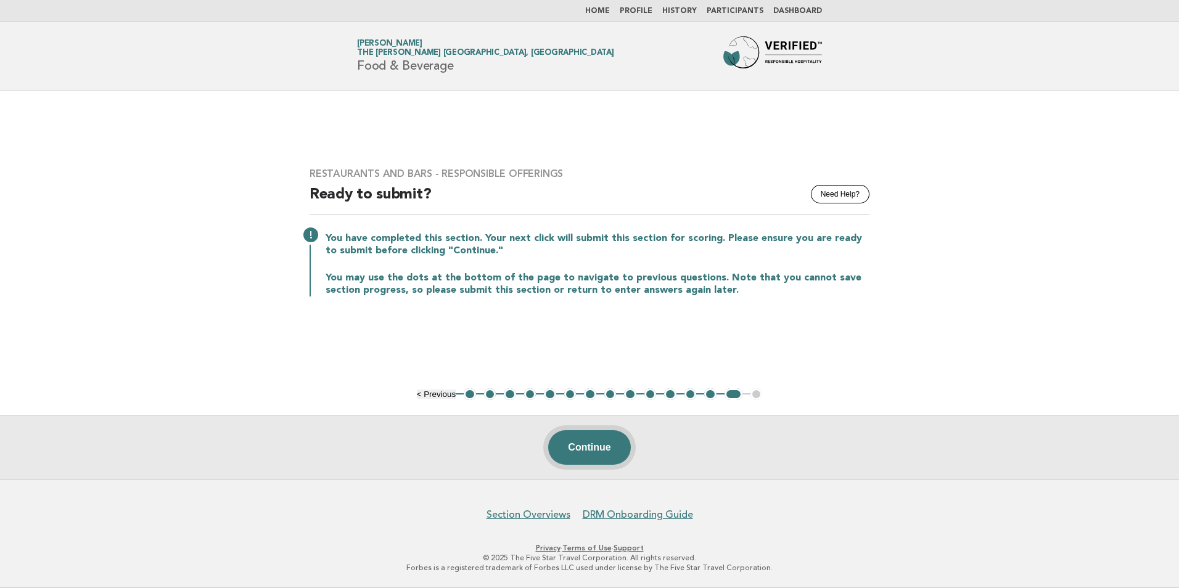
click at [573, 454] on button "Continue" at bounding box center [589, 447] width 82 height 35
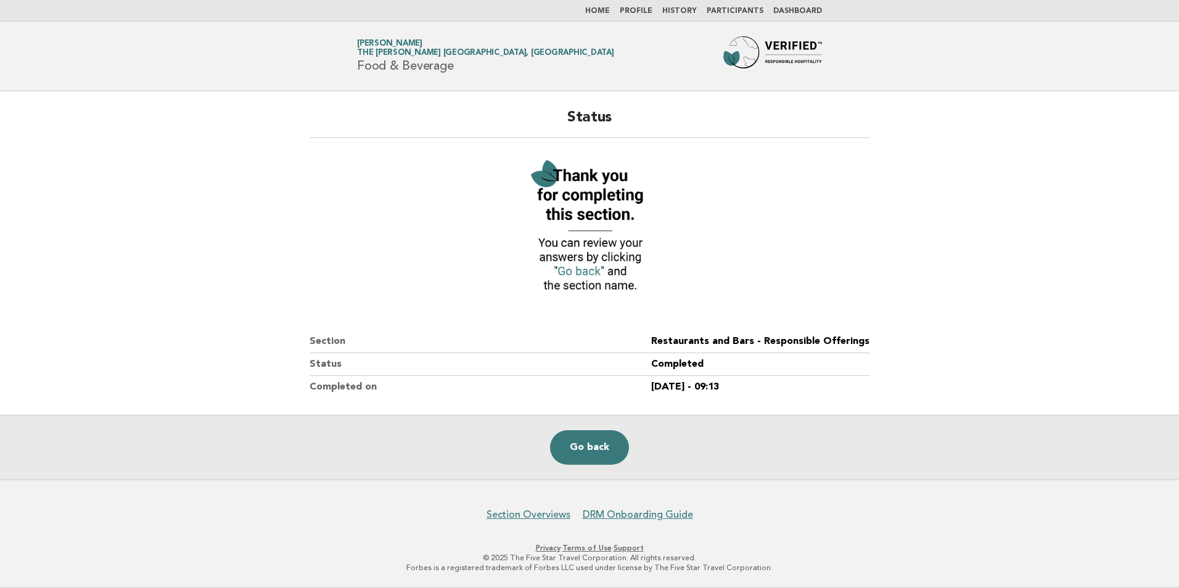
click at [605, 10] on link "Home" at bounding box center [597, 10] width 25 height 7
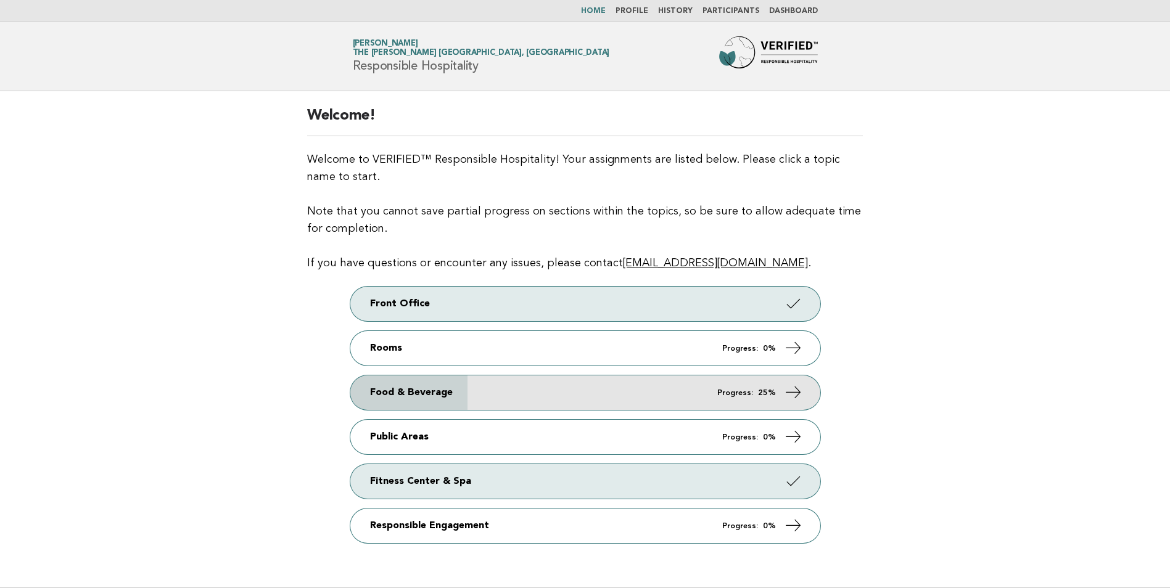
click at [370, 396] on link "Food & Beverage Progress: 25%" at bounding box center [585, 393] width 470 height 35
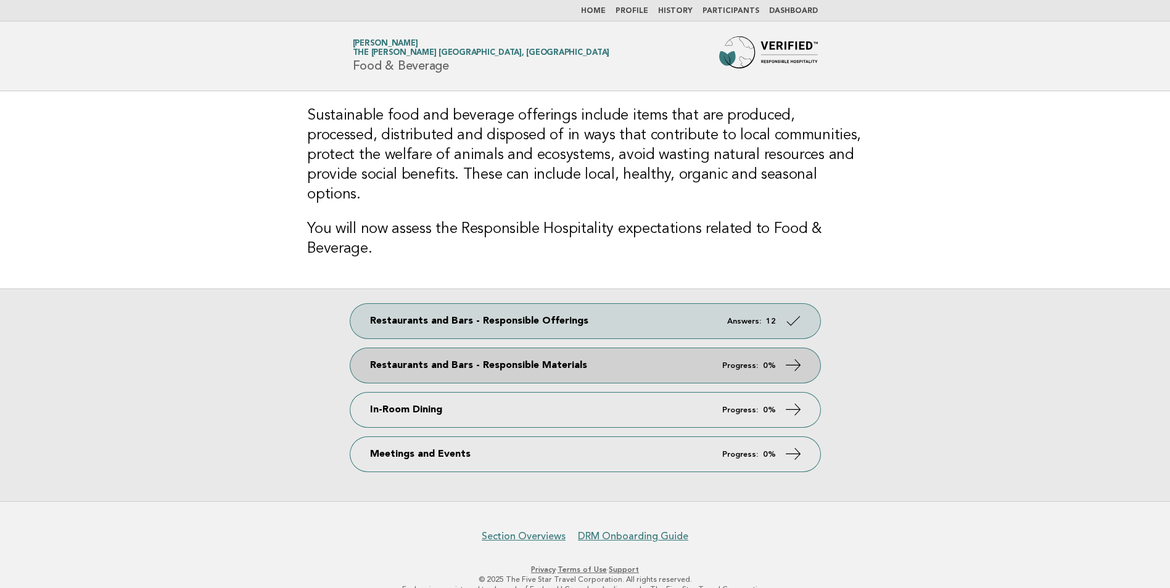
click at [381, 349] on link "Restaurants and Bars - Responsible Materials Progress: 0%" at bounding box center [585, 365] width 470 height 35
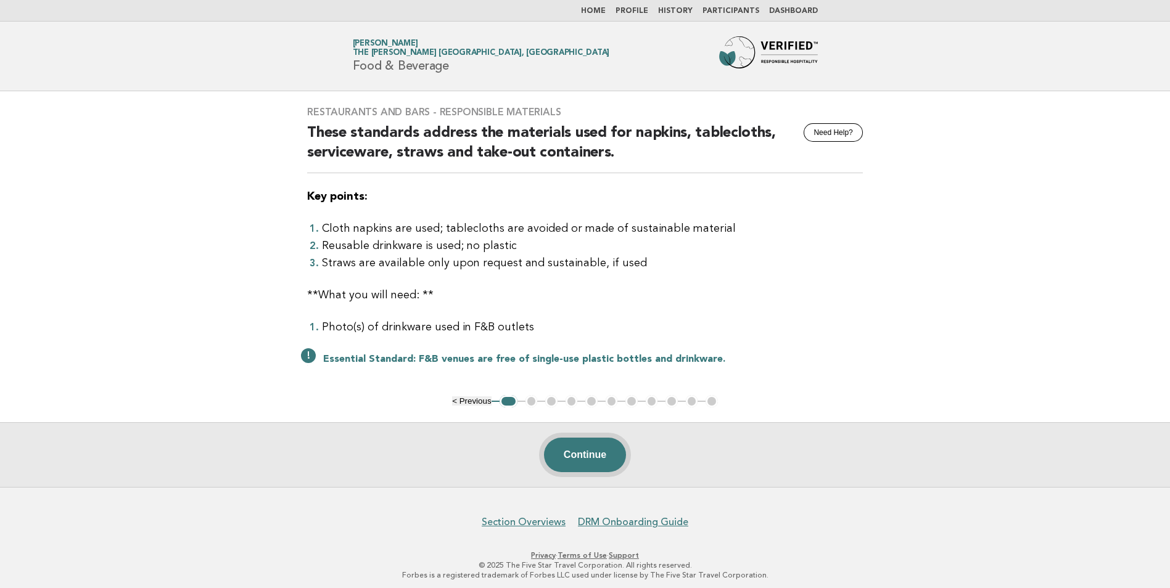
click at [591, 461] on button "Continue" at bounding box center [585, 455] width 82 height 35
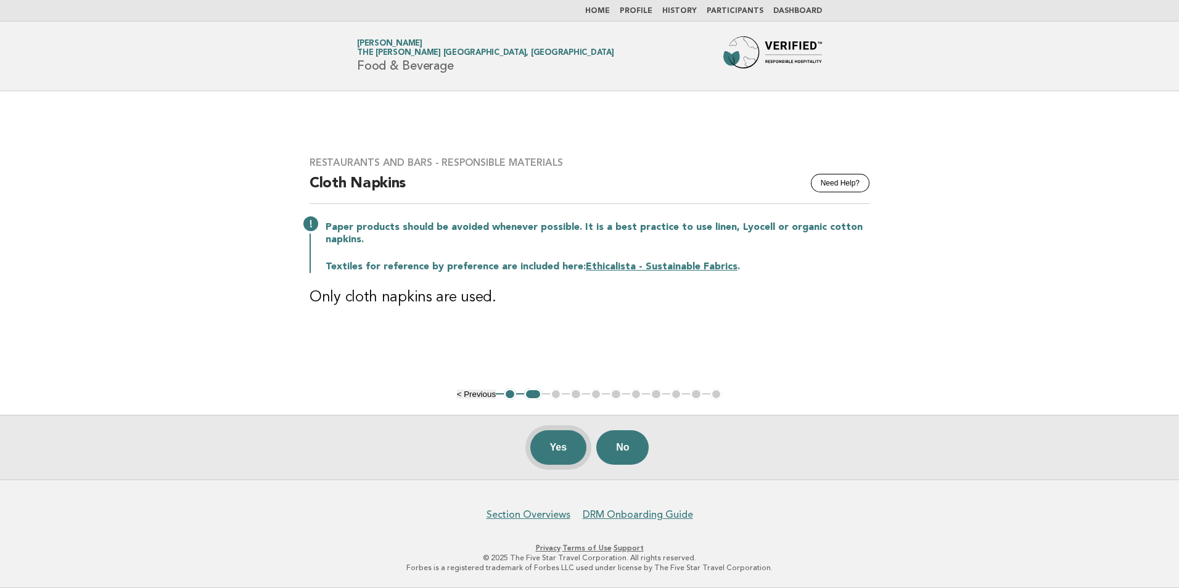
click at [545, 459] on button "Yes" at bounding box center [558, 447] width 57 height 35
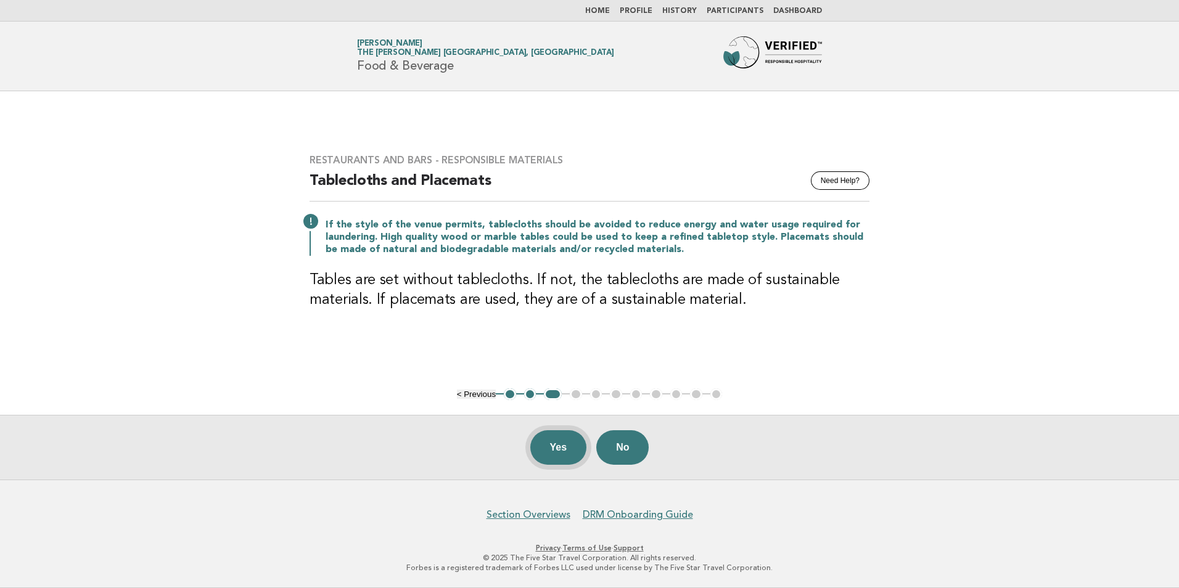
click at [547, 457] on button "Yes" at bounding box center [558, 447] width 57 height 35
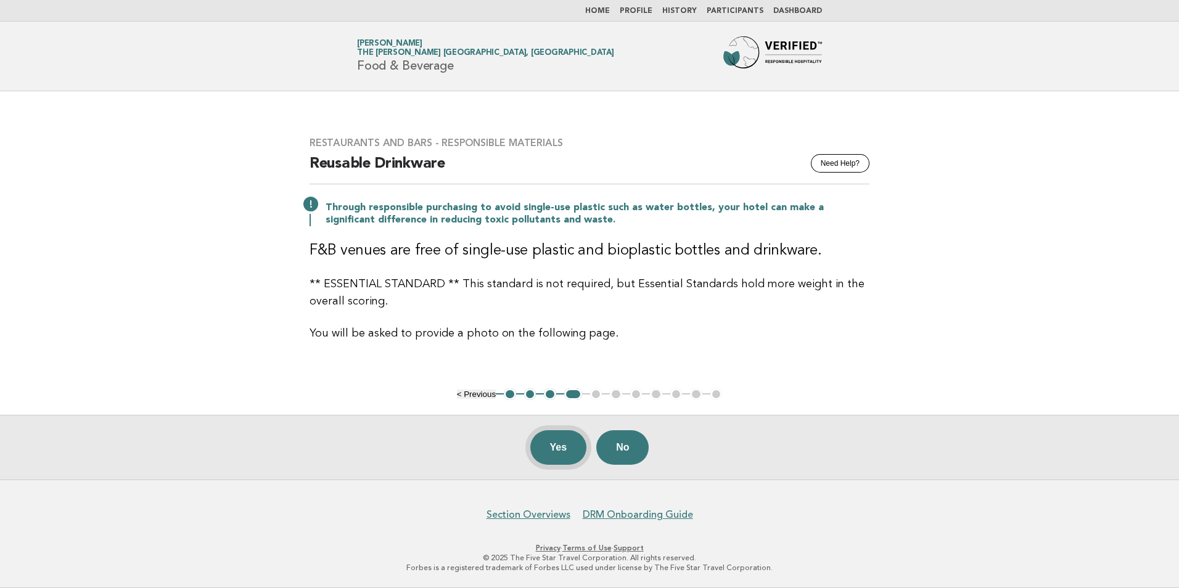
click at [559, 449] on button "Yes" at bounding box center [558, 447] width 57 height 35
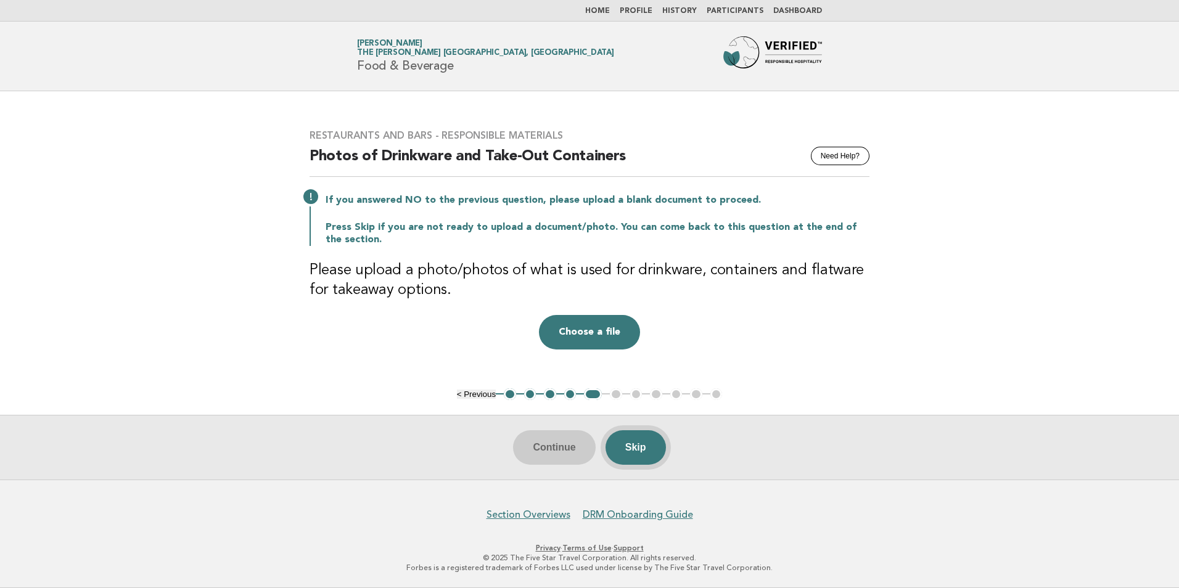
click at [641, 452] on button "Skip" at bounding box center [635, 447] width 60 height 35
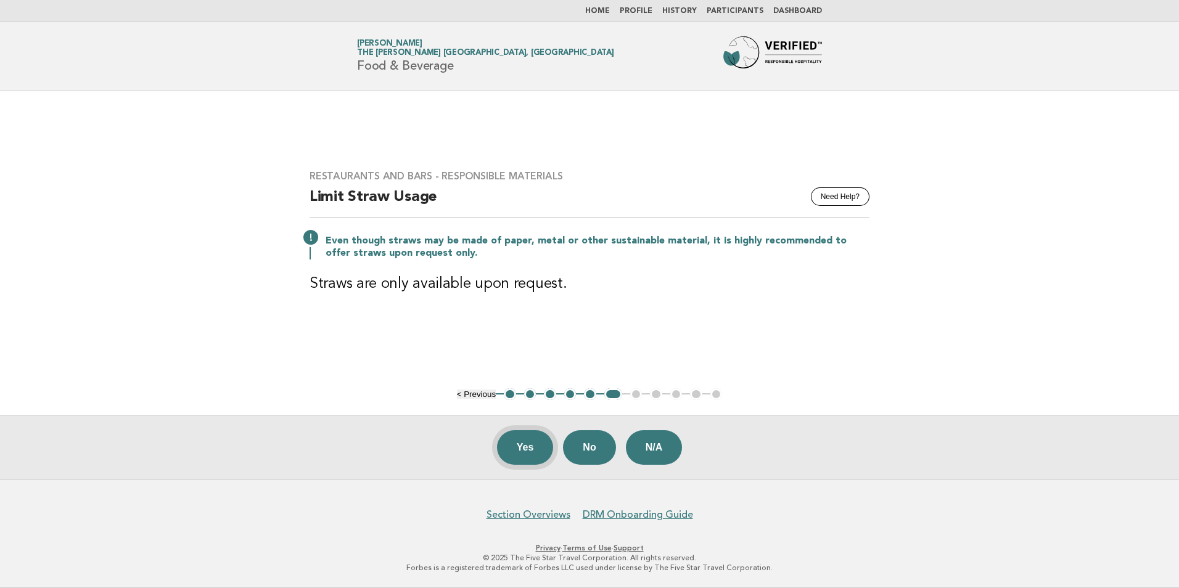
click at [515, 453] on button "Yes" at bounding box center [525, 447] width 57 height 35
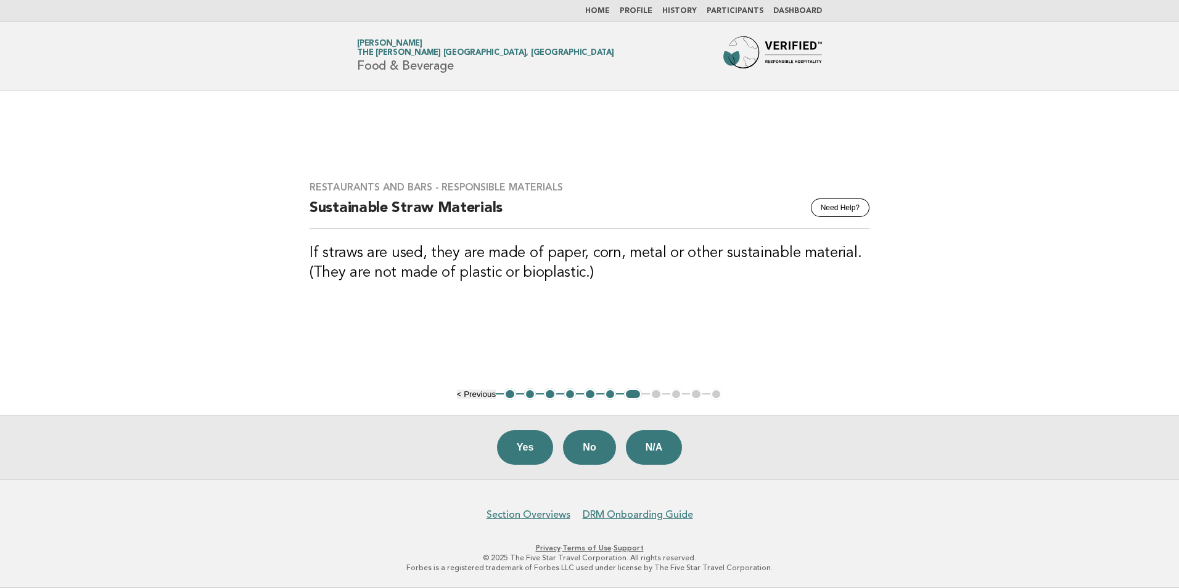
drag, startPoint x: 518, startPoint y: 454, endPoint x: 575, endPoint y: 453, distance: 57.4
click at [517, 454] on button "Yes" at bounding box center [525, 447] width 57 height 35
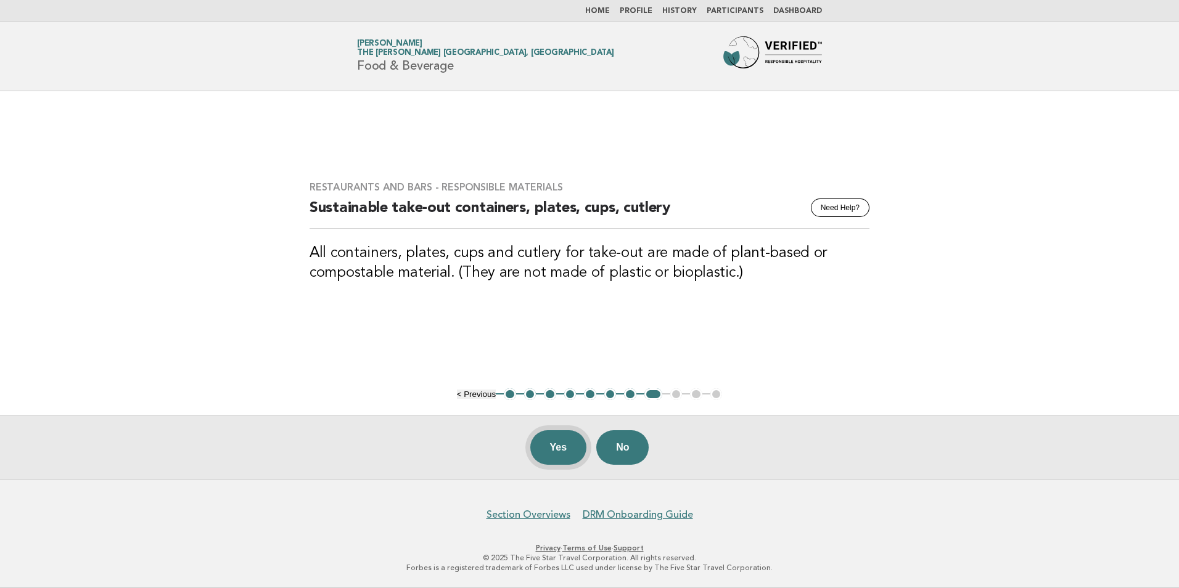
click at [556, 449] on button "Yes" at bounding box center [558, 447] width 57 height 35
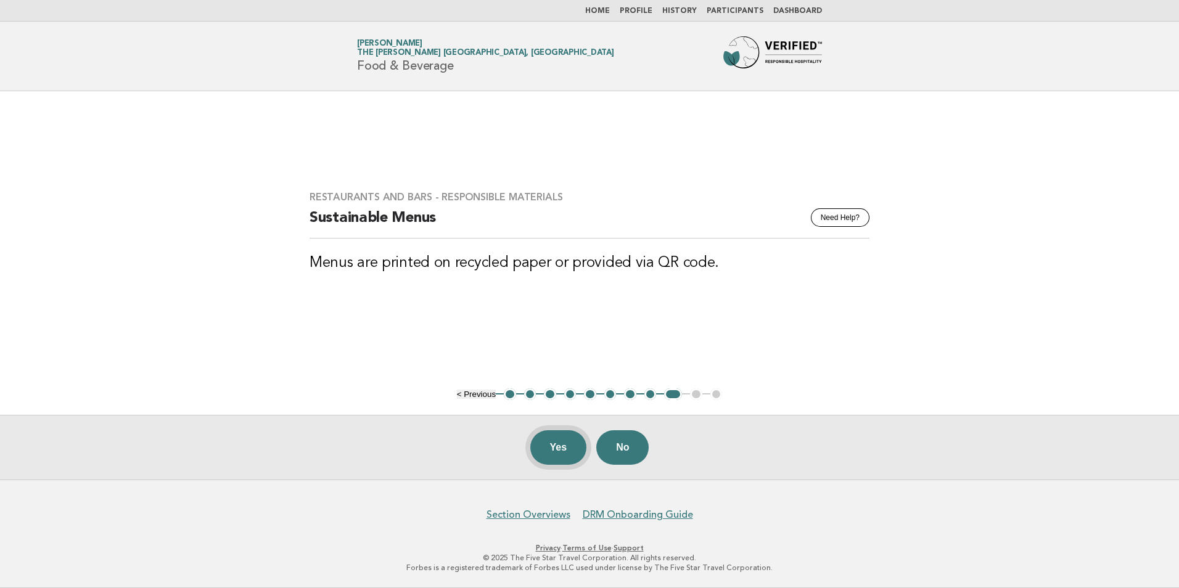
click at [546, 451] on button "Yes" at bounding box center [558, 447] width 57 height 35
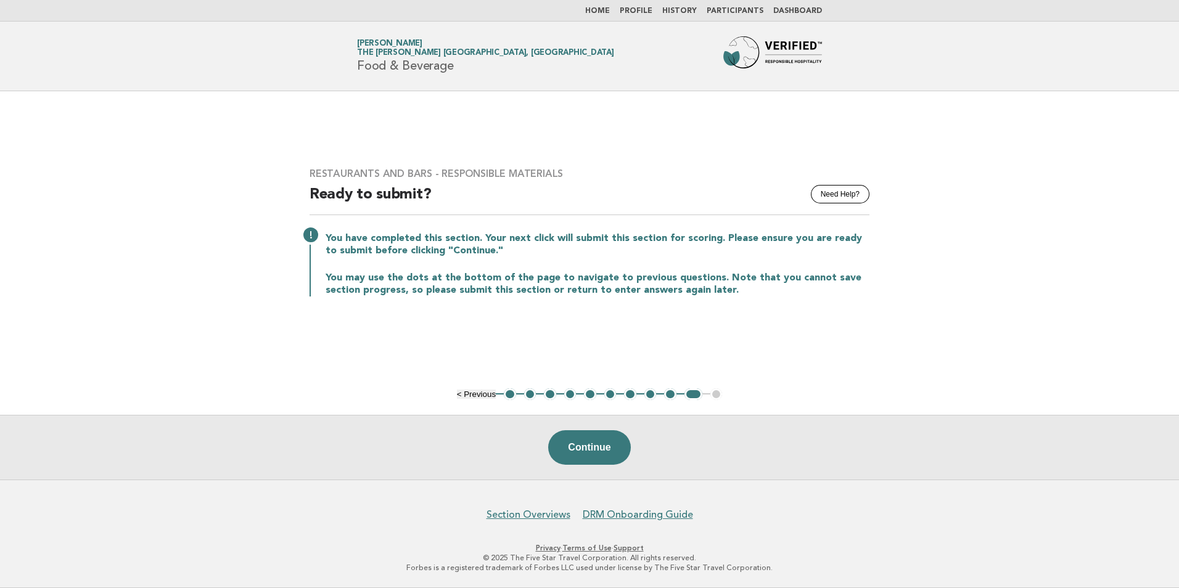
click at [630, 395] on button "7" at bounding box center [630, 394] width 12 height 12
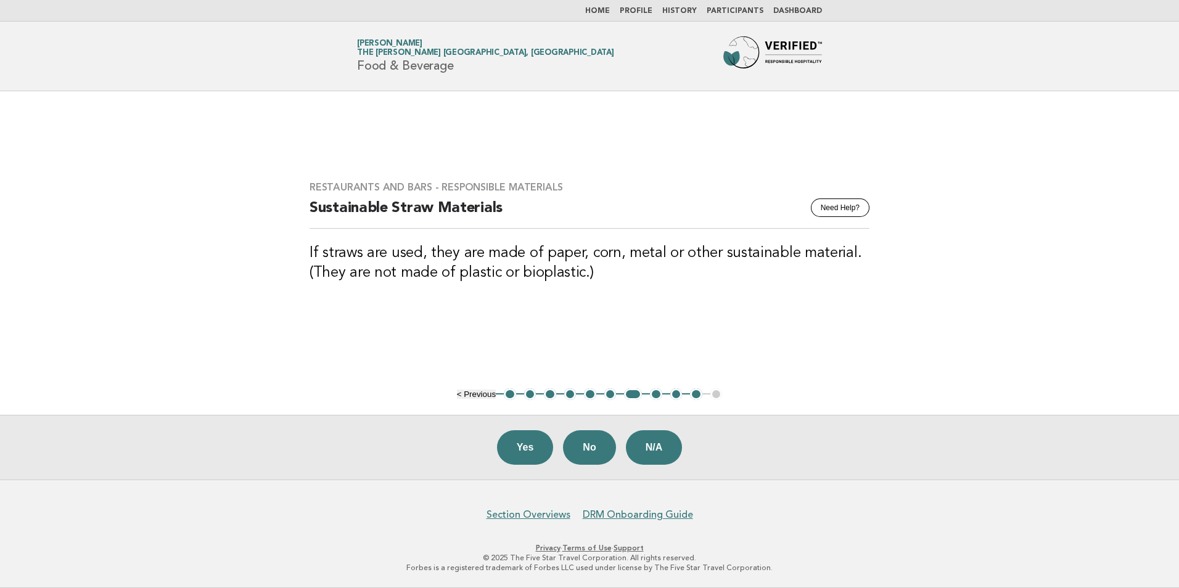
click at [609, 394] on button "6" at bounding box center [610, 394] width 12 height 12
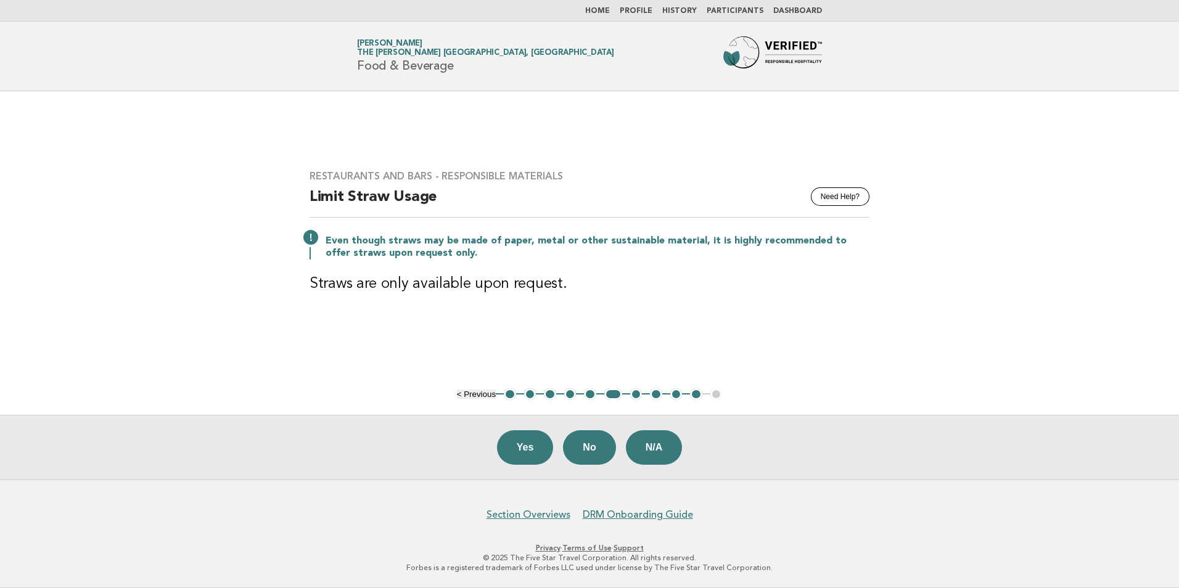
click at [589, 395] on button "5" at bounding box center [590, 394] width 12 height 12
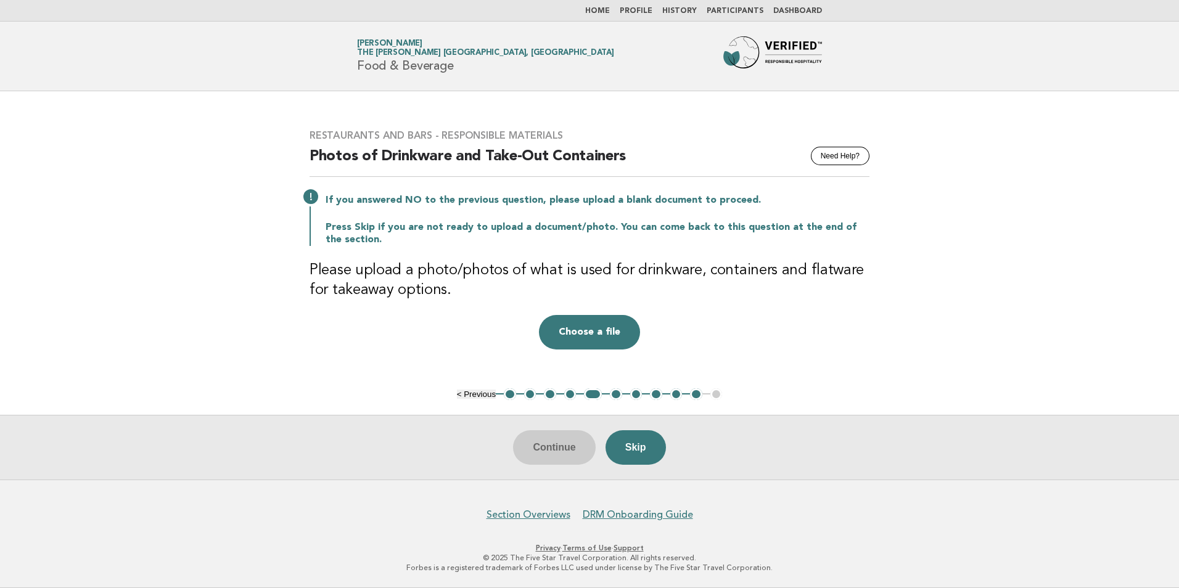
click at [874, 321] on div "Restaurants and Bars - Responsible Materials Need Help? Photos of Drinkware and…" at bounding box center [589, 240] width 589 height 250
click at [591, 396] on button "5" at bounding box center [593, 394] width 18 height 12
click at [576, 343] on button "Choose a file" at bounding box center [589, 332] width 101 height 35
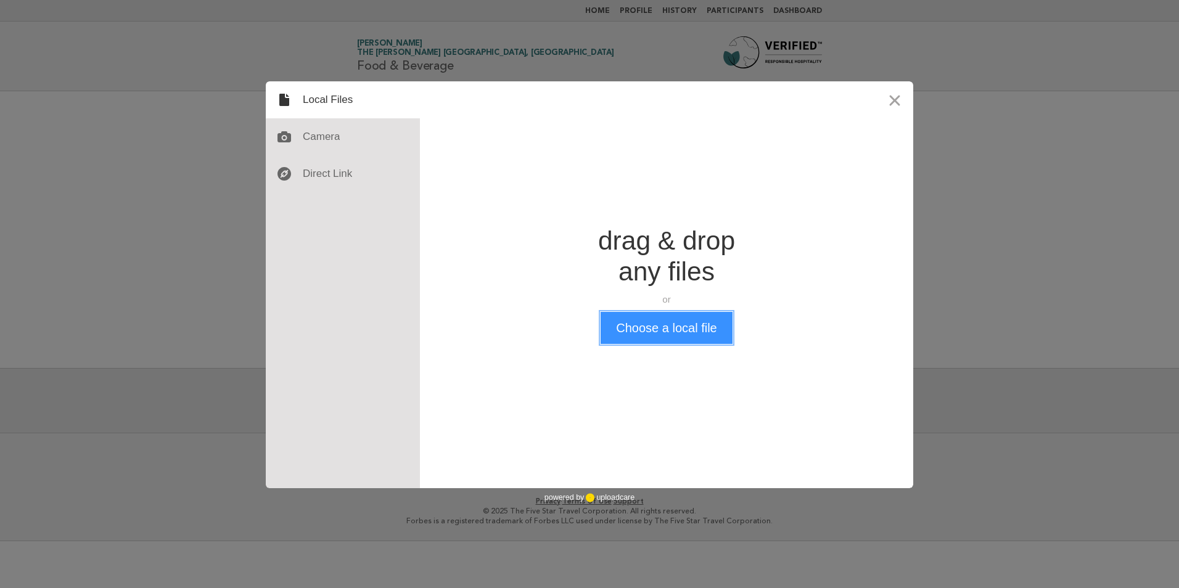
click at [653, 335] on button "Choose a local file" at bounding box center [666, 328] width 131 height 32
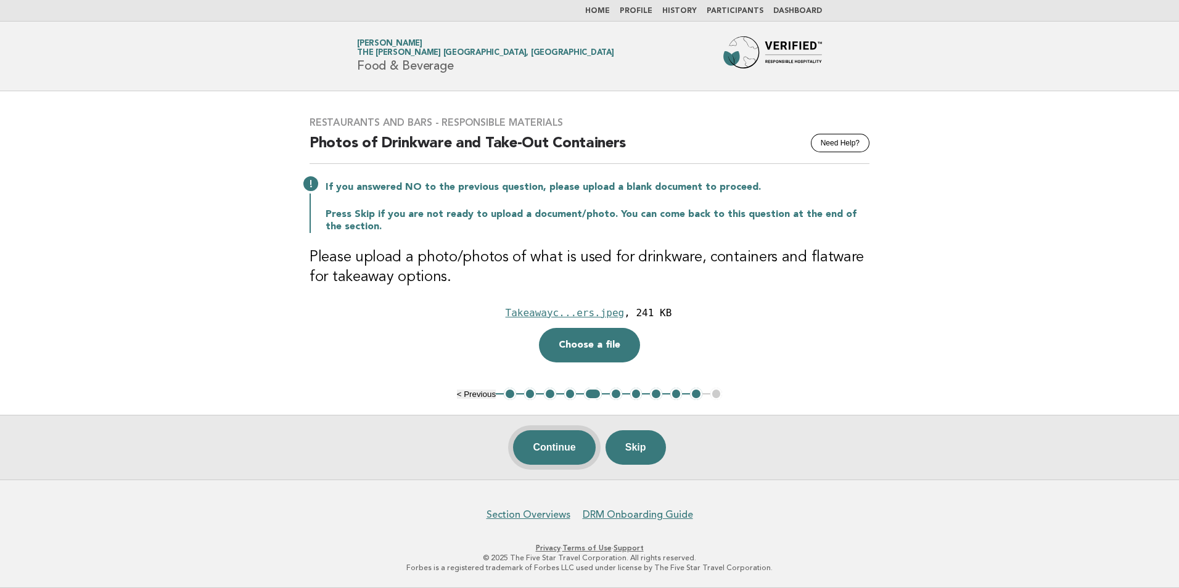
click at [552, 452] on button "Continue" at bounding box center [554, 447] width 82 height 35
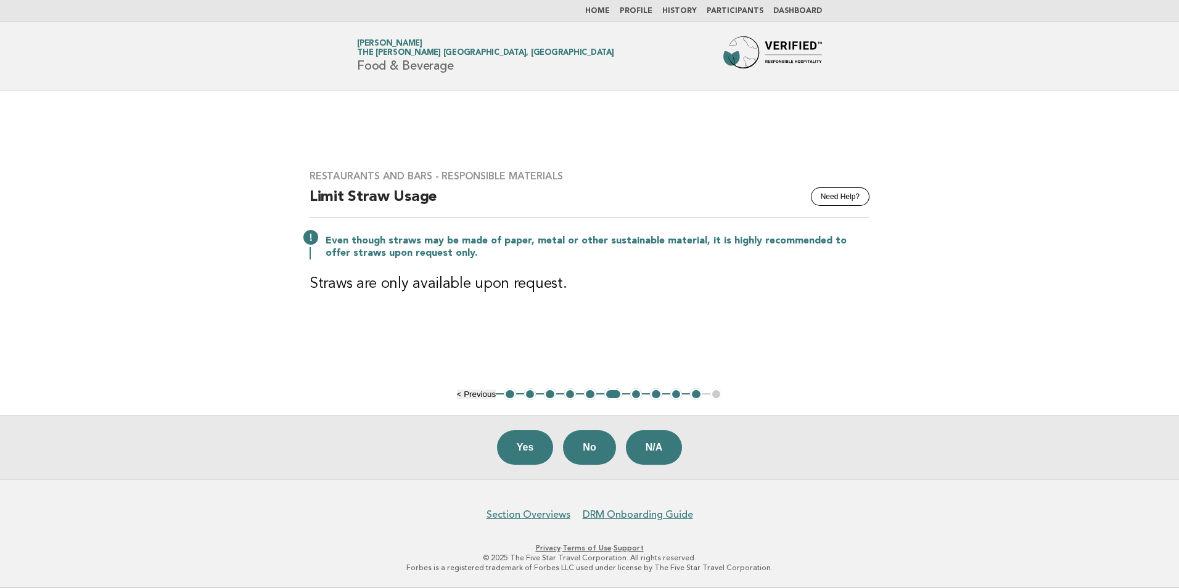
drag, startPoint x: 524, startPoint y: 444, endPoint x: 531, endPoint y: 428, distance: 17.4
click at [522, 441] on button "Yes" at bounding box center [525, 447] width 57 height 35
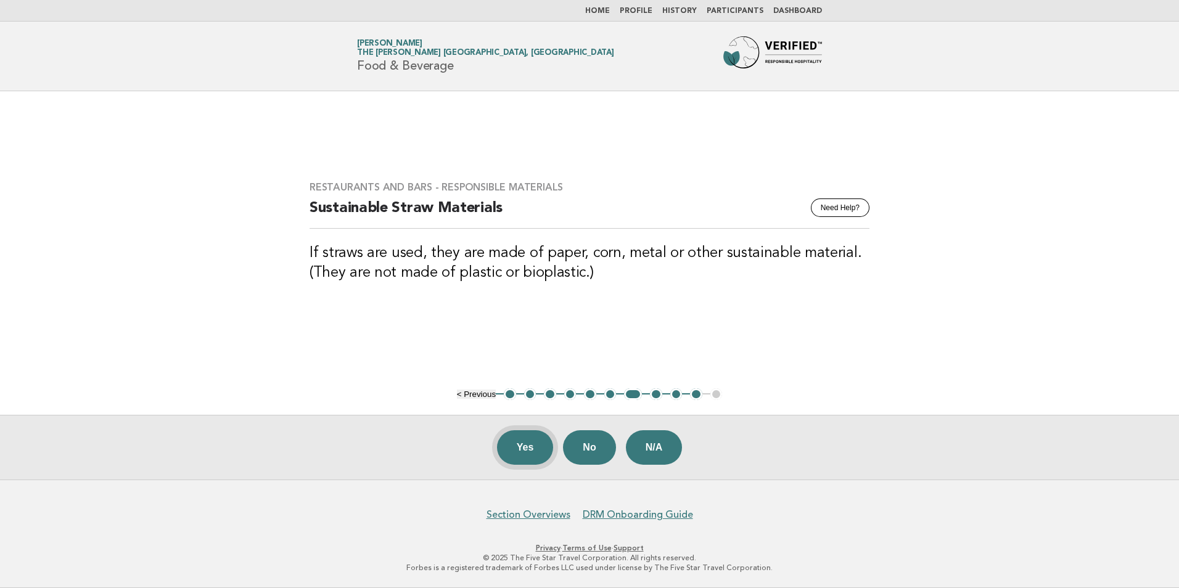
click at [519, 451] on button "Yes" at bounding box center [525, 447] width 57 height 35
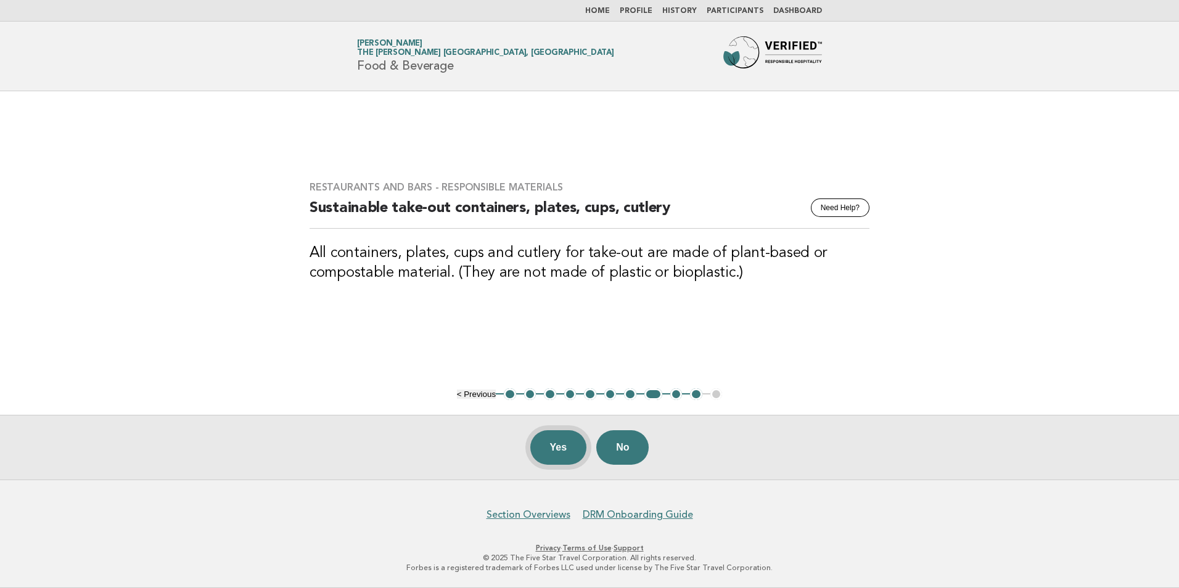
click at [552, 448] on button "Yes" at bounding box center [558, 447] width 57 height 35
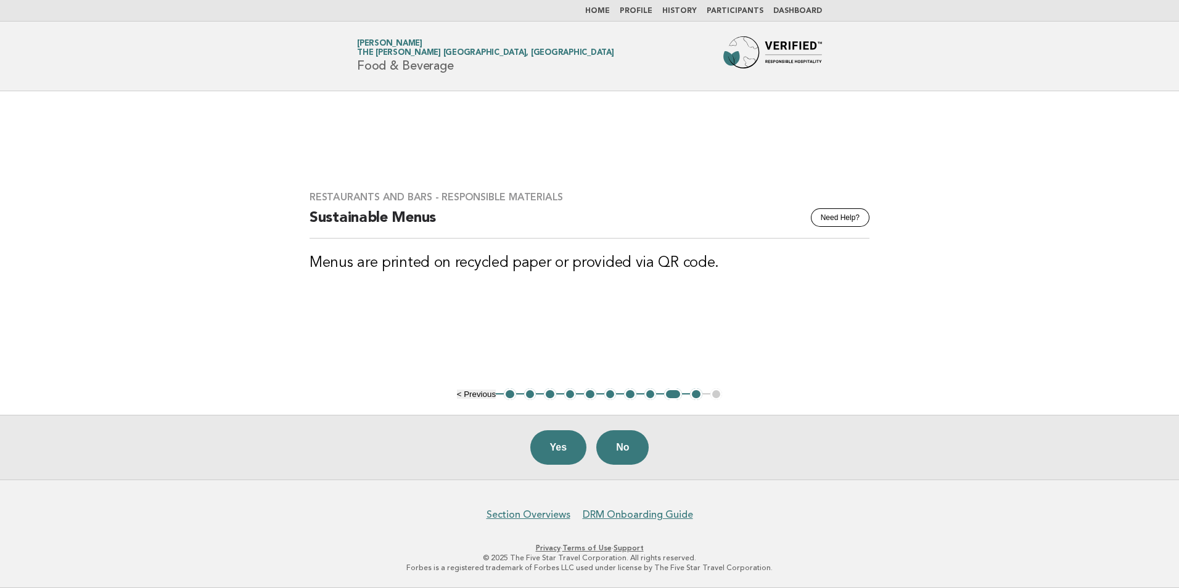
drag, startPoint x: 554, startPoint y: 458, endPoint x: 598, endPoint y: 455, distance: 43.8
click at [554, 456] on button "Yes" at bounding box center [558, 447] width 57 height 35
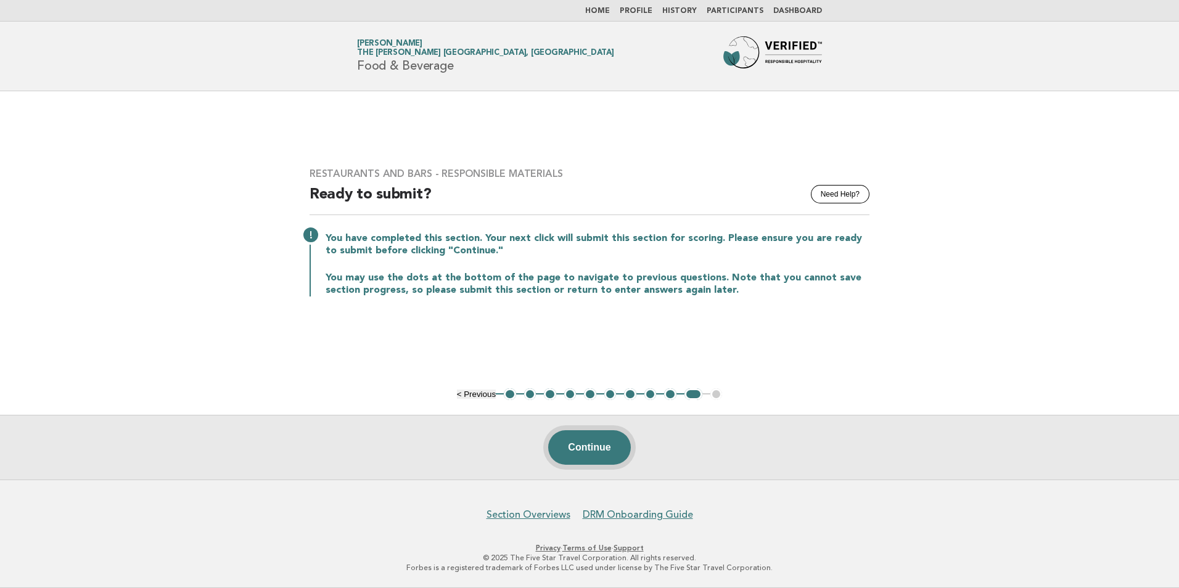
click at [587, 454] on button "Continue" at bounding box center [589, 447] width 82 height 35
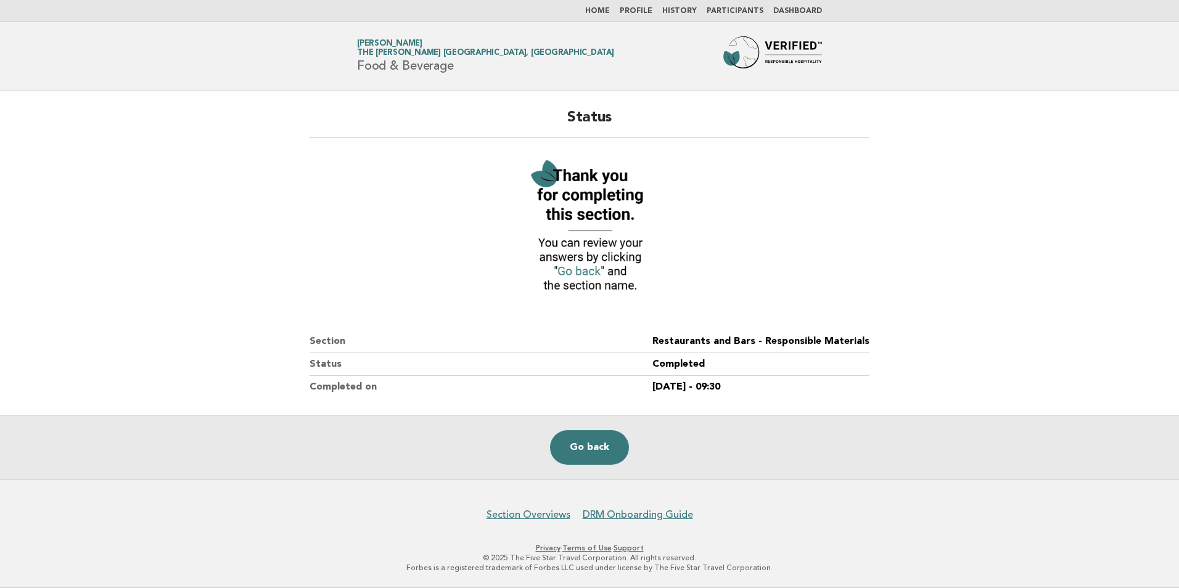
click at [607, 11] on link "Home" at bounding box center [597, 10] width 25 height 7
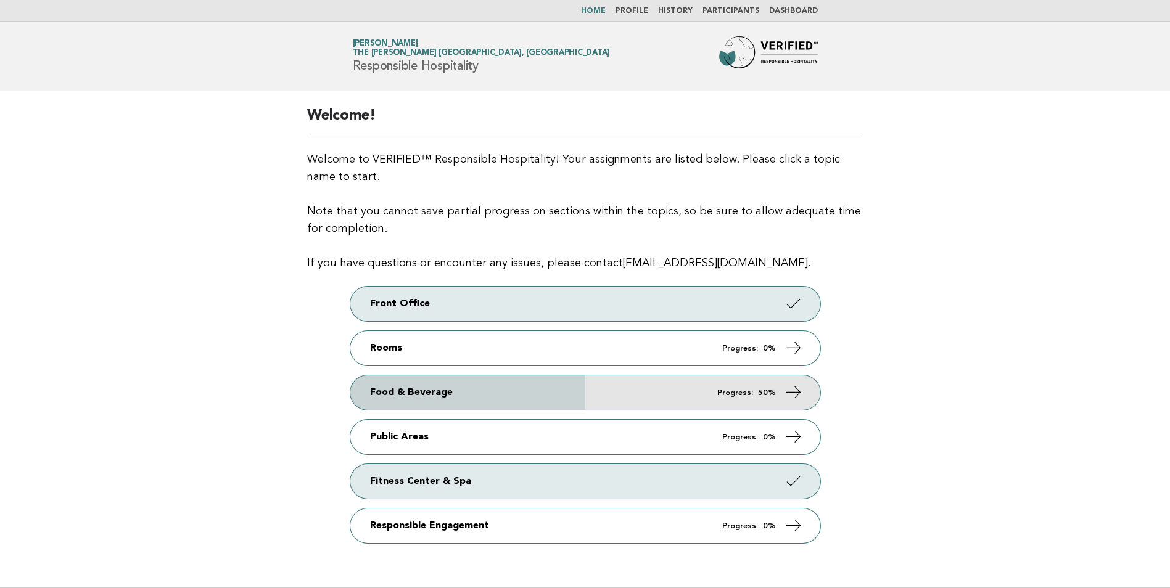
click at [371, 398] on link "Food & Beverage Progress: 50%" at bounding box center [585, 393] width 470 height 35
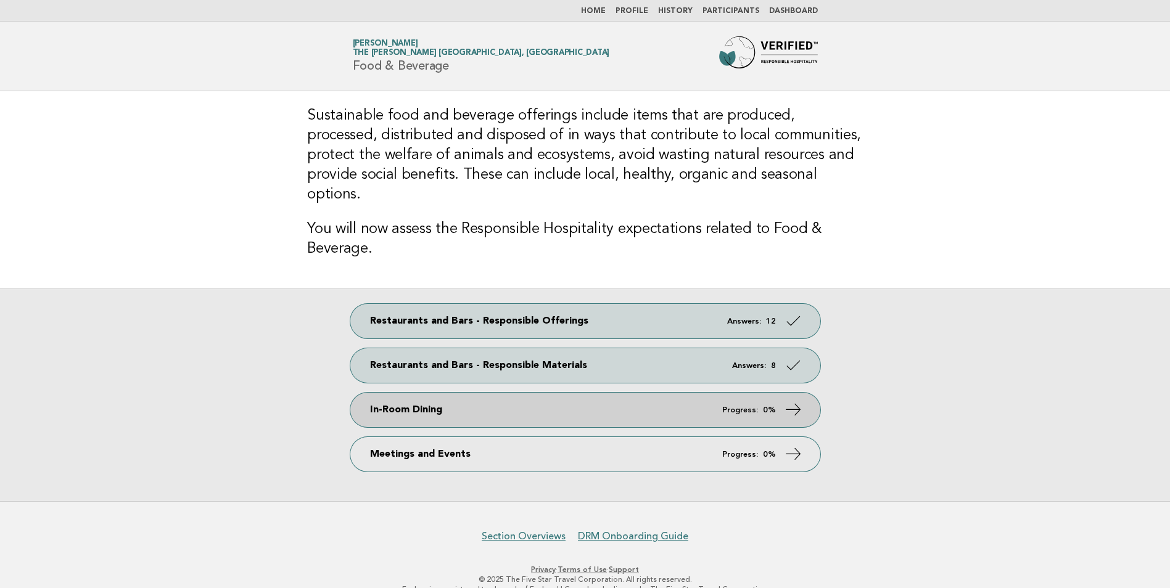
click at [376, 393] on link "In-Room Dining Progress: 0%" at bounding box center [585, 410] width 470 height 35
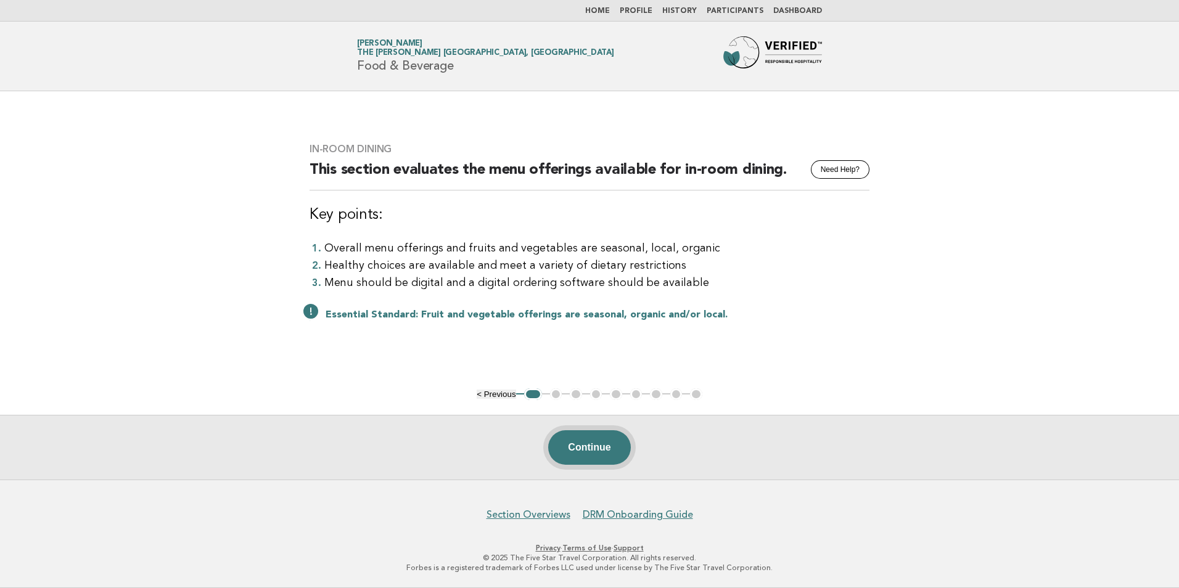
click at [581, 451] on button "Continue" at bounding box center [589, 447] width 82 height 35
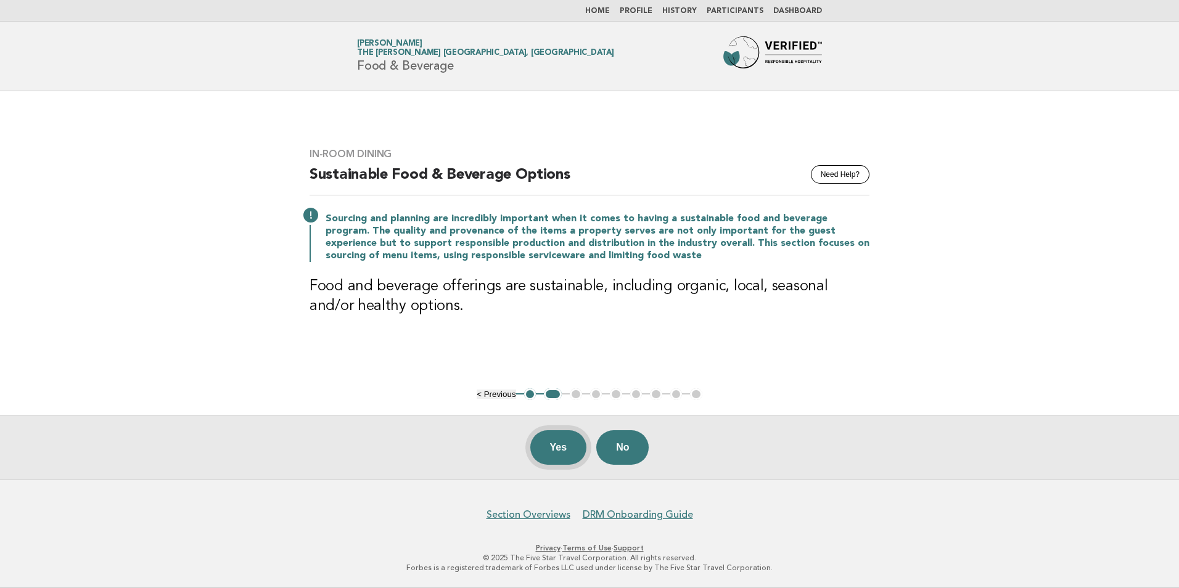
click at [552, 453] on button "Yes" at bounding box center [558, 447] width 57 height 35
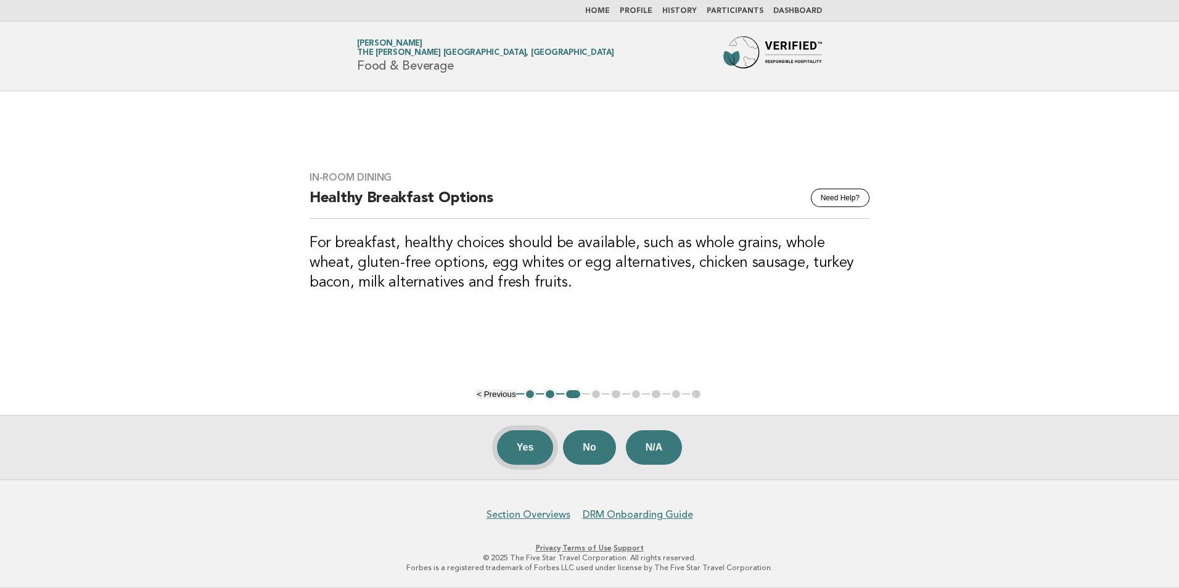
click at [519, 454] on button "Yes" at bounding box center [525, 447] width 57 height 35
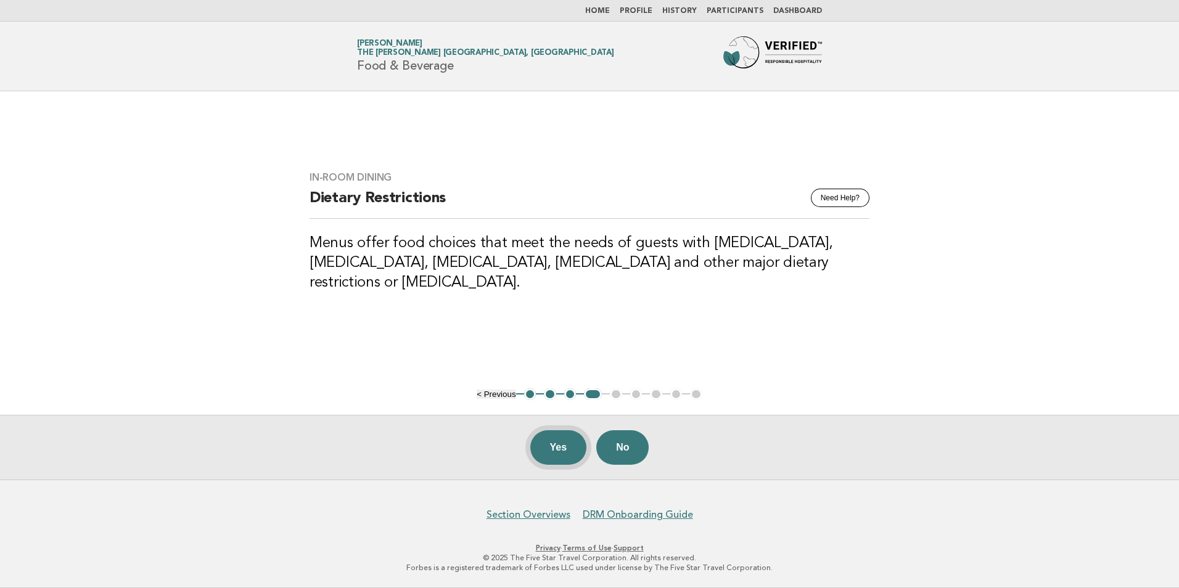
click at [547, 457] on button "Yes" at bounding box center [558, 447] width 57 height 35
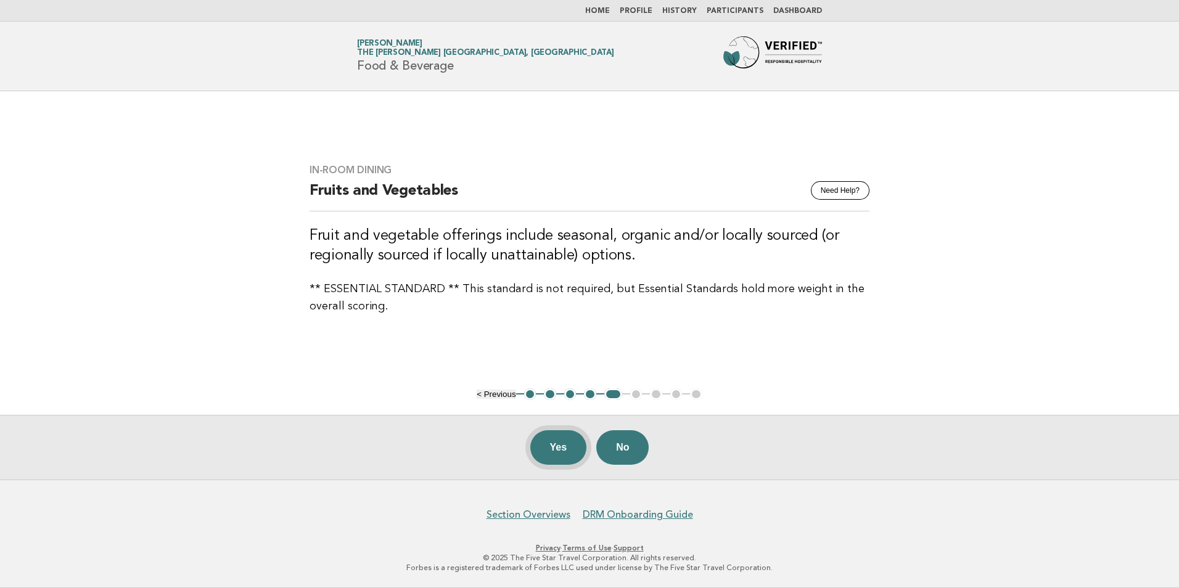
click at [541, 451] on button "Yes" at bounding box center [558, 447] width 57 height 35
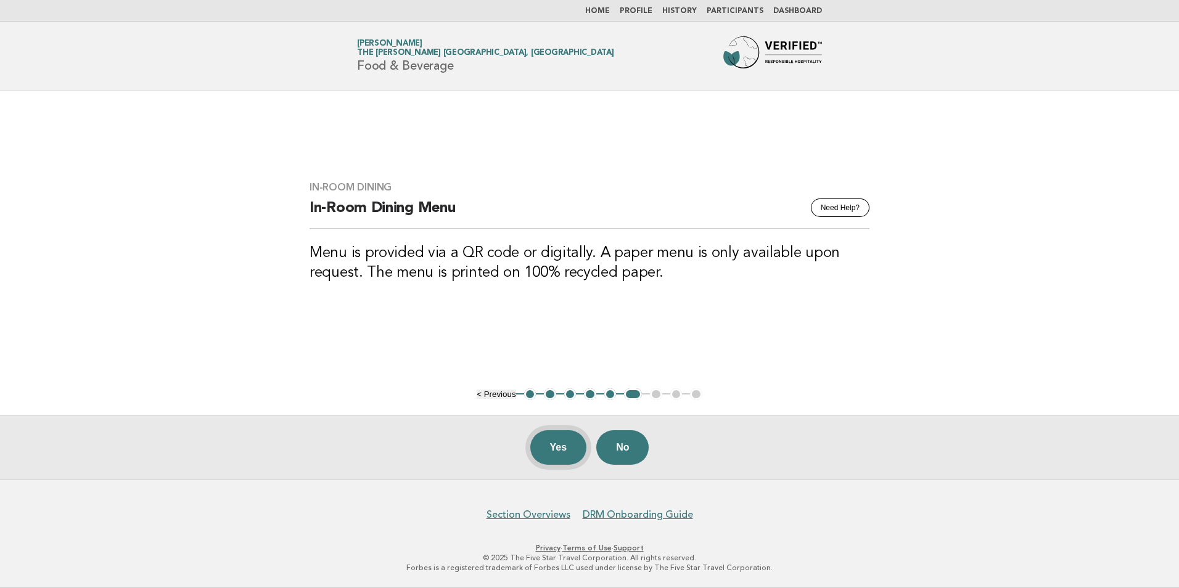
click at [542, 456] on button "Yes" at bounding box center [558, 447] width 57 height 35
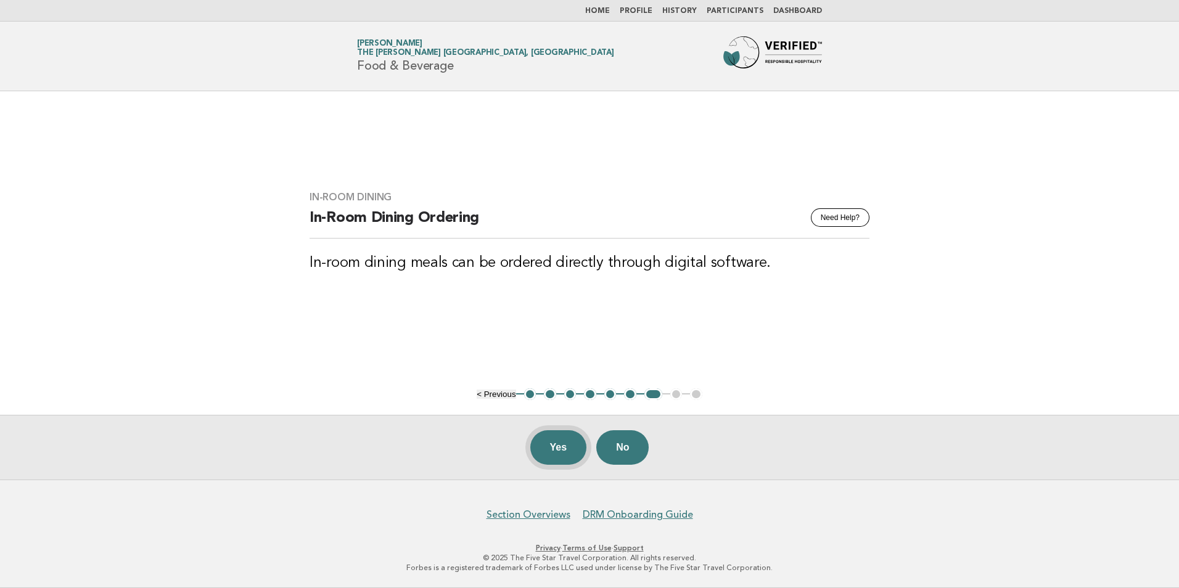
click at [555, 450] on button "Yes" at bounding box center [558, 447] width 57 height 35
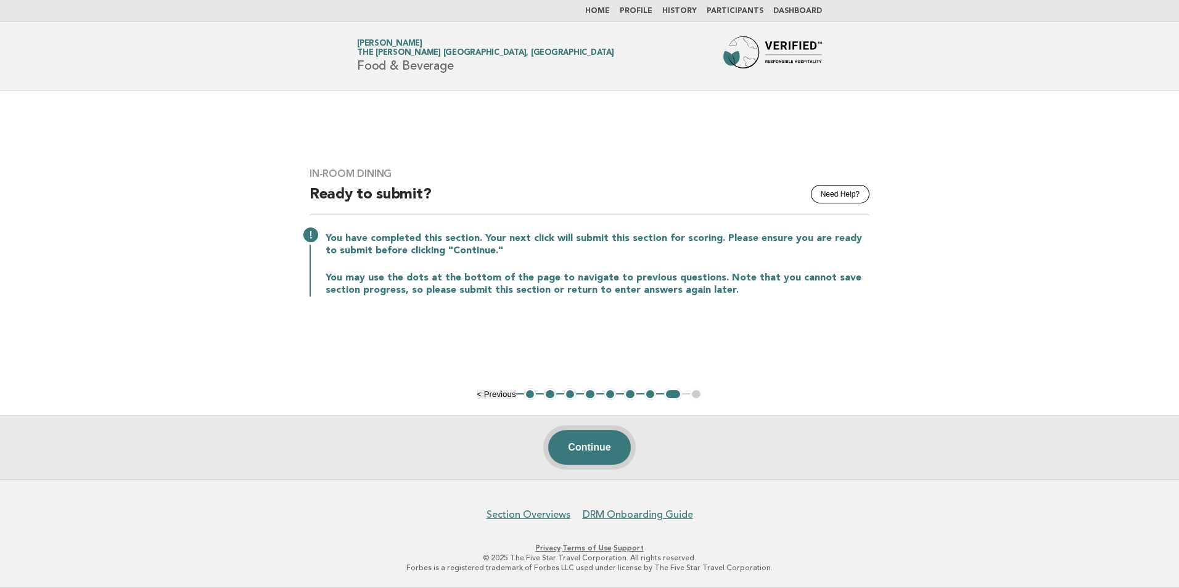
click at [573, 449] on button "Continue" at bounding box center [589, 447] width 82 height 35
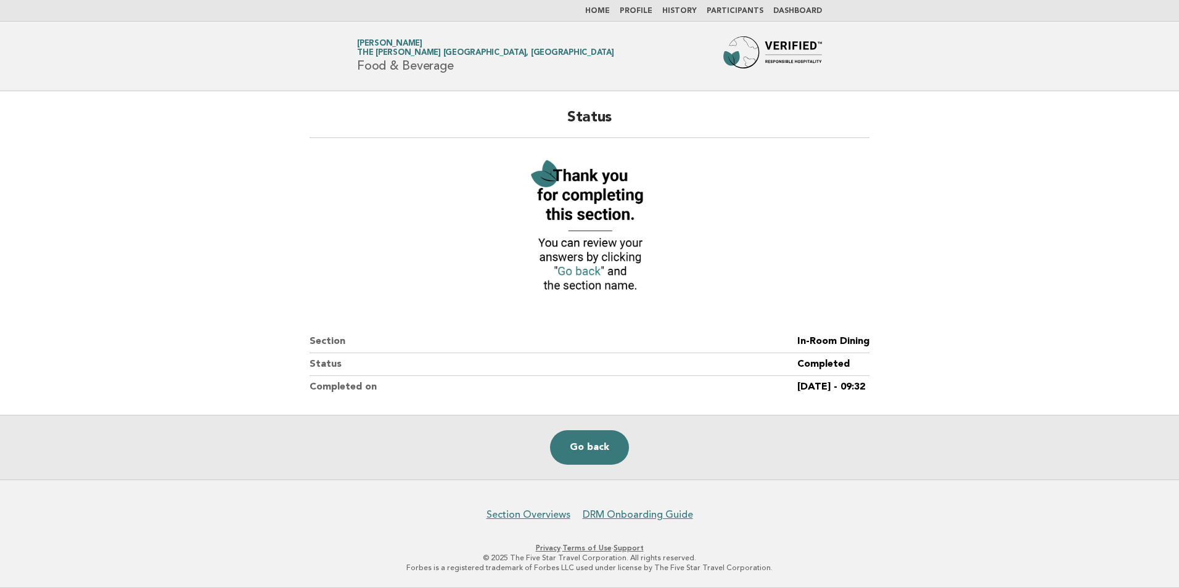
click at [604, 7] on link "Home" at bounding box center [597, 10] width 25 height 7
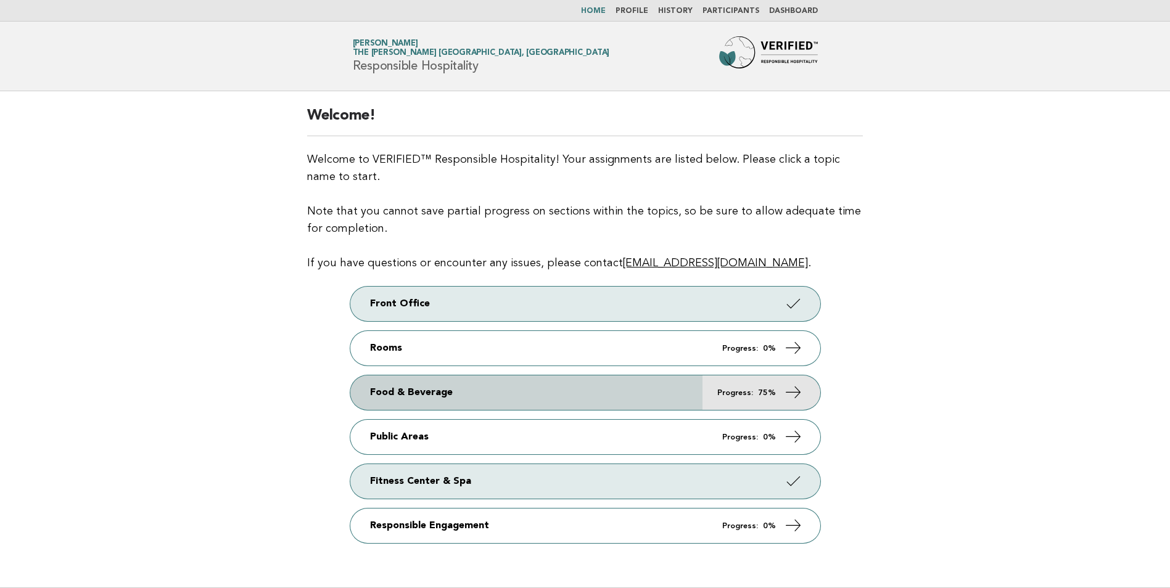
click at [383, 396] on link "Food & Beverage Progress: 75%" at bounding box center [585, 393] width 470 height 35
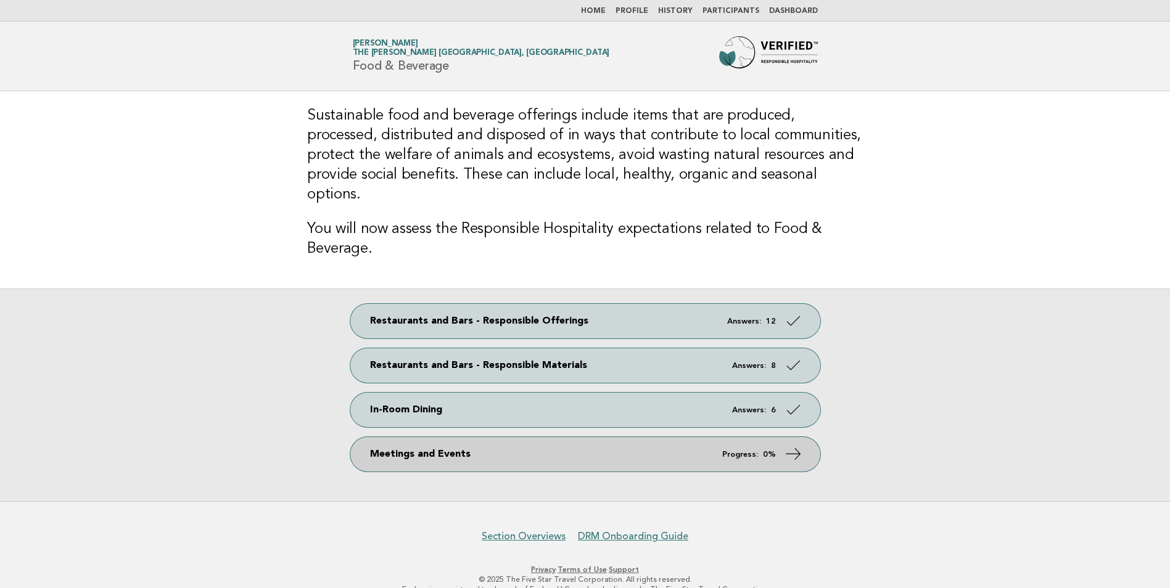
click at [374, 444] on link "Meetings and Events Progress: 0%" at bounding box center [585, 454] width 470 height 35
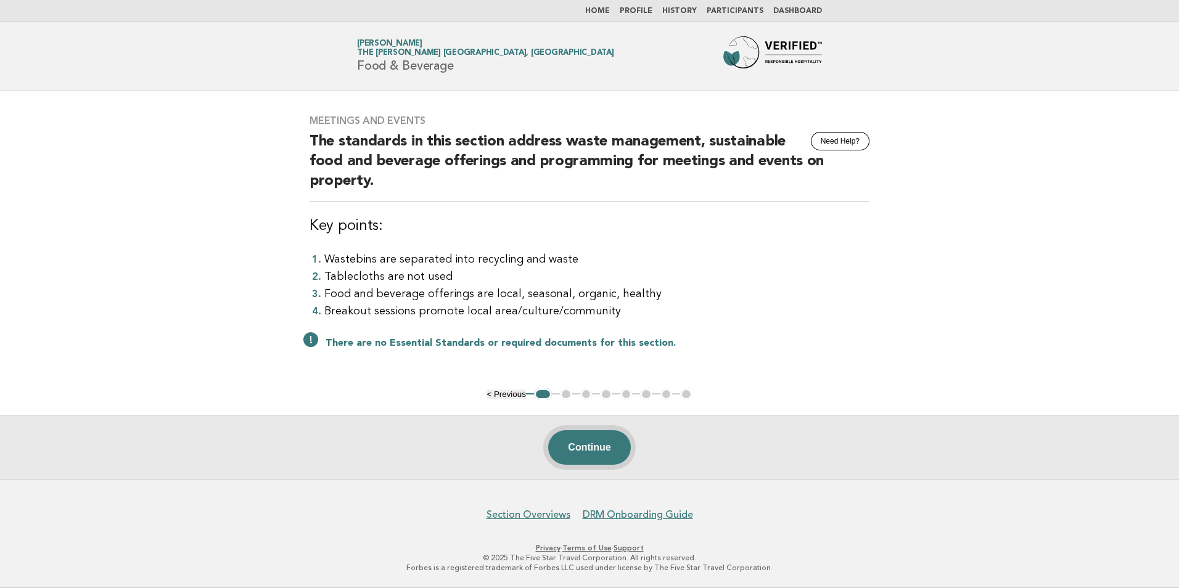
click at [572, 457] on button "Continue" at bounding box center [589, 447] width 82 height 35
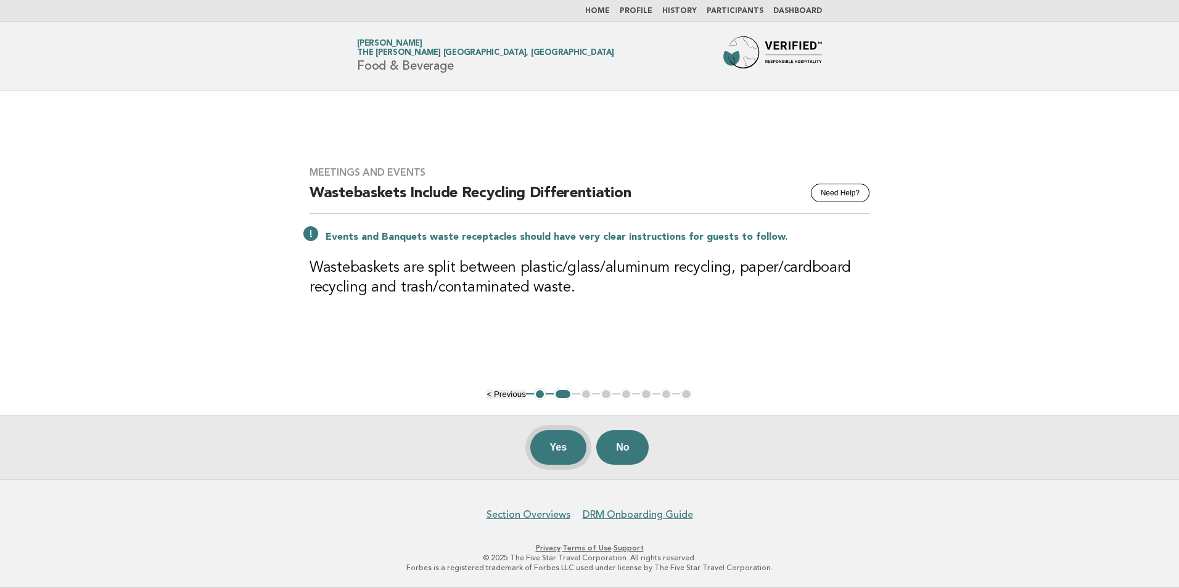
click at [560, 452] on button "Yes" at bounding box center [558, 447] width 57 height 35
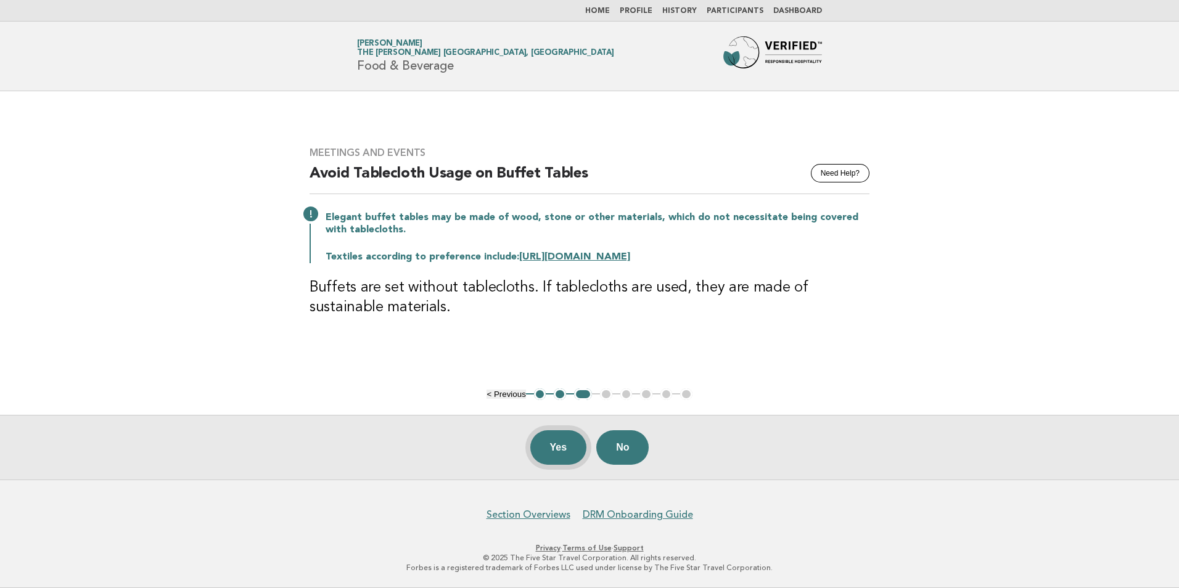
click at [558, 456] on button "Yes" at bounding box center [558, 447] width 57 height 35
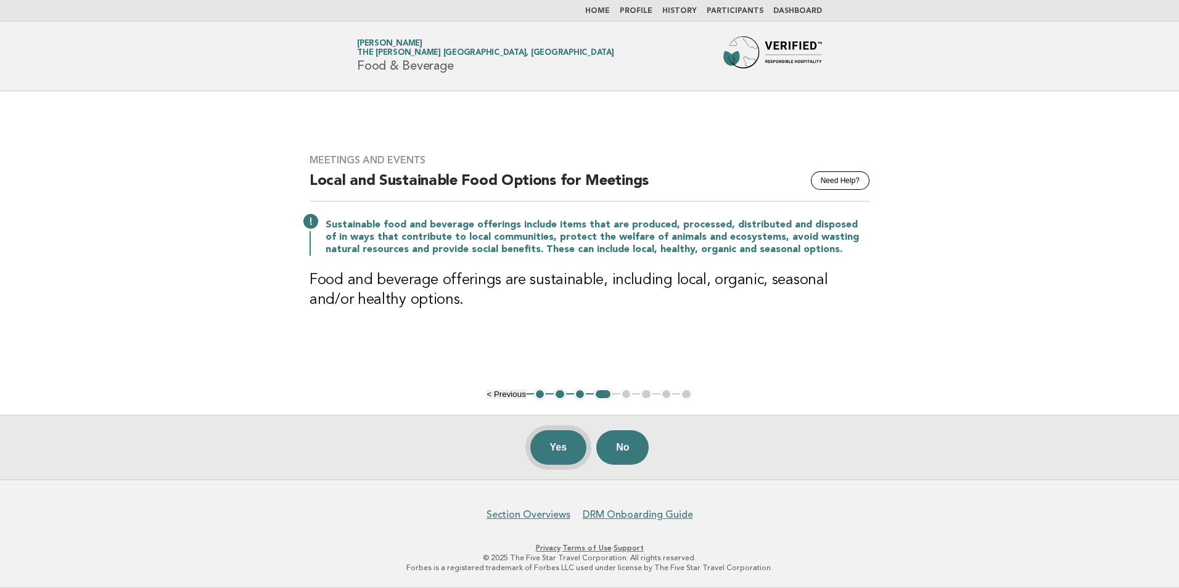
click at [547, 451] on button "Yes" at bounding box center [558, 447] width 57 height 35
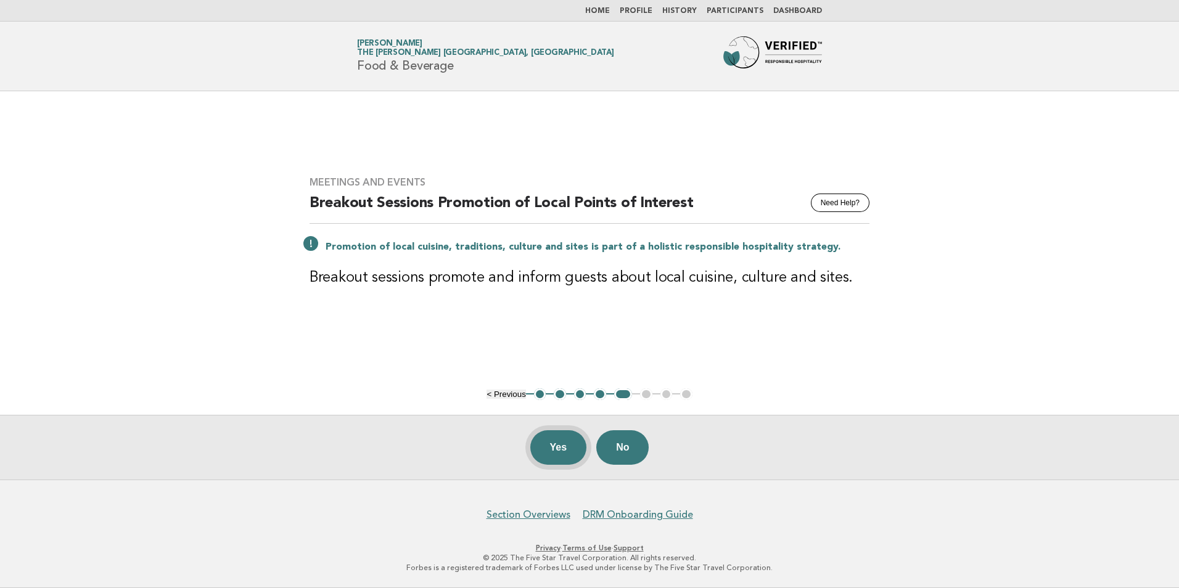
click at [549, 454] on button "Yes" at bounding box center [558, 447] width 57 height 35
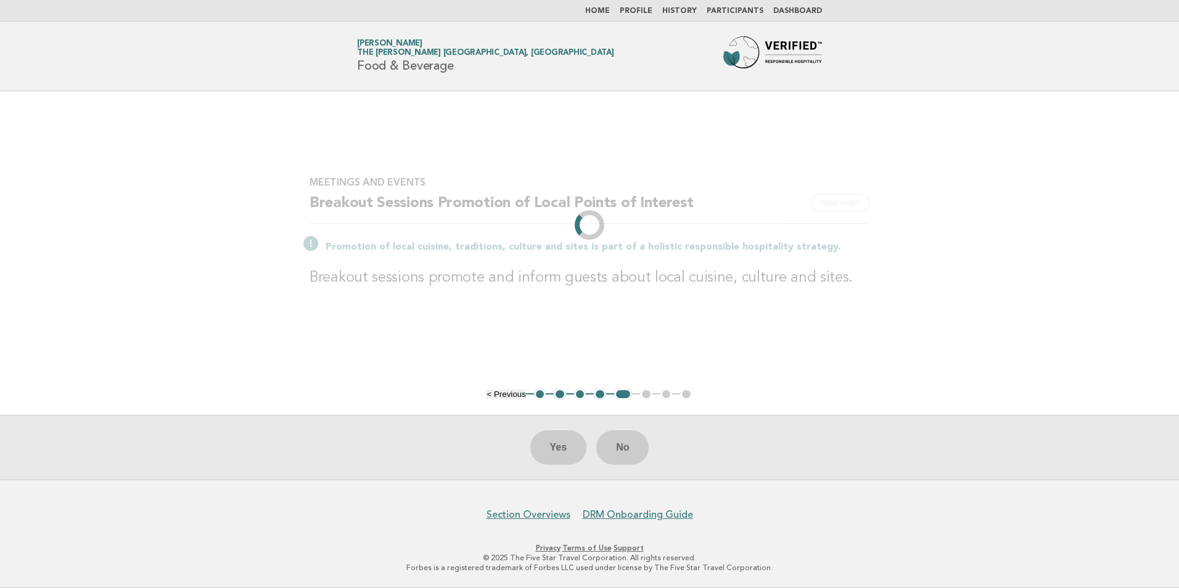
click at [975, 163] on main "Meetings and Events Need Help? Breakout Sessions Promotion of Local Points of I…" at bounding box center [589, 285] width 1179 height 388
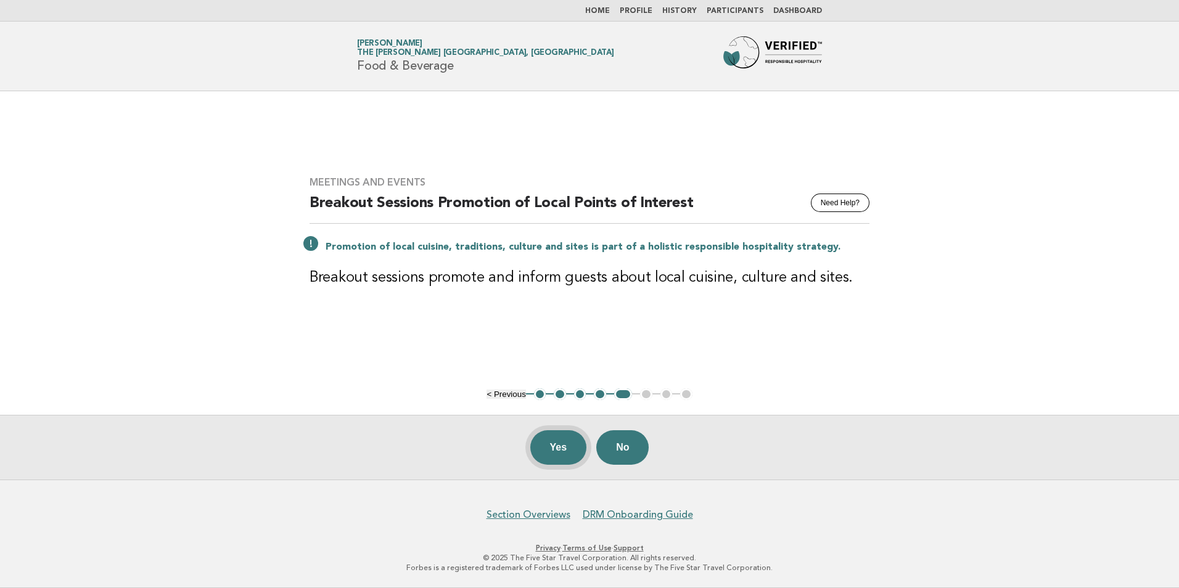
click at [552, 448] on button "Yes" at bounding box center [558, 447] width 57 height 35
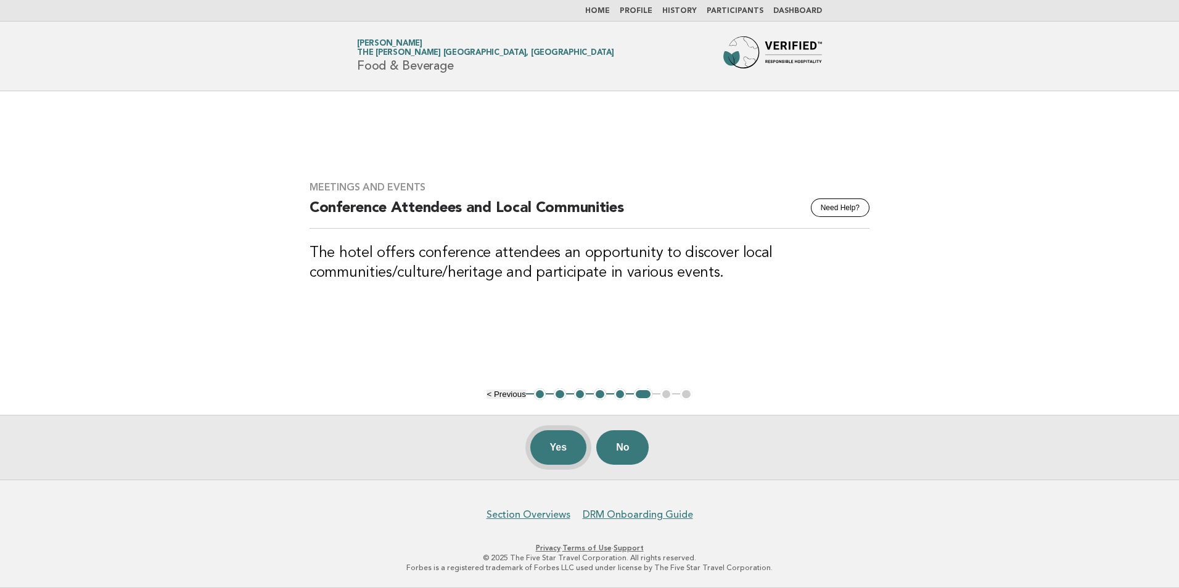
click at [559, 448] on button "Yes" at bounding box center [558, 447] width 57 height 35
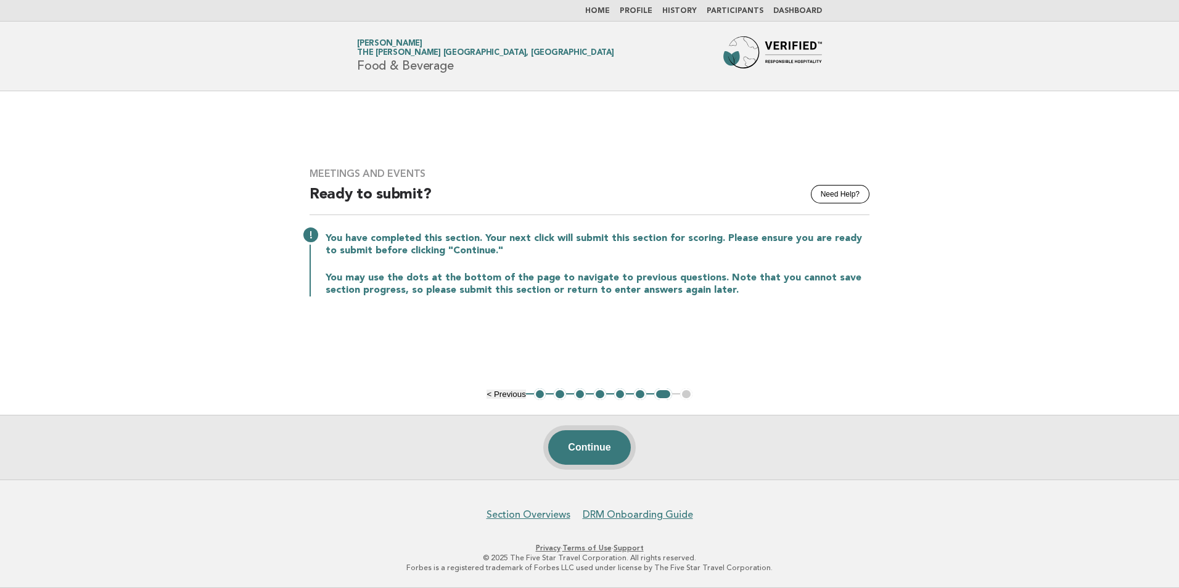
click at [573, 449] on button "Continue" at bounding box center [589, 447] width 82 height 35
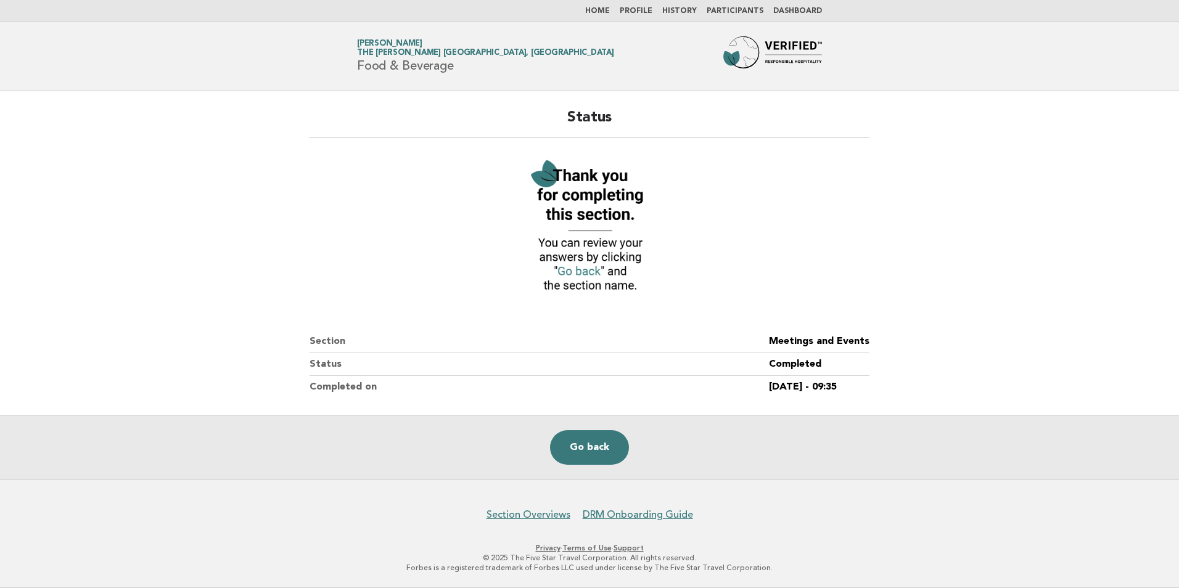
click at [607, 9] on link "Home" at bounding box center [597, 10] width 25 height 7
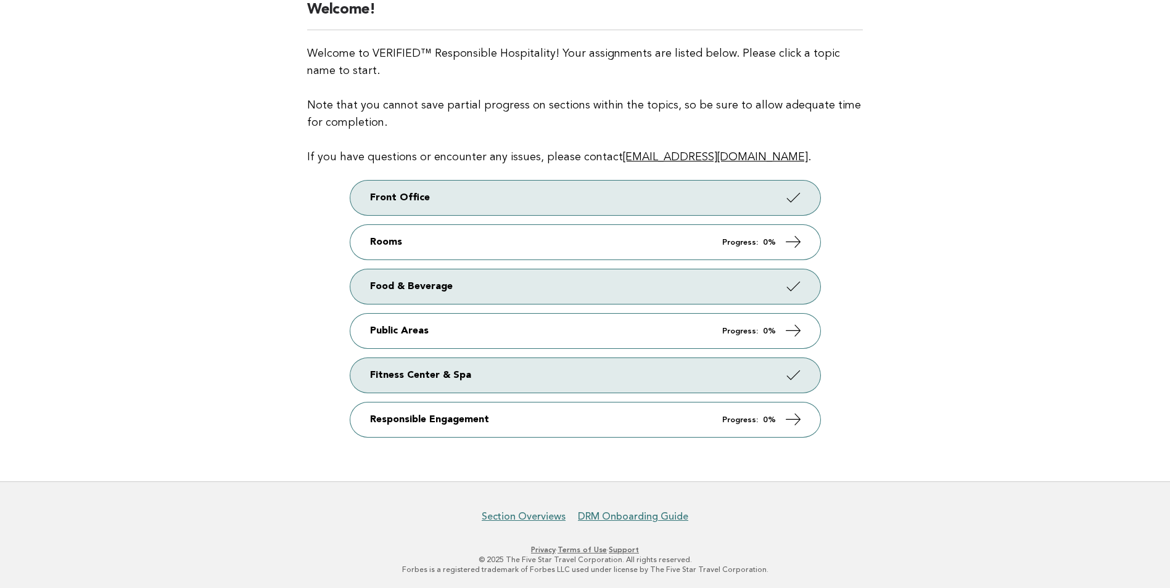
scroll to position [107, 0]
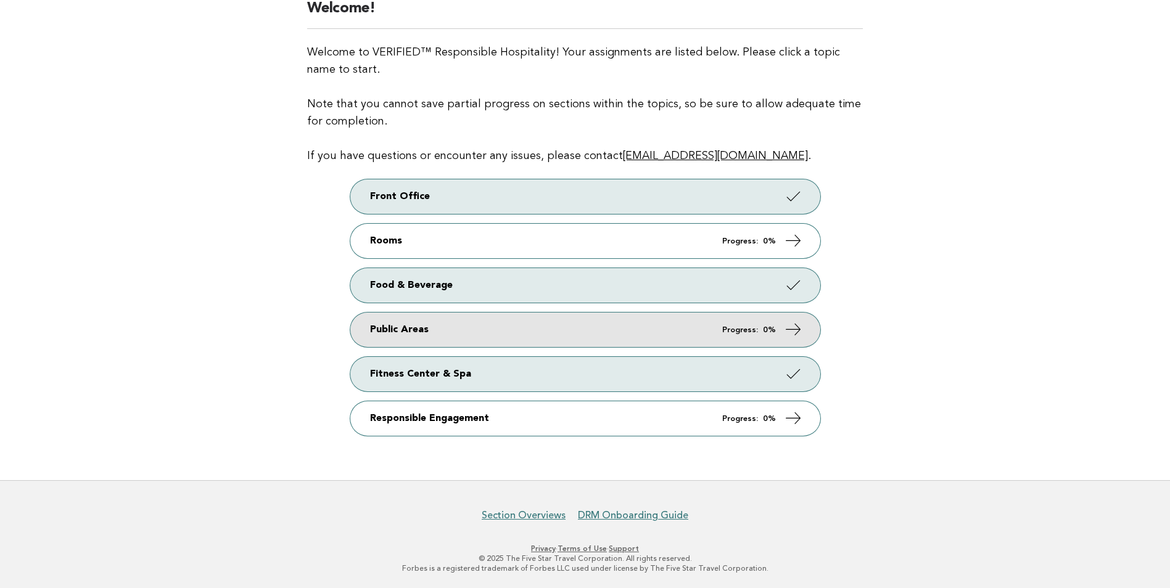
drag, startPoint x: 377, startPoint y: 334, endPoint x: 510, endPoint y: 339, distance: 132.7
click at [379, 334] on link "Public Areas Progress: 0%" at bounding box center [585, 330] width 470 height 35
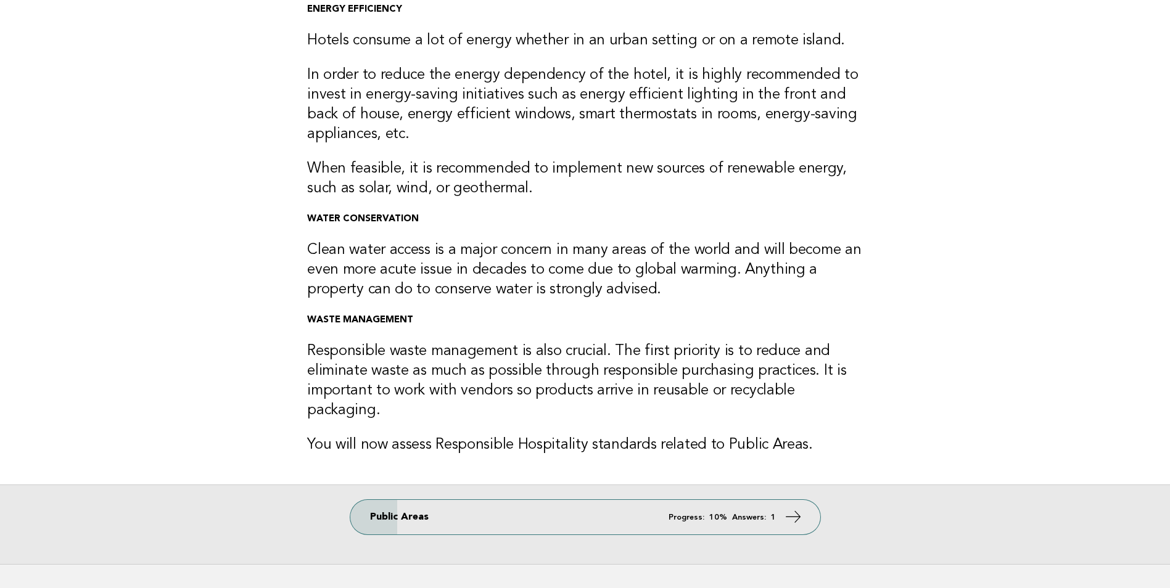
scroll to position [166, 0]
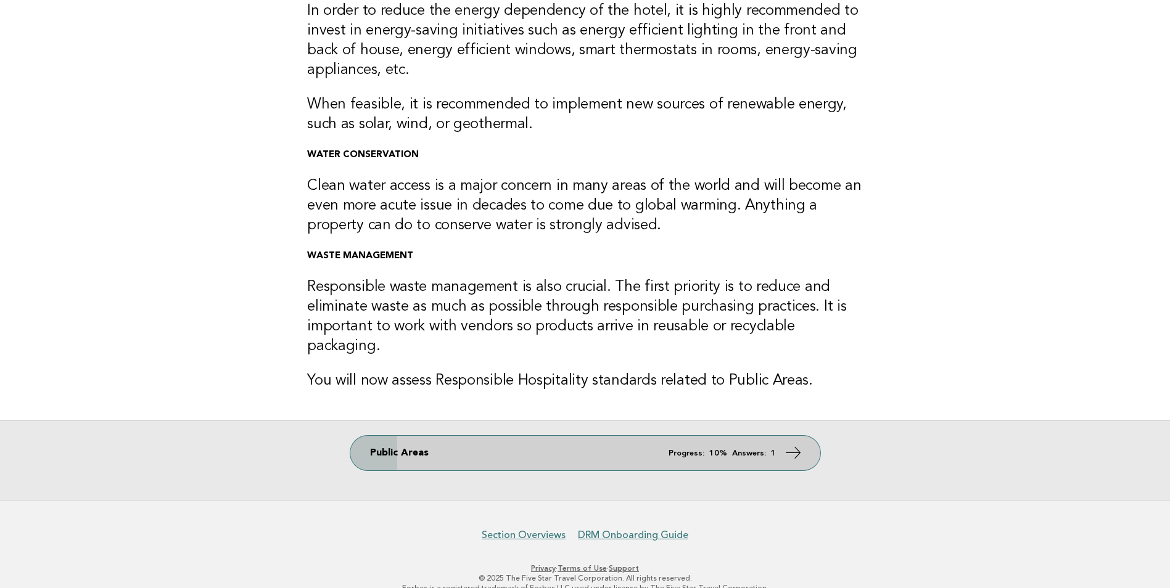
click at [376, 439] on link "Public Areas Progress: 10% Answers: 1" at bounding box center [585, 453] width 470 height 35
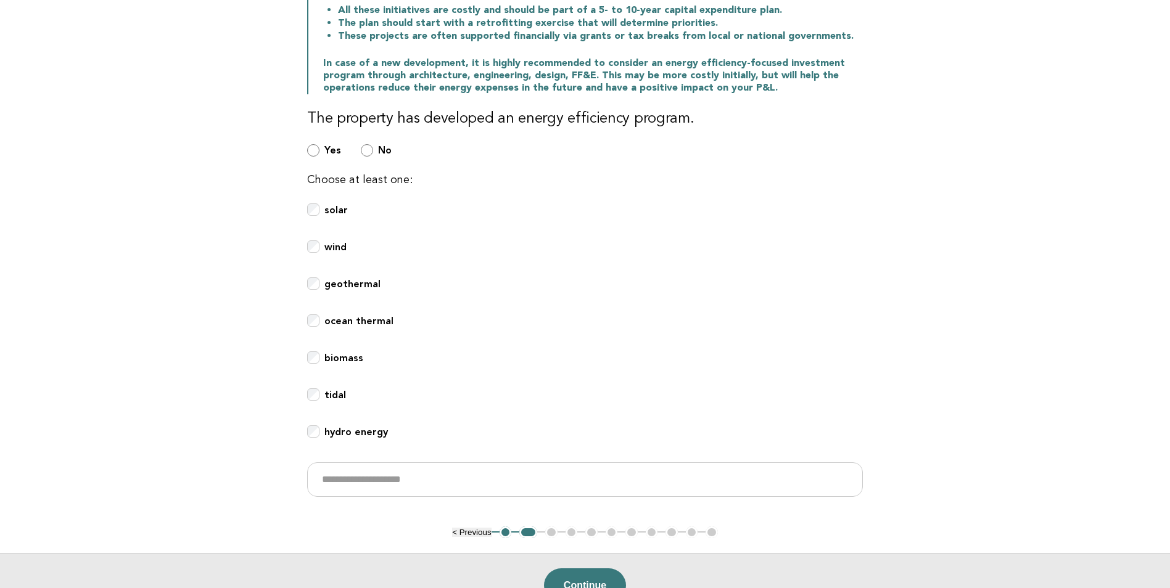
scroll to position [308, 0]
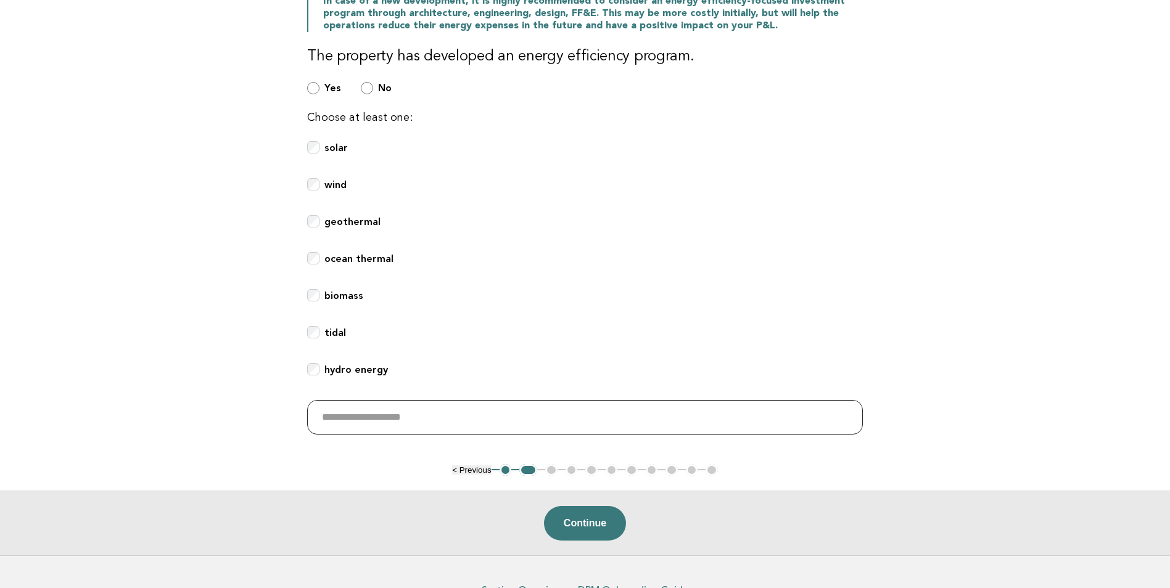
click at [382, 419] on input "text" at bounding box center [585, 417] width 556 height 35
type input "**********"
click at [580, 523] on button "Continue" at bounding box center [585, 523] width 82 height 35
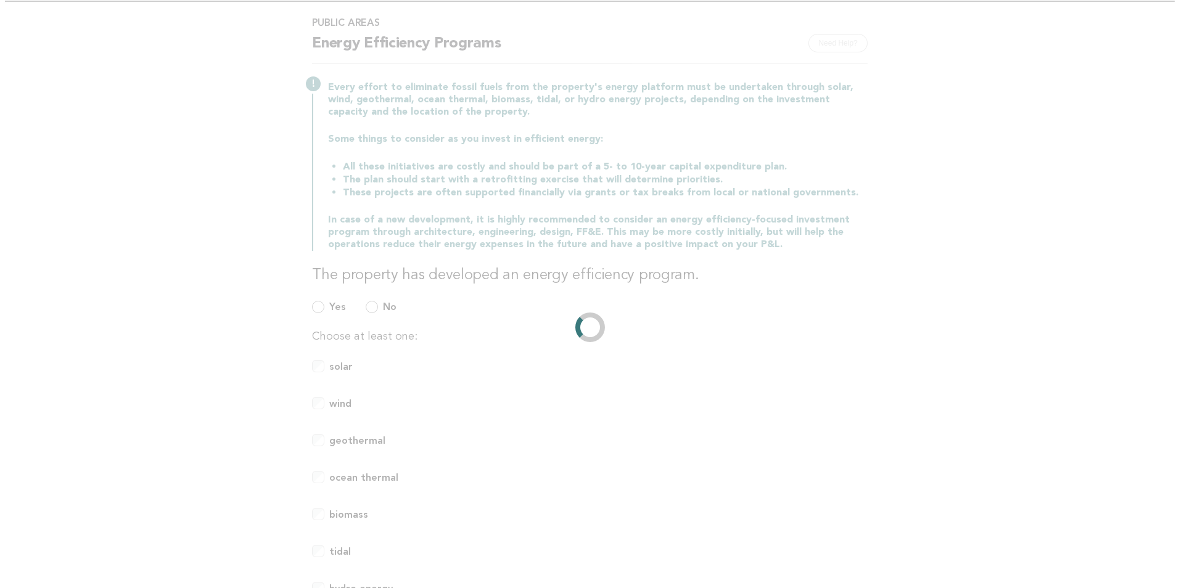
scroll to position [0, 0]
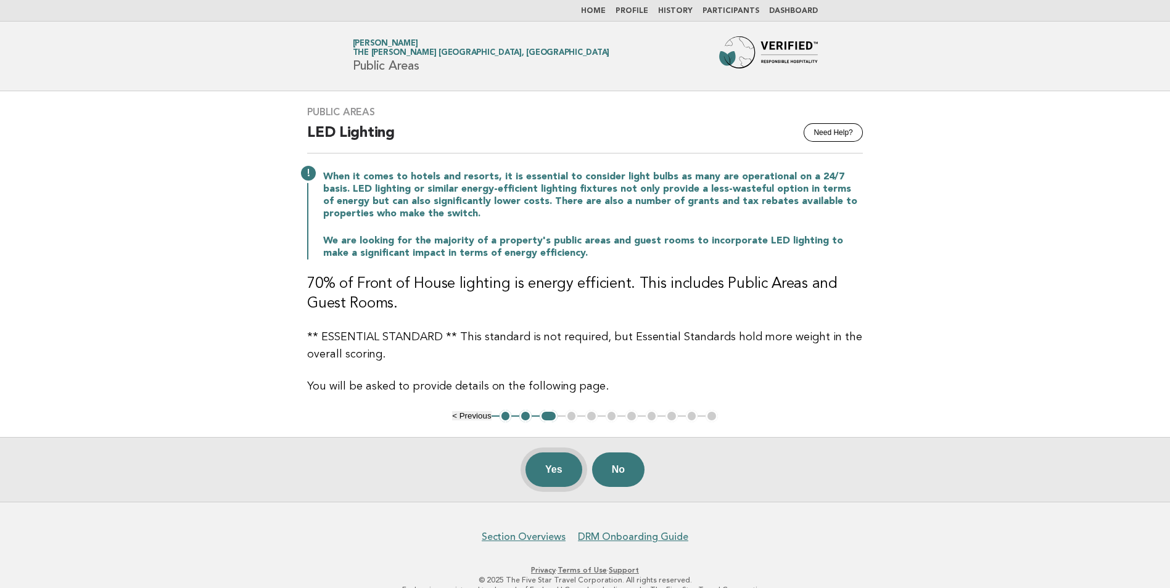
click at [555, 477] on button "Yes" at bounding box center [553, 470] width 57 height 35
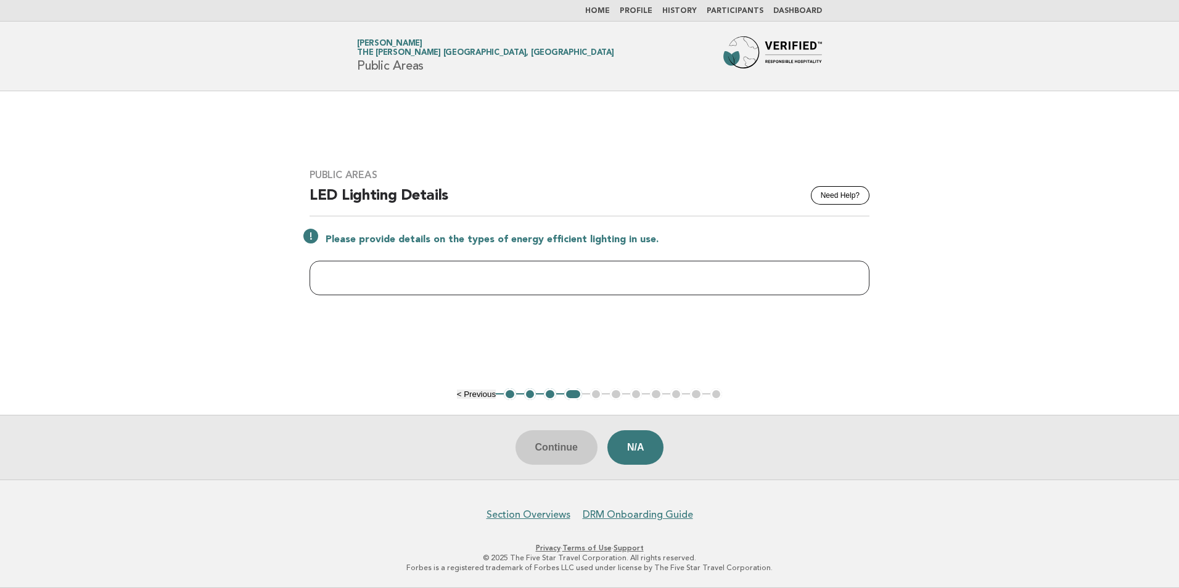
click at [335, 279] on input "text" at bounding box center [590, 278] width 560 height 35
click at [578, 395] on button "4" at bounding box center [573, 394] width 18 height 12
click at [594, 396] on ul "< Previous 1 2 3 4 5 6 7 8 9 10 11" at bounding box center [590, 394] width 266 height 12
click at [546, 398] on button "3" at bounding box center [550, 394] width 12 height 12
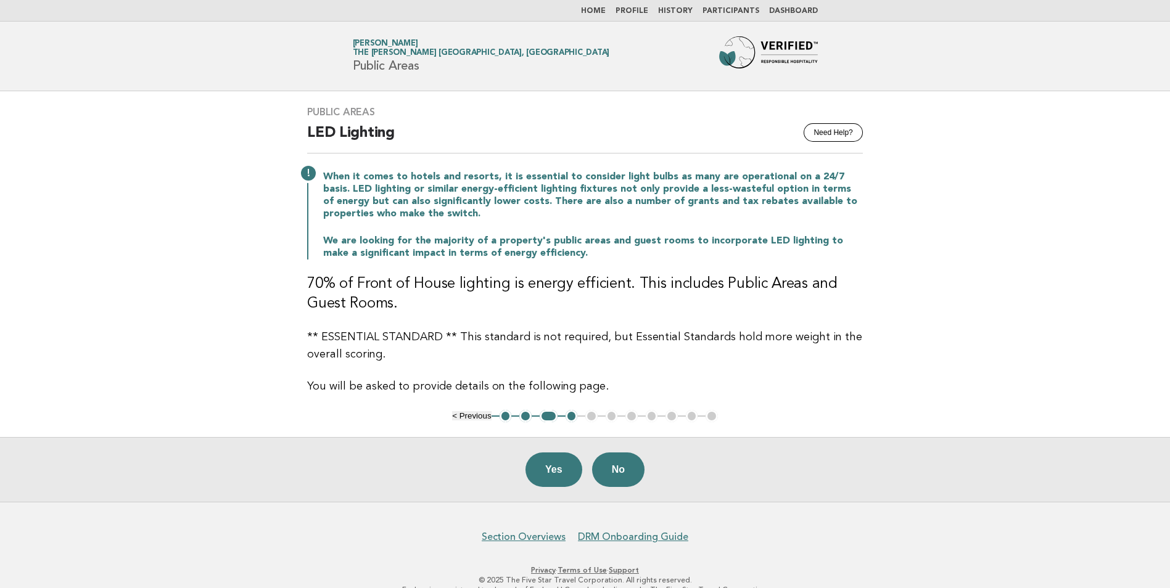
click at [570, 417] on button "4" at bounding box center [571, 416] width 12 height 12
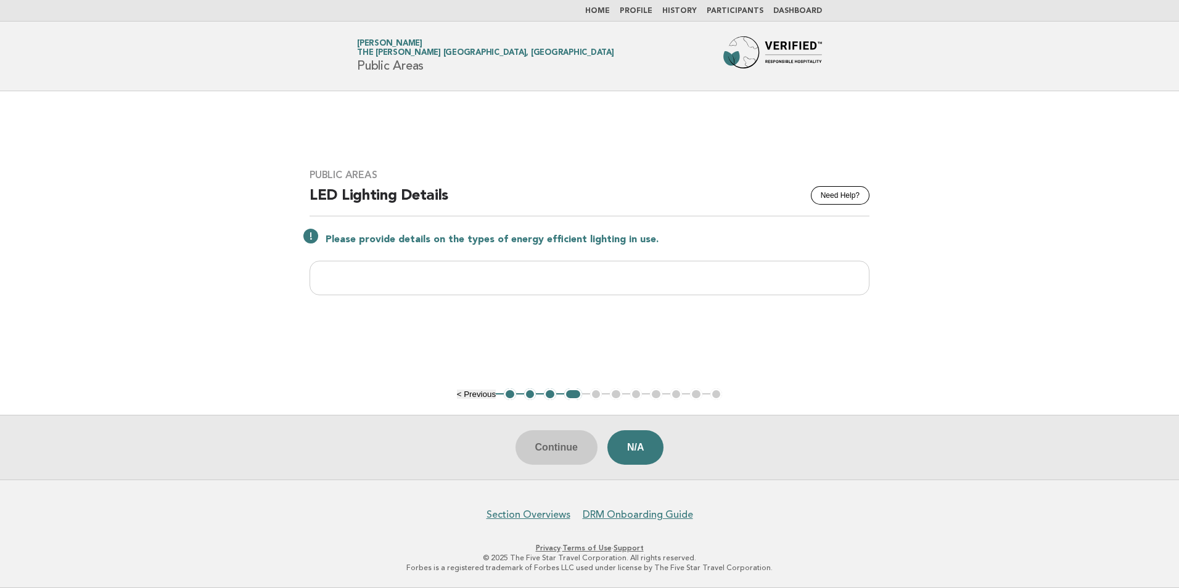
click at [966, 140] on main "Public Areas Need Help? LED Lighting Details Please provide details on the type…" at bounding box center [589, 285] width 1179 height 388
